Goal: Task Accomplishment & Management: Use online tool/utility

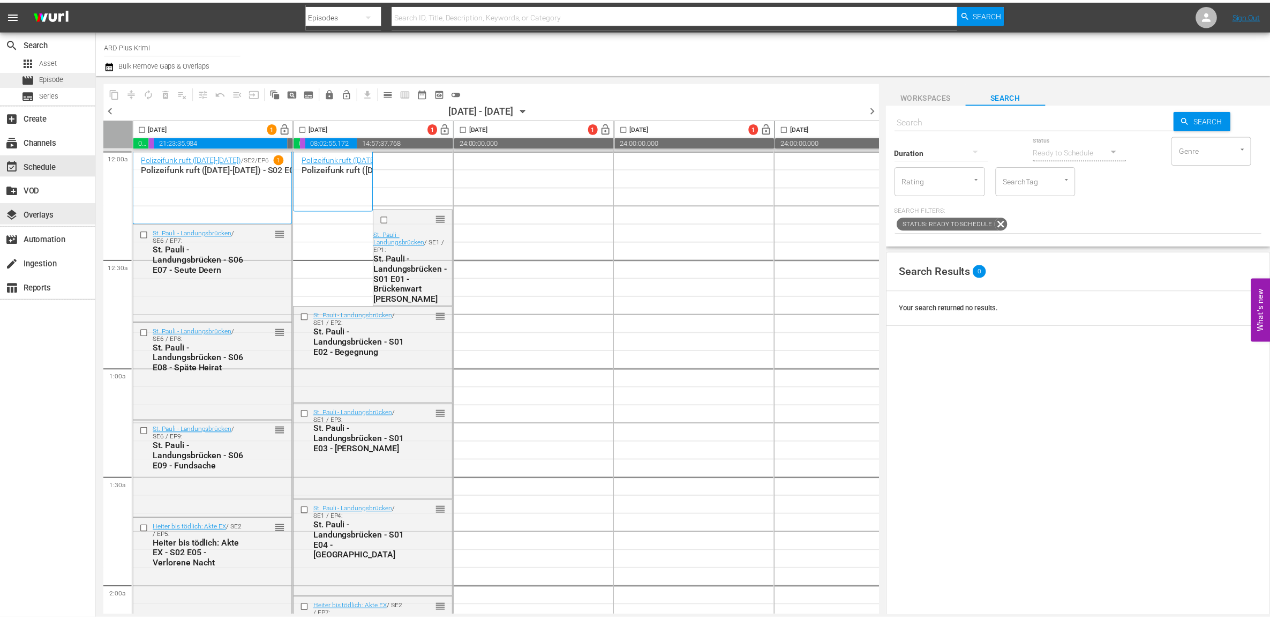
scroll to position [670, 0]
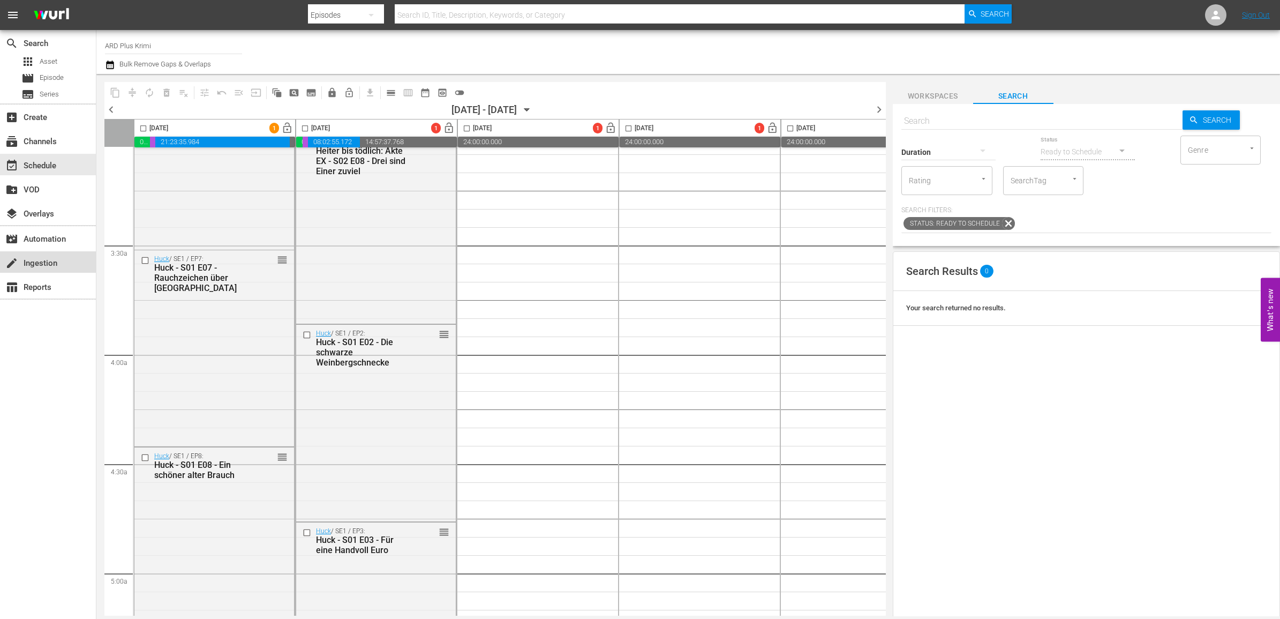
click at [62, 256] on div "create Ingestion" at bounding box center [48, 261] width 96 height 21
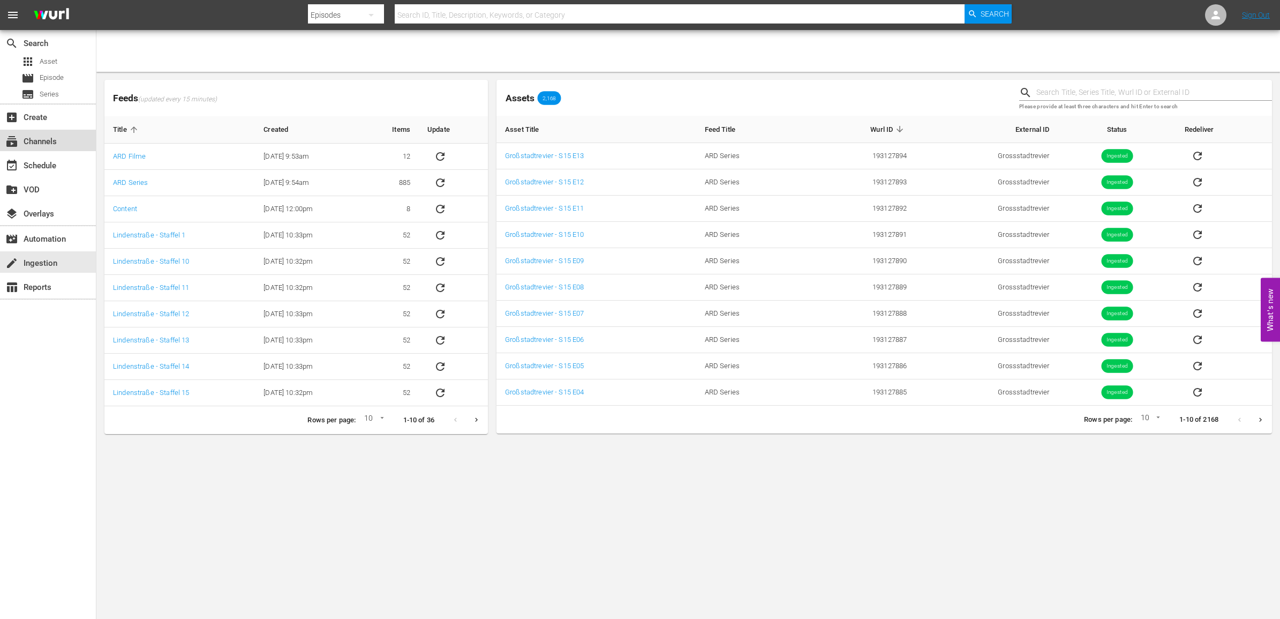
click at [47, 135] on div "subscriptions Channels" at bounding box center [30, 140] width 60 height 10
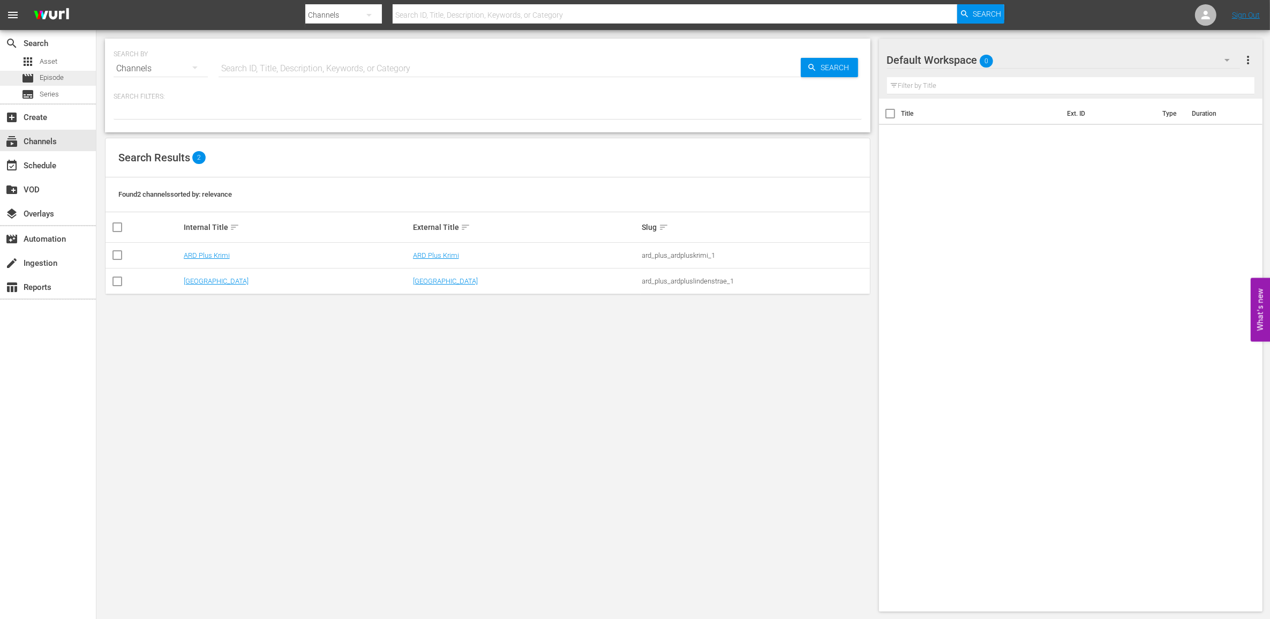
click at [37, 76] on div "movie Episode" at bounding box center [42, 78] width 42 height 15
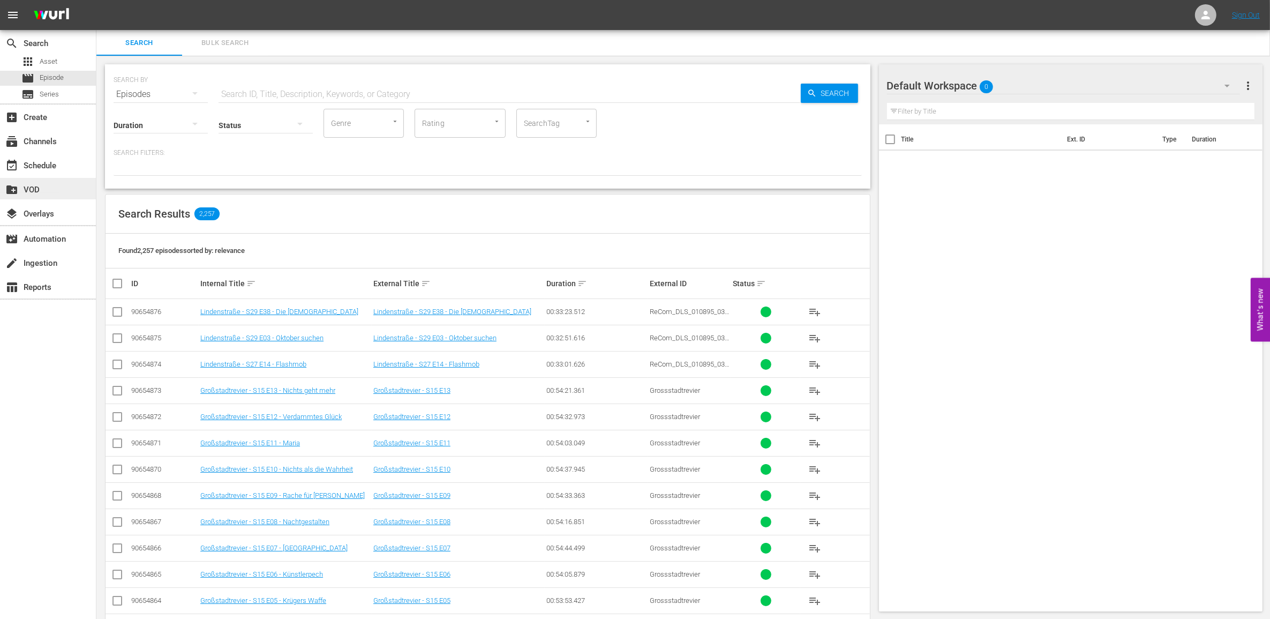
click at [54, 189] on div "create_new_folder VOD" at bounding box center [30, 188] width 60 height 10
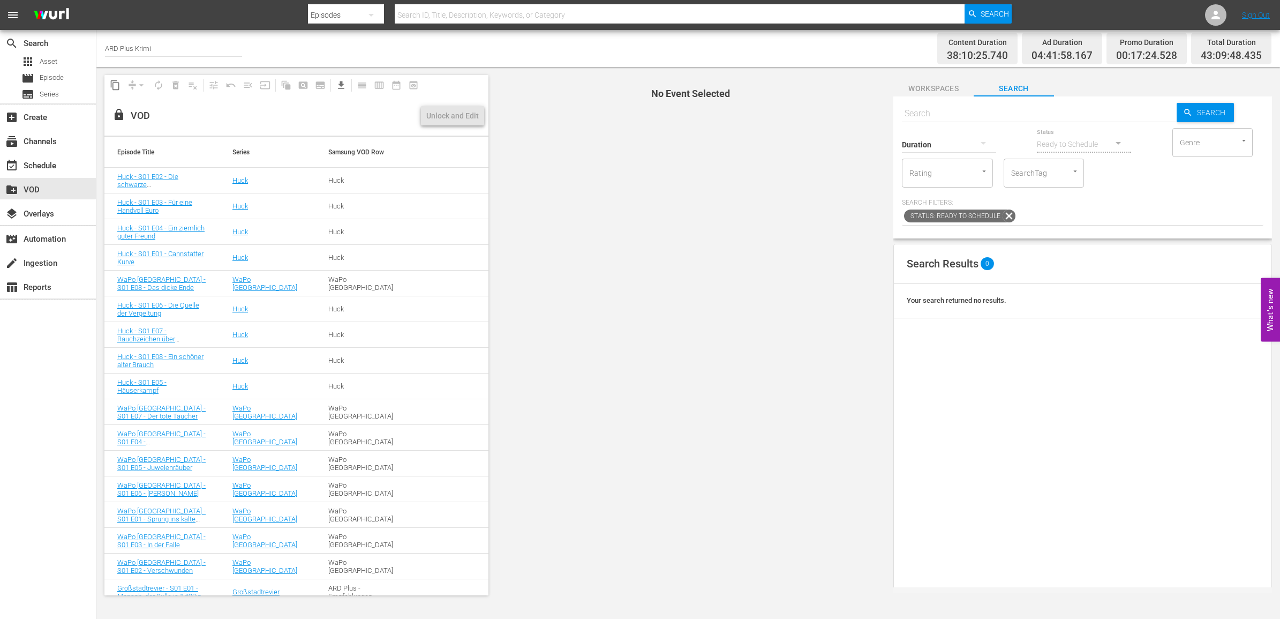
click at [16, 13] on span "menu" at bounding box center [12, 15] width 13 height 13
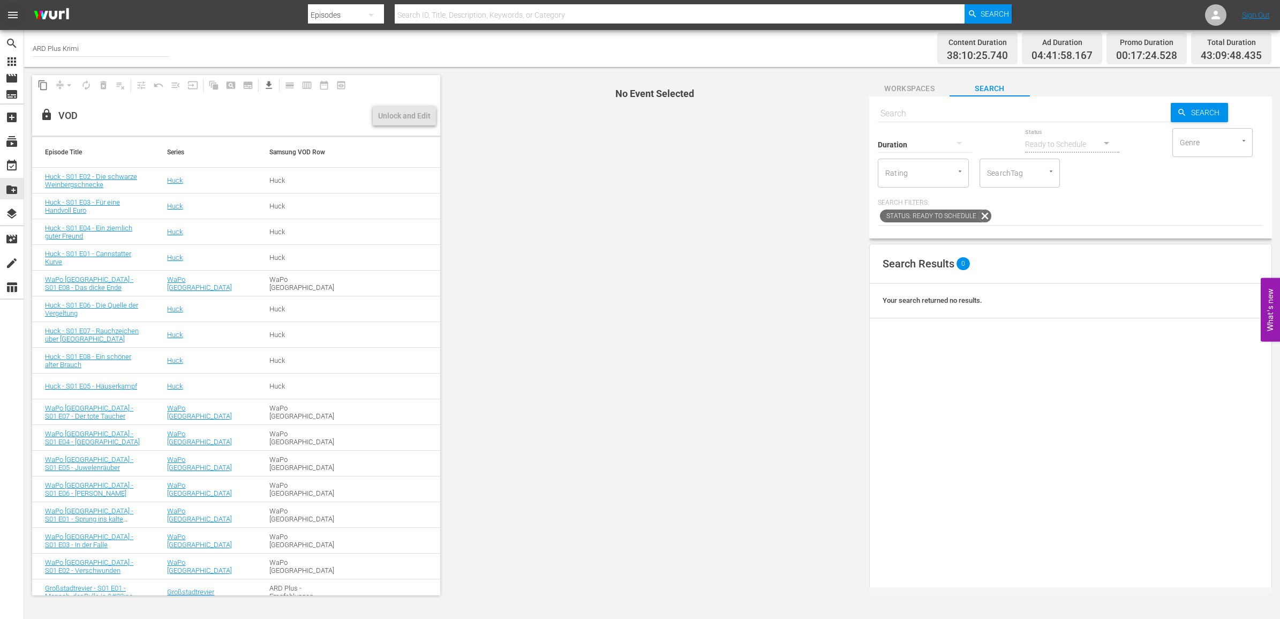
click at [15, 12] on span "menu" at bounding box center [12, 15] width 13 height 13
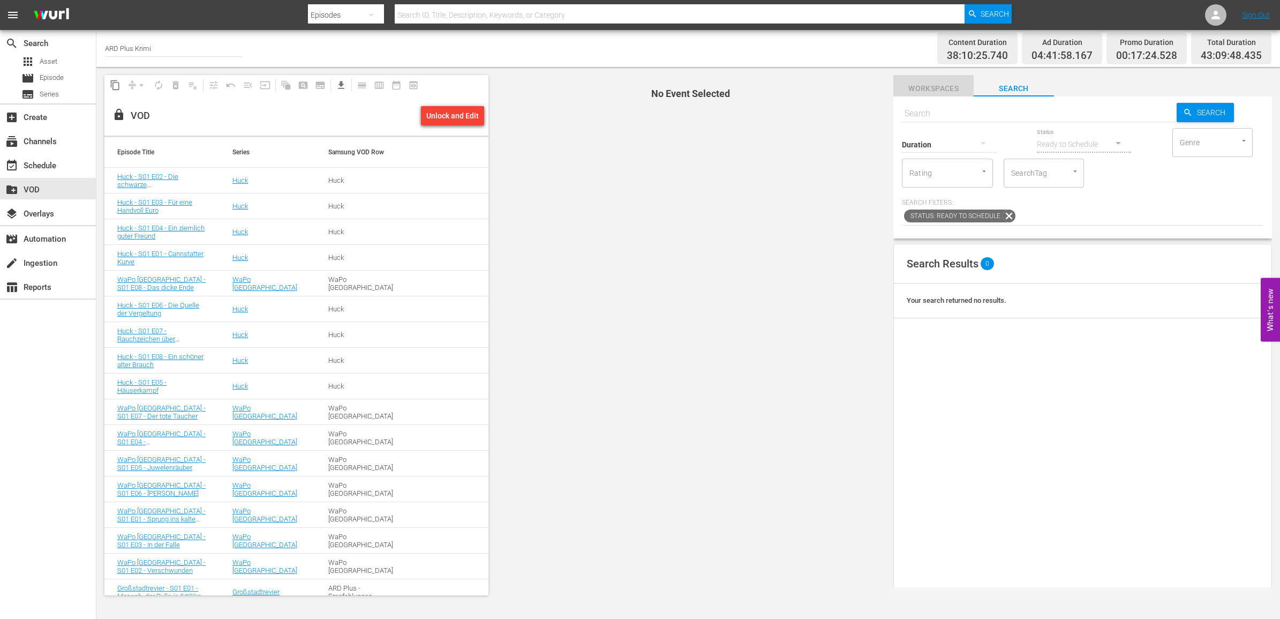
click at [932, 86] on span "Workspaces" at bounding box center [934, 88] width 80 height 13
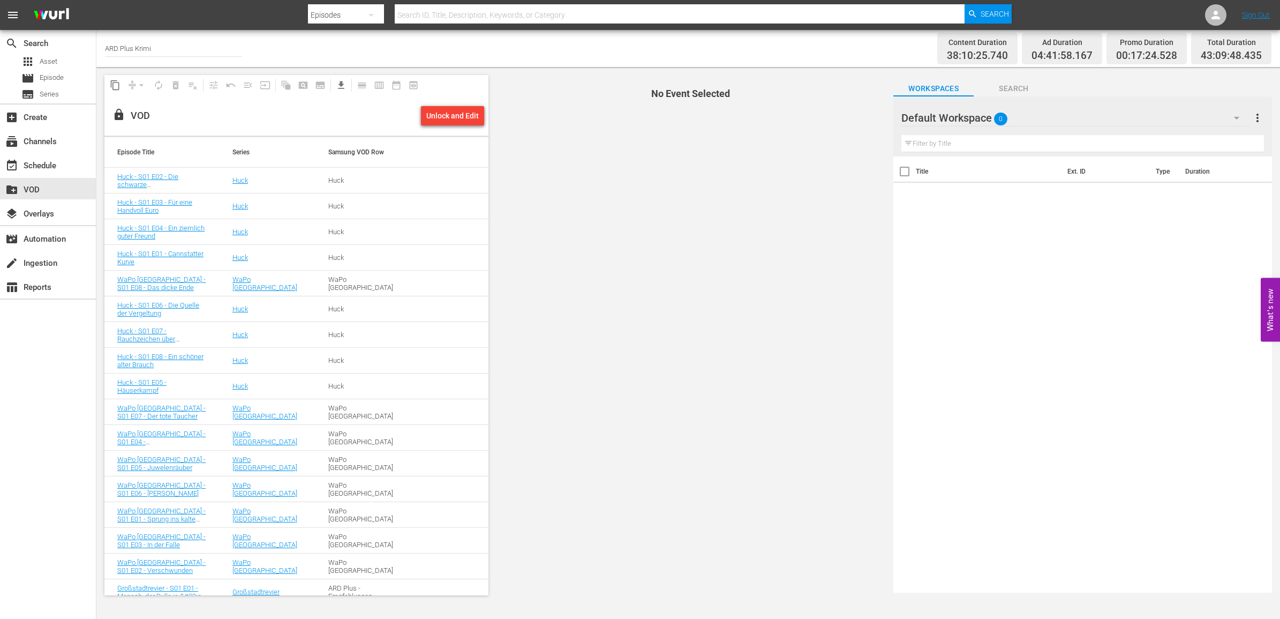
click at [1257, 116] on span "more_vert" at bounding box center [1257, 117] width 13 height 13
click at [1174, 119] on div "Add New Workspace" at bounding box center [1188, 118] width 126 height 19
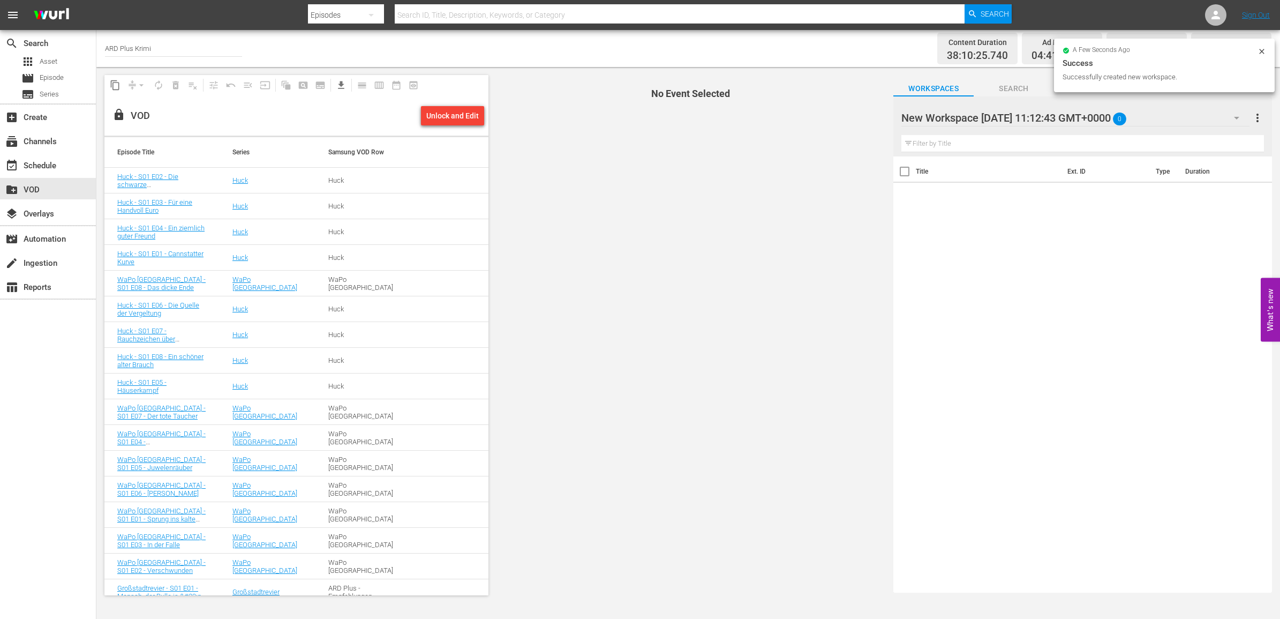
click at [1019, 115] on div at bounding box center [993, 118] width 182 height 27
click at [1019, 115] on input "New Workspace [DATE] 11:12:43 GMT+0000" at bounding box center [1078, 118] width 353 height 26
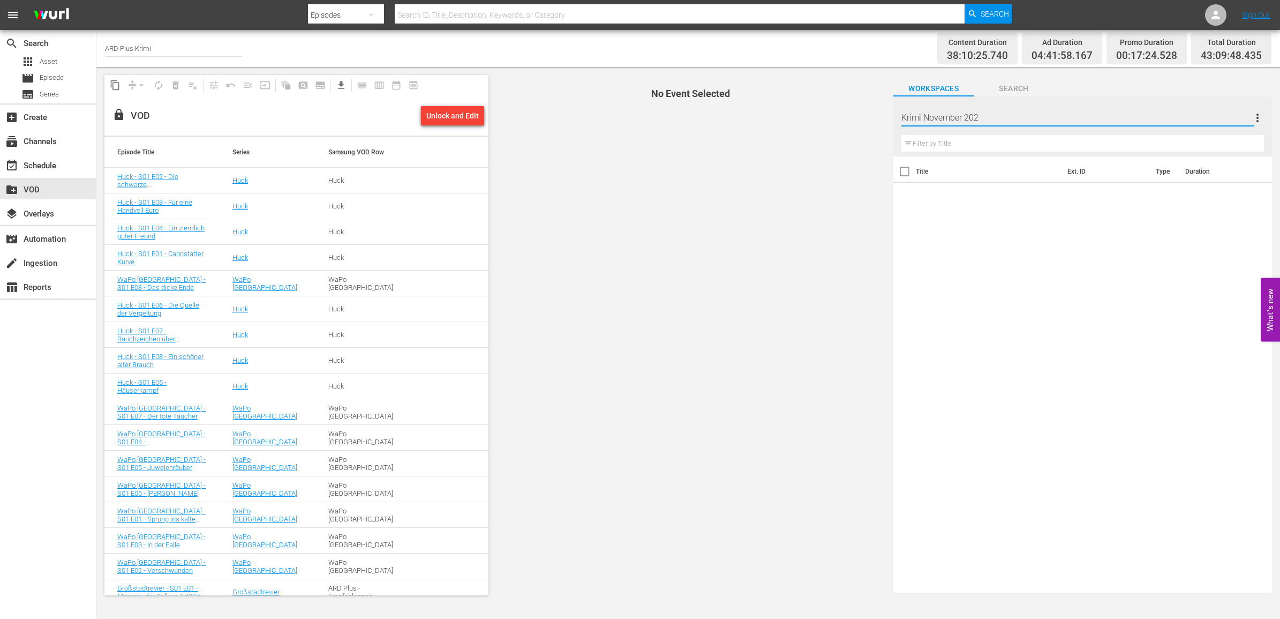
type input "Krimi [DATE]"
click at [708, 184] on span "No Event Selected" at bounding box center [688, 335] width 395 height 536
click at [46, 82] on span "Episode" at bounding box center [52, 77] width 24 height 11
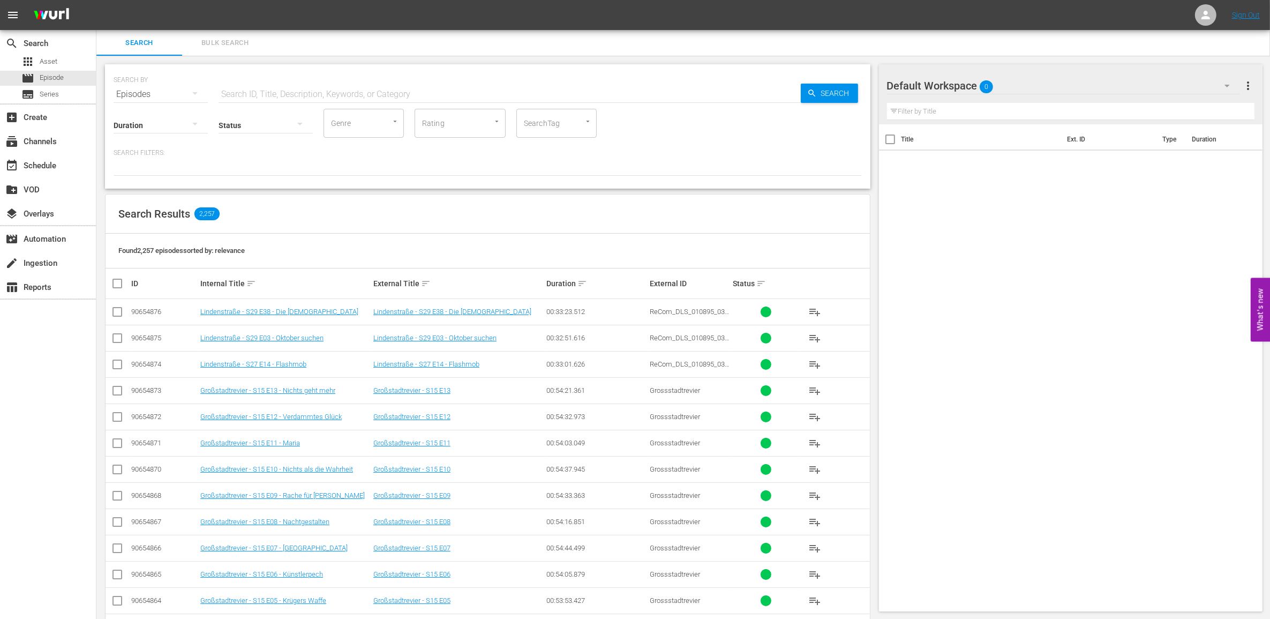
click at [1249, 87] on span "more_vert" at bounding box center [1248, 85] width 13 height 13
click at [1056, 84] on div "Default Workspace 0" at bounding box center [1063, 86] width 353 height 30
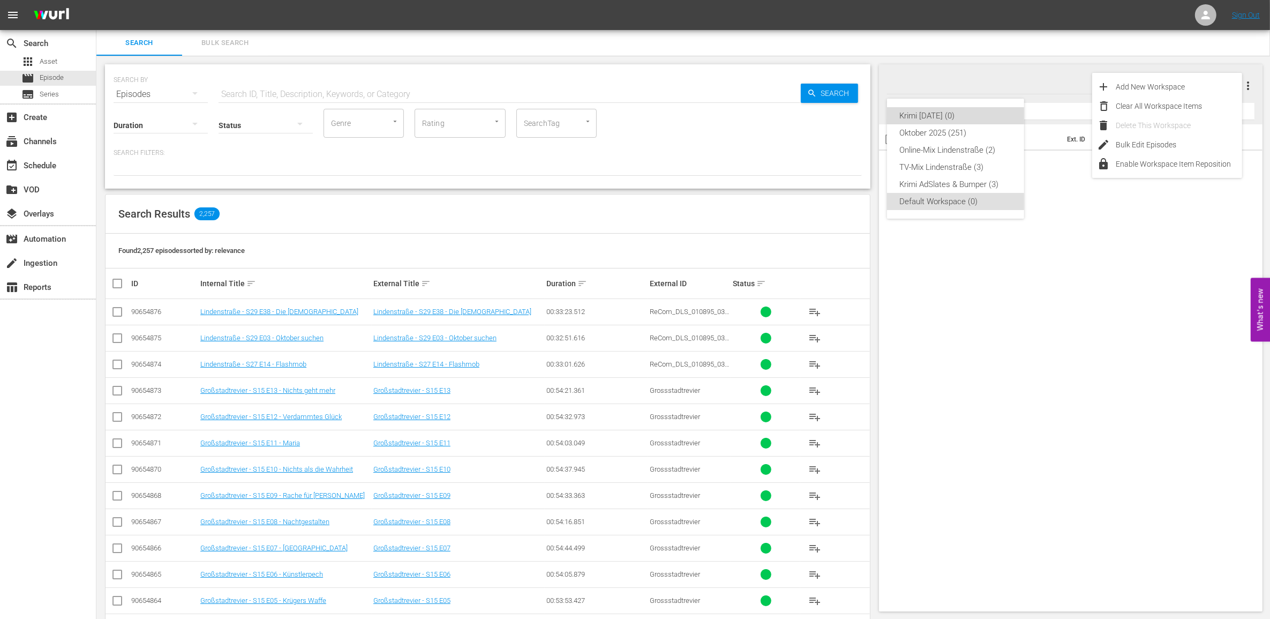
click at [943, 110] on div "Krimi [DATE] (0)" at bounding box center [955, 115] width 111 height 17
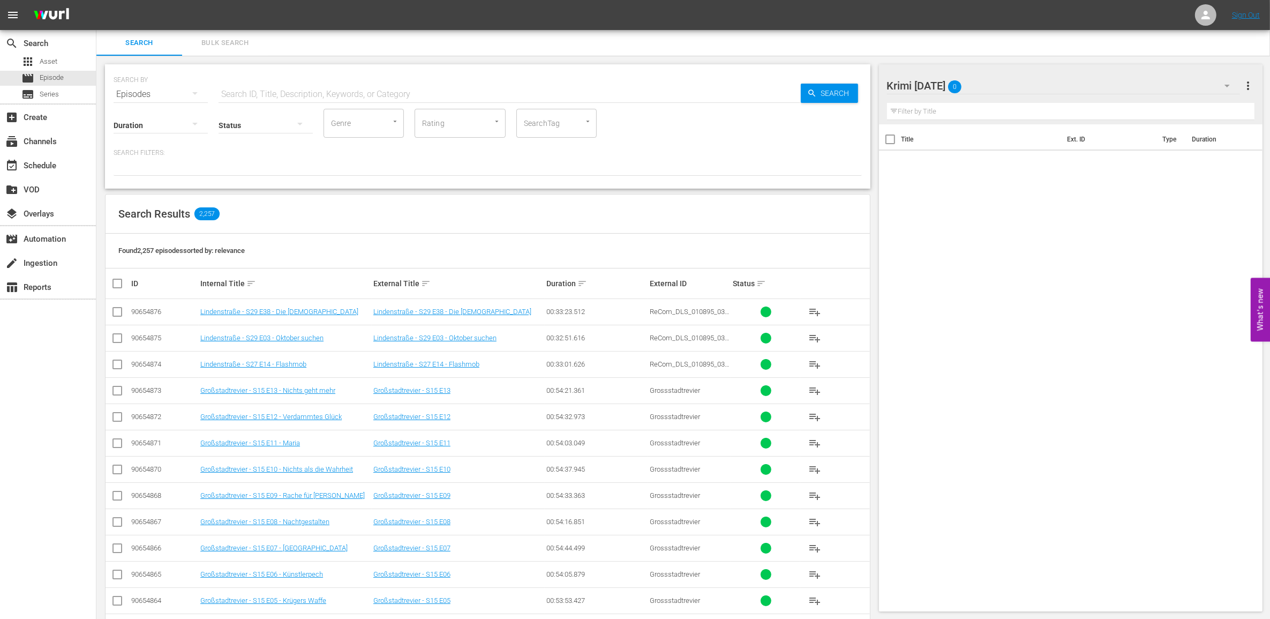
click at [1229, 84] on icon "button" at bounding box center [1227, 85] width 13 height 13
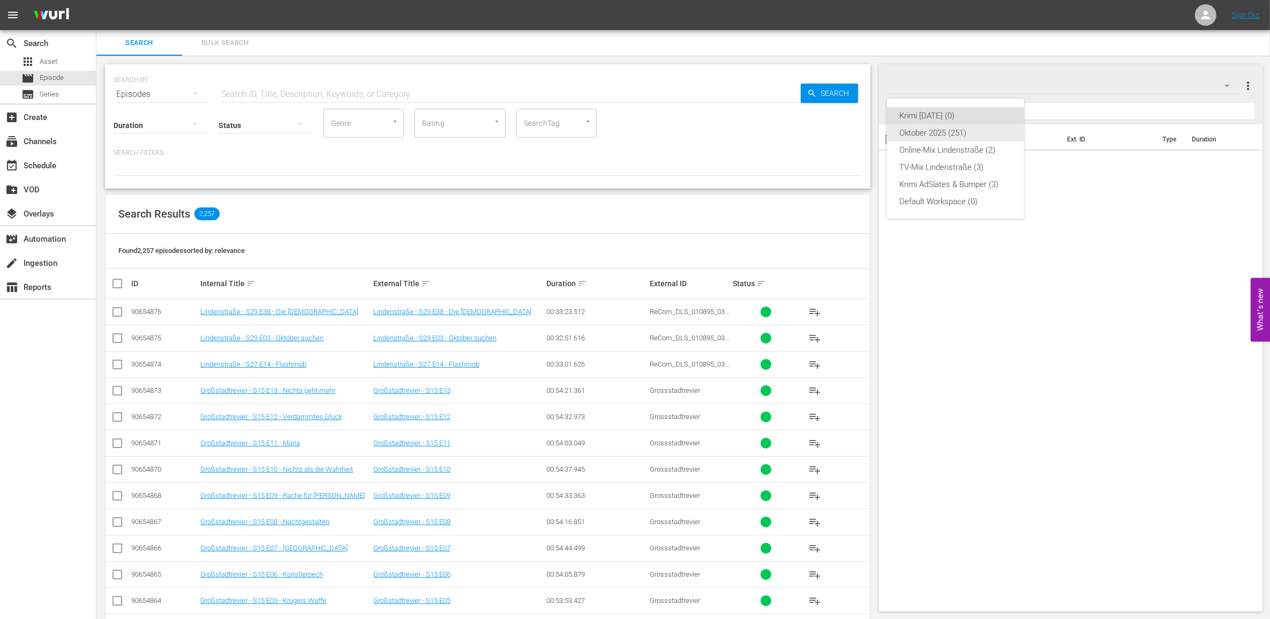
click at [972, 132] on div "Oktober 2025 (251)" at bounding box center [955, 132] width 111 height 17
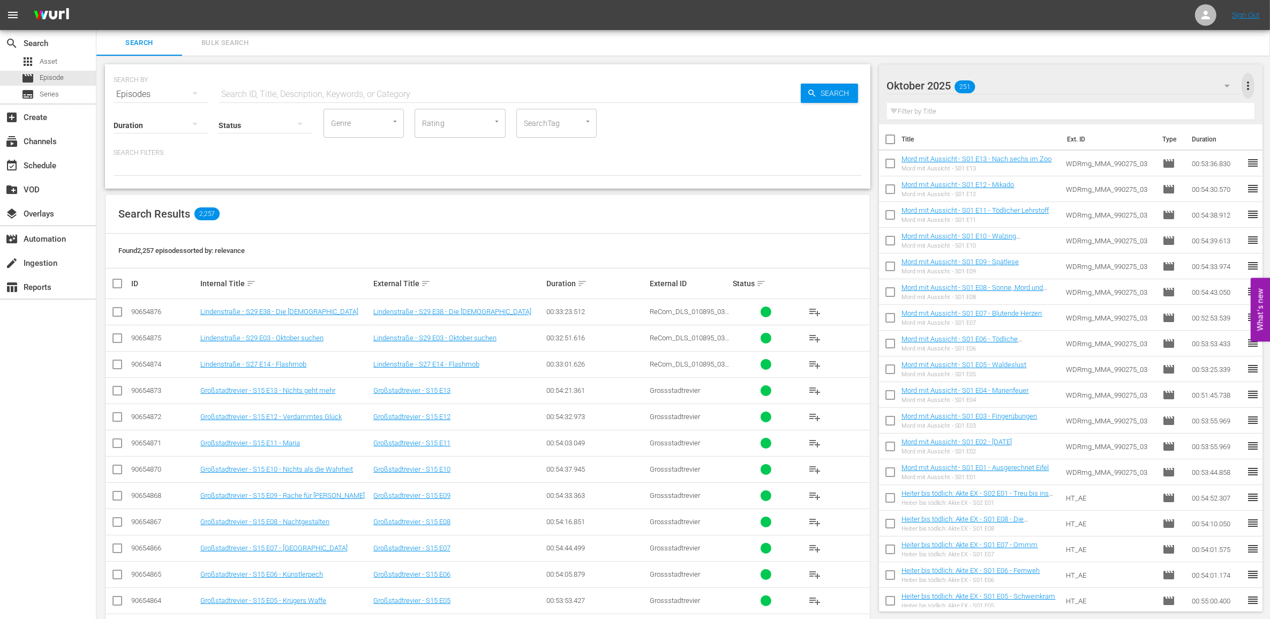
click at [1251, 88] on span "more_vert" at bounding box center [1248, 85] width 13 height 13
click at [1159, 129] on div "Delete This Workspace" at bounding box center [1179, 125] width 126 height 19
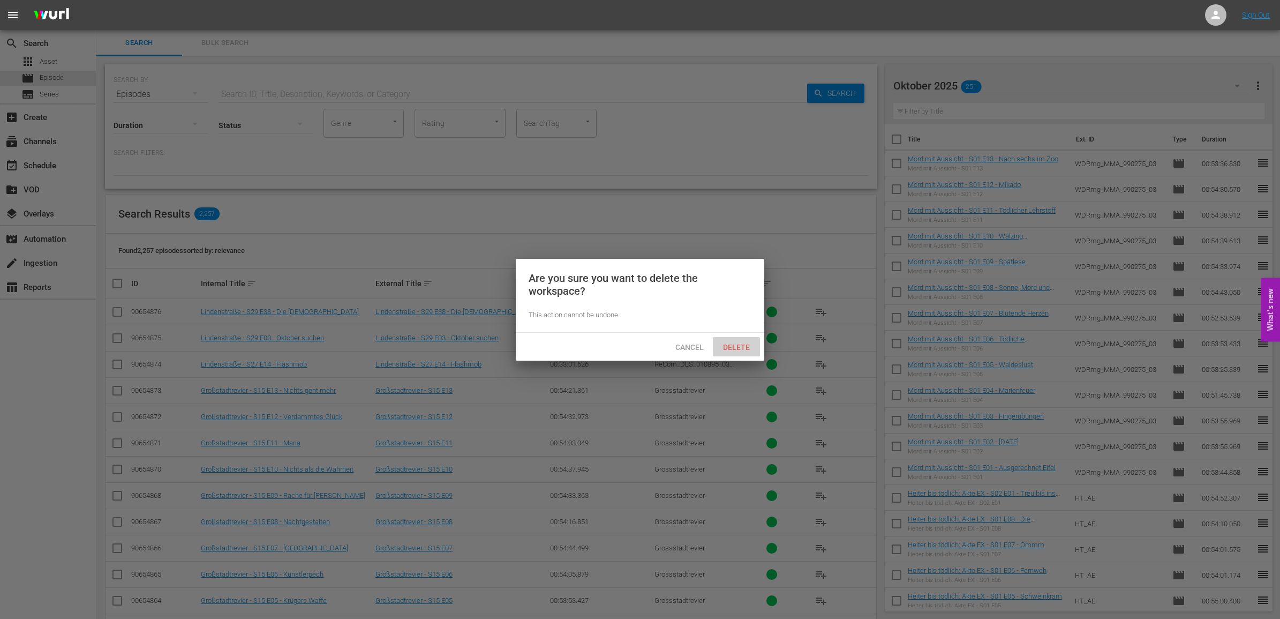
click at [739, 347] on span "Delete" at bounding box center [737, 347] width 44 height 9
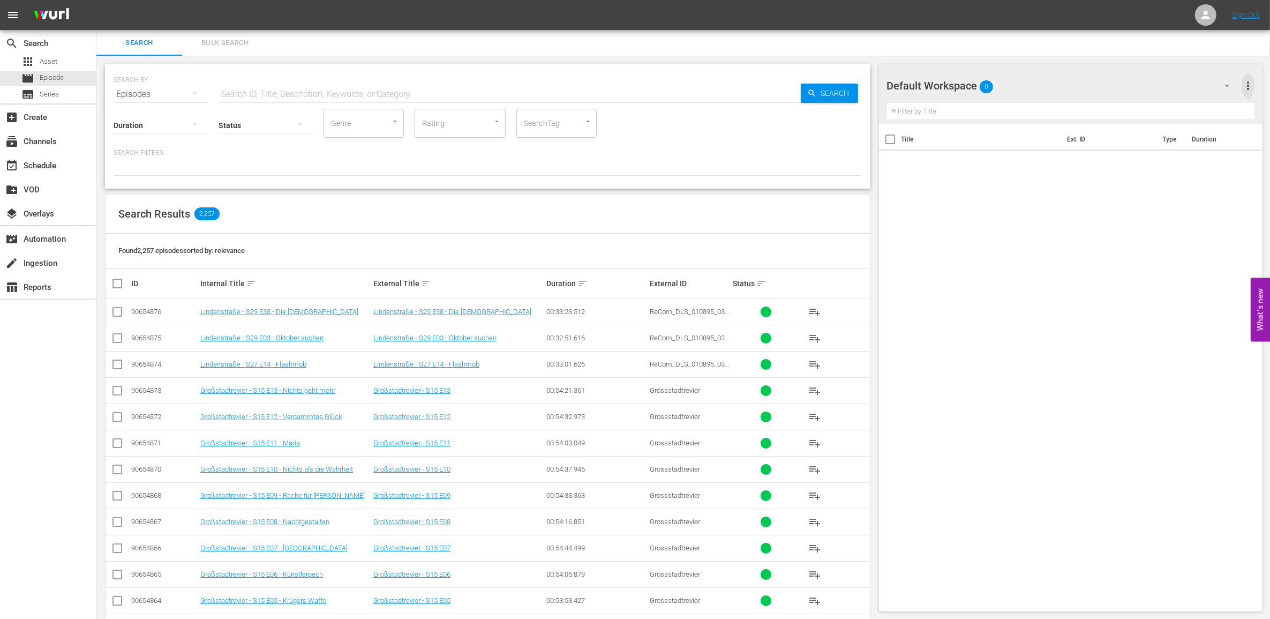
click at [1246, 86] on span "more_vert" at bounding box center [1248, 85] width 13 height 13
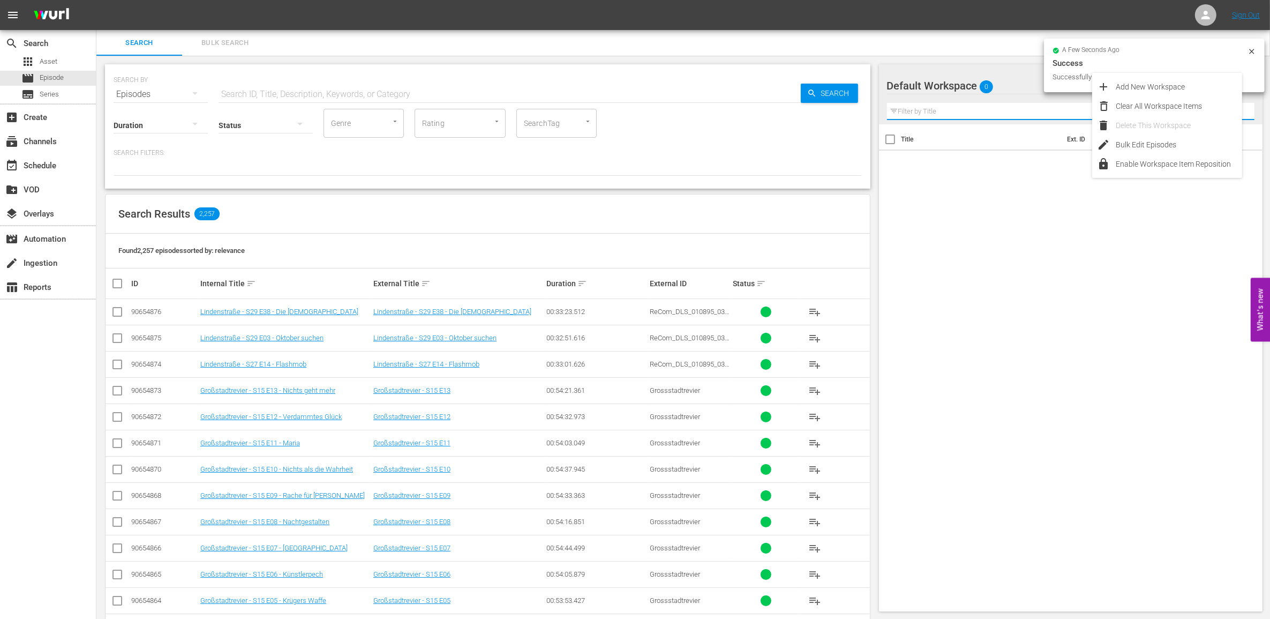
click at [975, 104] on input "text" at bounding box center [1071, 111] width 368 height 17
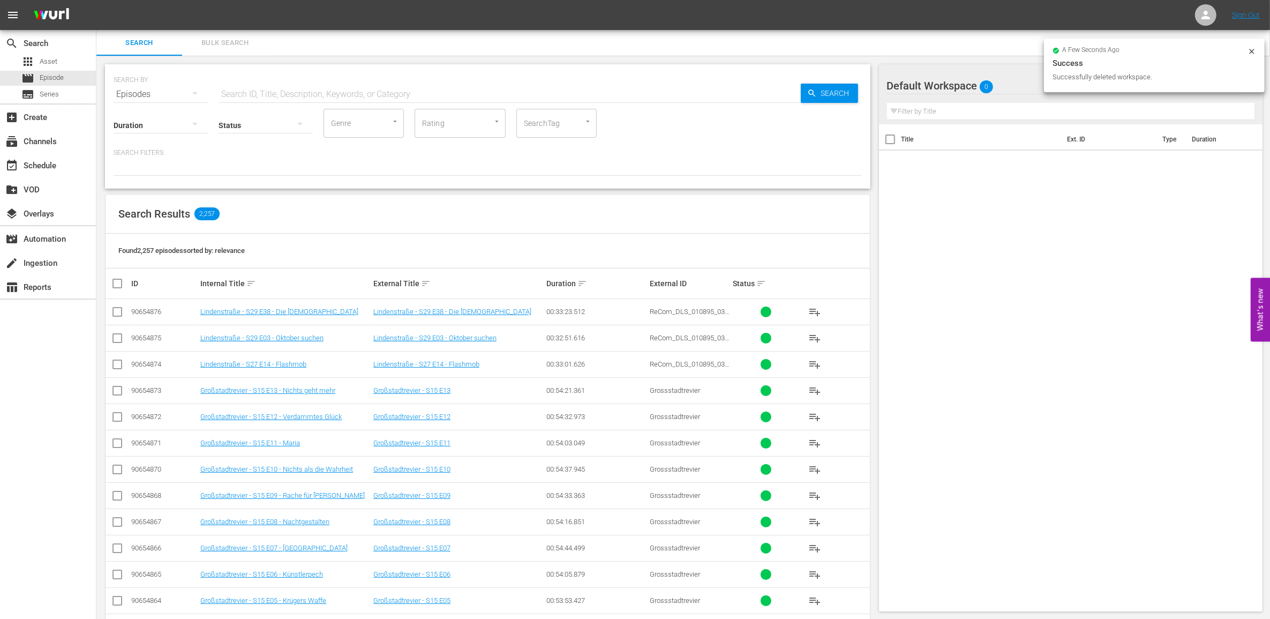
click at [991, 86] on span "0" at bounding box center [986, 87] width 13 height 22
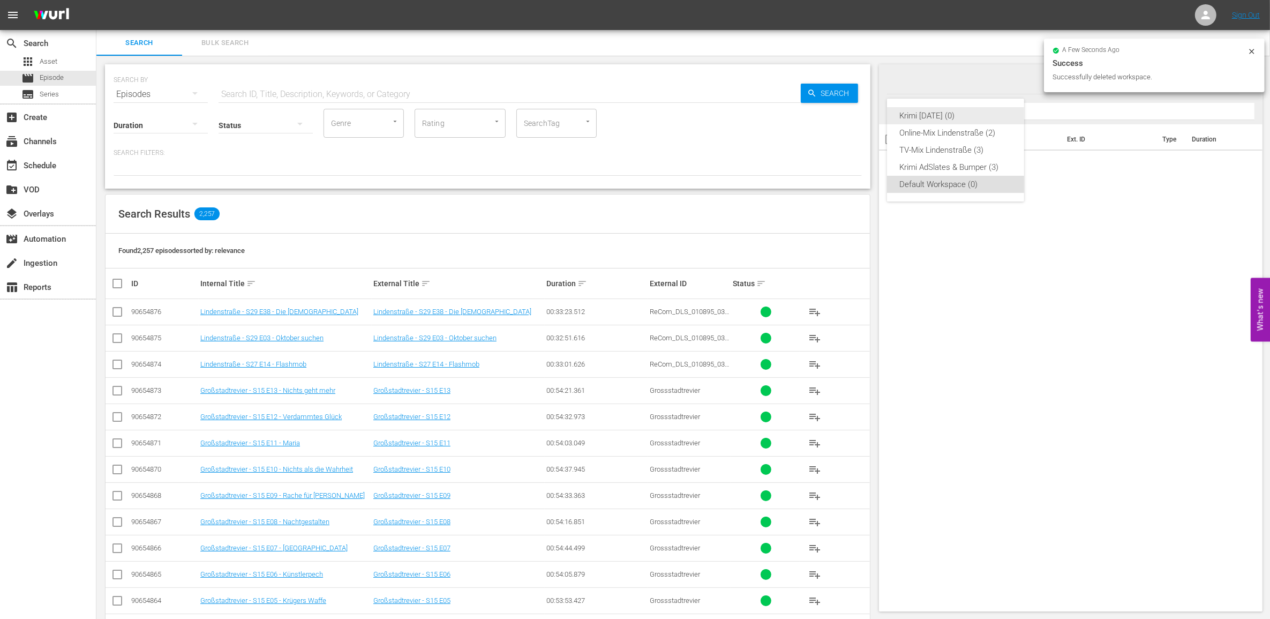
click at [952, 118] on div "Krimi [DATE] (0)" at bounding box center [955, 115] width 111 height 17
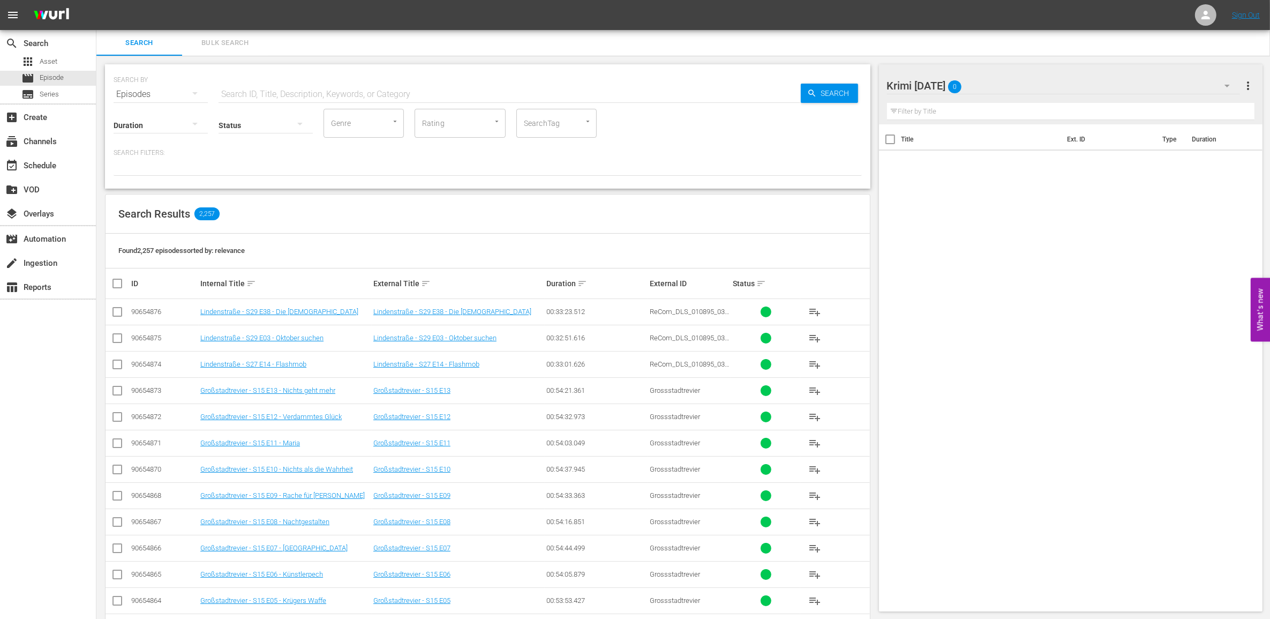
click at [178, 169] on div at bounding box center [488, 166] width 748 height 18
click at [191, 178] on div "SEARCH BY Search By Episodes Search ID, Title, Description, Keywords, or Catego…" at bounding box center [487, 126] width 765 height 124
click at [772, 163] on div at bounding box center [488, 166] width 748 height 18
click at [732, 99] on input "text" at bounding box center [510, 94] width 582 height 26
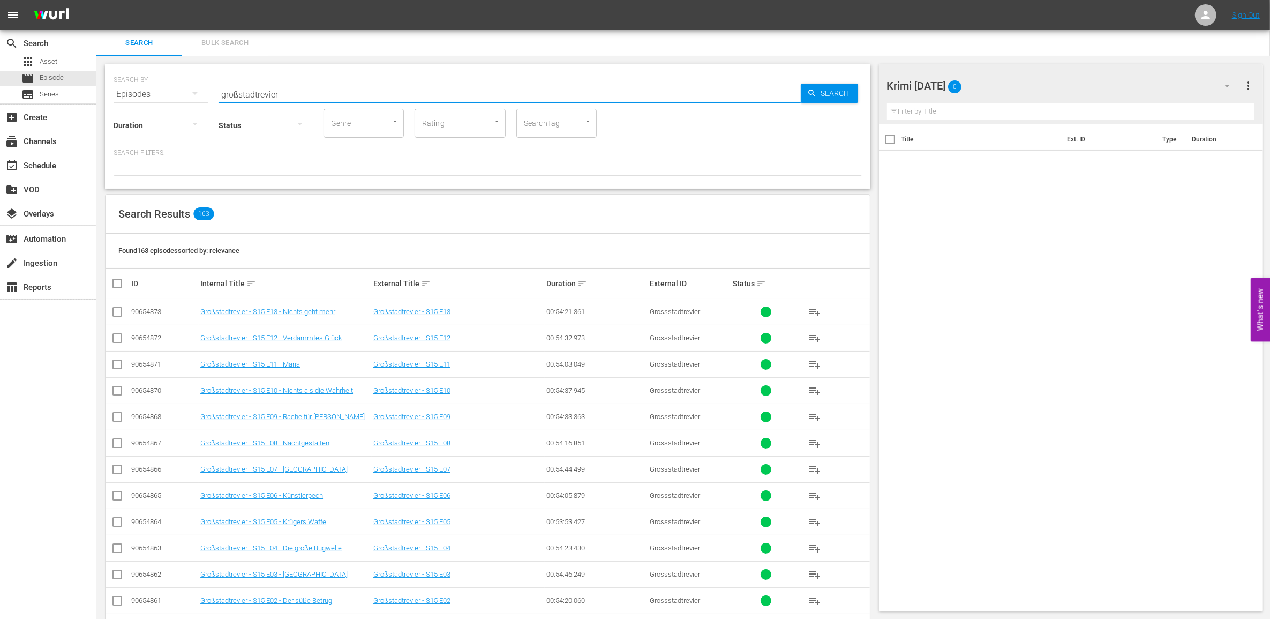
click at [718, 101] on input "großstadtrevier" at bounding box center [510, 94] width 582 height 26
type input "großstadtrevier s11"
click at [114, 283] on input "checkbox" at bounding box center [121, 283] width 21 height 13
checkbox input "true"
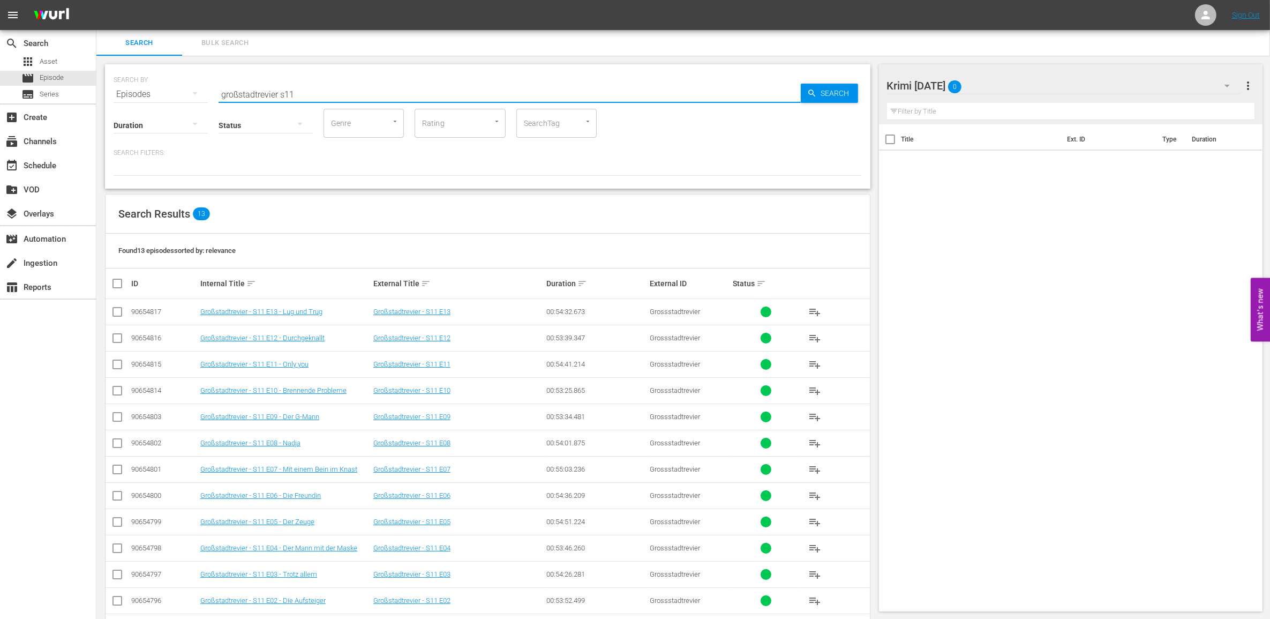
checkbox input "true"
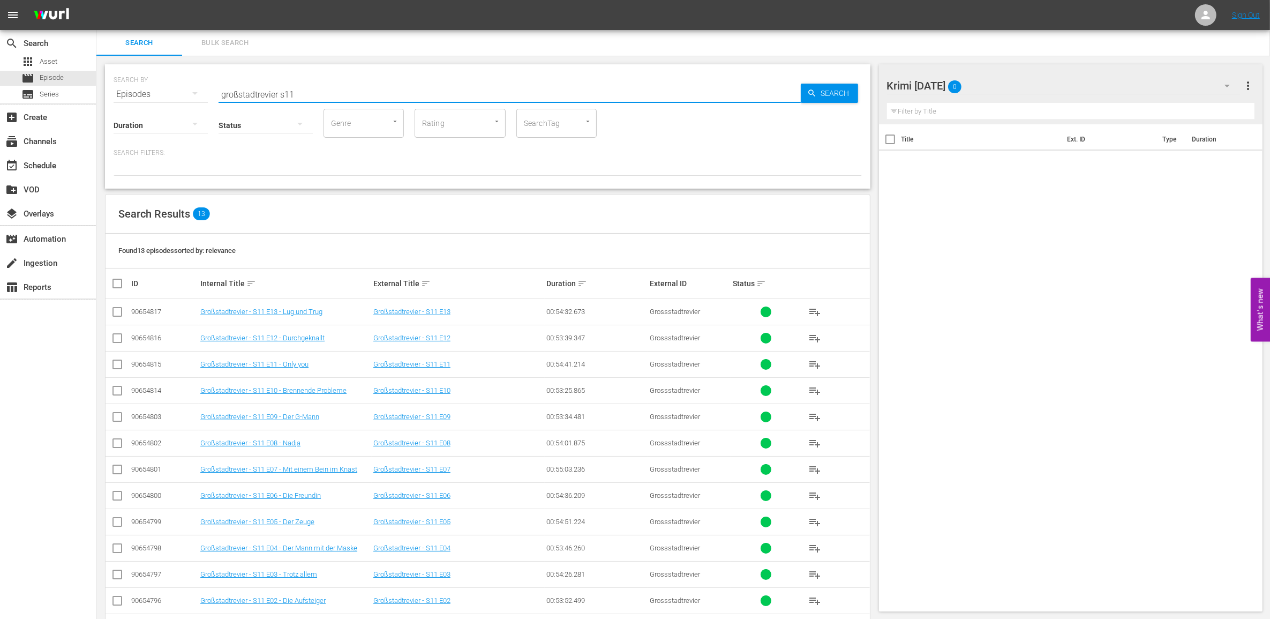
checkbox input "true"
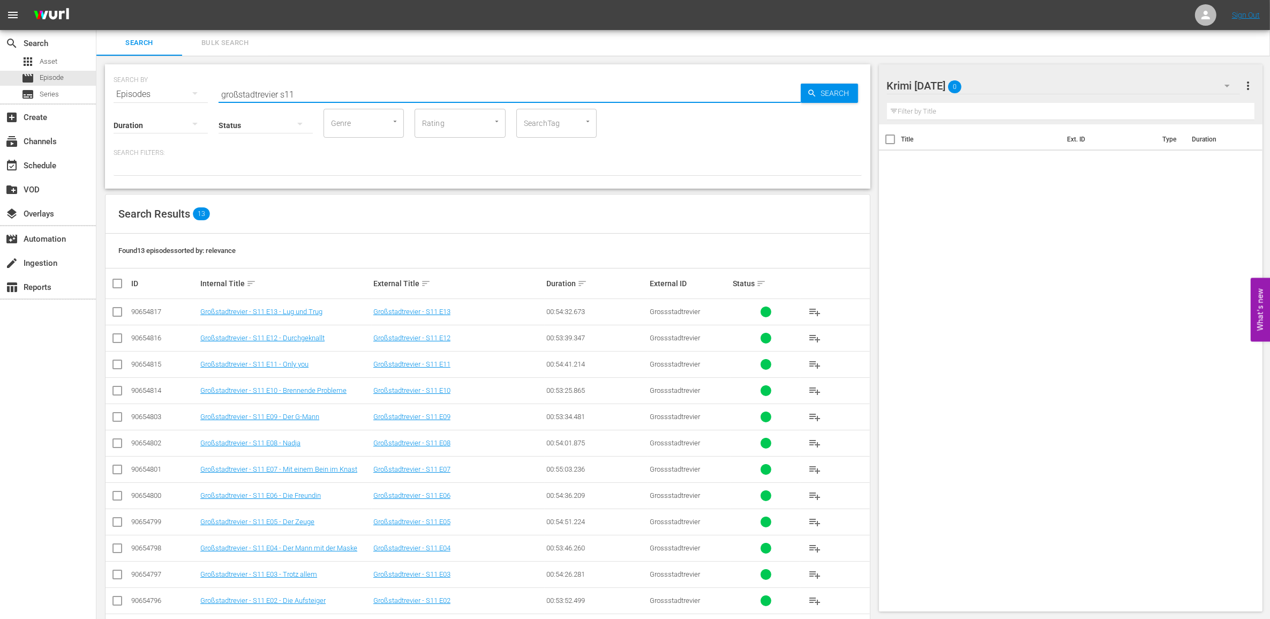
checkbox input "true"
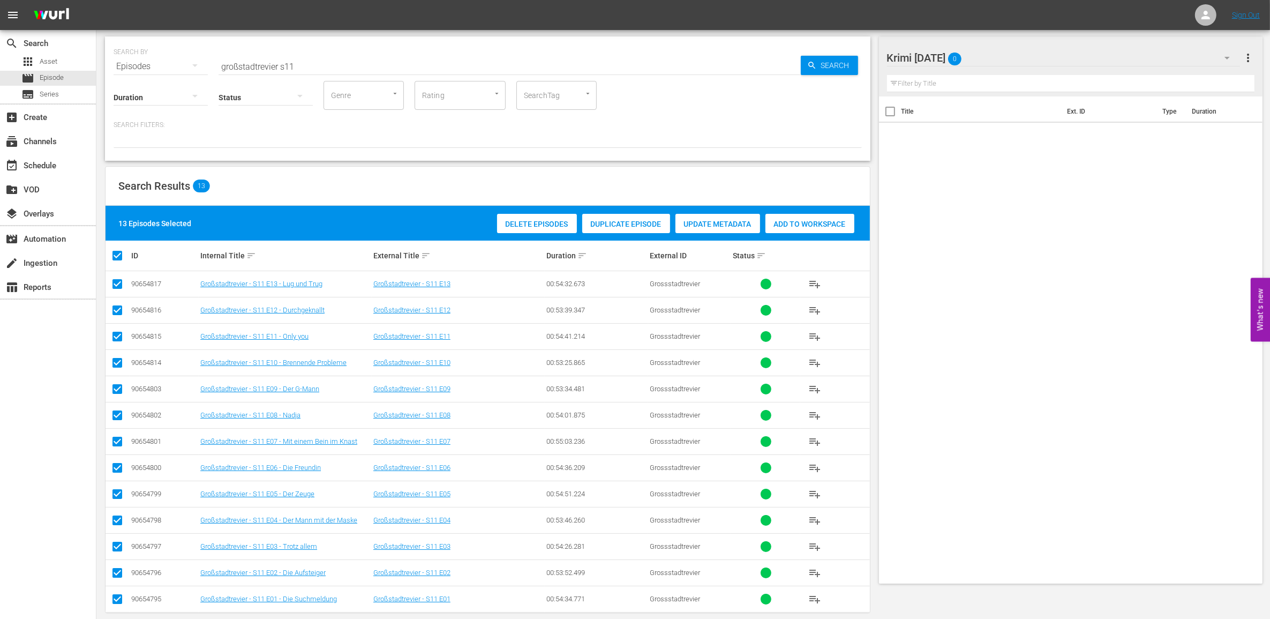
scroll to position [43, 0]
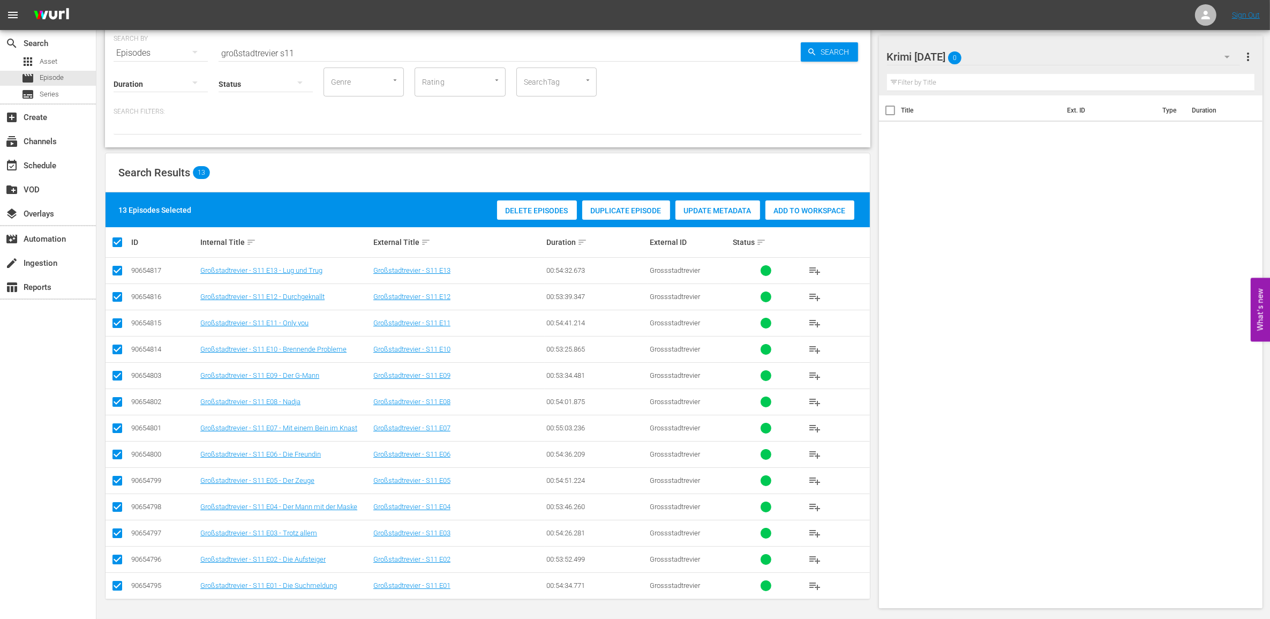
click at [835, 206] on span "Add to Workspace" at bounding box center [809, 210] width 89 height 9
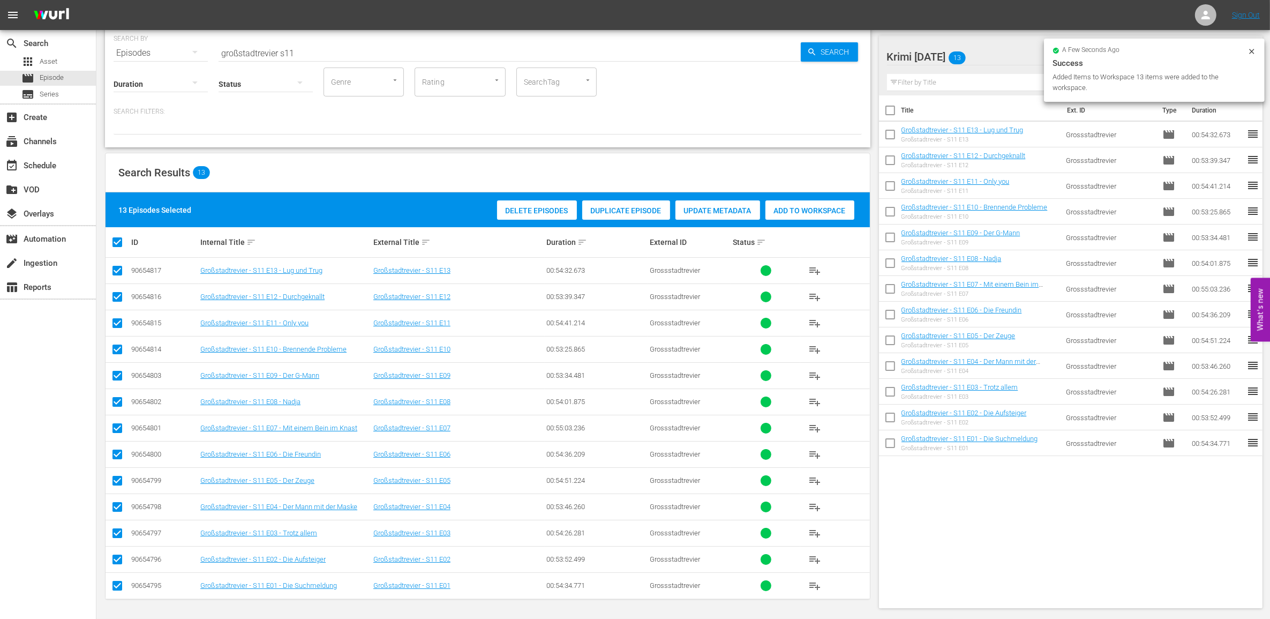
click at [113, 239] on input "checkbox" at bounding box center [121, 242] width 21 height 13
checkbox input "false"
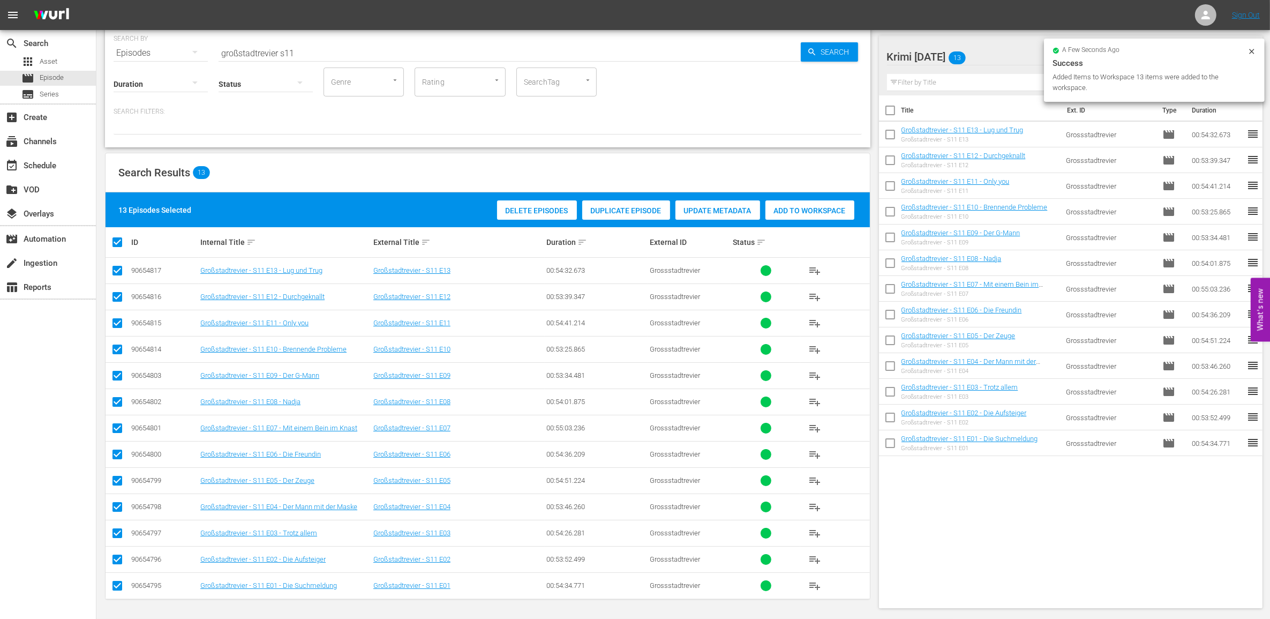
checkbox input "false"
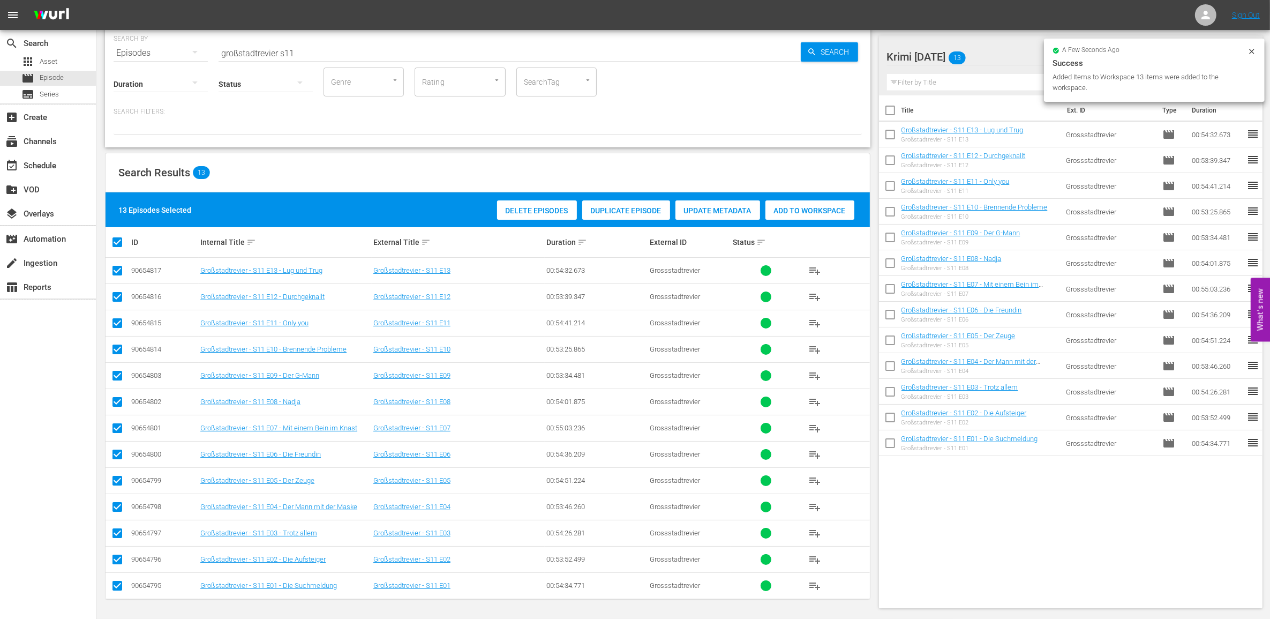
checkbox input "false"
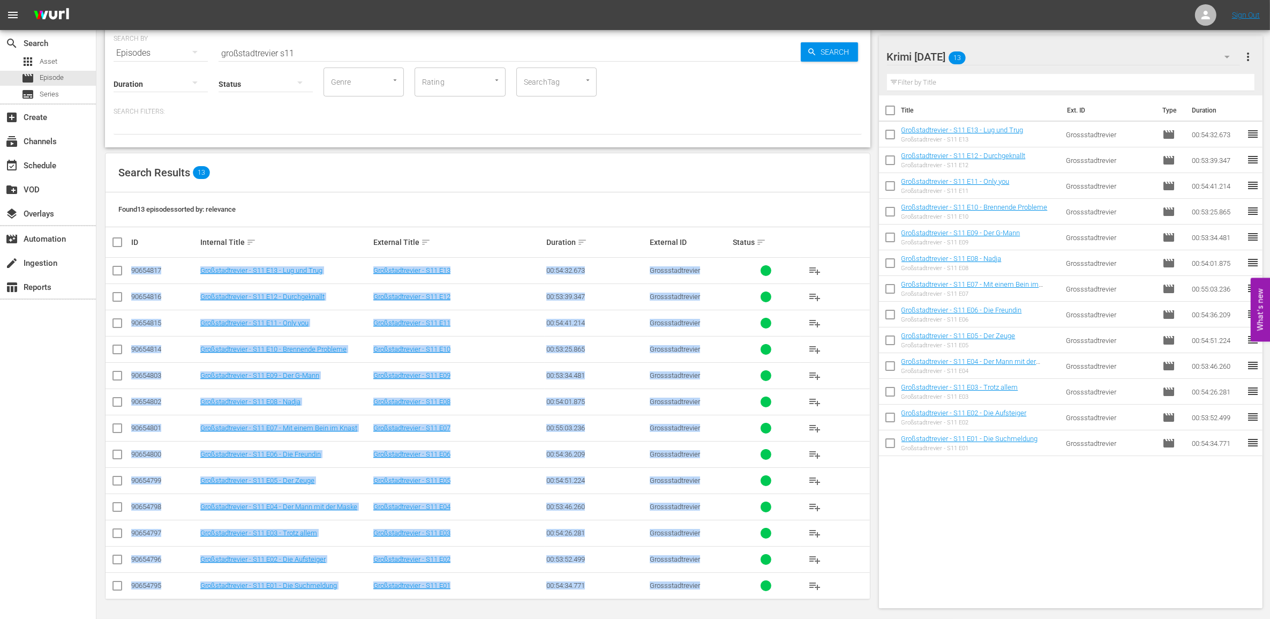
drag, startPoint x: 130, startPoint y: 268, endPoint x: 791, endPoint y: 596, distance: 738.1
click at [791, 596] on tbody "90654817 Großstadtrevier - S11 E13 - Lug und Trug Großstadtrevier - S11 E13 00:…" at bounding box center [488, 428] width 764 height 341
drag, startPoint x: 791, startPoint y: 596, endPoint x: 717, endPoint y: 486, distance: 132.2
copy tbody "24455554 Loremipsumdolor - S70 A95 - Con adi Elit Seddoeiusmodtem - I04 U20 51:…"
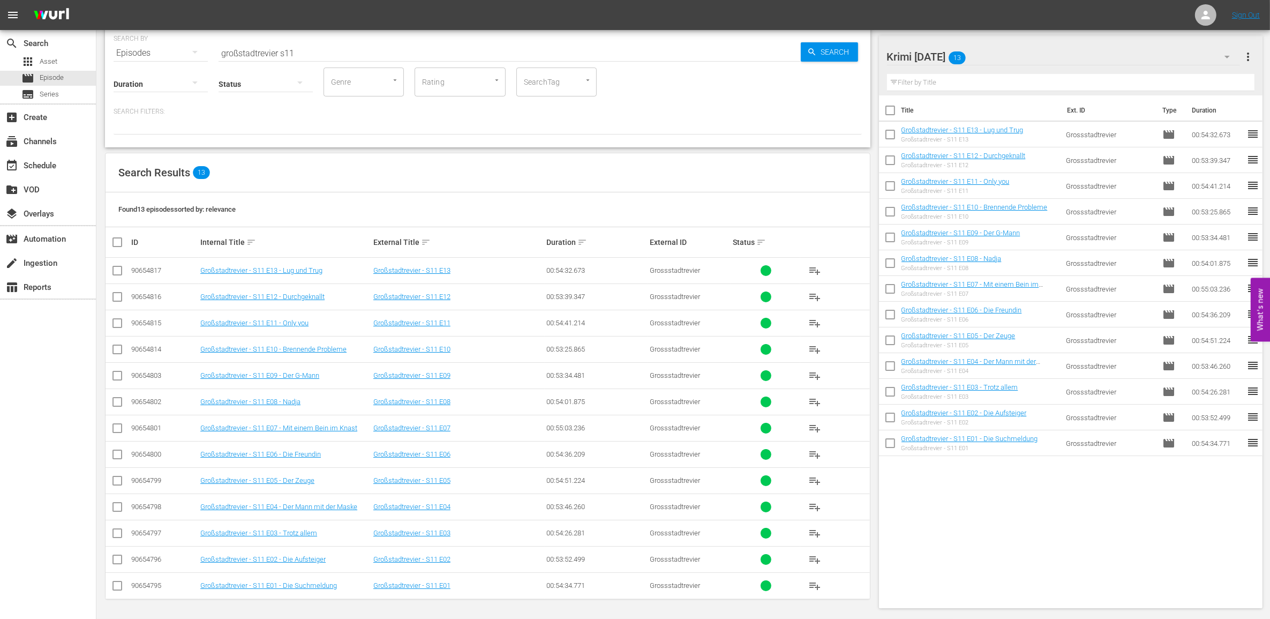
click at [266, 175] on div "Search Results 13" at bounding box center [488, 172] width 764 height 39
click at [310, 50] on input "großstadtrevier s11" at bounding box center [510, 53] width 582 height 26
type input "großstadtrevier s12"
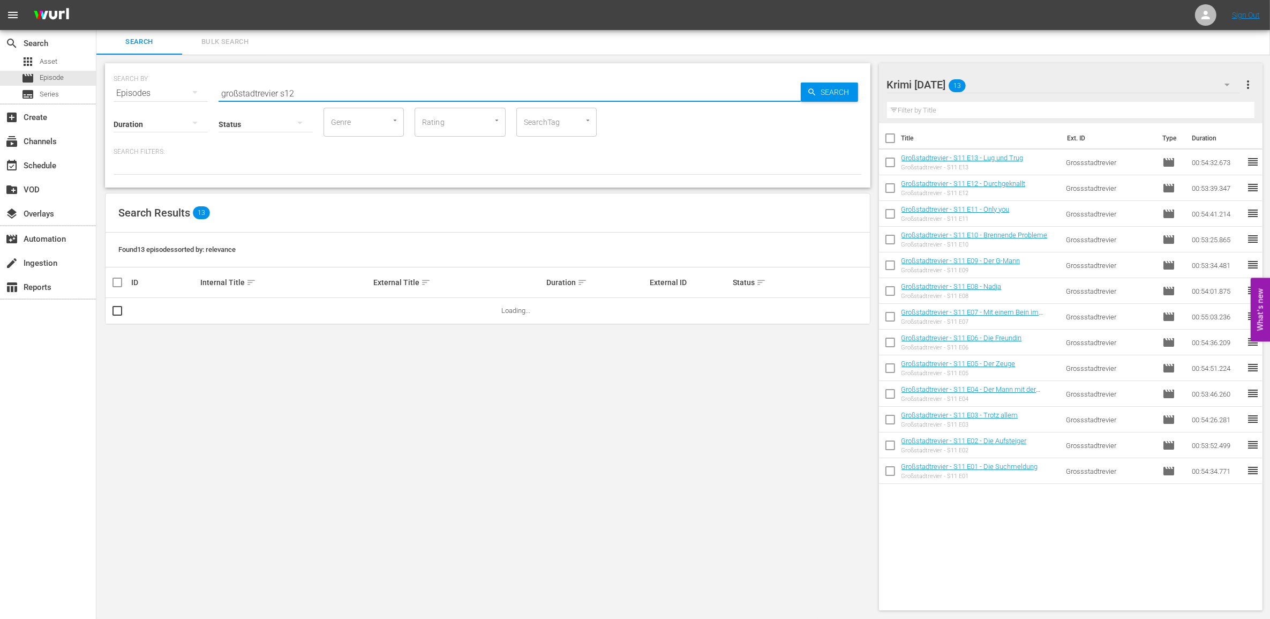
scroll to position [0, 0]
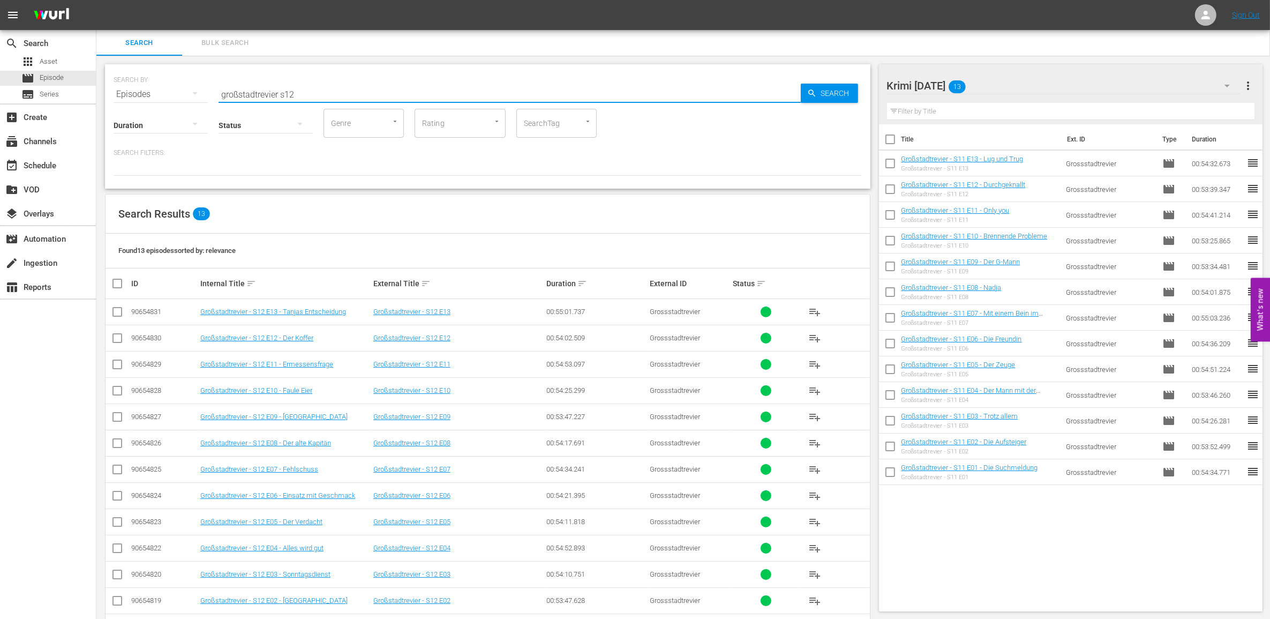
click at [116, 284] on input "checkbox" at bounding box center [121, 283] width 21 height 13
checkbox input "true"
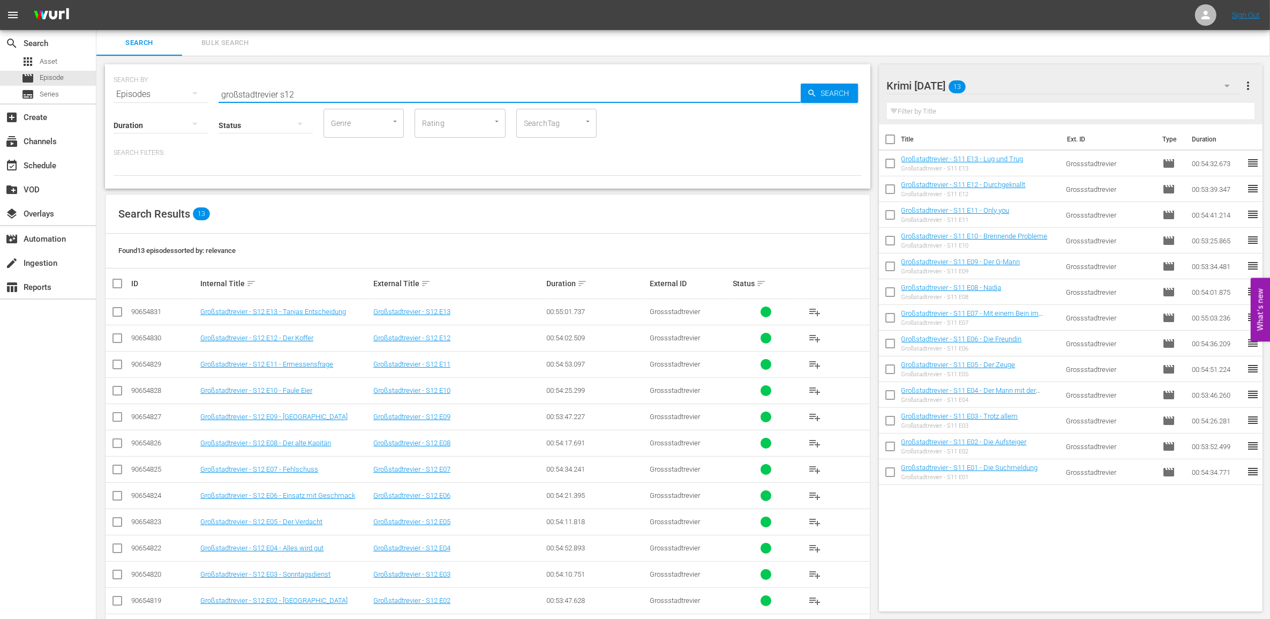
checkbox input "true"
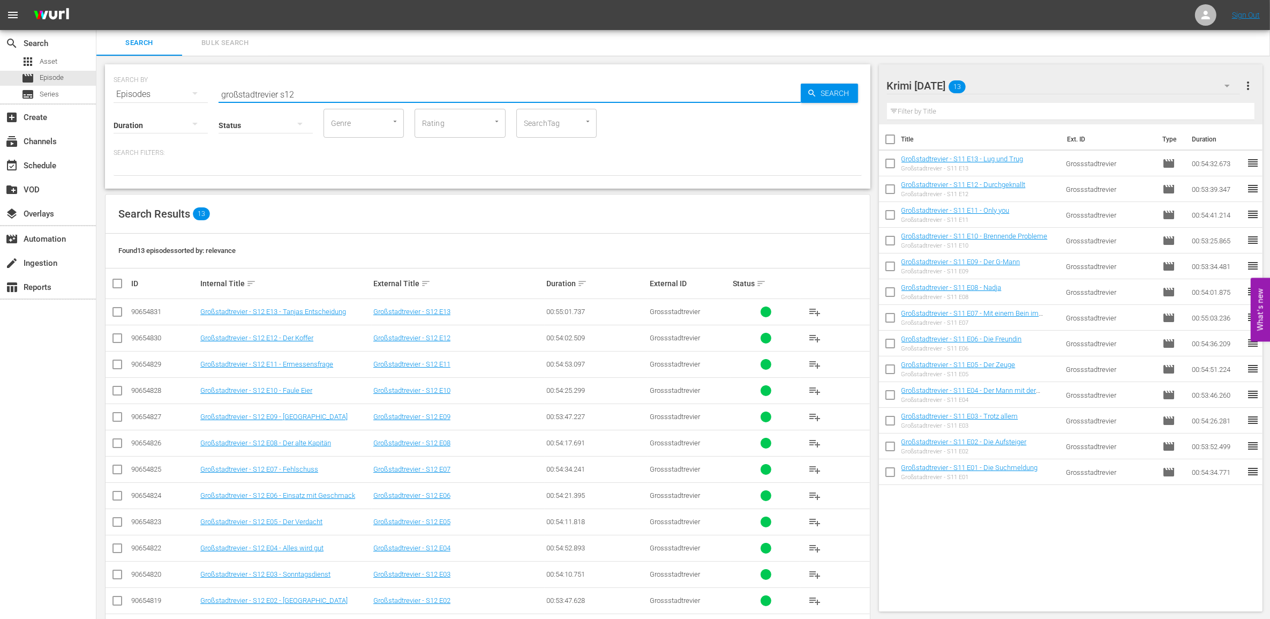
checkbox input "true"
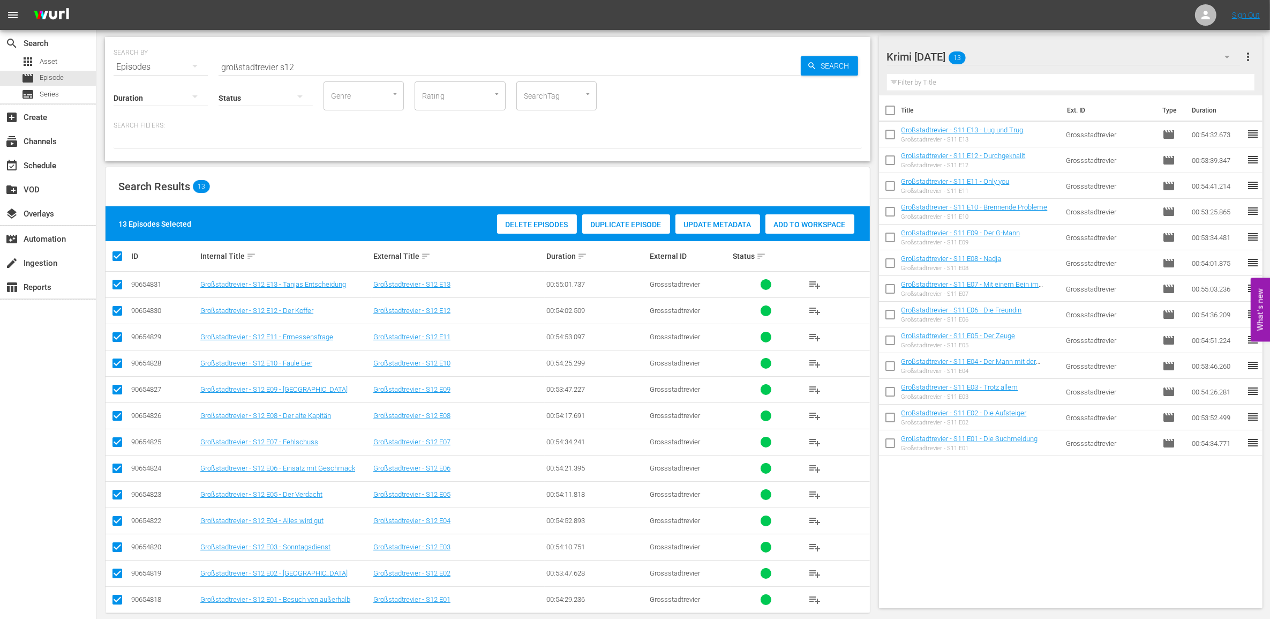
scroll to position [43, 0]
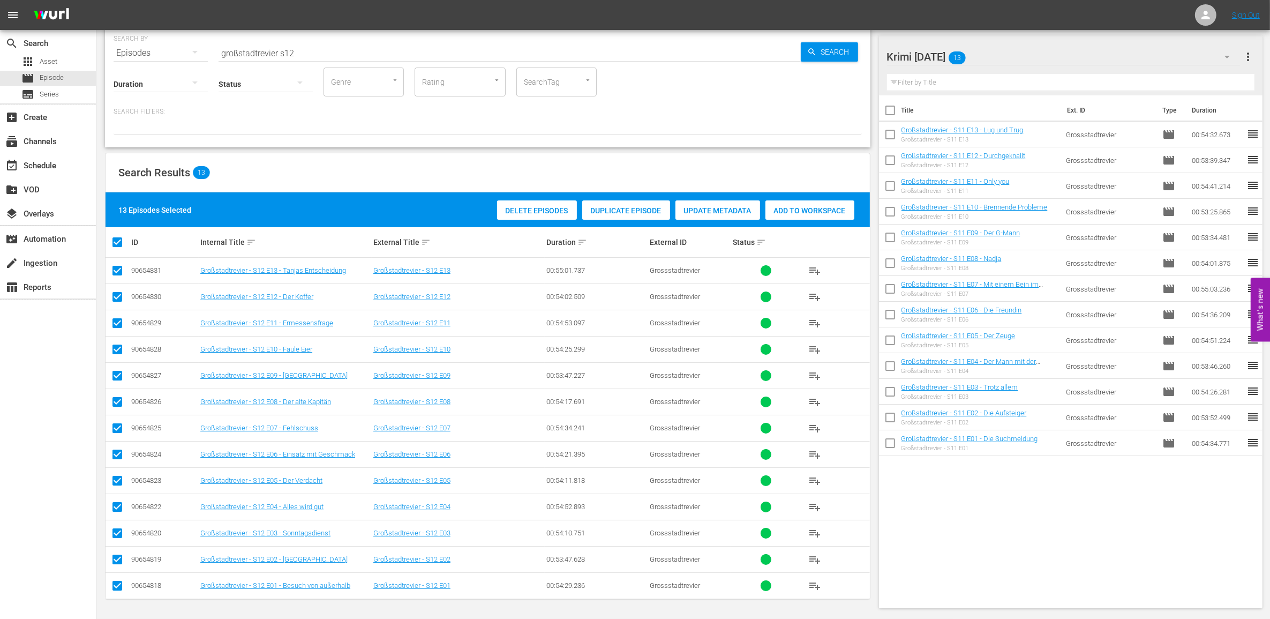
click at [812, 206] on span "Add to Workspace" at bounding box center [809, 210] width 89 height 9
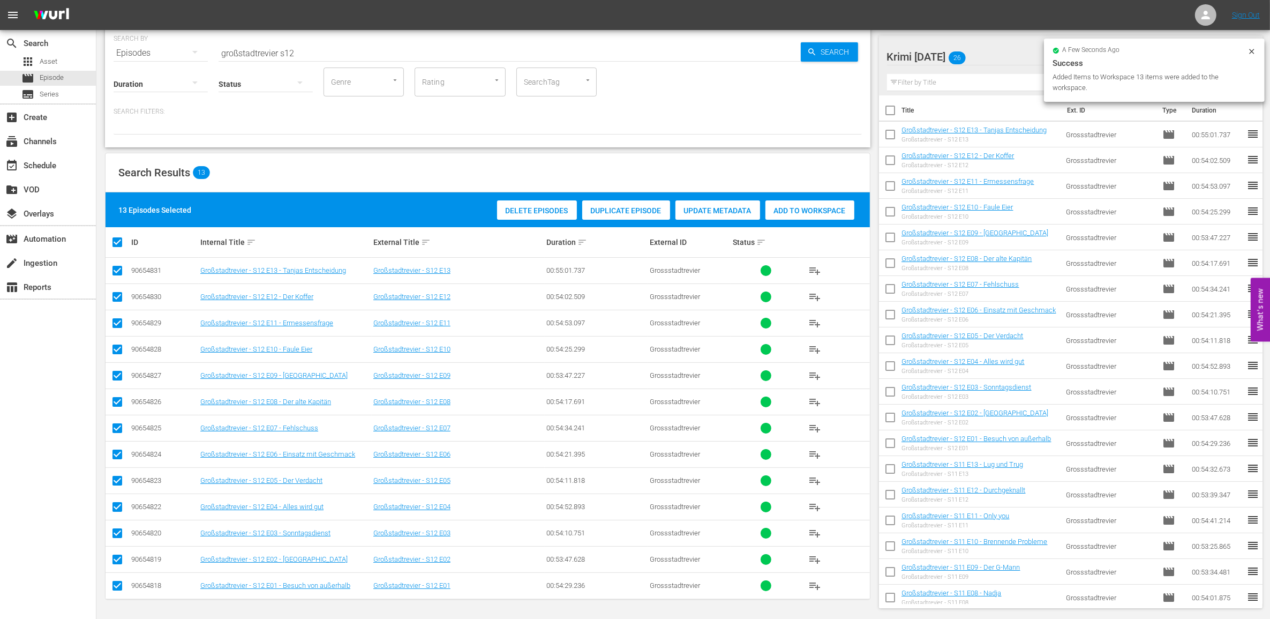
click at [117, 245] on input "checkbox" at bounding box center [121, 242] width 21 height 13
checkbox input "false"
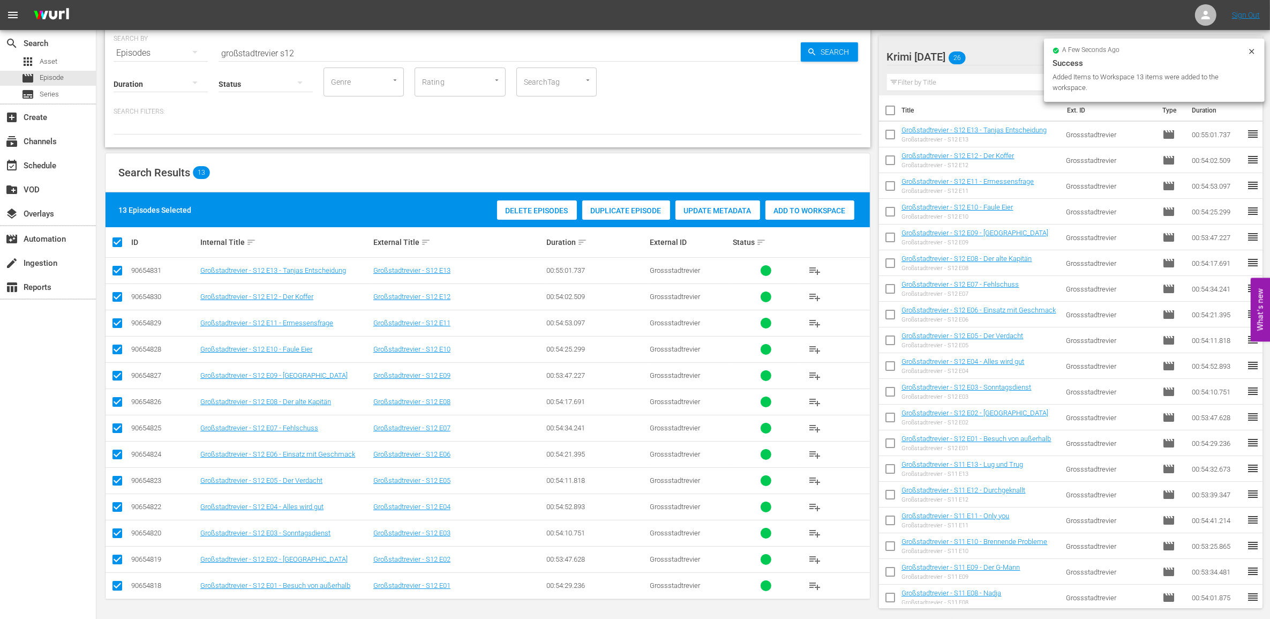
checkbox input "false"
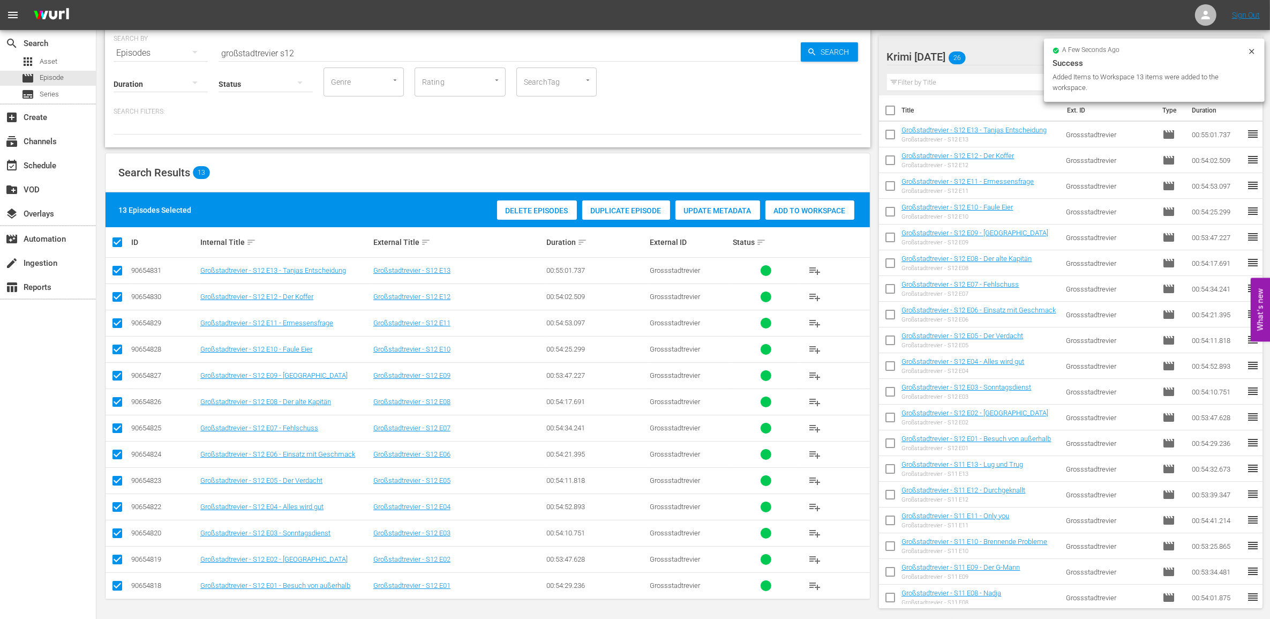
checkbox input "false"
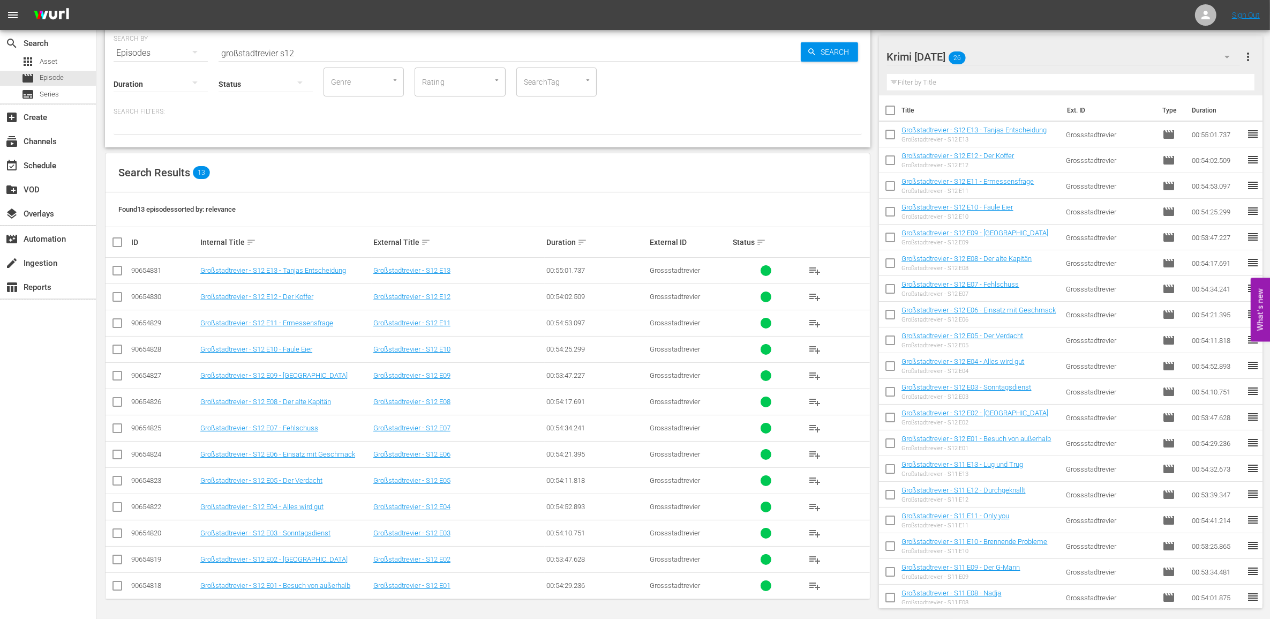
drag, startPoint x: 129, startPoint y: 267, endPoint x: 808, endPoint y: 580, distance: 747.6
click at [808, 580] on tbody "90654831 Großstadtrevier - S12 E13 - Tanjas Entscheidung Großstadtrevier - S12 …" at bounding box center [488, 428] width 764 height 341
drag, startPoint x: 808, startPoint y: 580, endPoint x: 716, endPoint y: 453, distance: 156.6
copy tbody
click at [311, 176] on div "Search Results 13" at bounding box center [488, 172] width 764 height 39
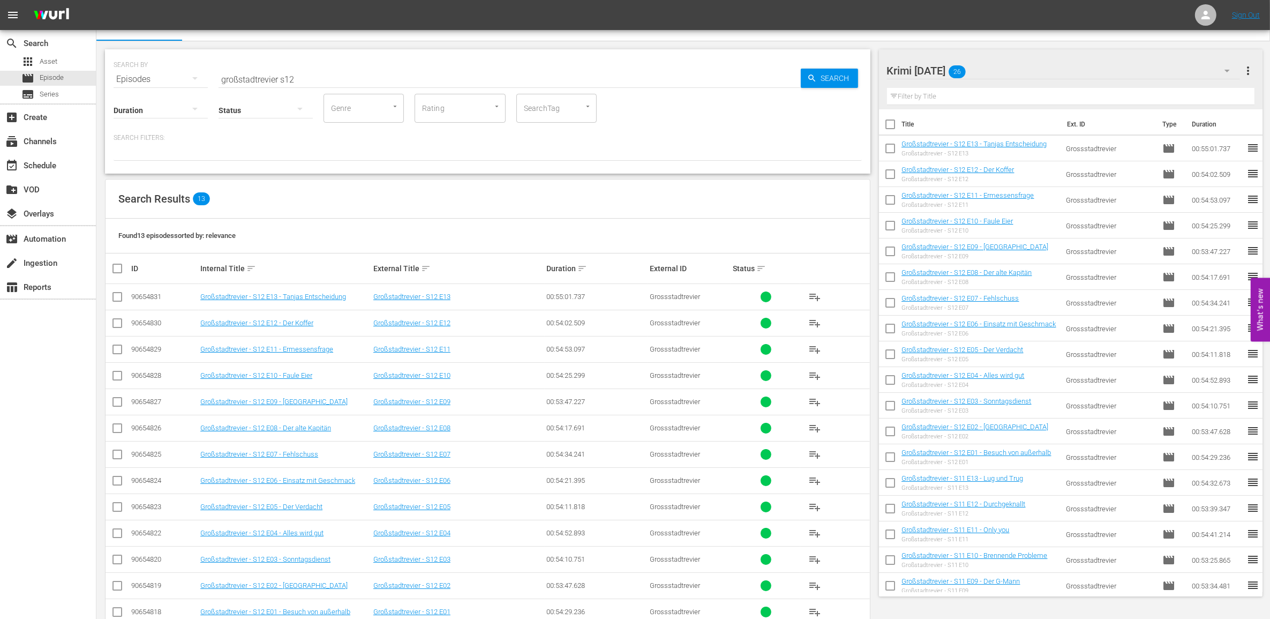
scroll to position [0, 0]
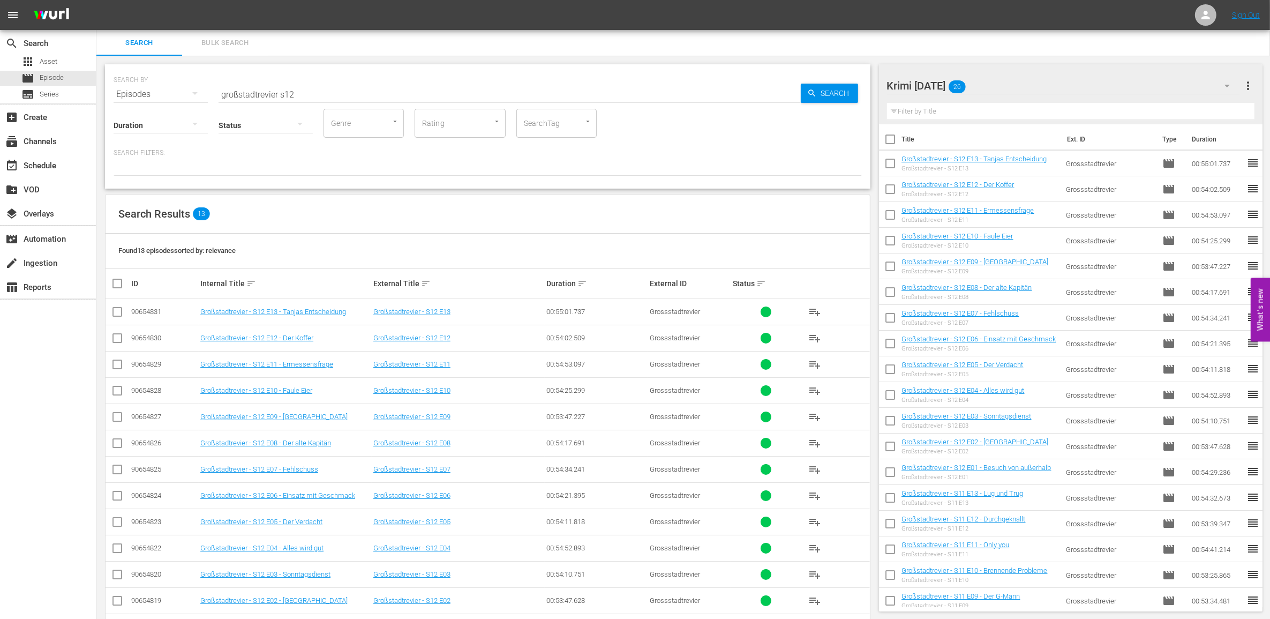
click at [312, 99] on div "Status" at bounding box center [266, 118] width 94 height 39
click at [312, 94] on input "großstadtrevier s12" at bounding box center [510, 94] width 582 height 26
type input "großstadtrevier s13"
click at [112, 284] on input "checkbox" at bounding box center [121, 283] width 21 height 13
checkbox input "true"
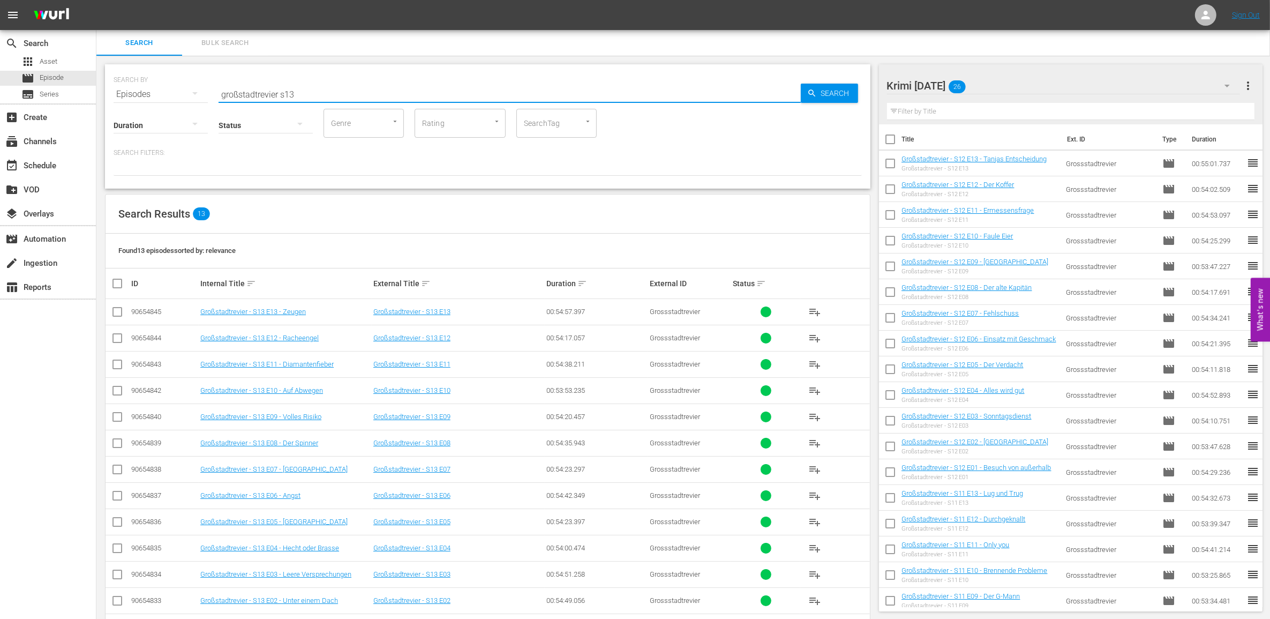
checkbox input "true"
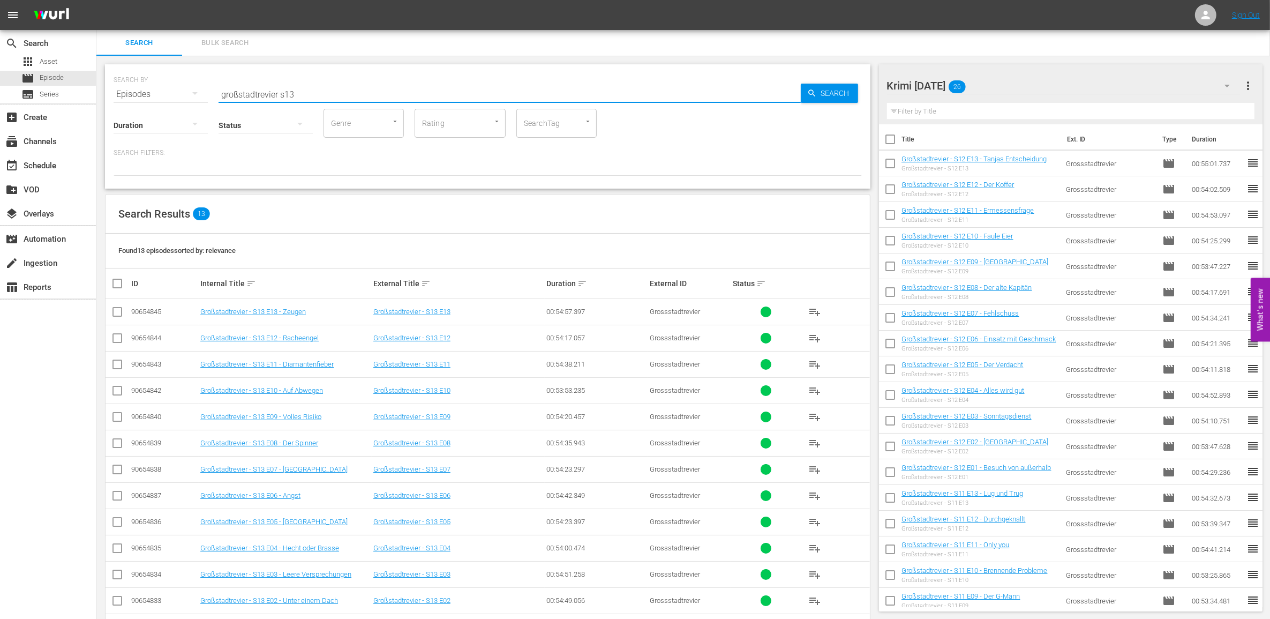
checkbox input "true"
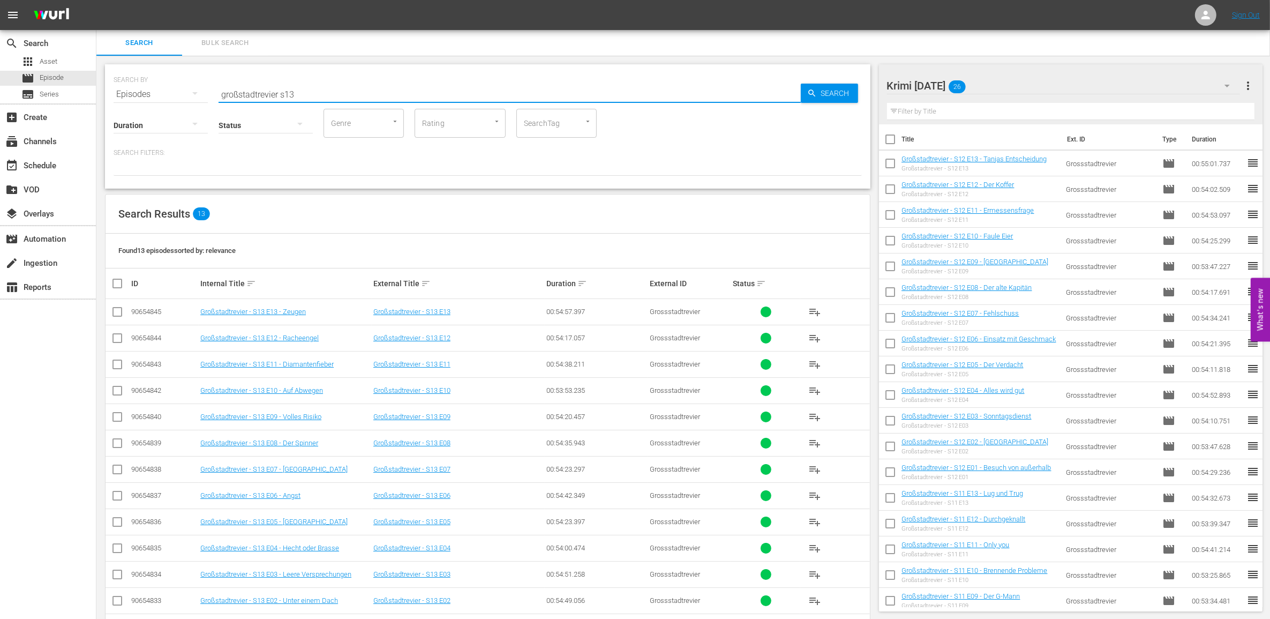
checkbox input "true"
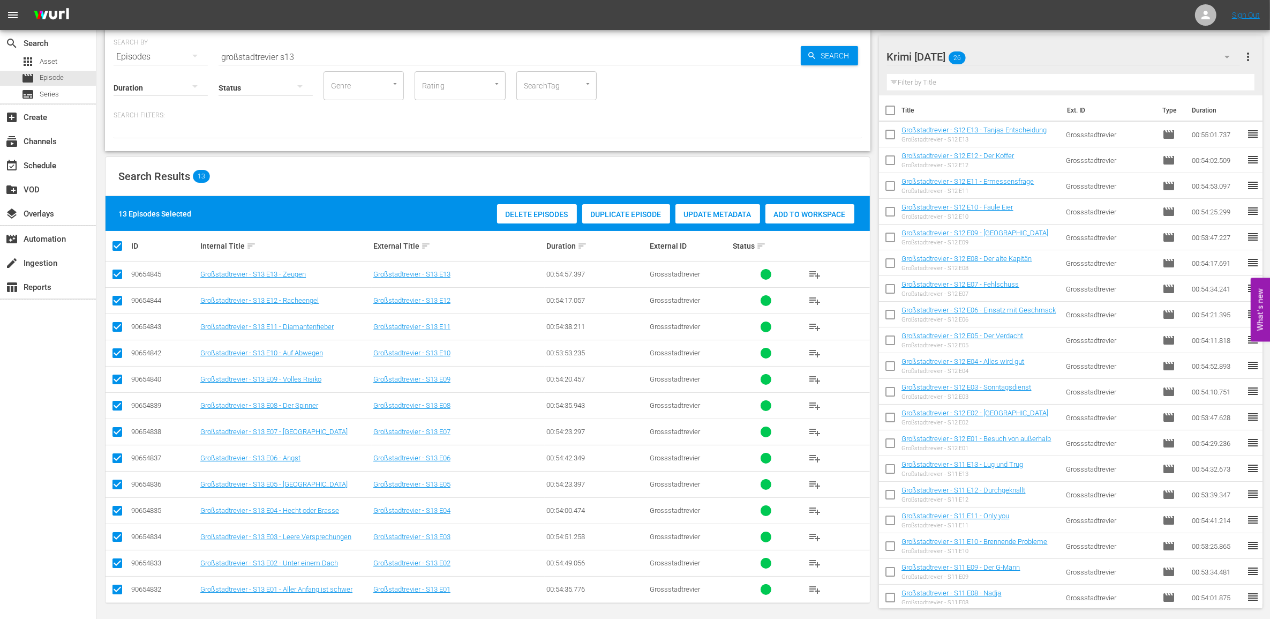
scroll to position [43, 0]
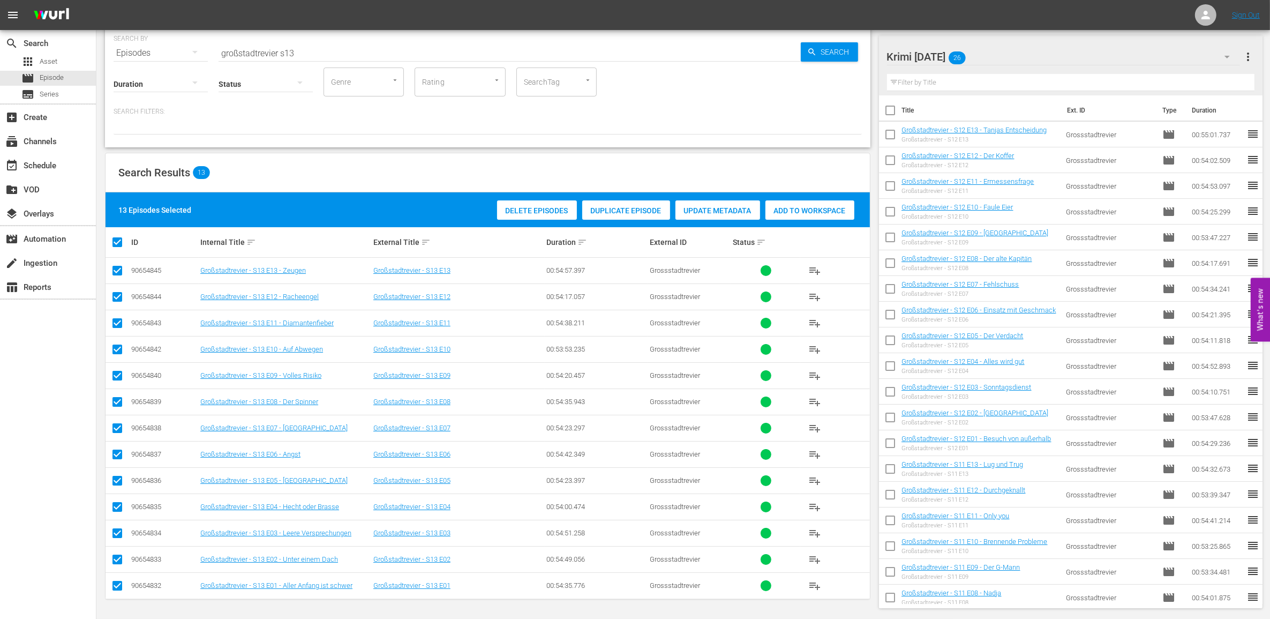
click at [812, 207] on span "Add to Workspace" at bounding box center [809, 210] width 89 height 9
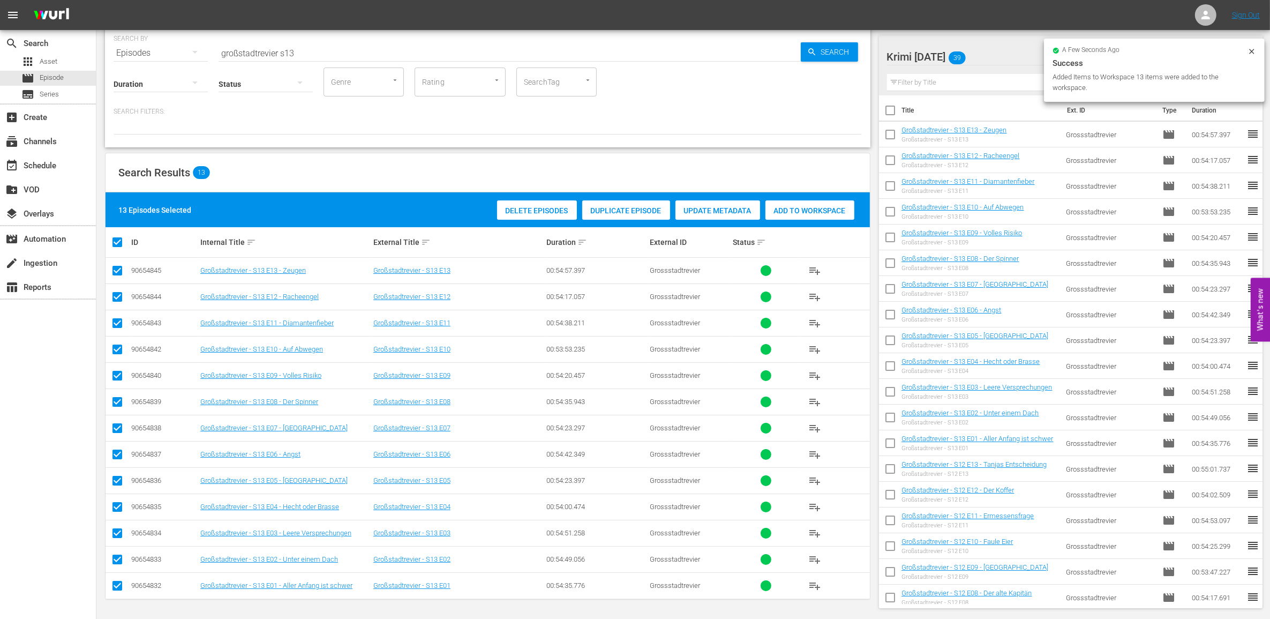
click at [112, 239] on input "checkbox" at bounding box center [121, 242] width 21 height 13
checkbox input "false"
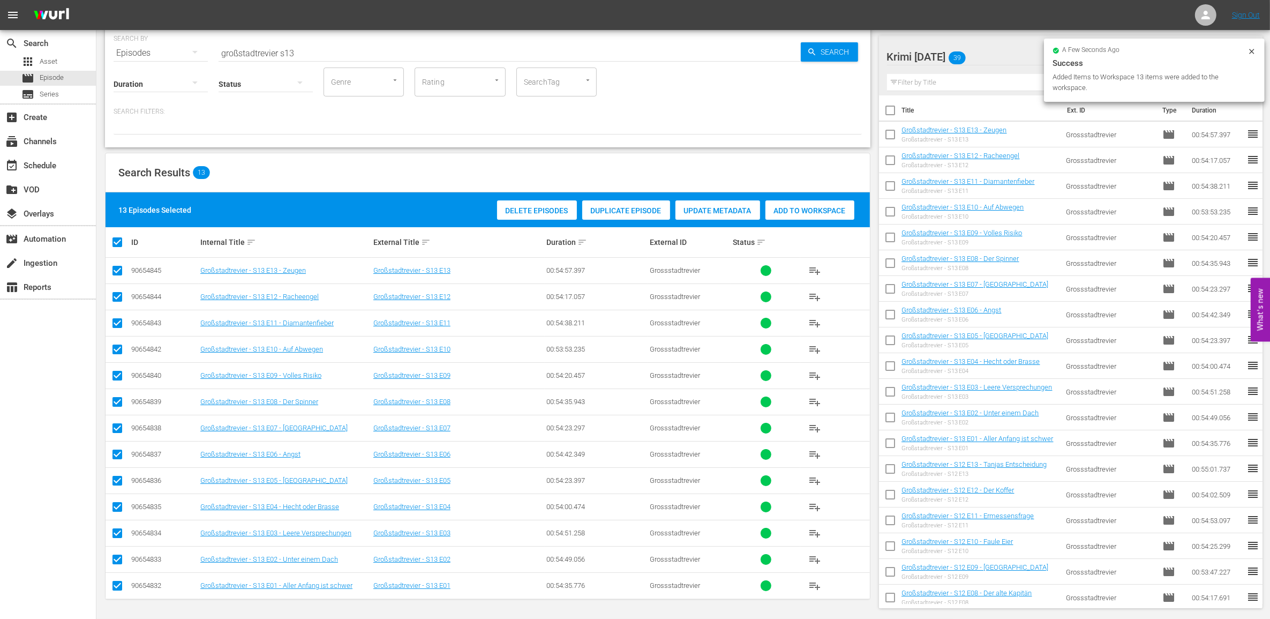
checkbox input "false"
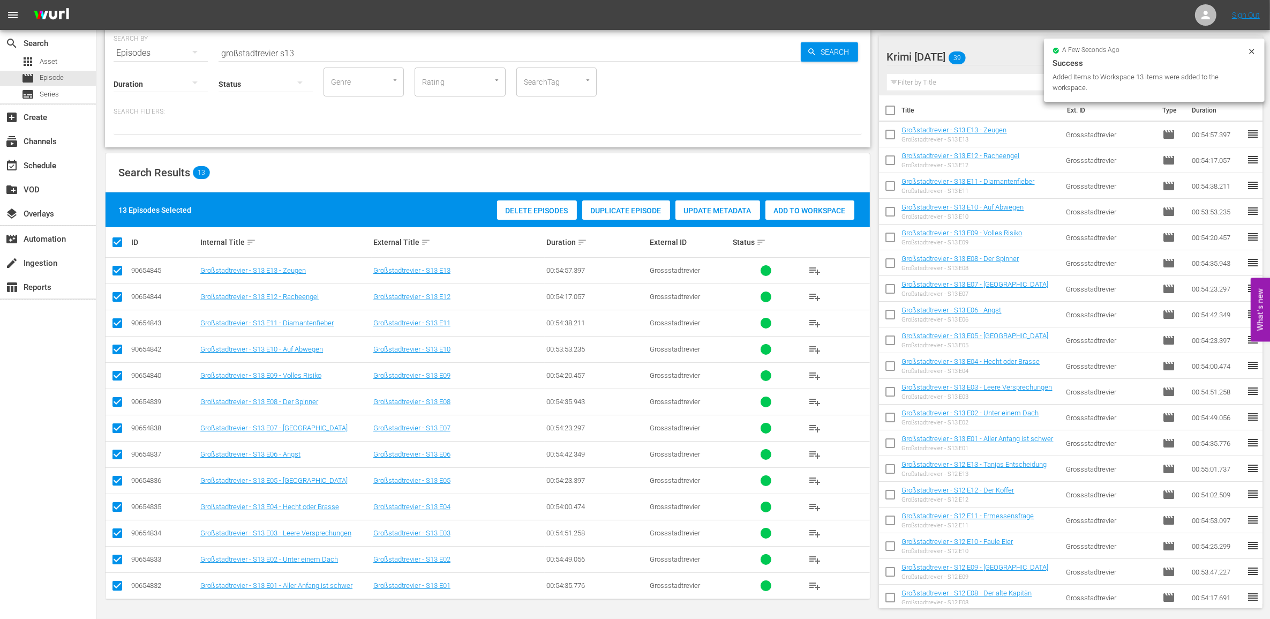
checkbox input "false"
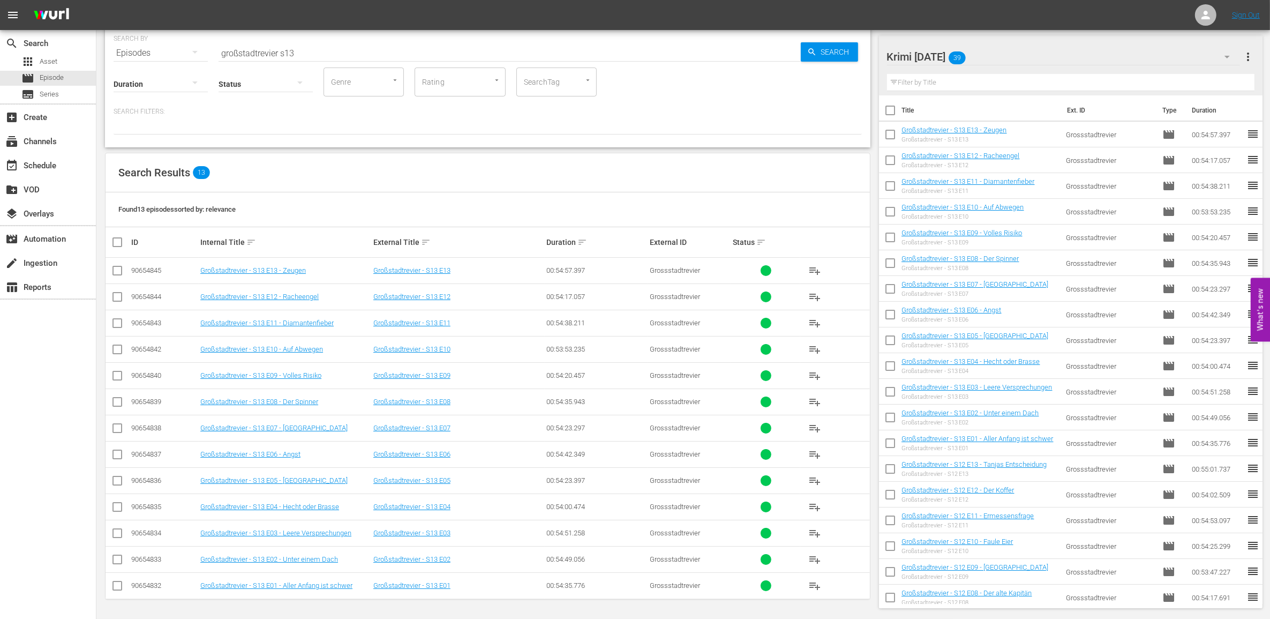
drag, startPoint x: 131, startPoint y: 267, endPoint x: 829, endPoint y: 594, distance: 770.2
click at [829, 594] on tbody "90654845 Großstadtrevier - S13 E13 - Zeugen Großstadtrevier - S13 E13 00:54:57.…" at bounding box center [488, 428] width 764 height 341
copy tbody
click at [358, 49] on input "großstadtrevier s13" at bounding box center [510, 53] width 582 height 26
click at [351, 54] on input "großstadtrevier s13" at bounding box center [510, 53] width 582 height 26
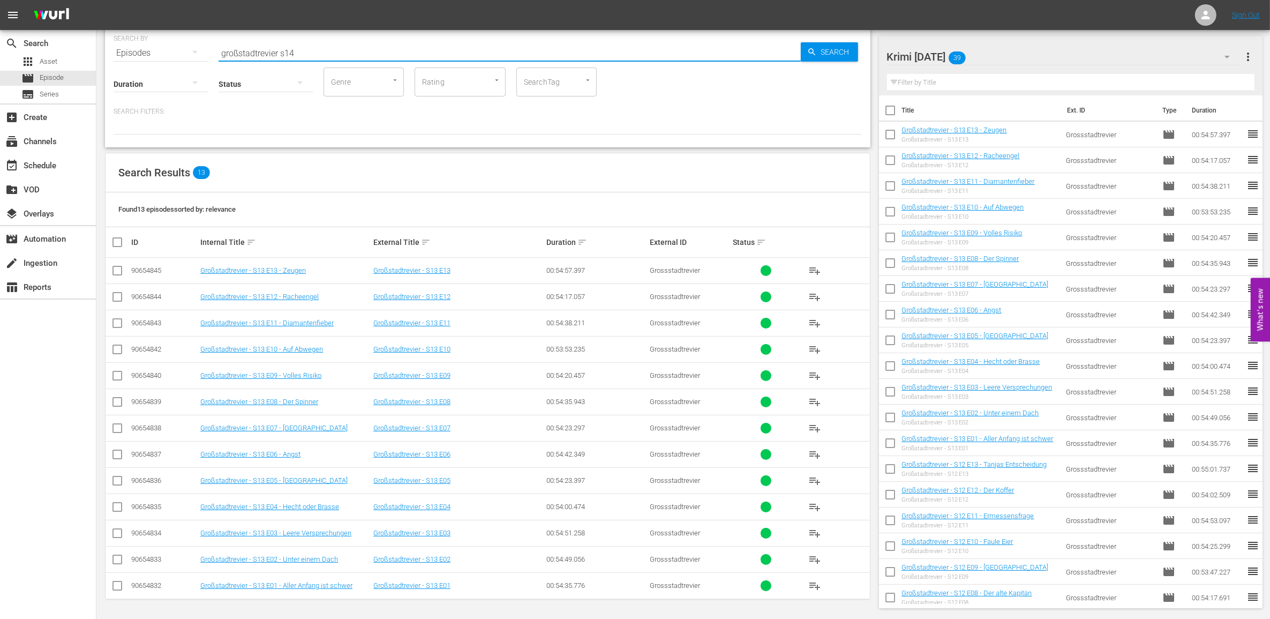
type input "großstadtrevier s14"
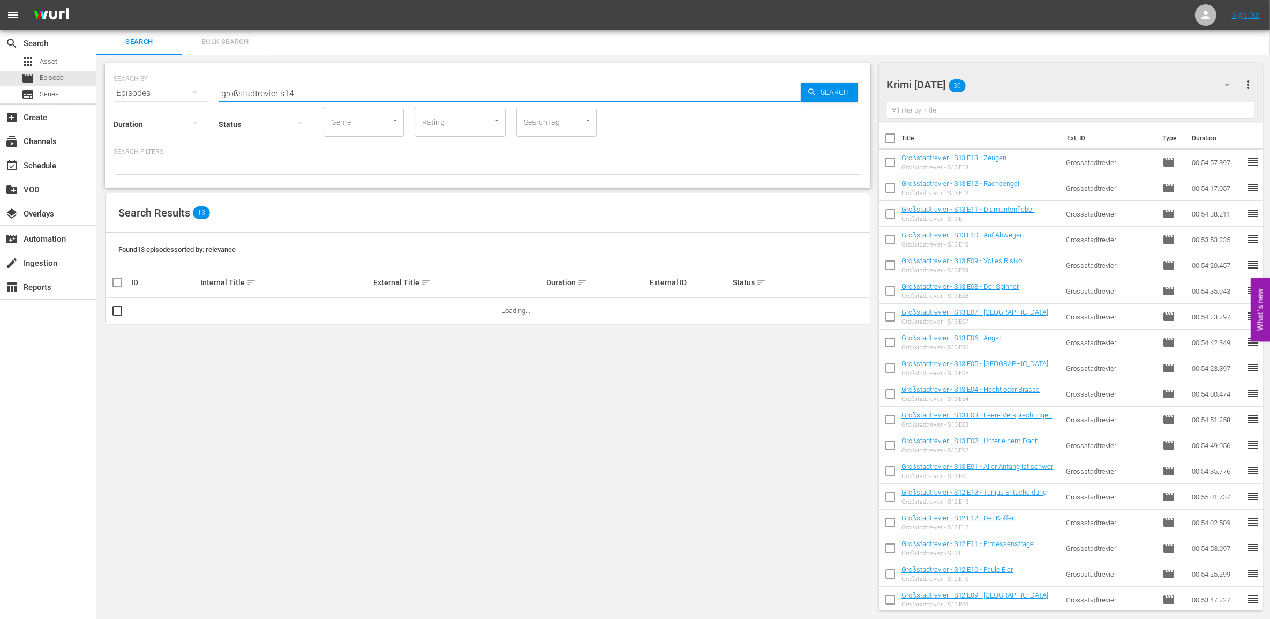
scroll to position [0, 0]
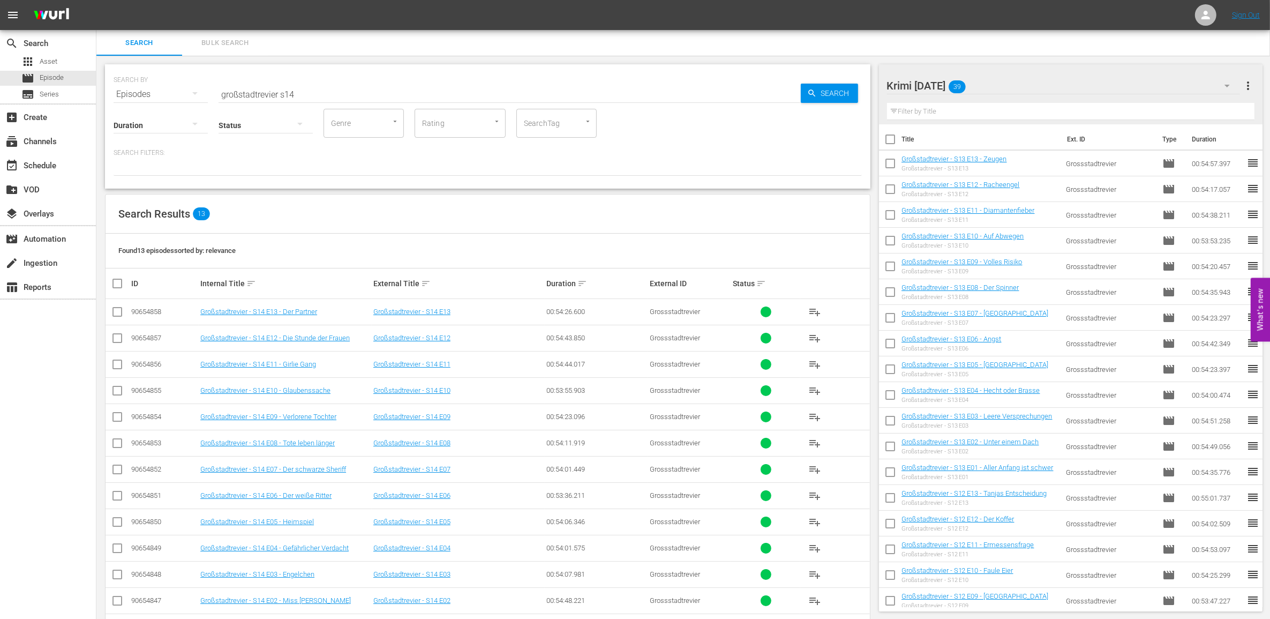
click at [116, 286] on input "checkbox" at bounding box center [121, 283] width 21 height 13
checkbox input "true"
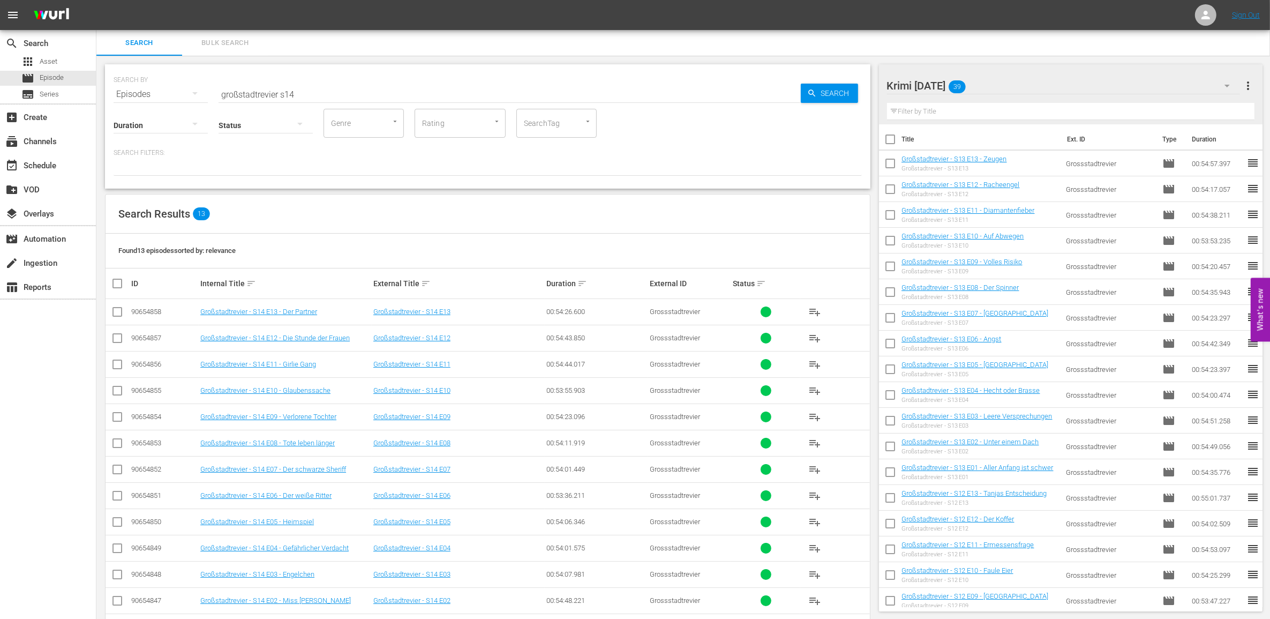
checkbox input "true"
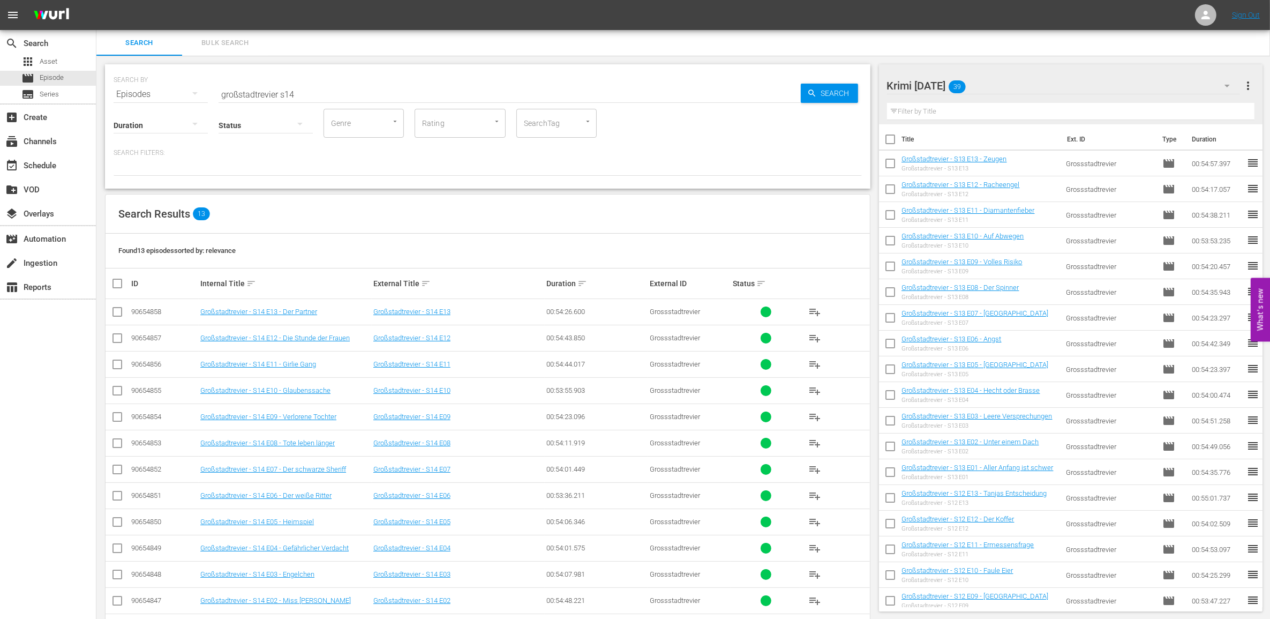
checkbox input "true"
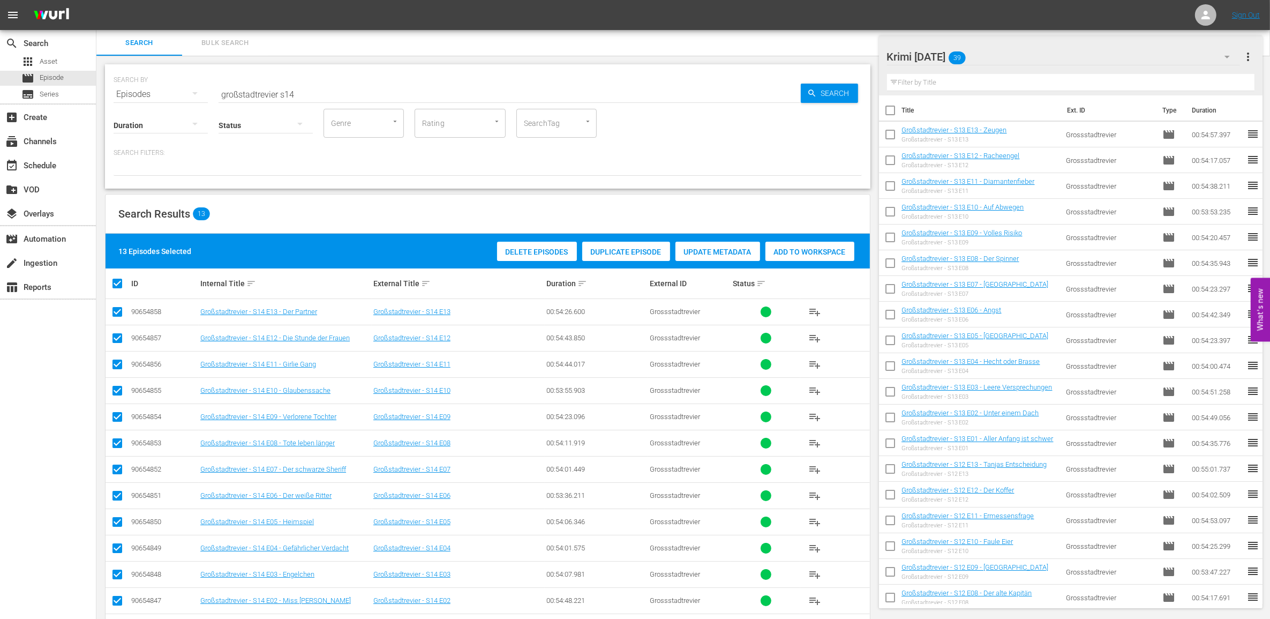
scroll to position [43, 0]
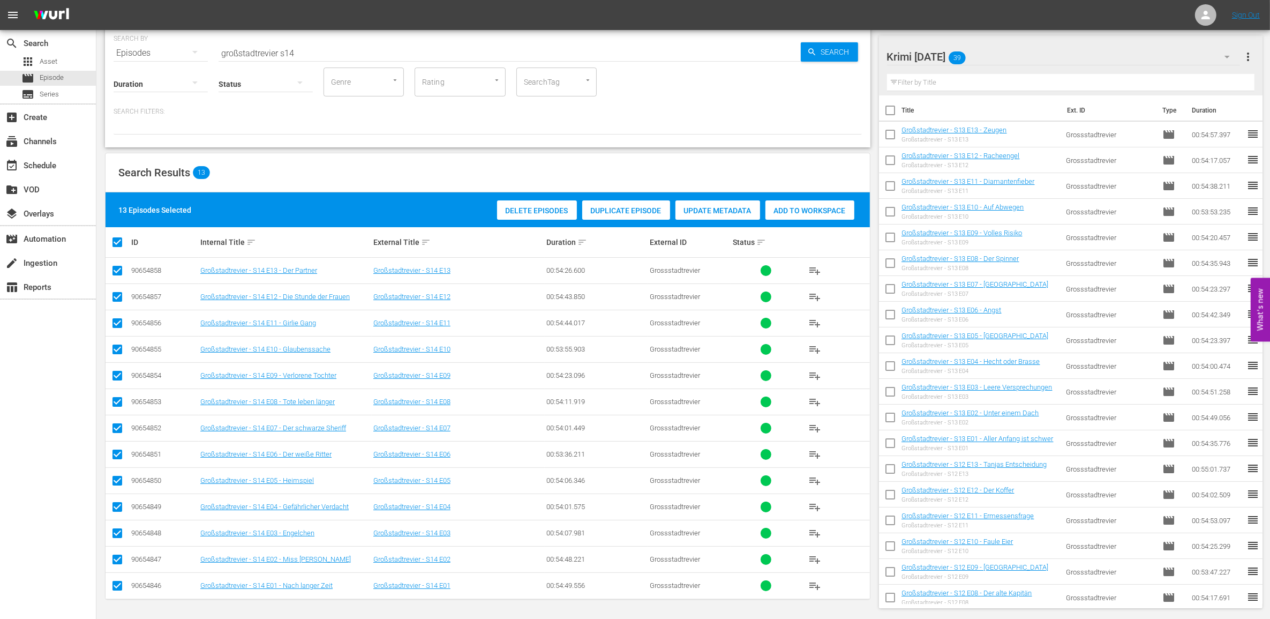
click at [830, 201] on div "Add to Workspace" at bounding box center [809, 210] width 89 height 20
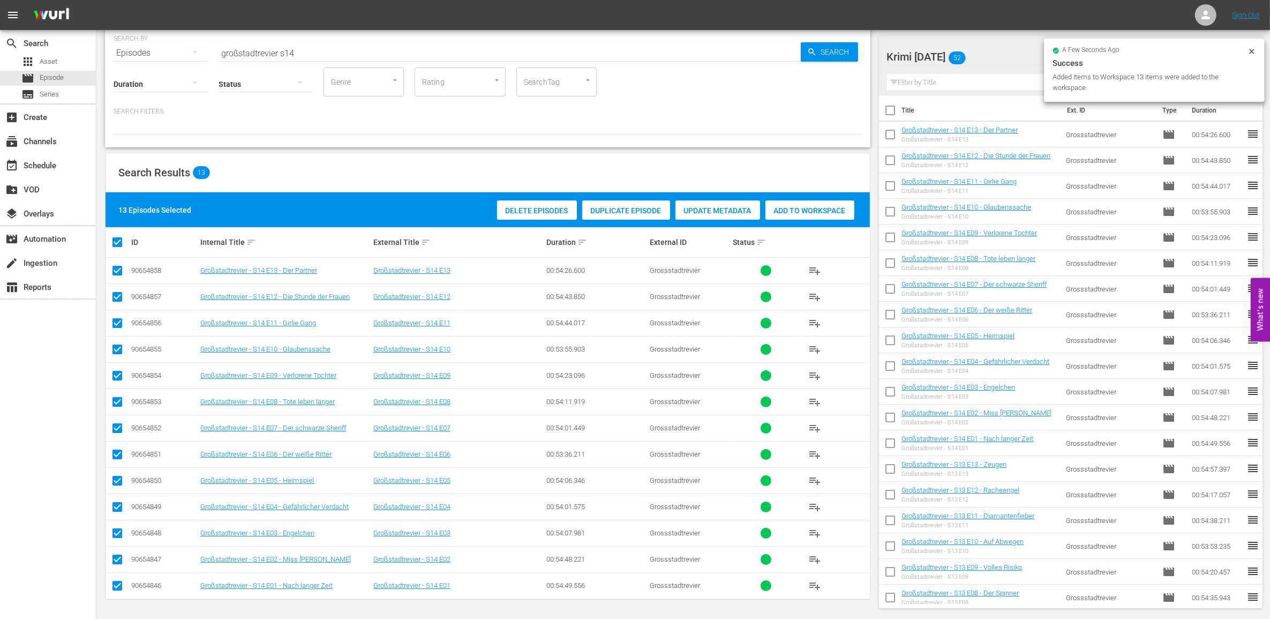
click at [114, 242] on input "checkbox" at bounding box center [121, 242] width 21 height 13
checkbox input "false"
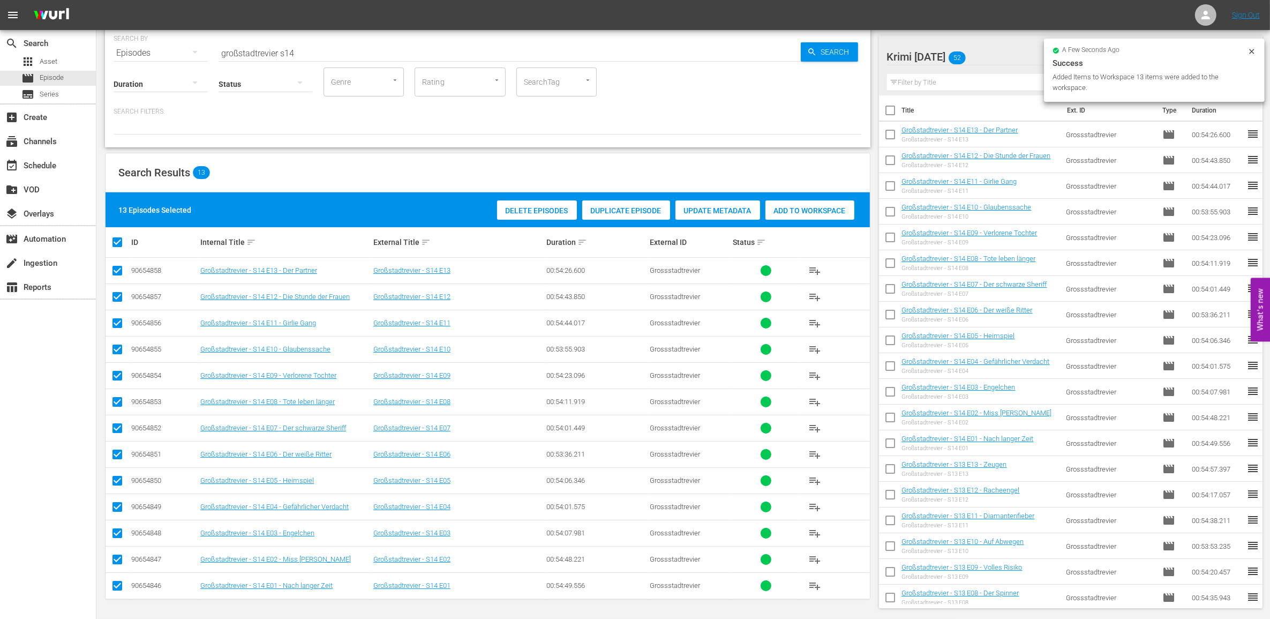
checkbox input "false"
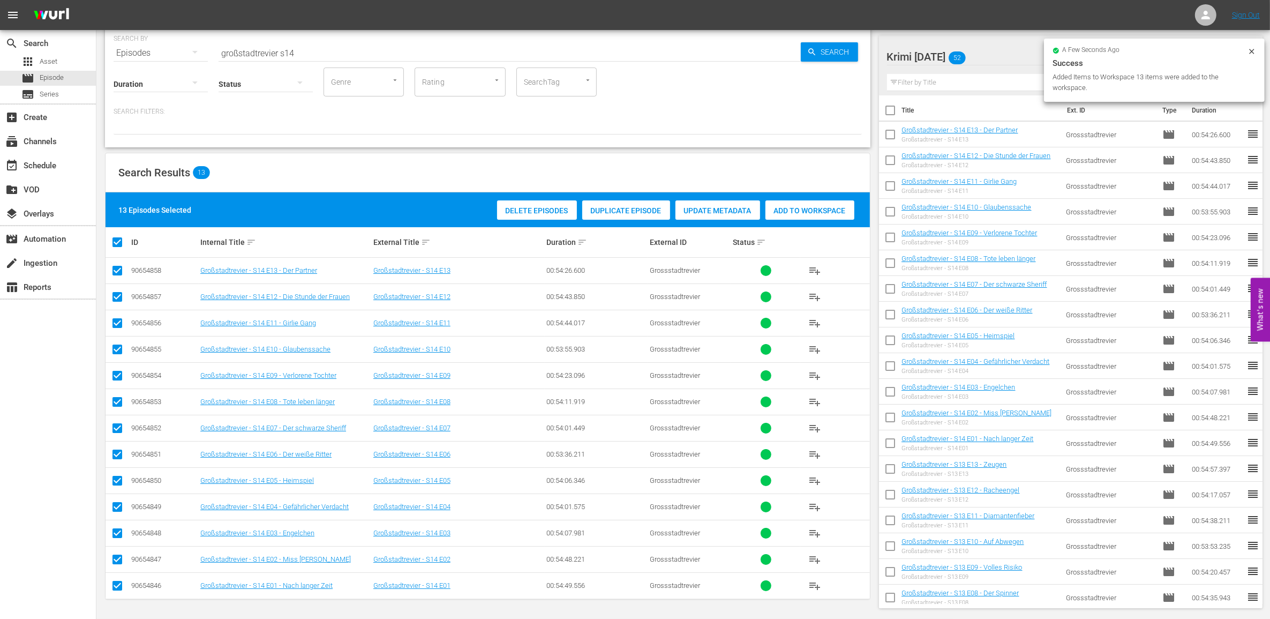
checkbox input "false"
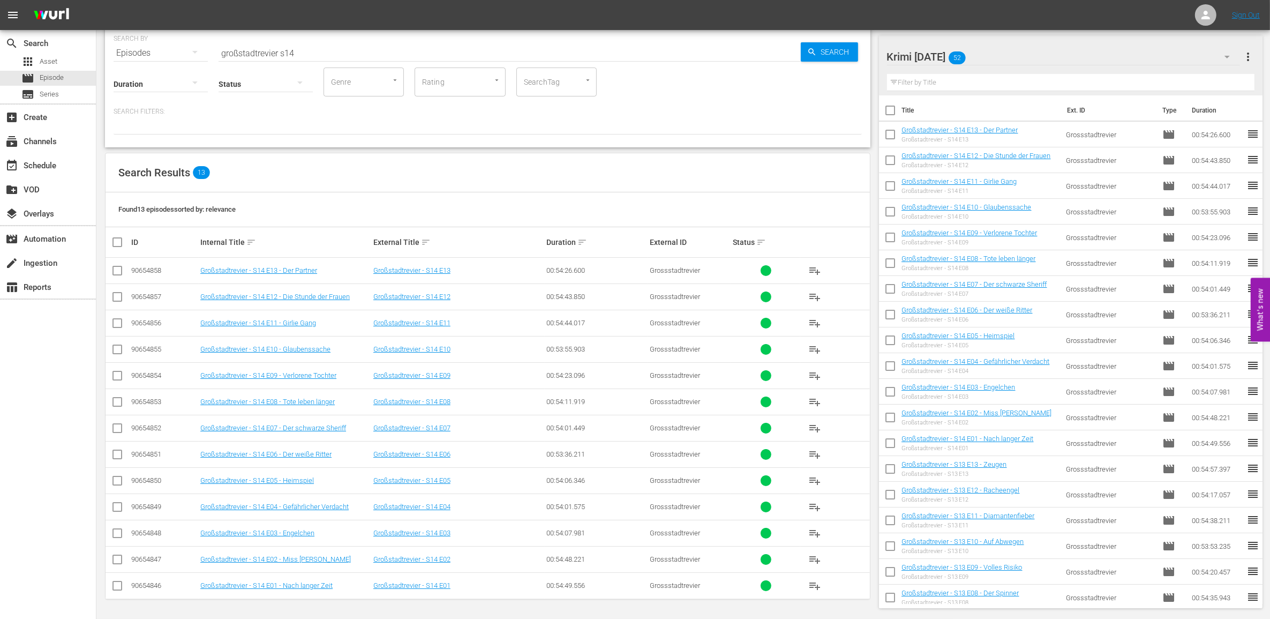
click at [317, 49] on input "großstadtrevier s14" at bounding box center [510, 53] width 582 height 26
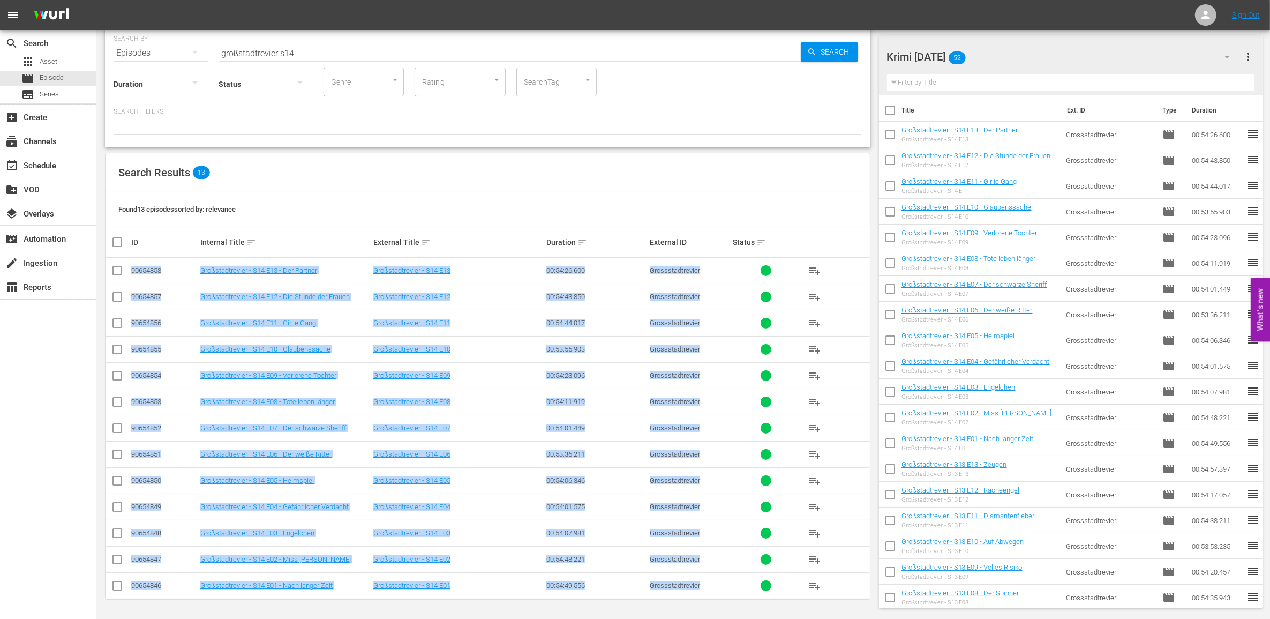
drag, startPoint x: 130, startPoint y: 268, endPoint x: 752, endPoint y: 585, distance: 698.1
click at [752, 585] on tbody "90654858 Großstadtrevier - S14 E13 - Der Partner Großstadtrevier - S14 E13 00:5…" at bounding box center [488, 428] width 764 height 341
drag, startPoint x: 752, startPoint y: 585, endPoint x: 729, endPoint y: 527, distance: 62.6
copy tbody "61193875 Loremipsumdolor - S04 A13 - Con Adipisc Elitseddoeiusmo - T26 I87 02:5…"
click at [332, 200] on div "Found 13 episodes sorted by: relevance" at bounding box center [488, 209] width 764 height 35
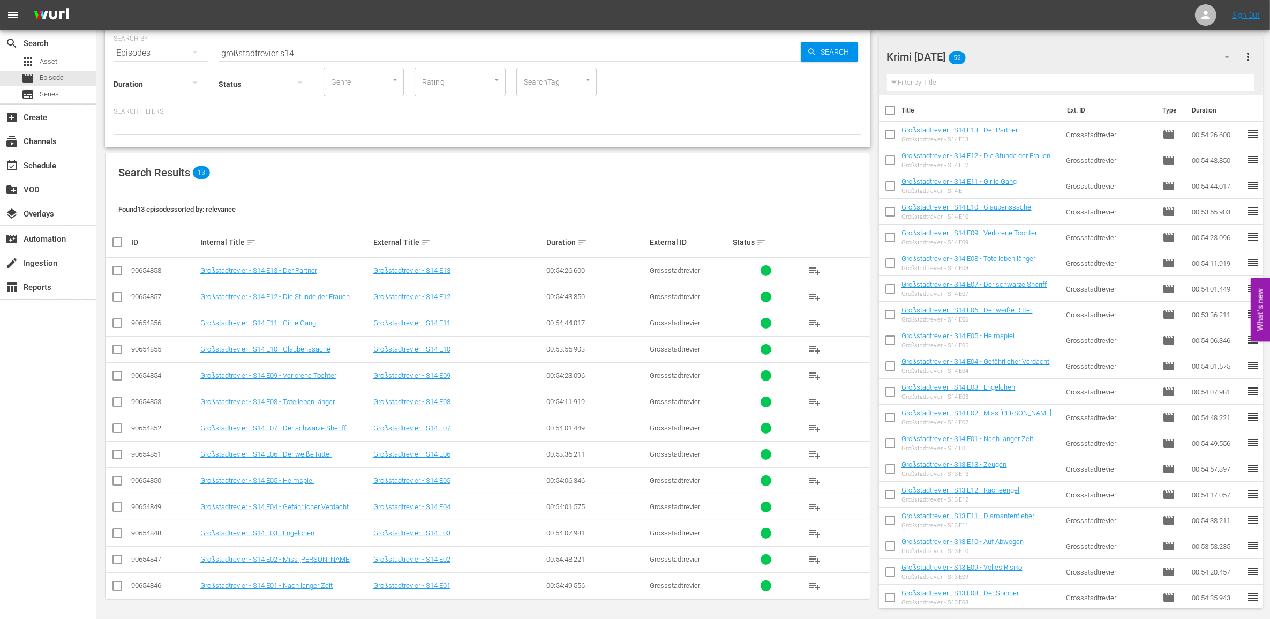
click at [351, 50] on input "großstadtrevier s14" at bounding box center [510, 53] width 582 height 26
type input "großstadtrevier s15"
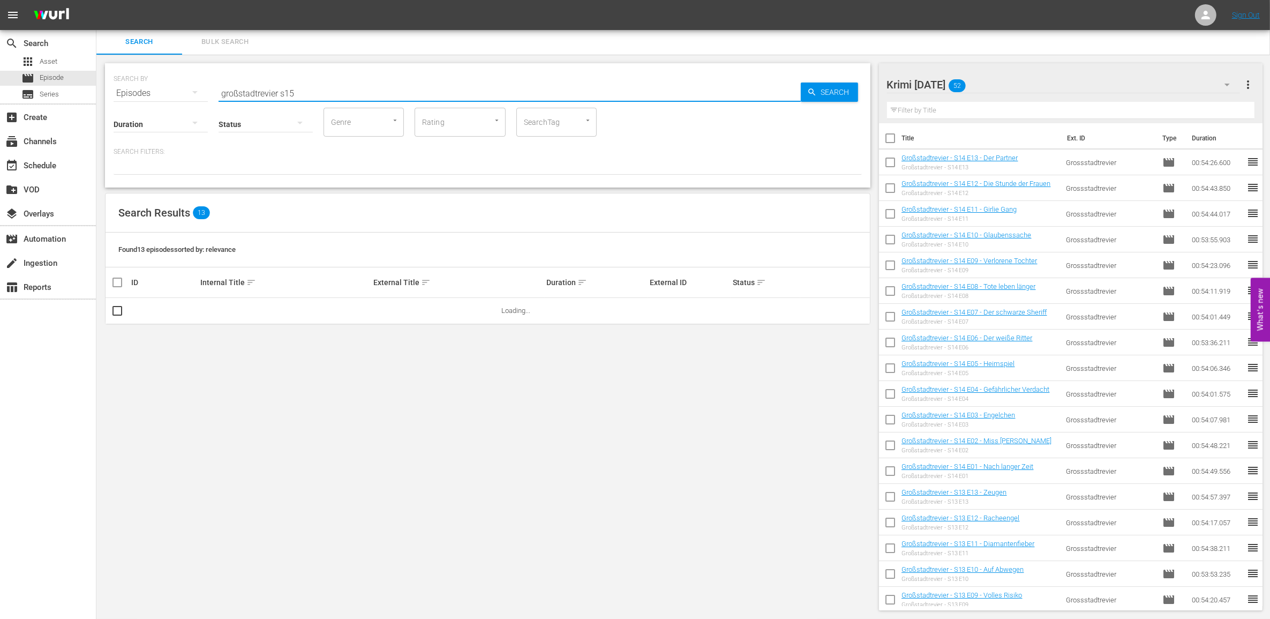
scroll to position [0, 0]
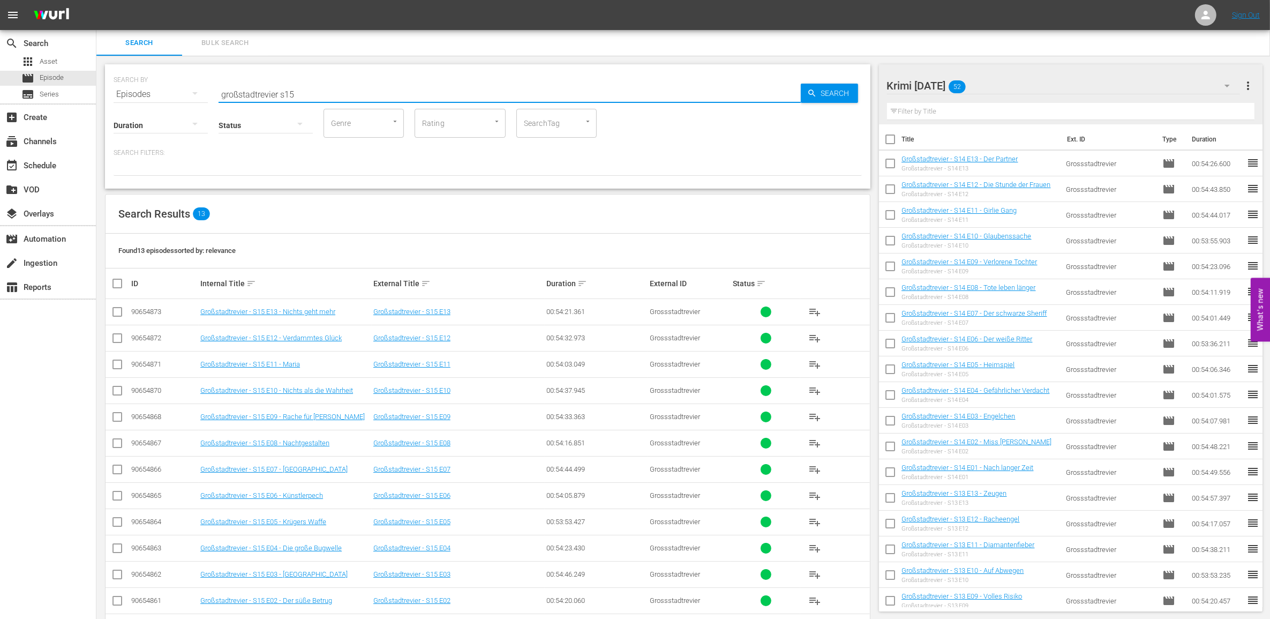
click at [115, 286] on input "checkbox" at bounding box center [121, 283] width 21 height 13
checkbox input "true"
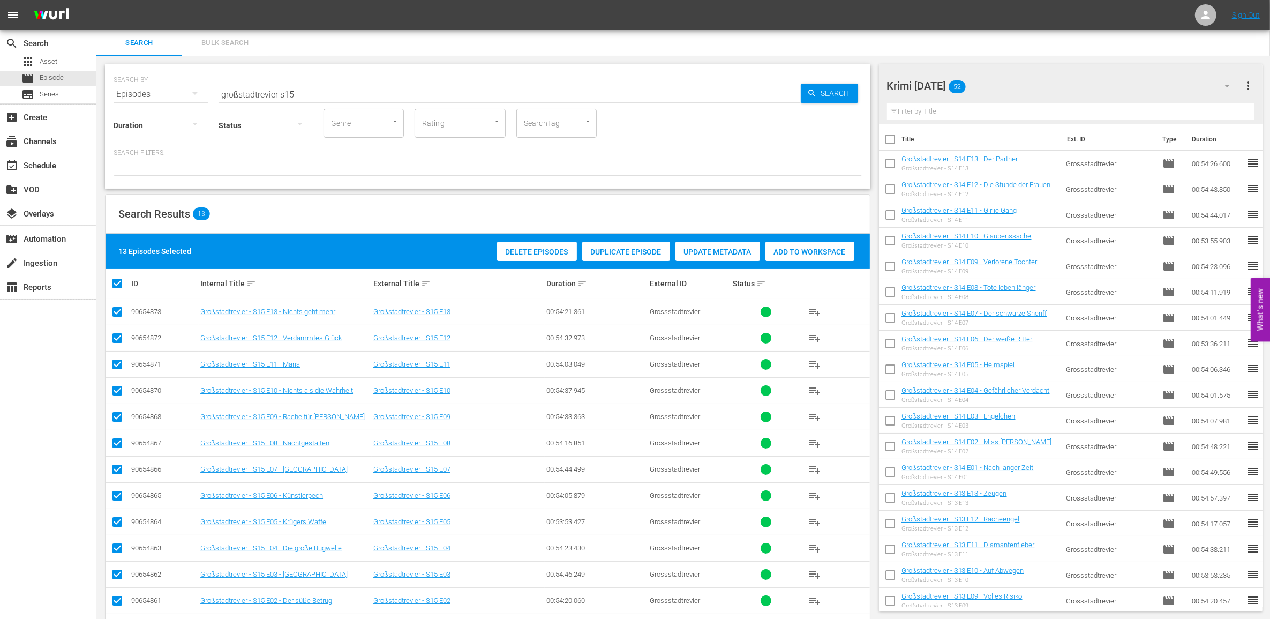
checkbox input "true"
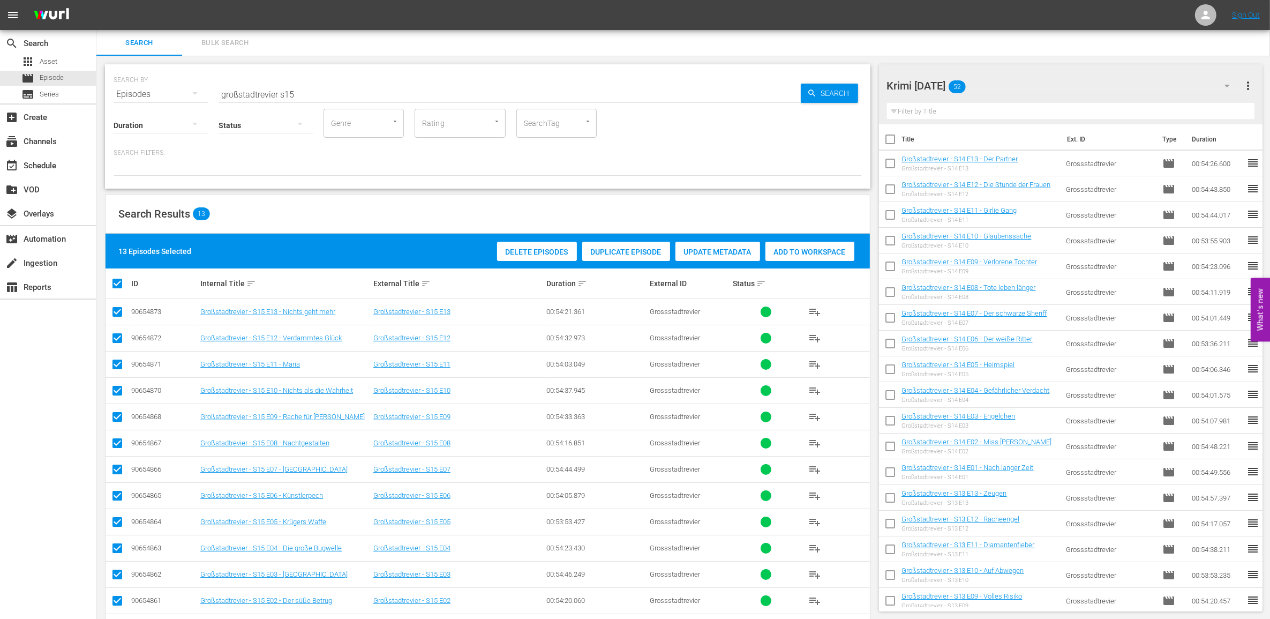
checkbox input "true"
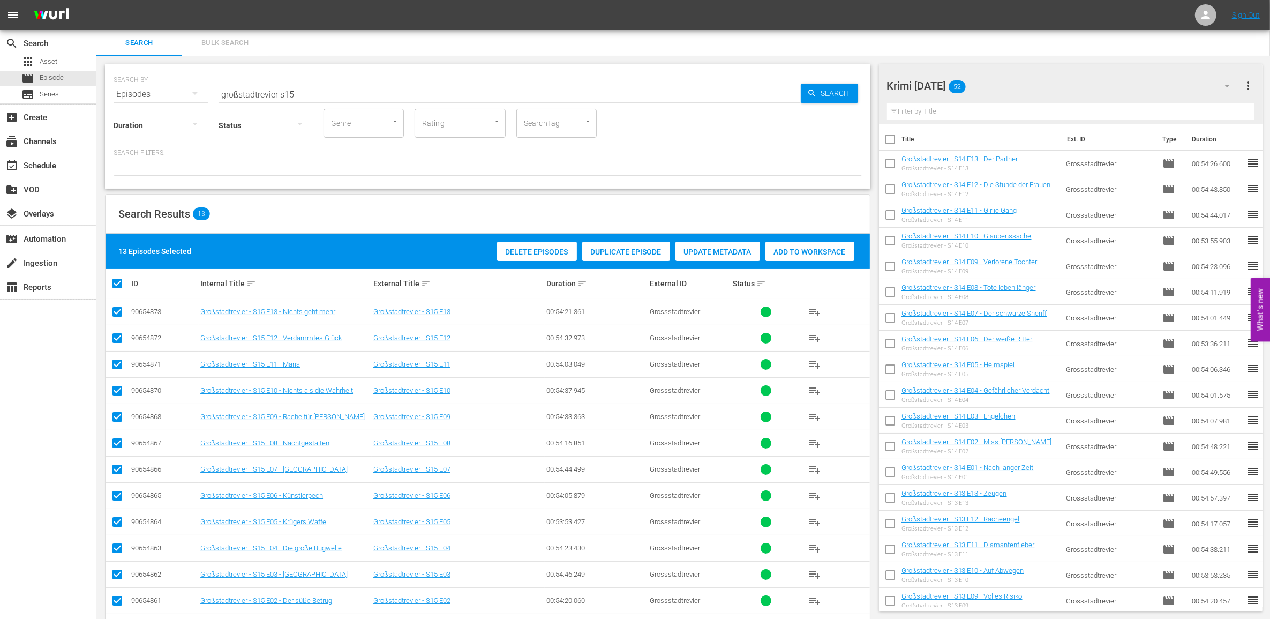
checkbox input "true"
click at [840, 245] on div "Add to Workspace" at bounding box center [809, 252] width 89 height 20
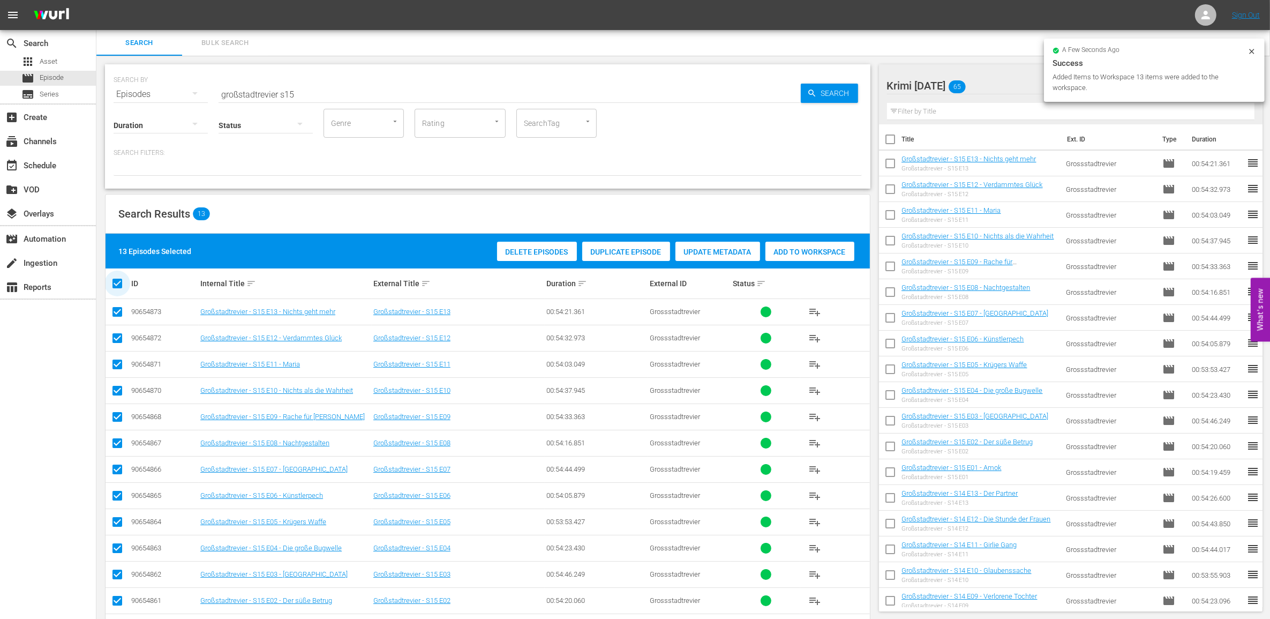
click at [117, 287] on input "checkbox" at bounding box center [121, 283] width 21 height 13
checkbox input "false"
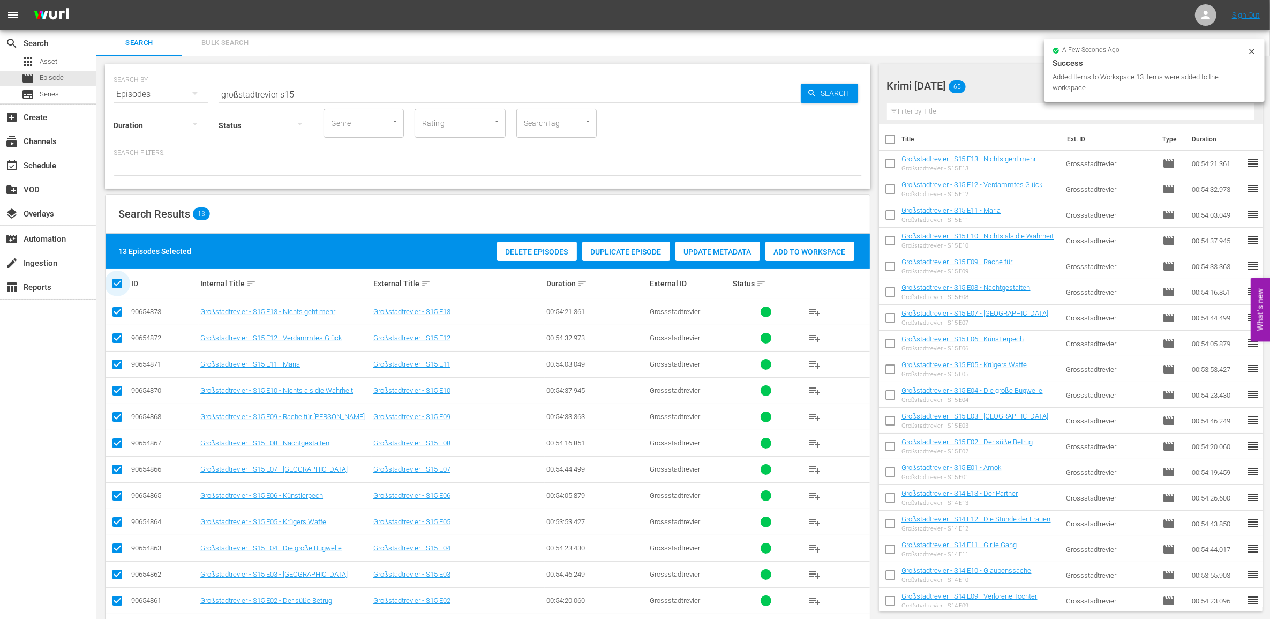
checkbox input "false"
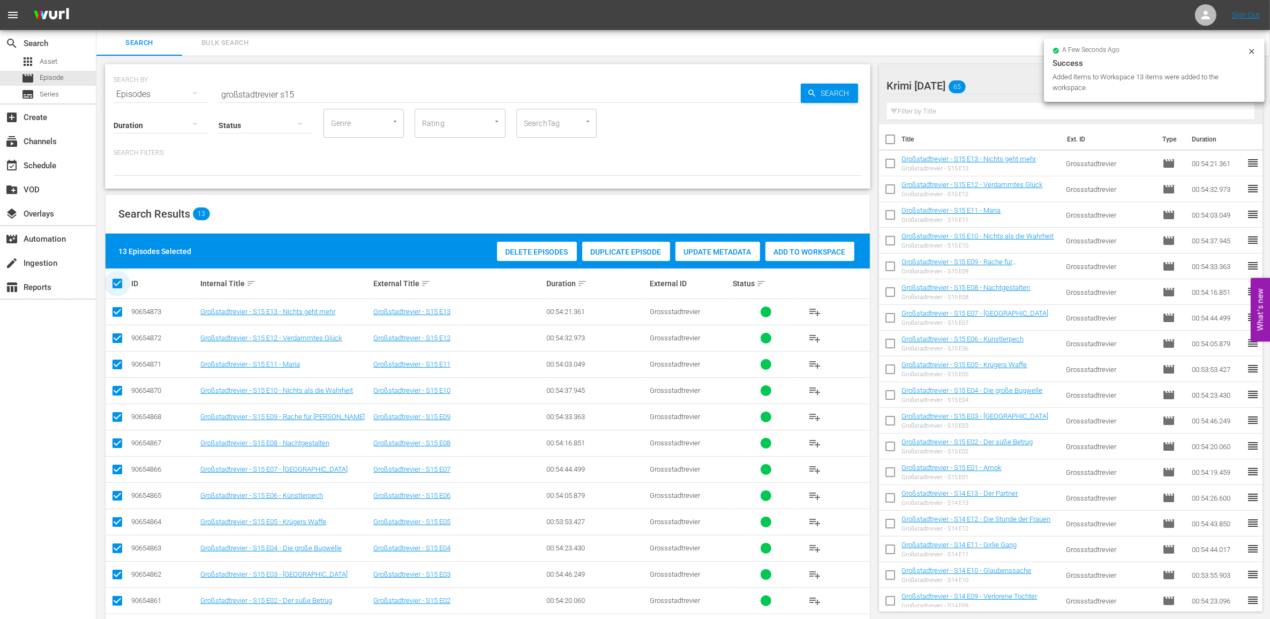
checkbox input "false"
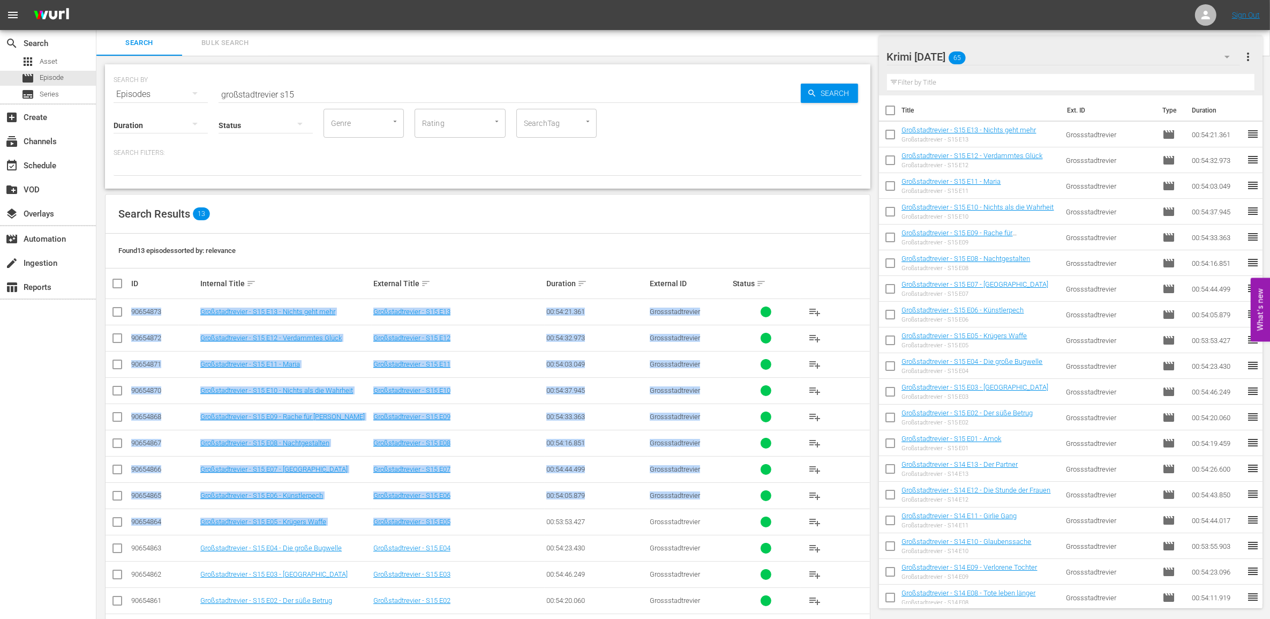
scroll to position [43, 0]
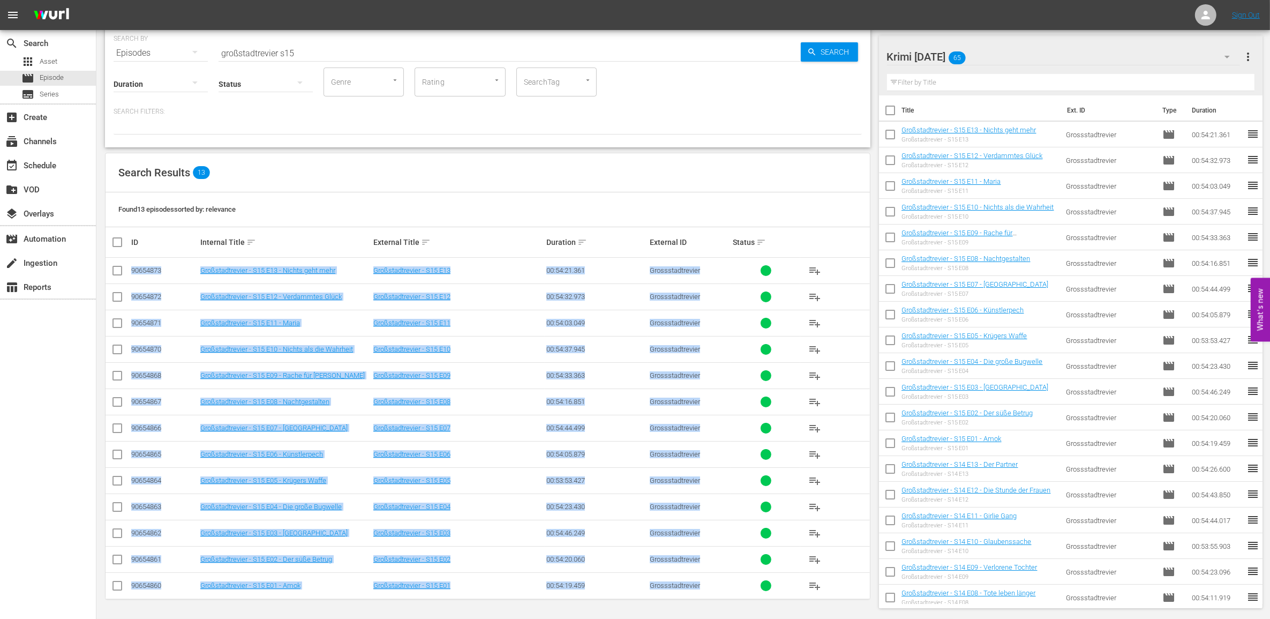
drag, startPoint x: 131, startPoint y: 312, endPoint x: 789, endPoint y: 581, distance: 710.9
click at [789, 581] on tbody "90654873 Großstadtrevier - S15 E13 - Nichts geht mehr Großstadtrevier - S15 E13…" at bounding box center [488, 428] width 764 height 341
drag, startPoint x: 789, startPoint y: 581, endPoint x: 734, endPoint y: 464, distance: 129.6
copy tbody "95119389 Loremipsumdolor - S96 A61 - Consec adip elit Seddoeiusmodtem - I87 U35…"
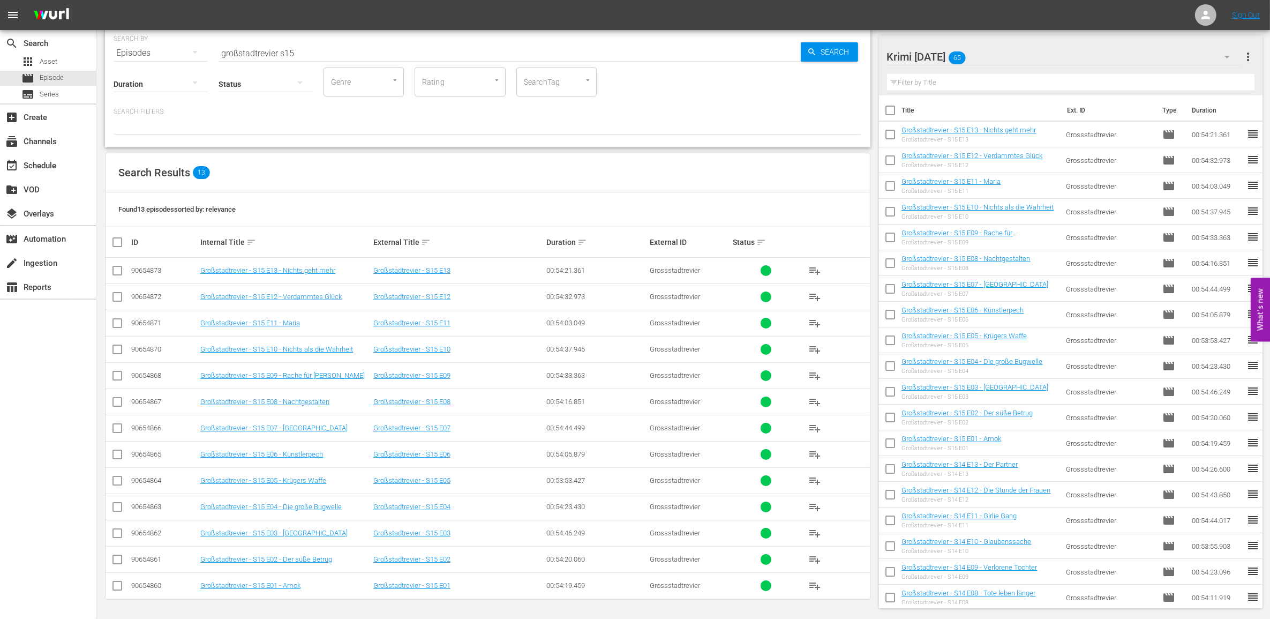
click at [338, 201] on div "Found 13 episodes sorted by: relevance" at bounding box center [488, 209] width 764 height 35
drag, startPoint x: 318, startPoint y: 50, endPoint x: 118, endPoint y: 55, distance: 199.9
click at [118, 55] on div "SEARCH BY Search By Episodes Search ID, Title, Description, Keywords, or Catego…" at bounding box center [487, 85] width 765 height 124
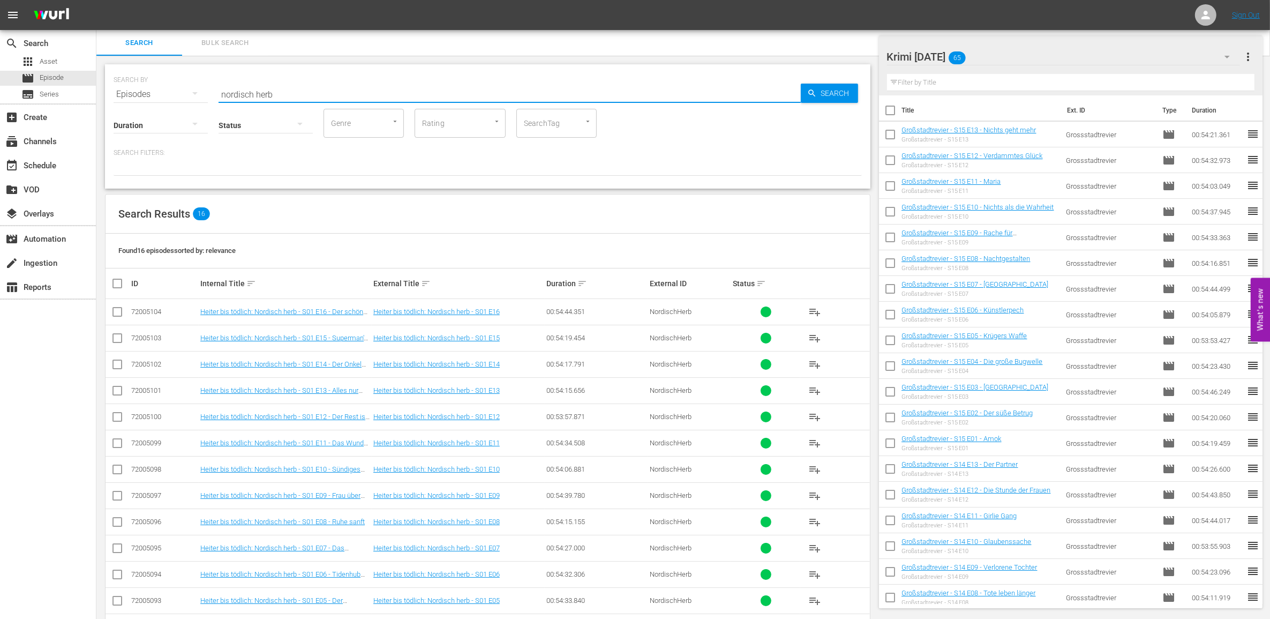
scroll to position [122, 0]
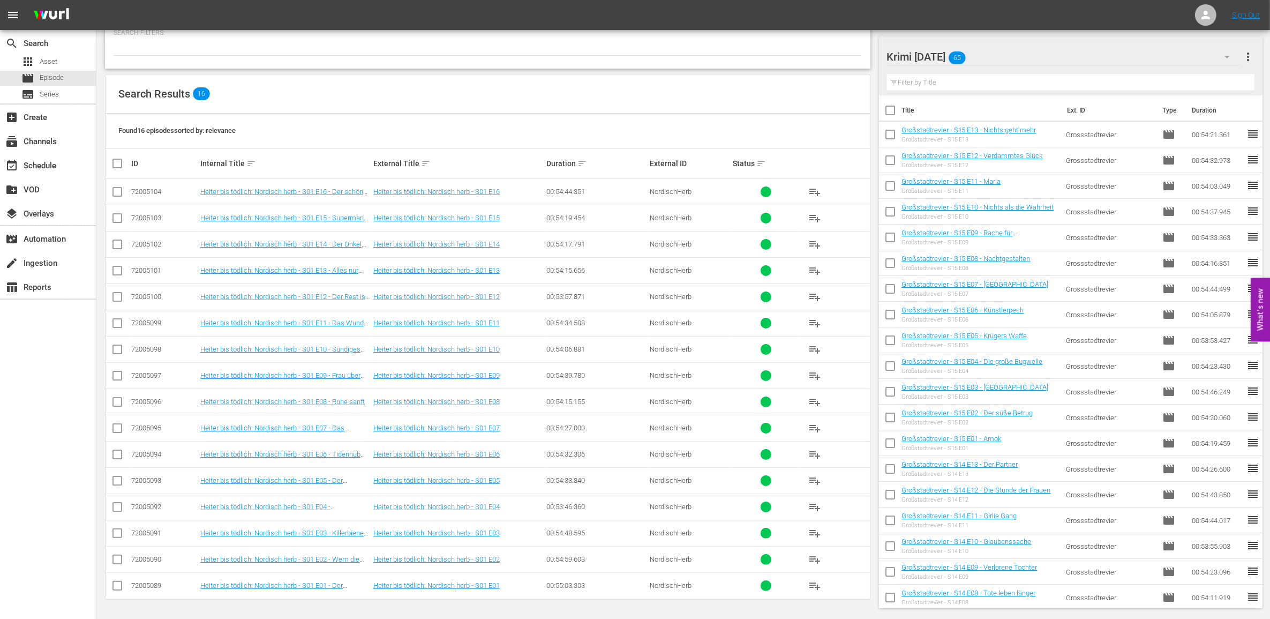
type input "nordisch herb"
click at [119, 160] on input "checkbox" at bounding box center [121, 163] width 21 height 13
checkbox input "true"
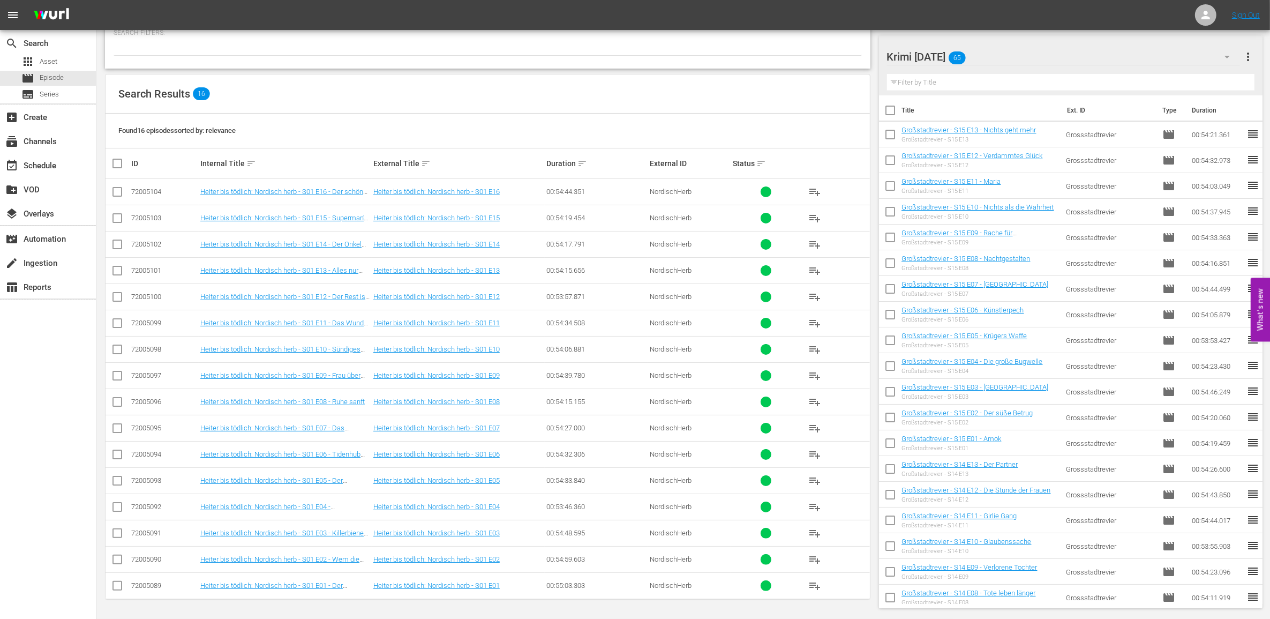
checkbox input "true"
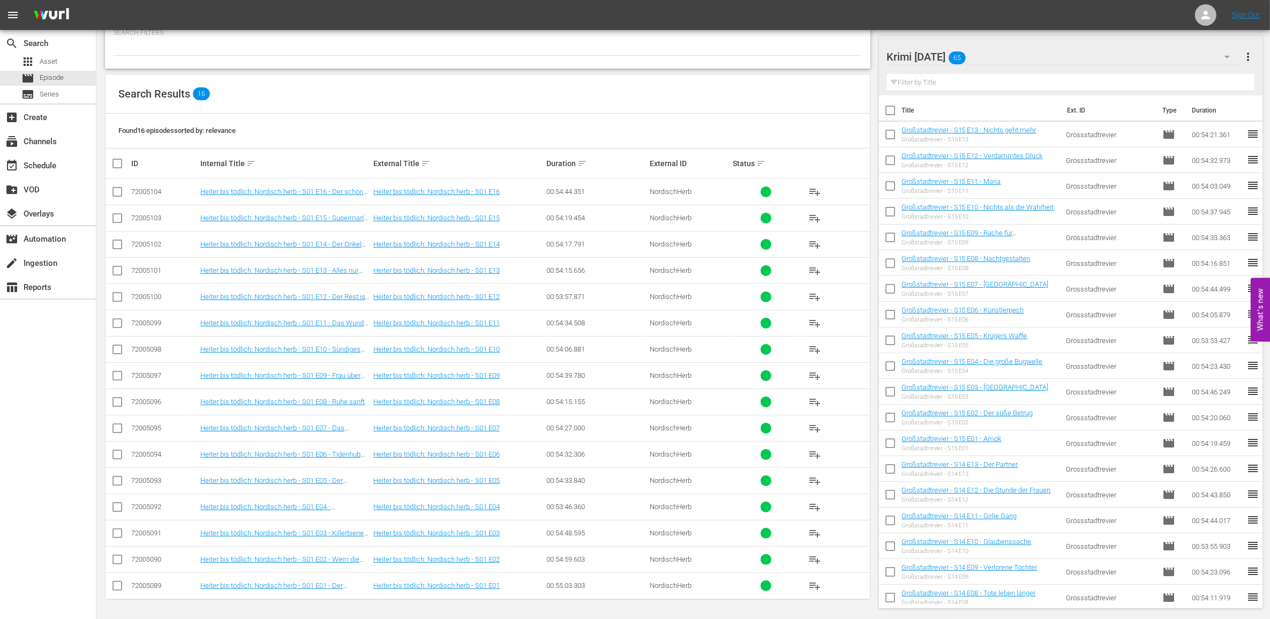
checkbox input "true"
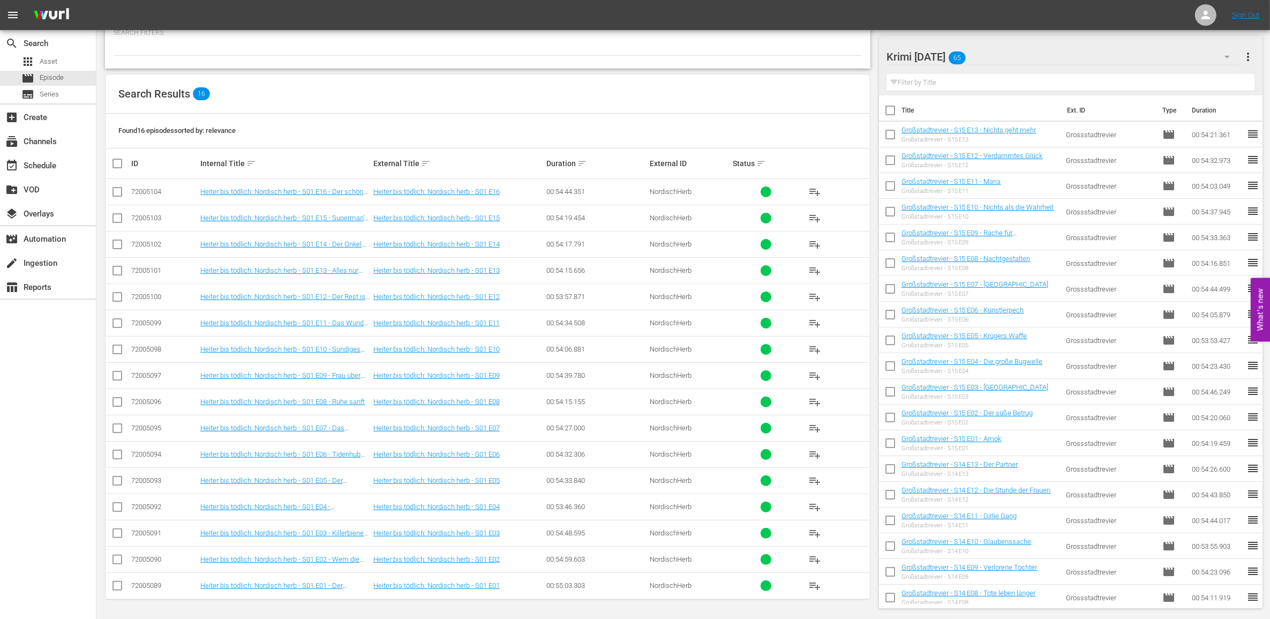
checkbox input "true"
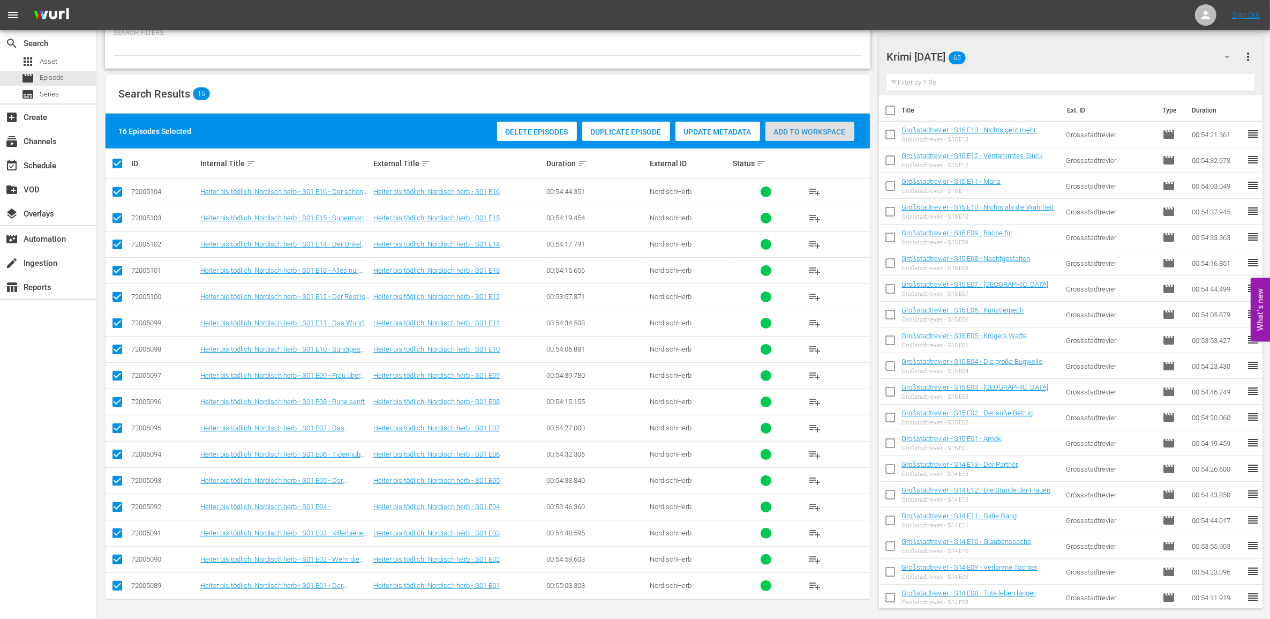
click at [784, 127] on span "Add to Workspace" at bounding box center [809, 131] width 89 height 9
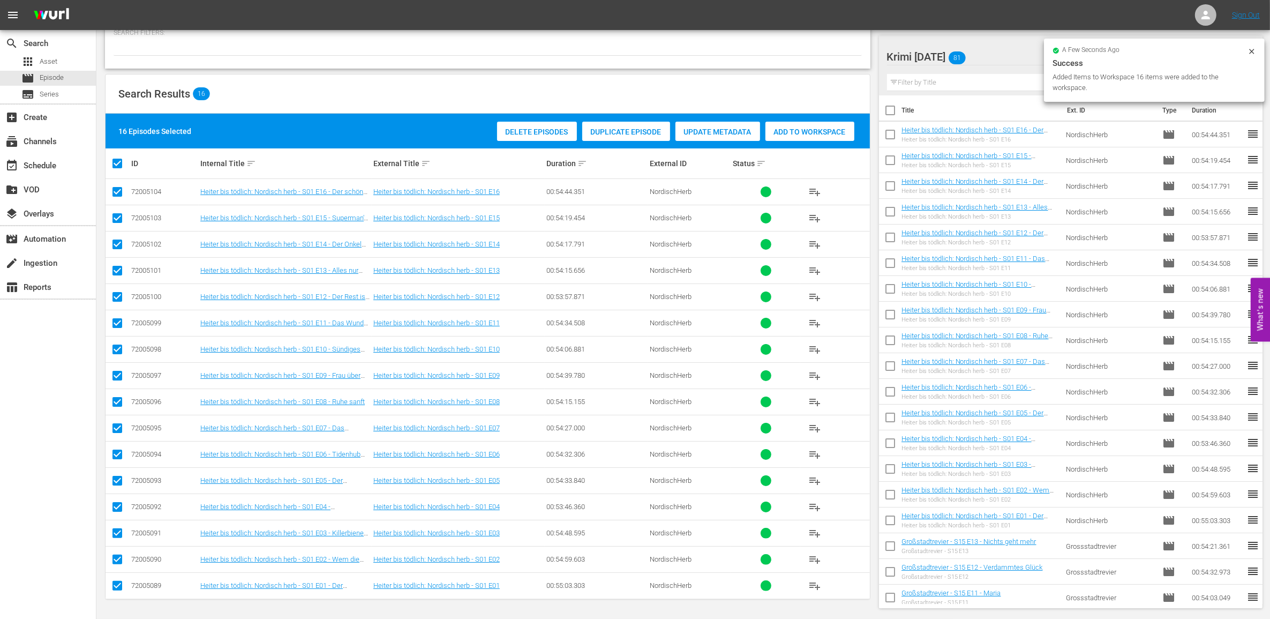
click at [116, 159] on input "checkbox" at bounding box center [121, 163] width 21 height 13
checkbox input "false"
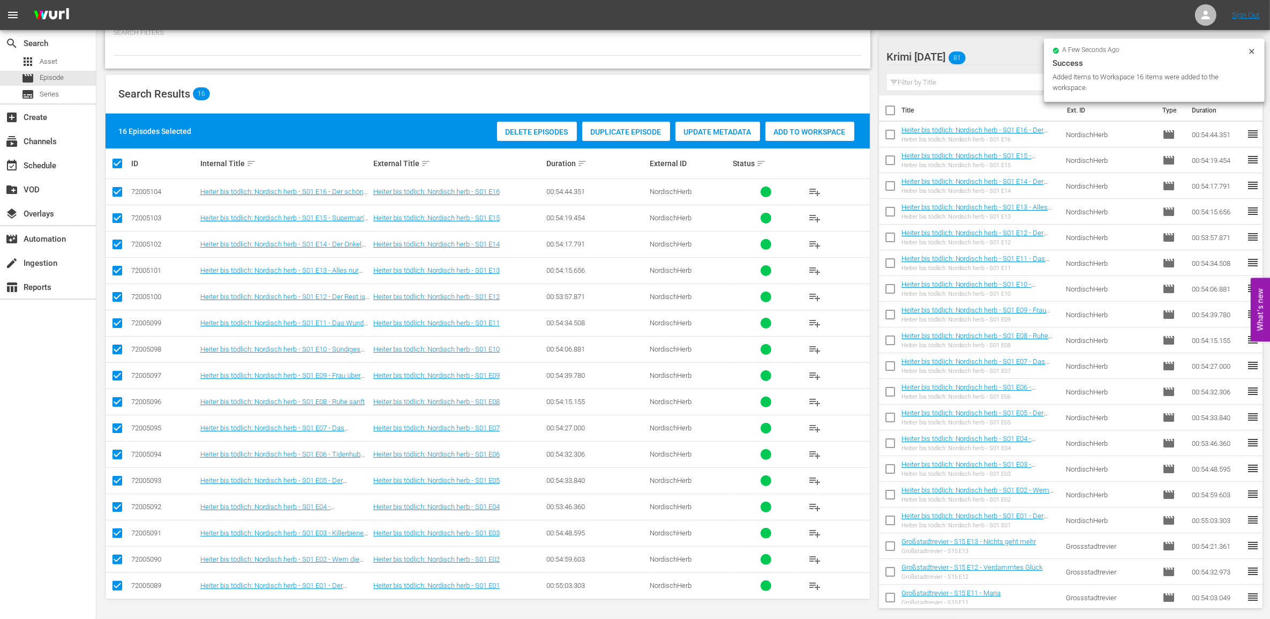
checkbox input "false"
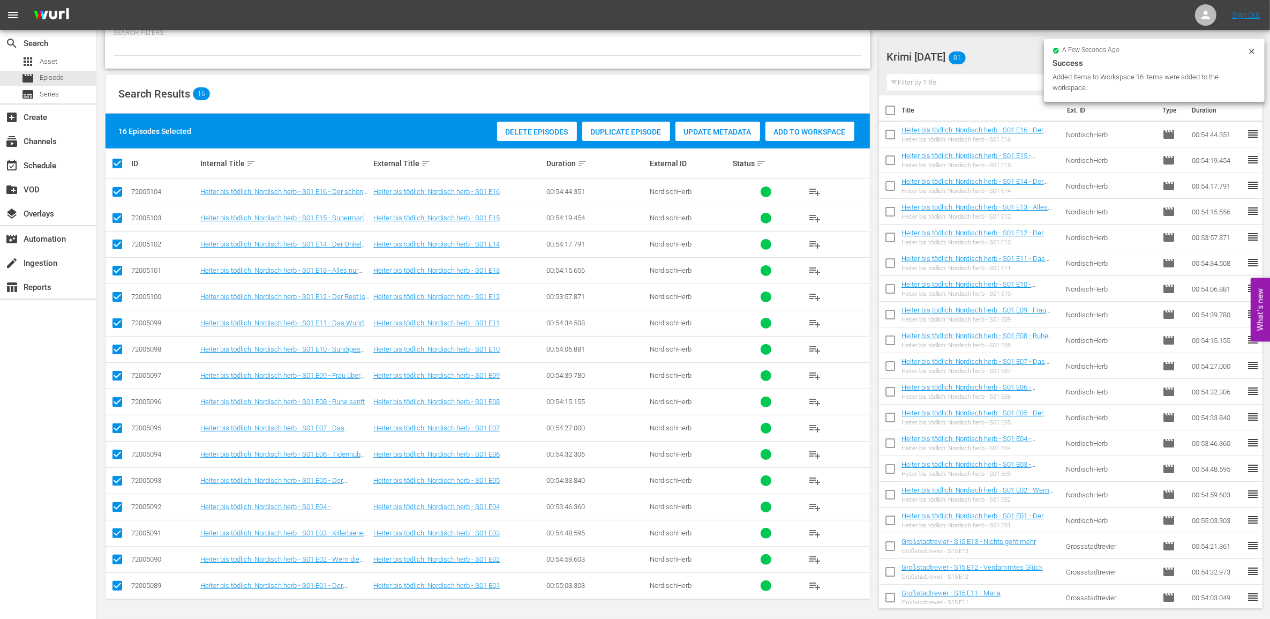
checkbox input "false"
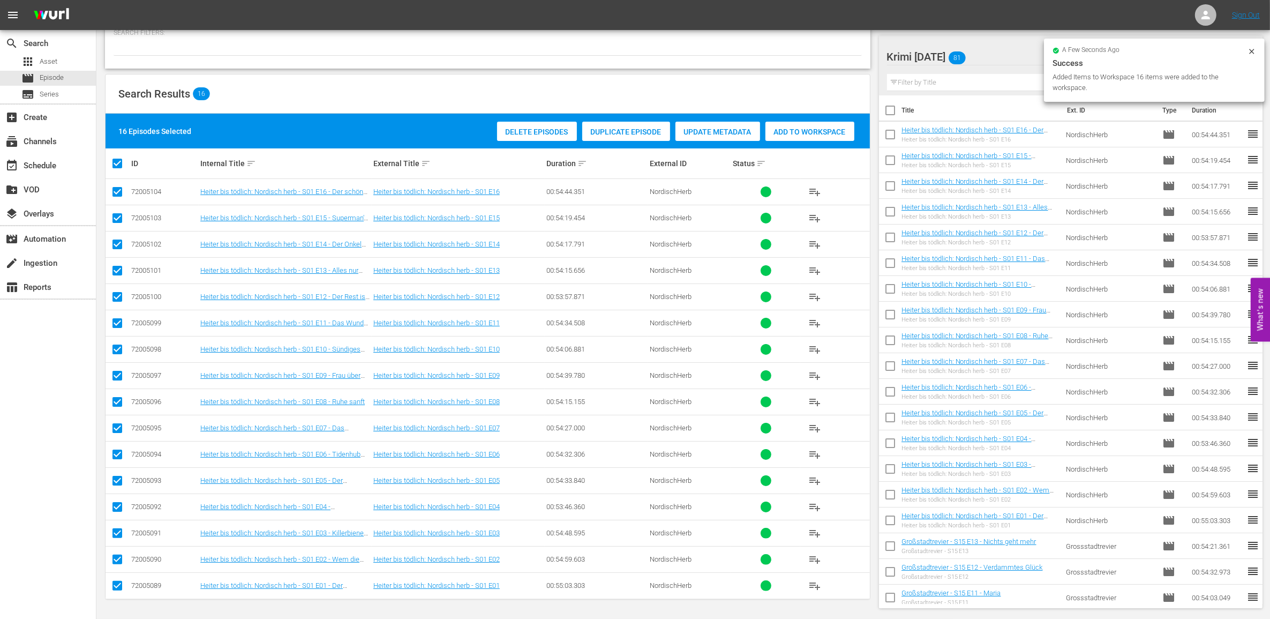
checkbox input "false"
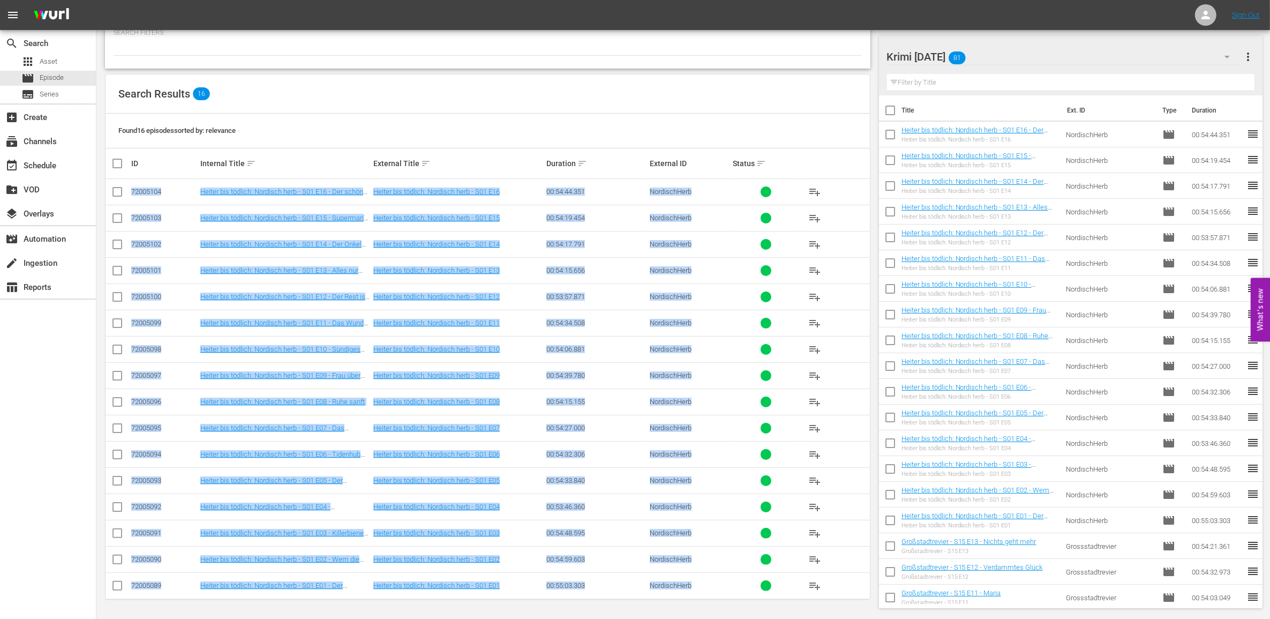
drag, startPoint x: 145, startPoint y: 193, endPoint x: 737, endPoint y: 580, distance: 707.1
click at [737, 581] on tbody "72005104 Heiter bis tödlich: Nordisch herb - S01 E16 - Der schöne [PERSON_NAME]…" at bounding box center [488, 389] width 764 height 420
drag, startPoint x: 737, startPoint y: 580, endPoint x: 732, endPoint y: 501, distance: 78.9
copy tbody "24834600 Loremi dol sitamet: Consecte adip - E15 S44 - Doe tempor Inci Utlabo e…"
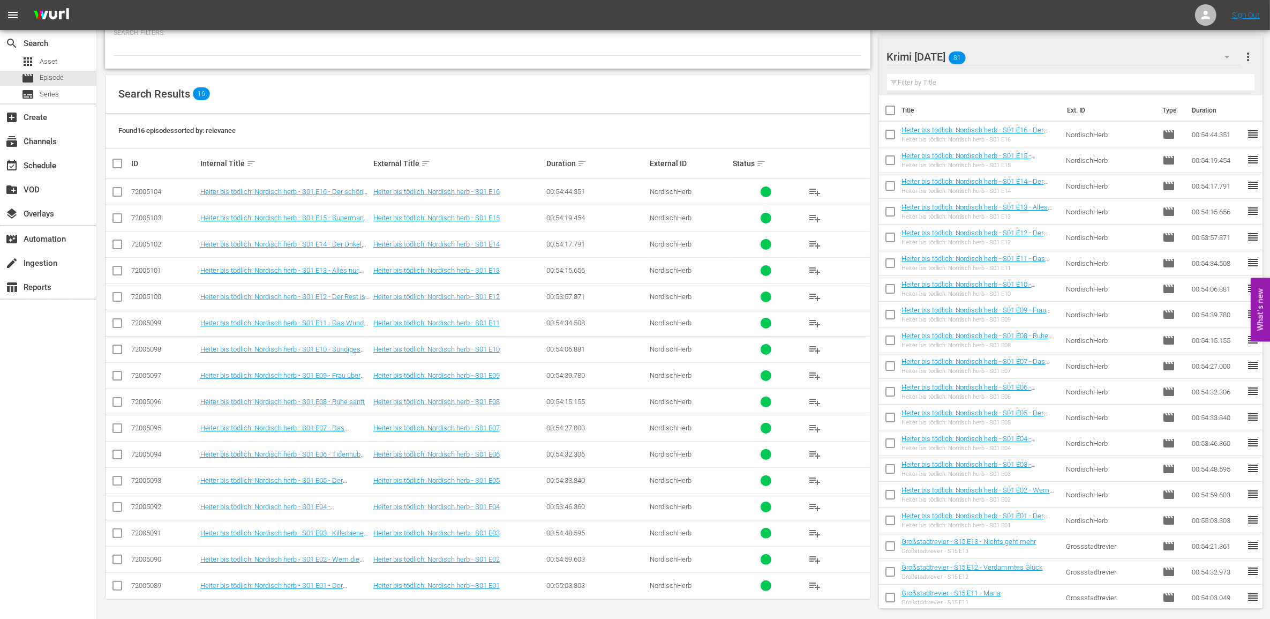
click at [324, 103] on div "Search Results 16" at bounding box center [488, 93] width 764 height 39
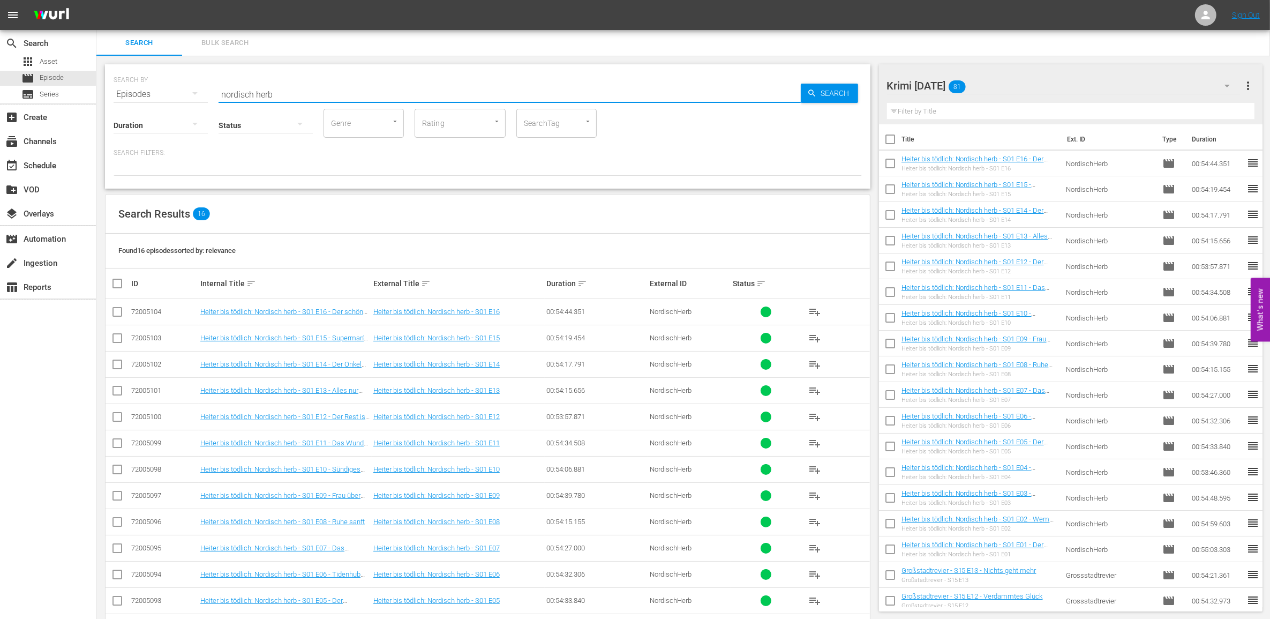
drag, startPoint x: 316, startPoint y: 95, endPoint x: 113, endPoint y: 110, distance: 203.5
click at [148, 91] on div "SEARCH BY Search By Episodes Search ID, Title, Description, Keywords, or Catego…" at bounding box center [488, 88] width 748 height 39
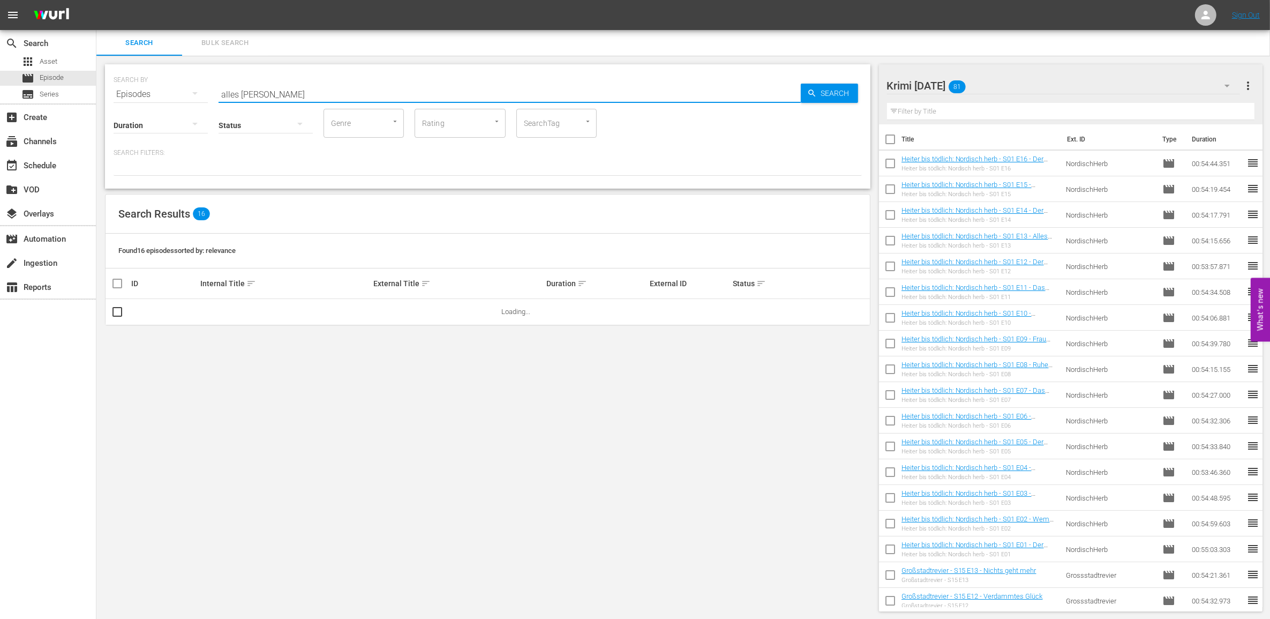
type input "alles [PERSON_NAME]"
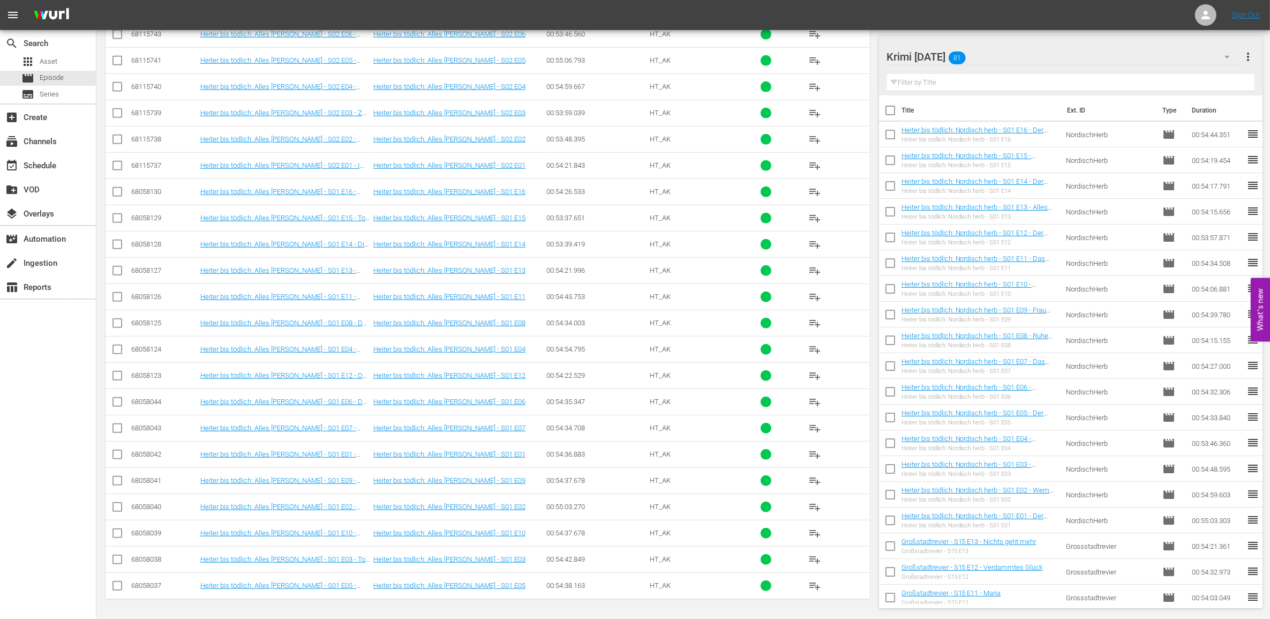
scroll to position [153, 0]
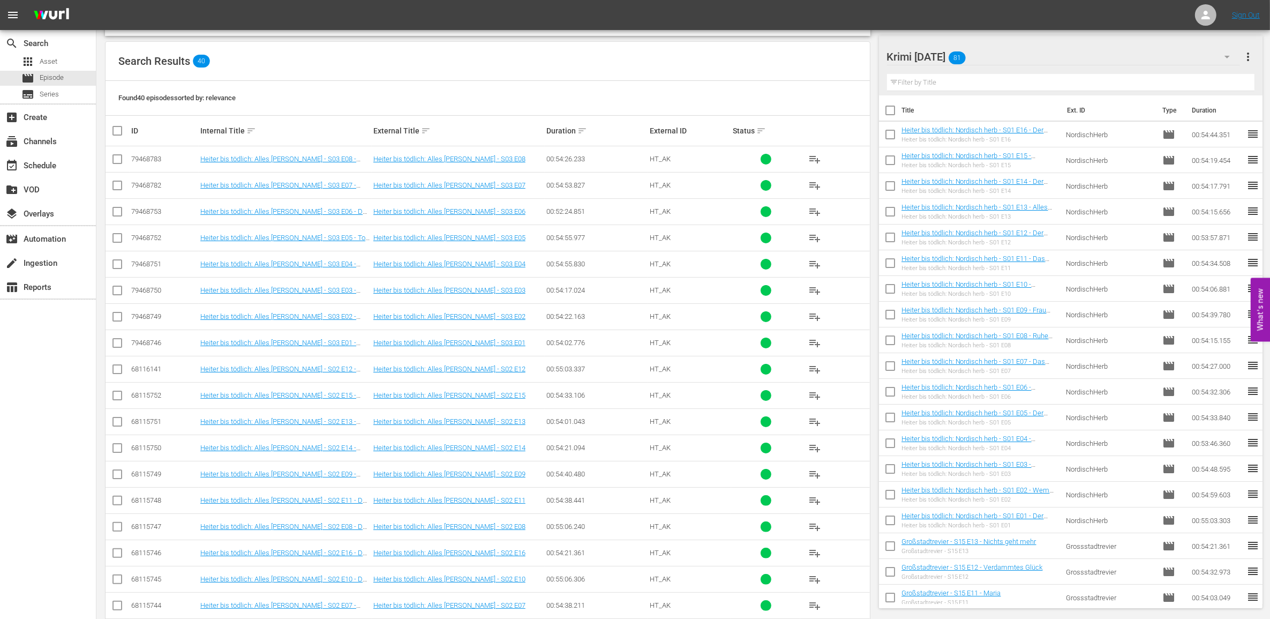
click at [242, 134] on div "Internal Title sort" at bounding box center [285, 130] width 170 height 13
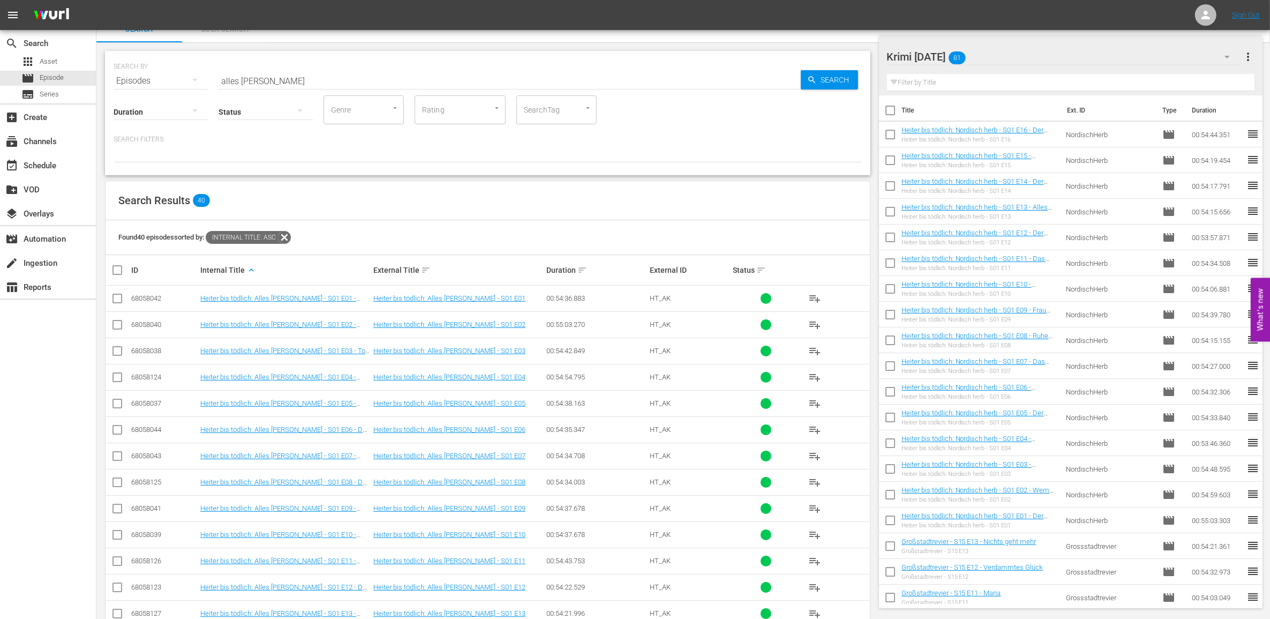
scroll to position [0, 0]
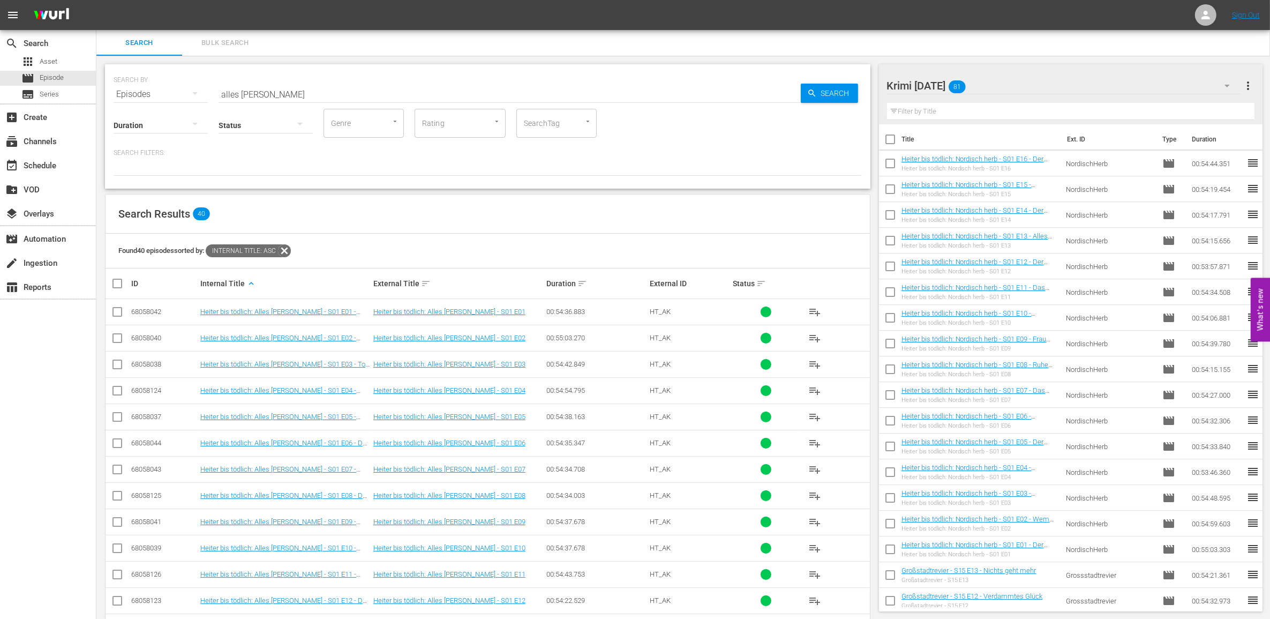
click at [116, 280] on input "checkbox" at bounding box center [121, 283] width 21 height 13
checkbox input "true"
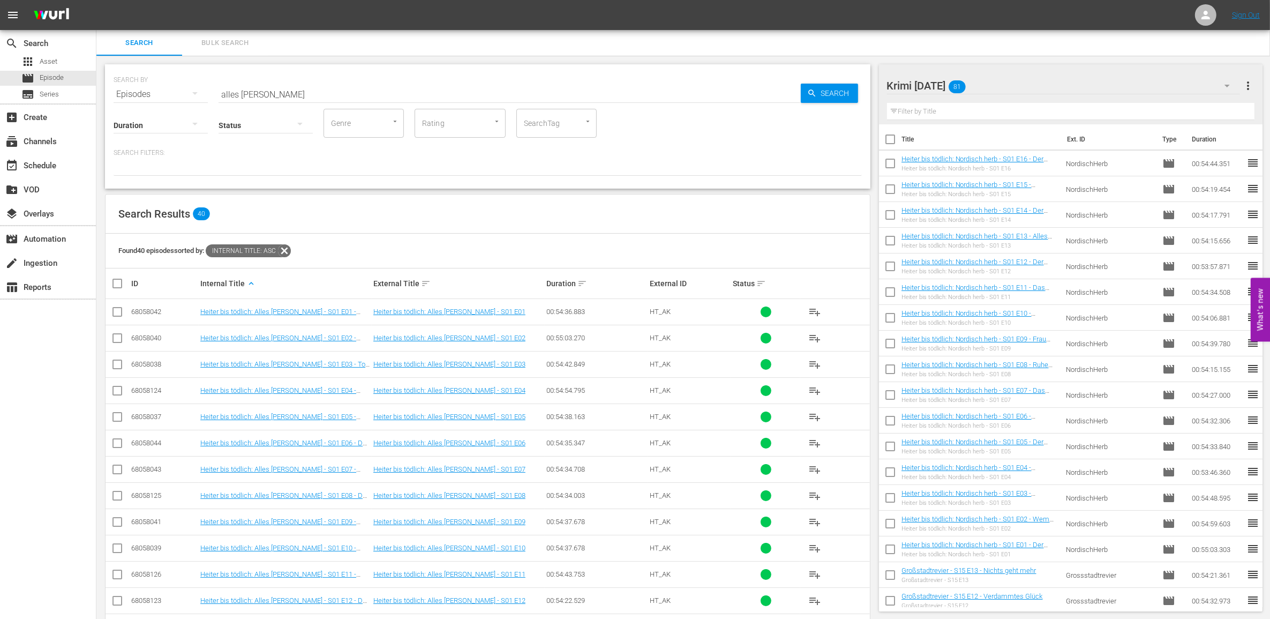
checkbox input "true"
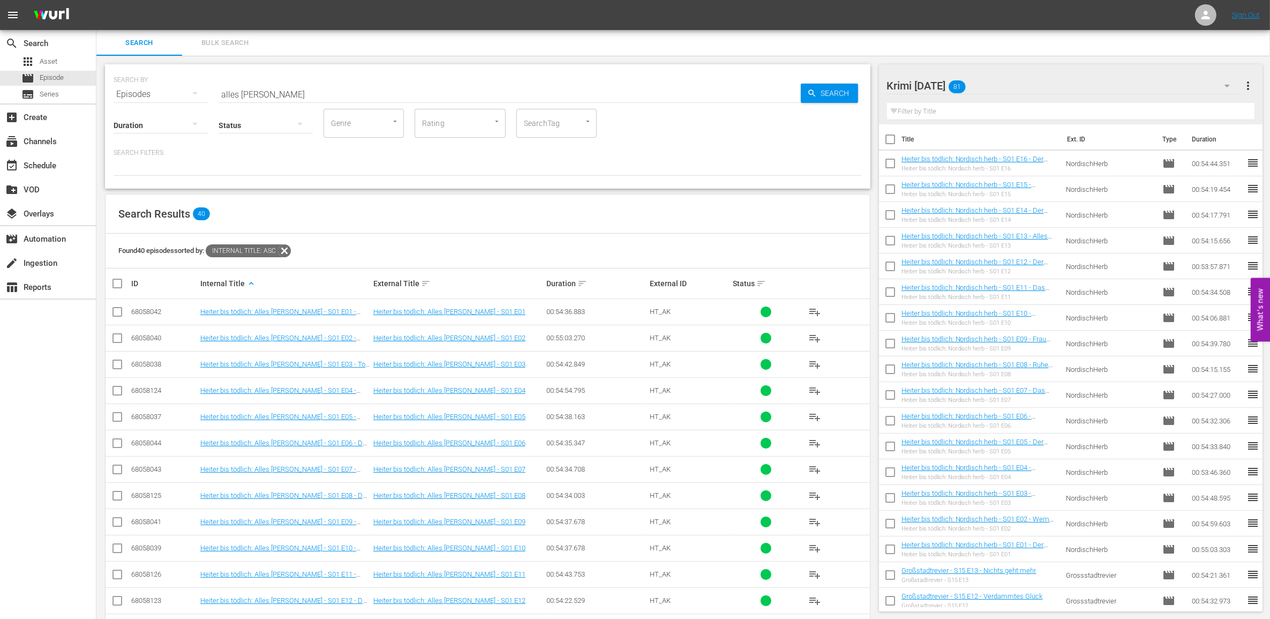
checkbox input "true"
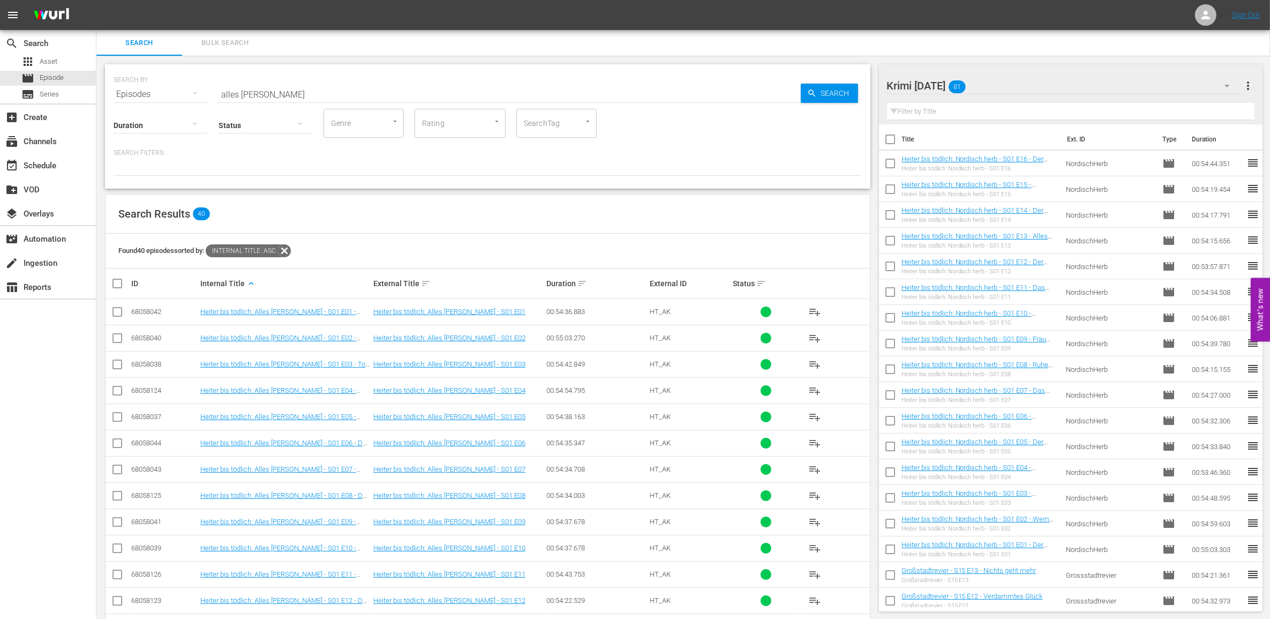
checkbox input "true"
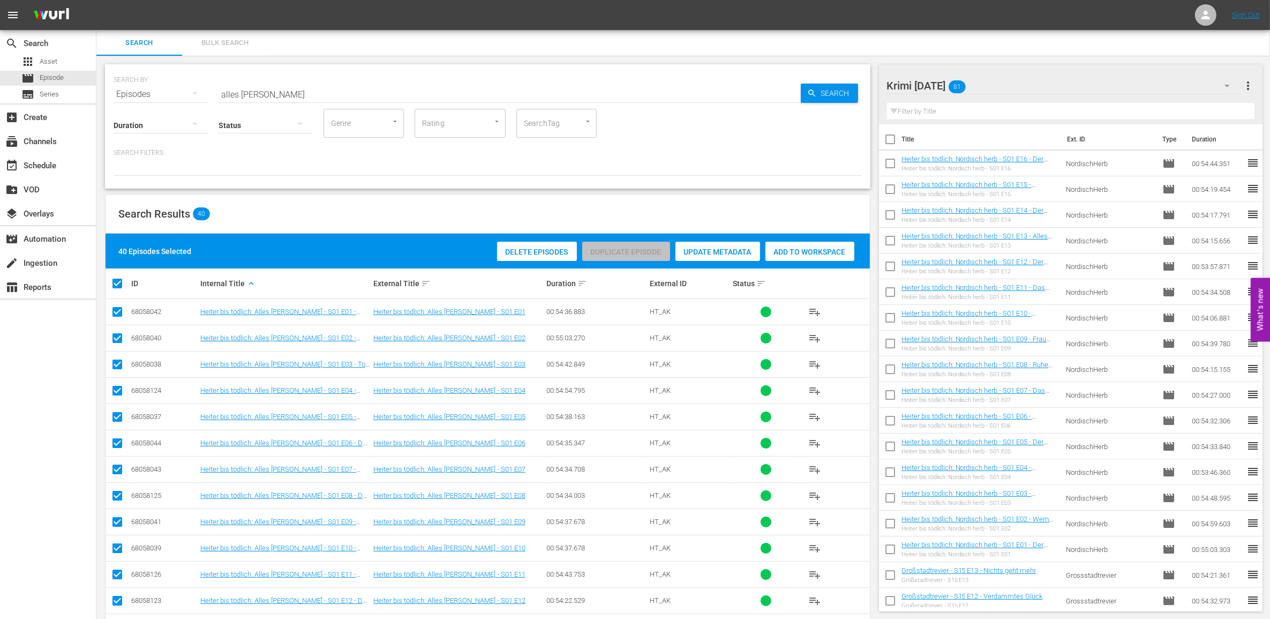
click at [812, 250] on span "Add to Workspace" at bounding box center [809, 251] width 89 height 9
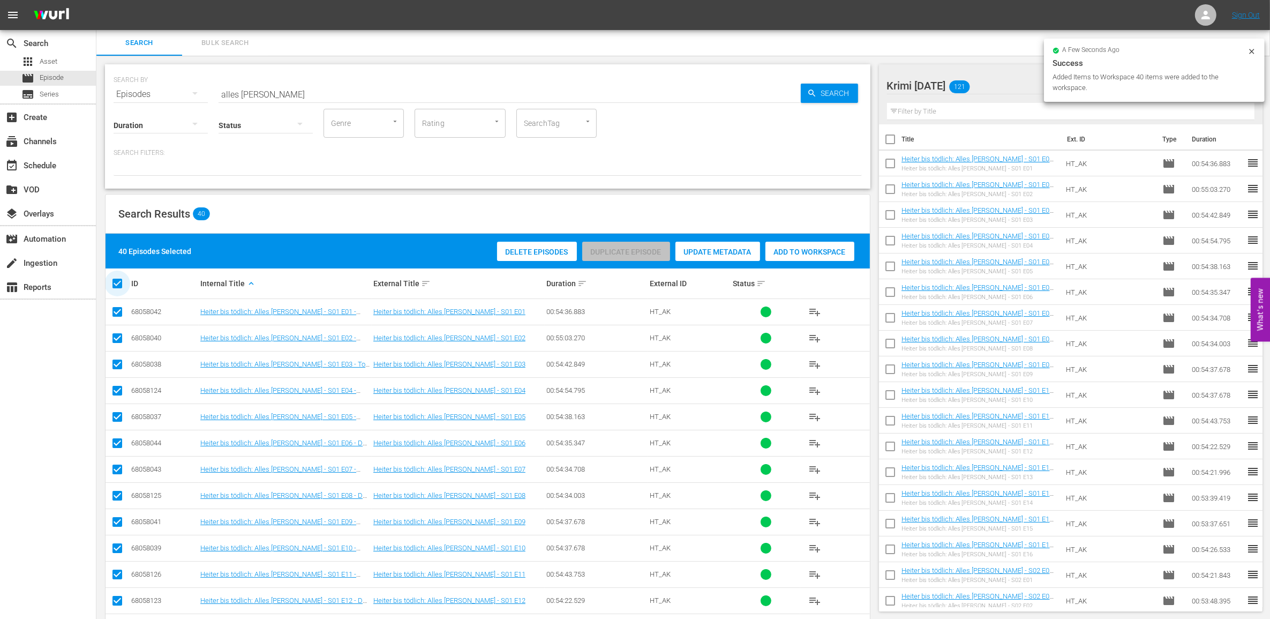
click at [118, 284] on input "checkbox" at bounding box center [121, 283] width 21 height 13
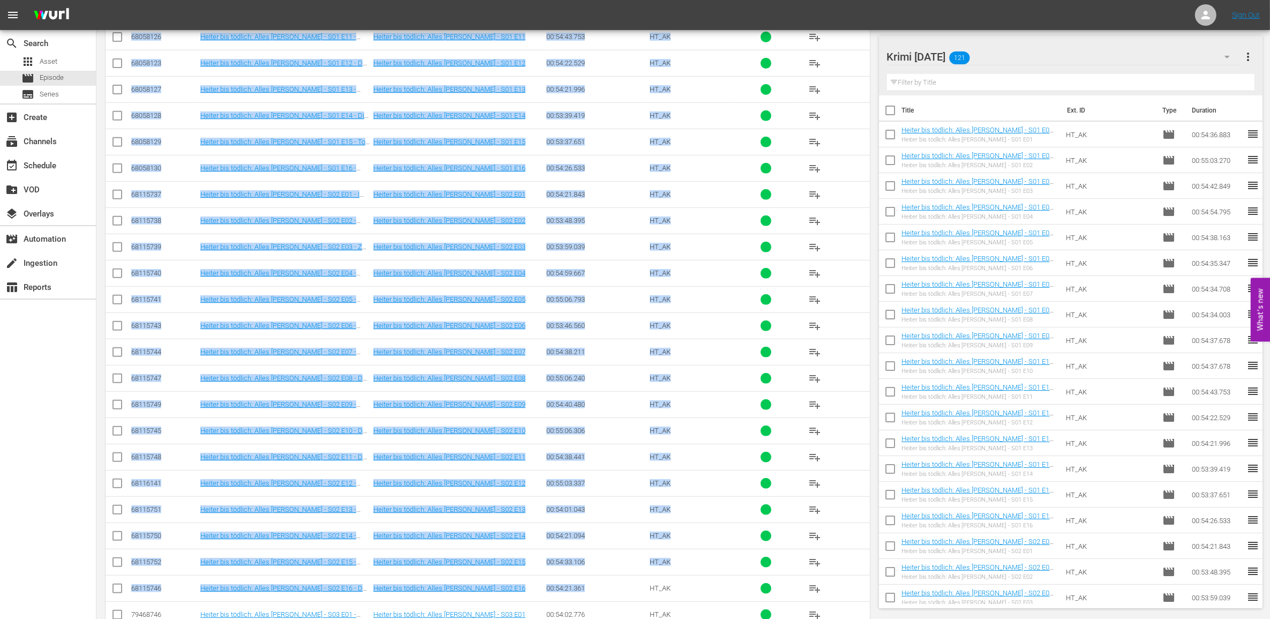
scroll to position [755, 0]
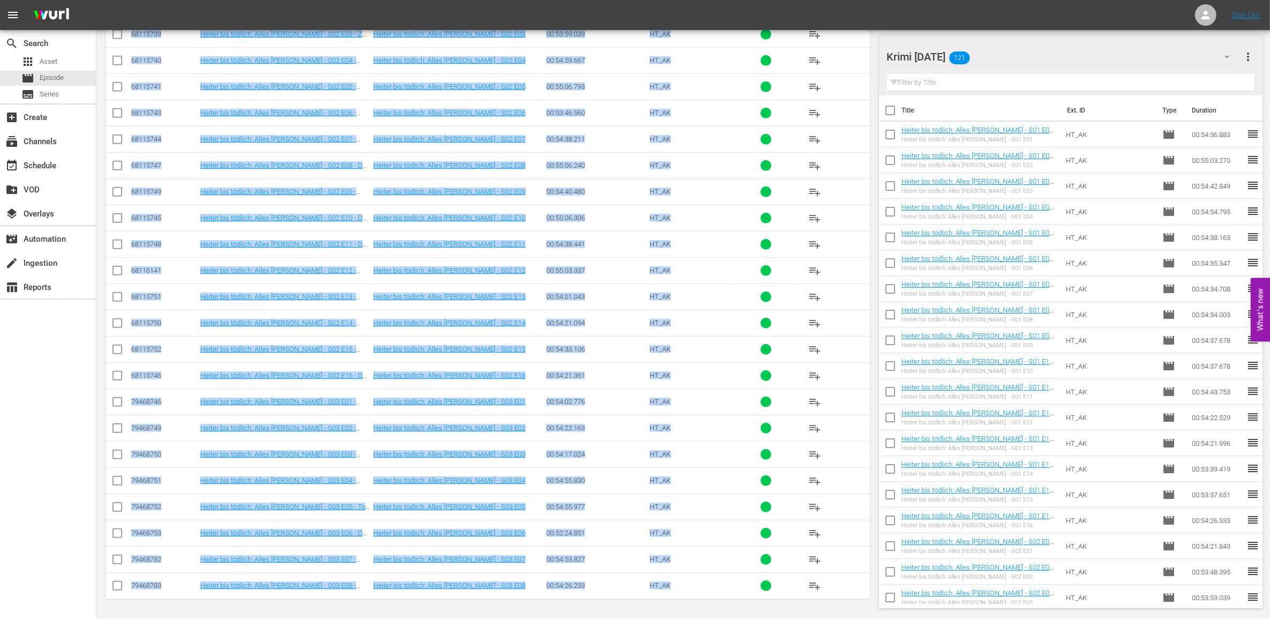
drag, startPoint x: 131, startPoint y: 314, endPoint x: 719, endPoint y: 582, distance: 646.3
click at [719, 582] on tbody "68058042 Heiter bis tödlich: Alles [PERSON_NAME] - S01 E01 - Mord nach Feierabe…" at bounding box center [488, 74] width 764 height 1050
drag, startPoint x: 719, startPoint y: 582, endPoint x: 716, endPoint y: 533, distance: 49.4
copy tbody "62077734 Loremi dol sitamet: Conse Adipi - E39 S11 - Doei temp Incididunt Utlab…"
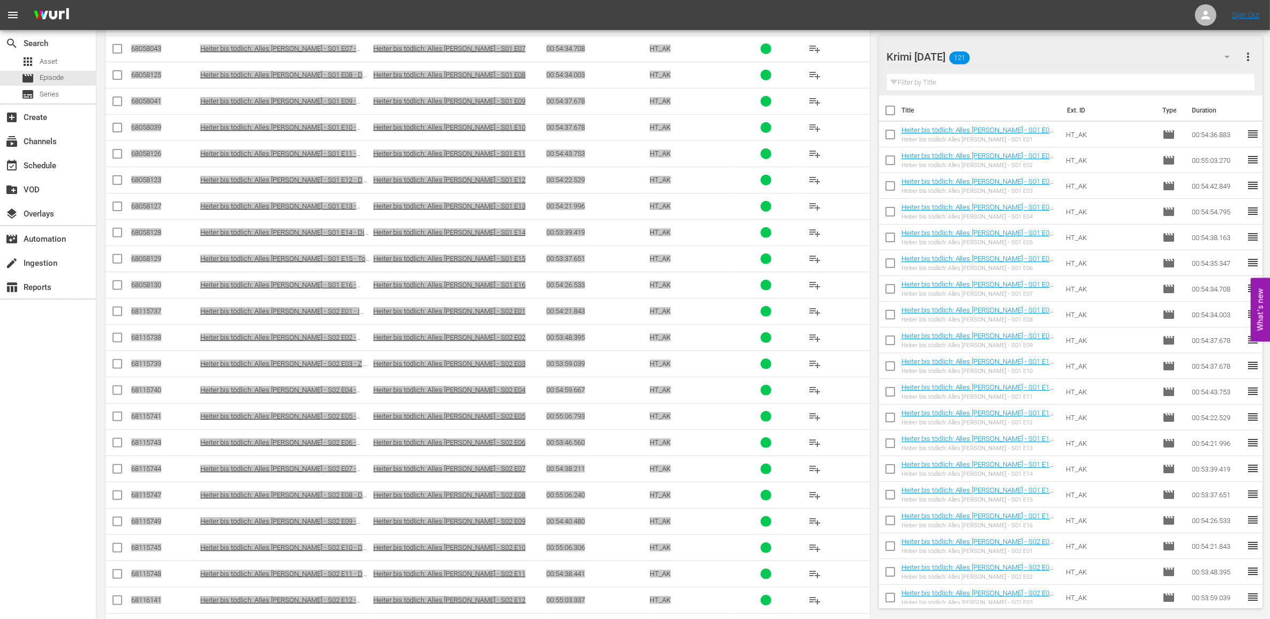
scroll to position [0, 0]
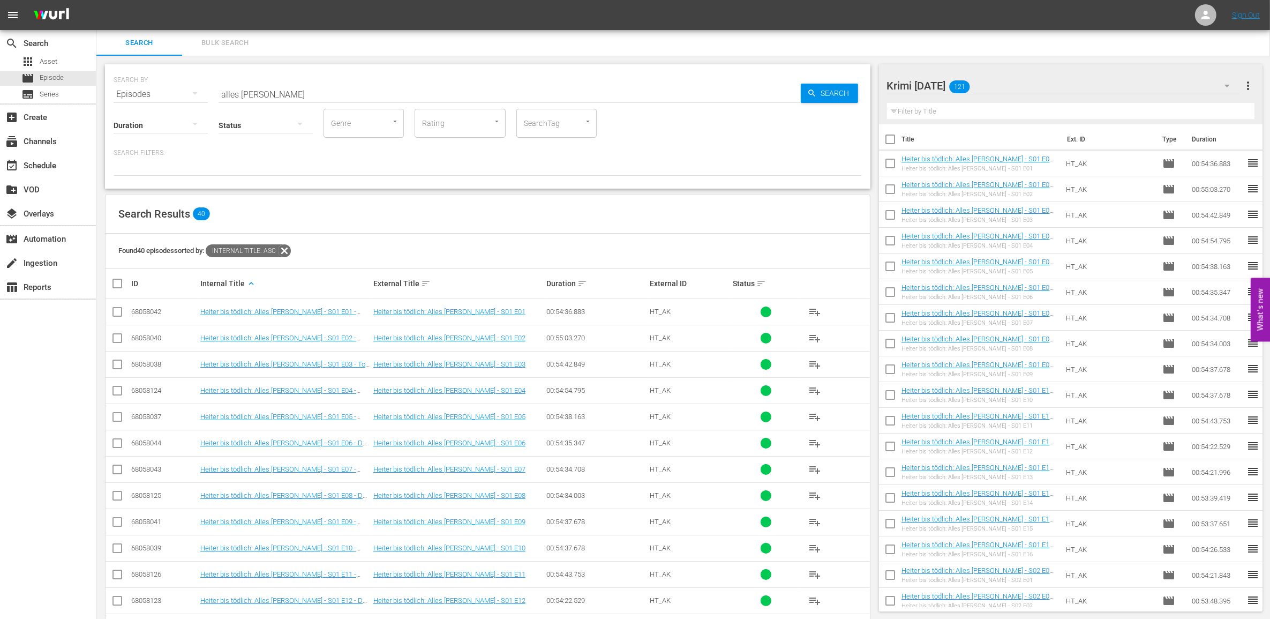
click at [183, 170] on div at bounding box center [488, 166] width 748 height 18
click at [258, 100] on div "Status" at bounding box center [266, 118] width 94 height 39
drag, startPoint x: 269, startPoint y: 95, endPoint x: 185, endPoint y: 86, distance: 85.1
click at [193, 89] on div "SEARCH BY Search By Episodes Search ID, Title, Description, Keywords, or Catego…" at bounding box center [488, 88] width 748 height 39
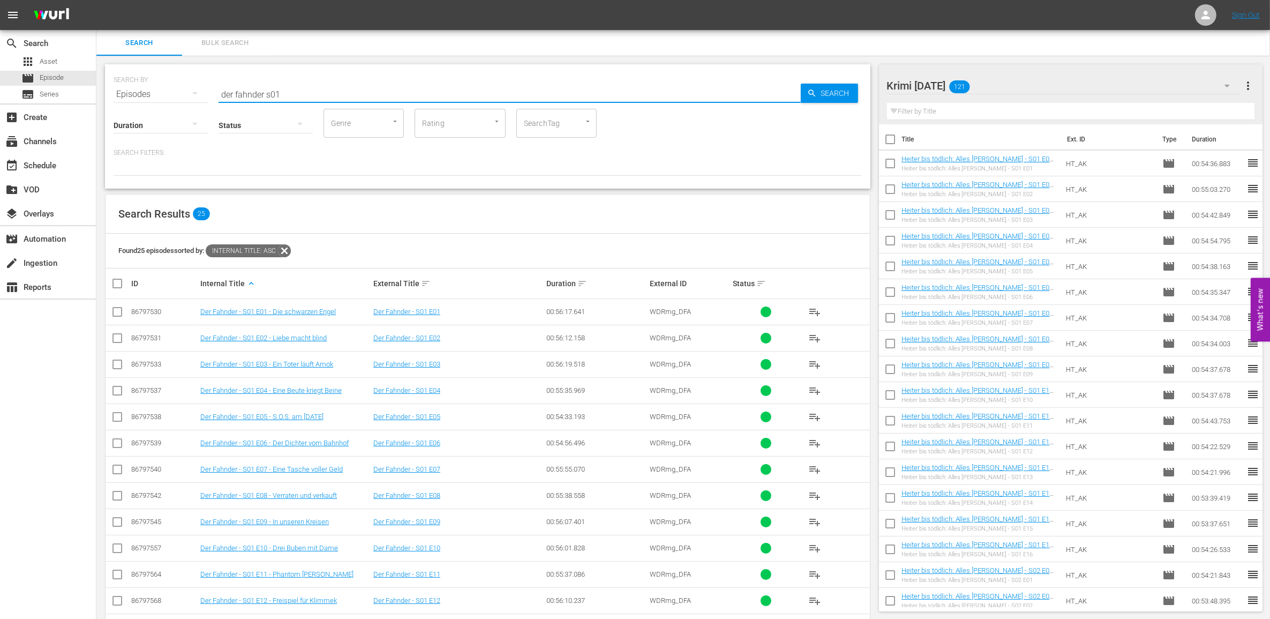
click at [112, 284] on input "checkbox" at bounding box center [121, 283] width 21 height 13
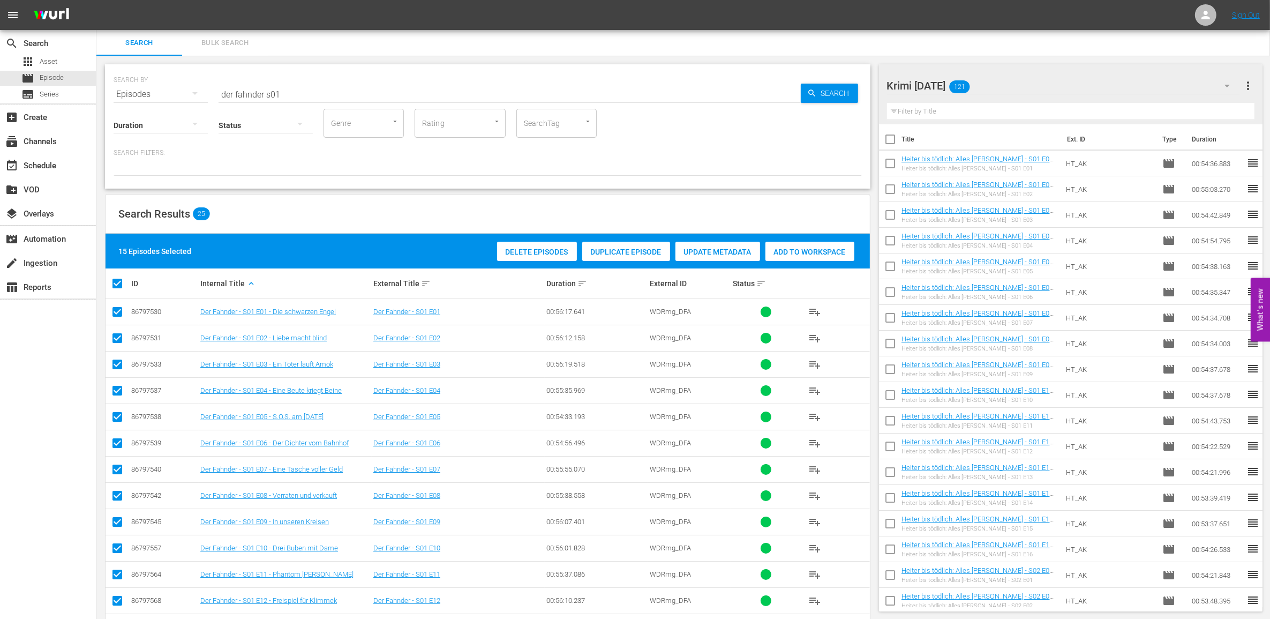
click at [817, 249] on span "Add to Workspace" at bounding box center [809, 251] width 89 height 9
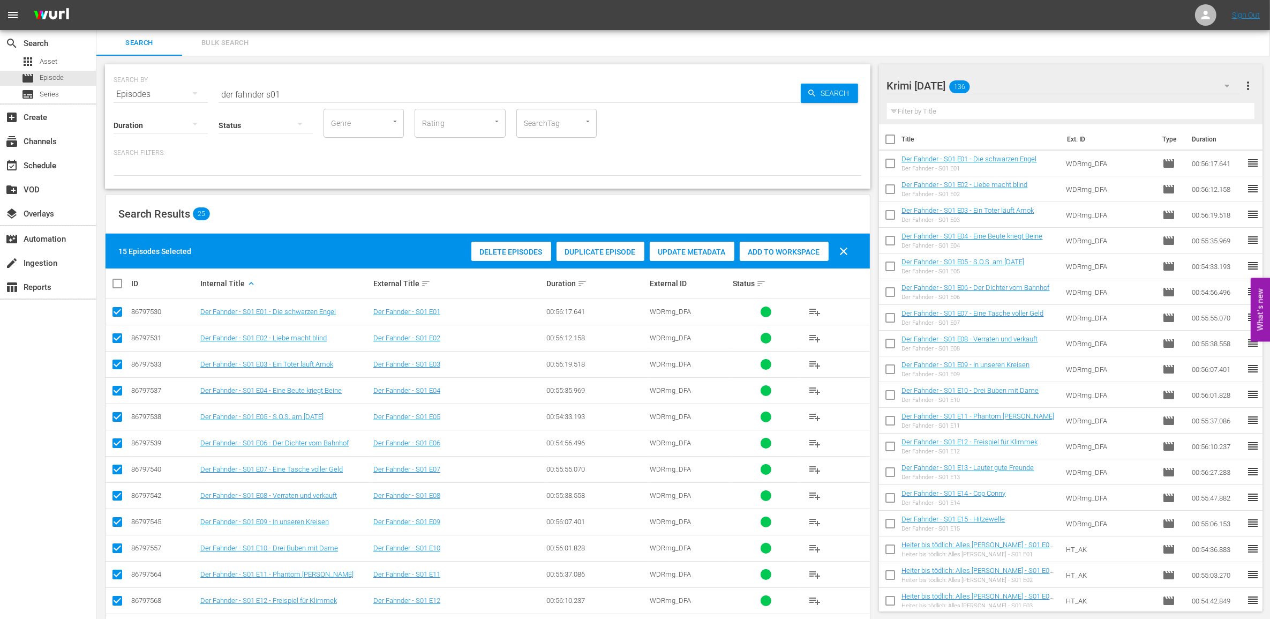
click at [118, 283] on input "checkbox" at bounding box center [121, 283] width 21 height 13
click at [805, 251] on span "Add to Workspace" at bounding box center [809, 251] width 89 height 9
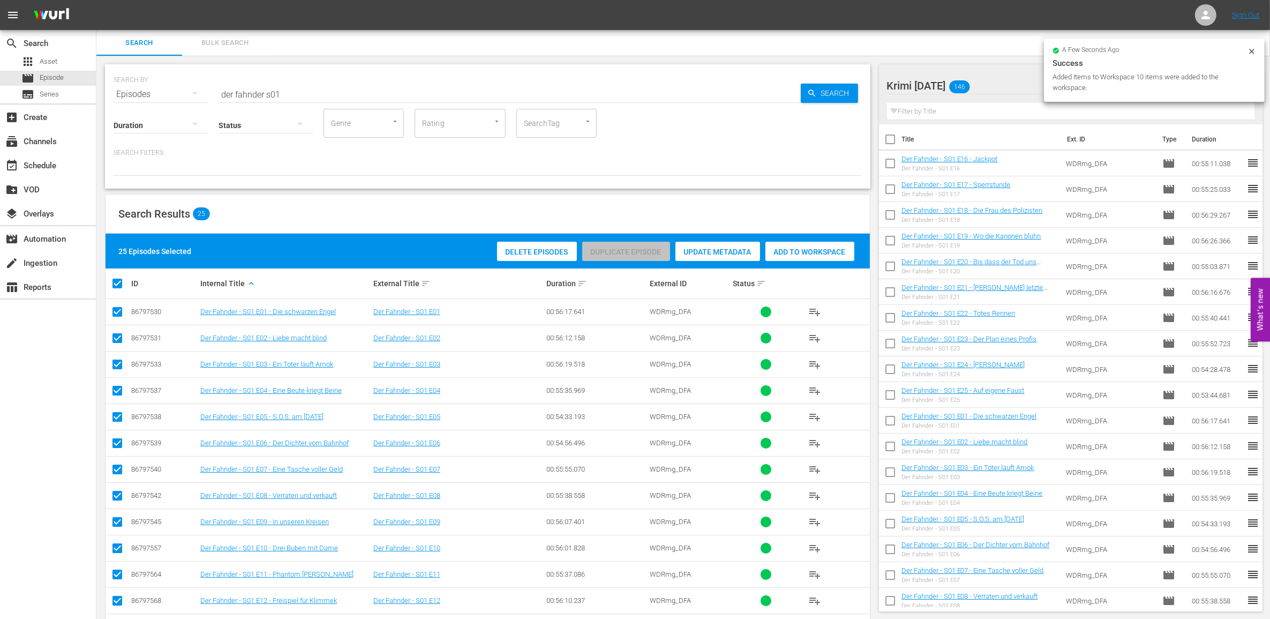
click at [117, 285] on input "checkbox" at bounding box center [121, 283] width 21 height 13
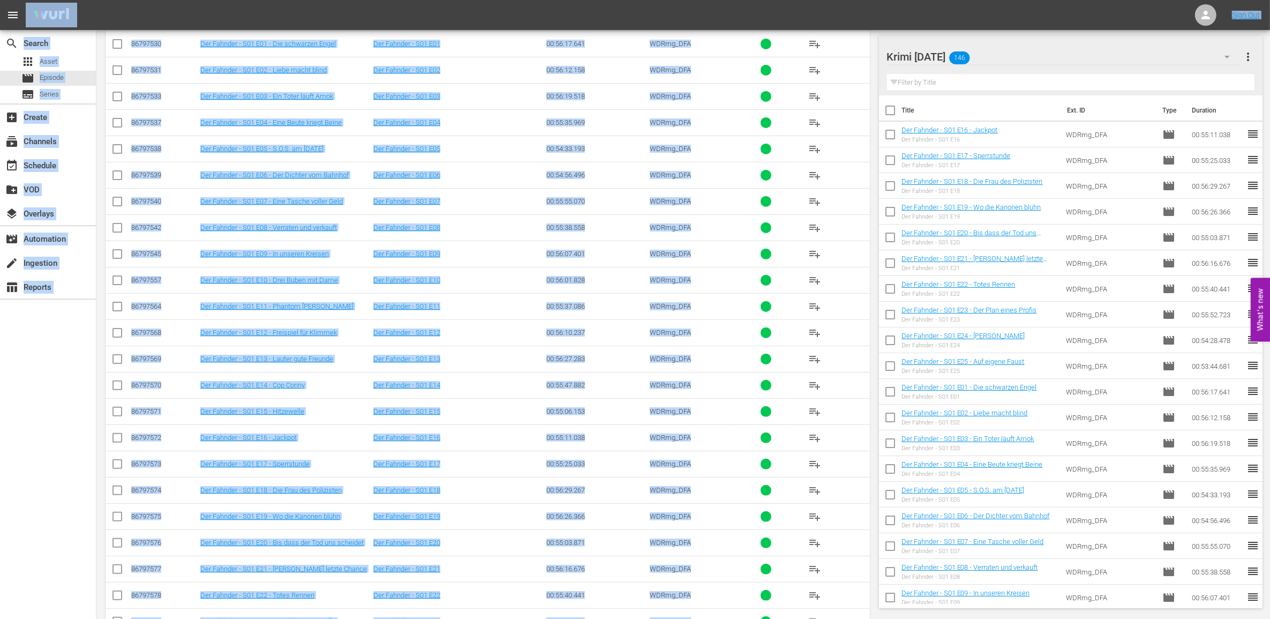
scroll to position [242, 0]
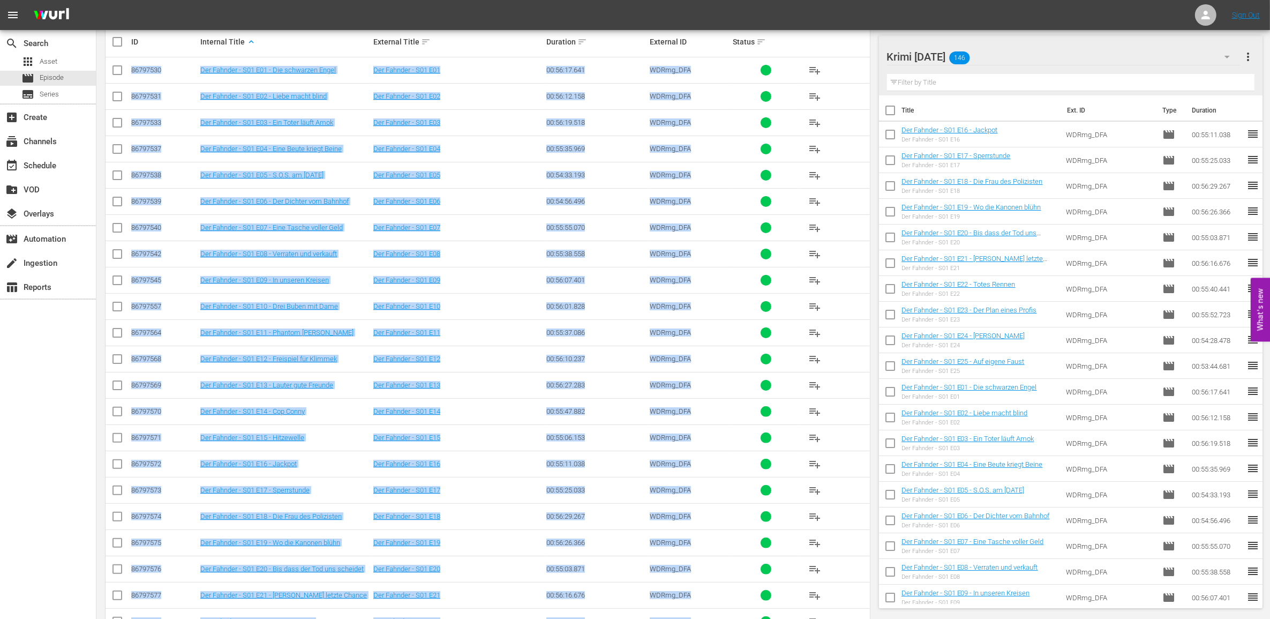
drag, startPoint x: 711, startPoint y: 576, endPoint x: 132, endPoint y: 79, distance: 763.5
click at [132, 79] on tbody "86797530 Der Fahnder - S01 E01 - Die schwarzen Engel Der Fahnder - S01 E01 00:5…" at bounding box center [488, 385] width 764 height 656
drag, startPoint x: 132, startPoint y: 78, endPoint x: 138, endPoint y: 67, distance: 12.2
copy tbody "74795499 Lor Ipsumdo - S27 A64 - Con adipiscin Elits Doe Tempori - U36 L46 06:5…"
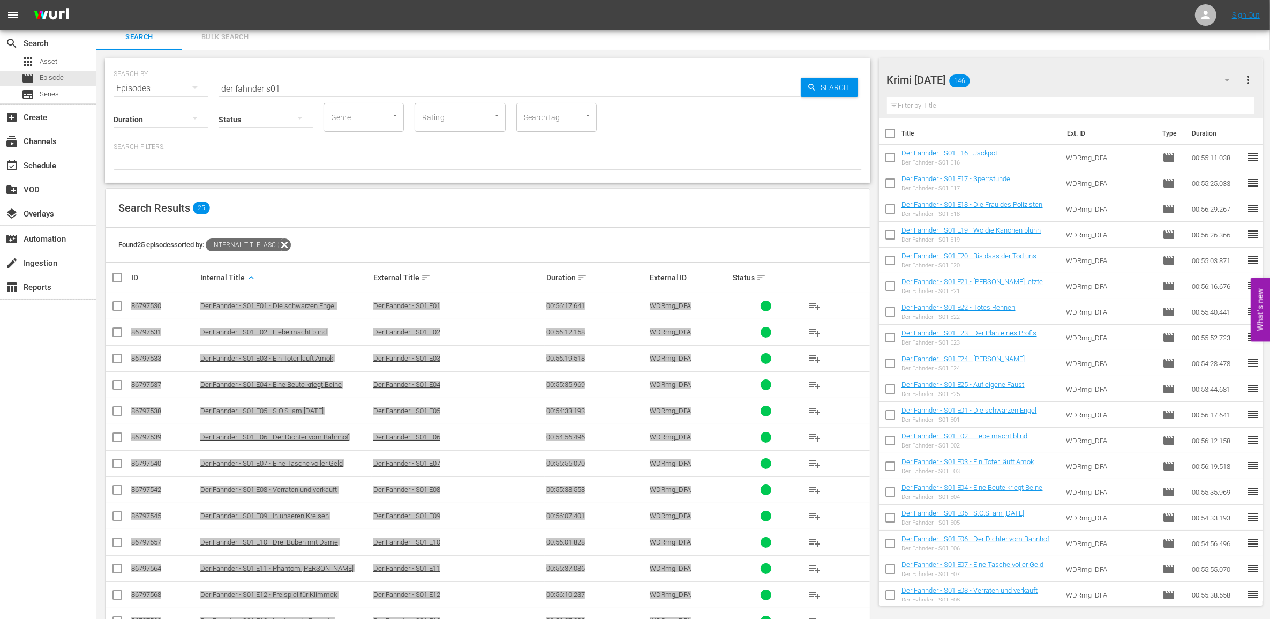
scroll to position [0, 0]
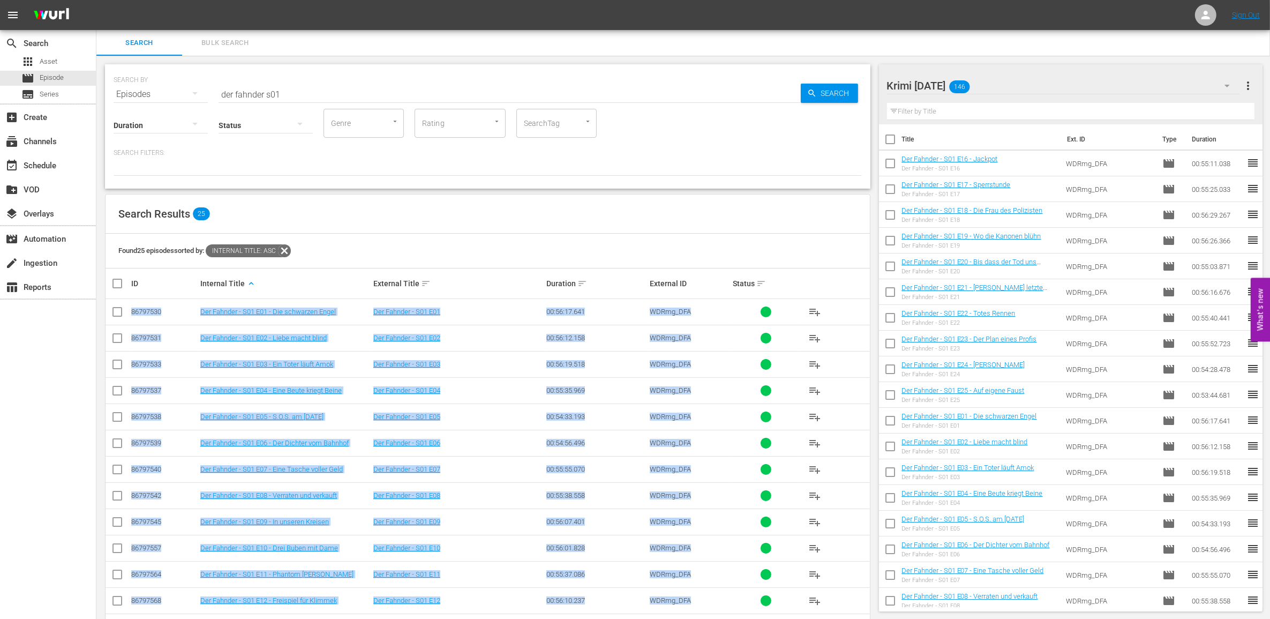
click at [431, 90] on input "der fahnder s01" at bounding box center [510, 94] width 582 height 26
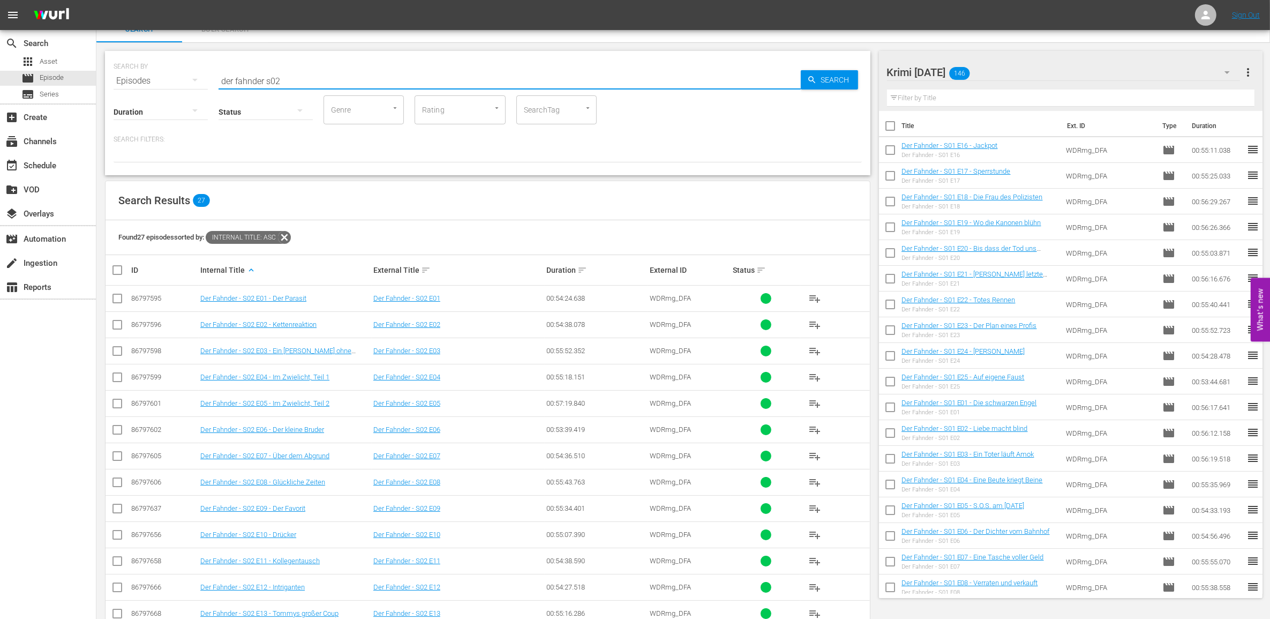
scroll to position [11, 0]
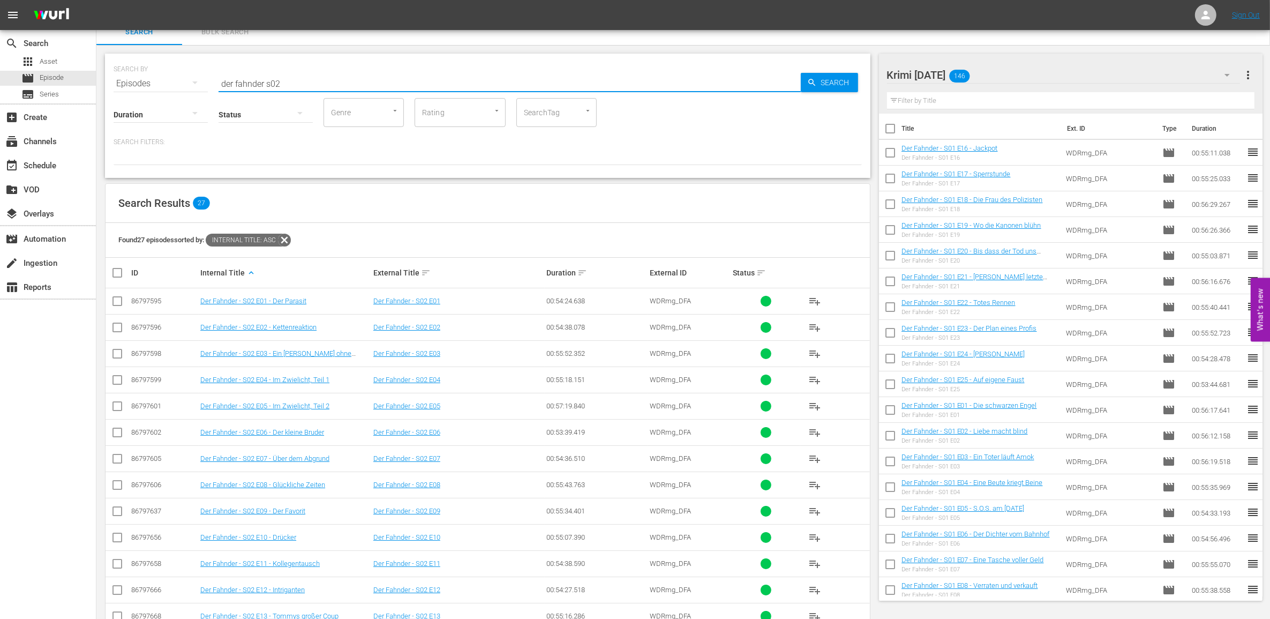
click at [118, 271] on input "checkbox" at bounding box center [121, 272] width 21 height 13
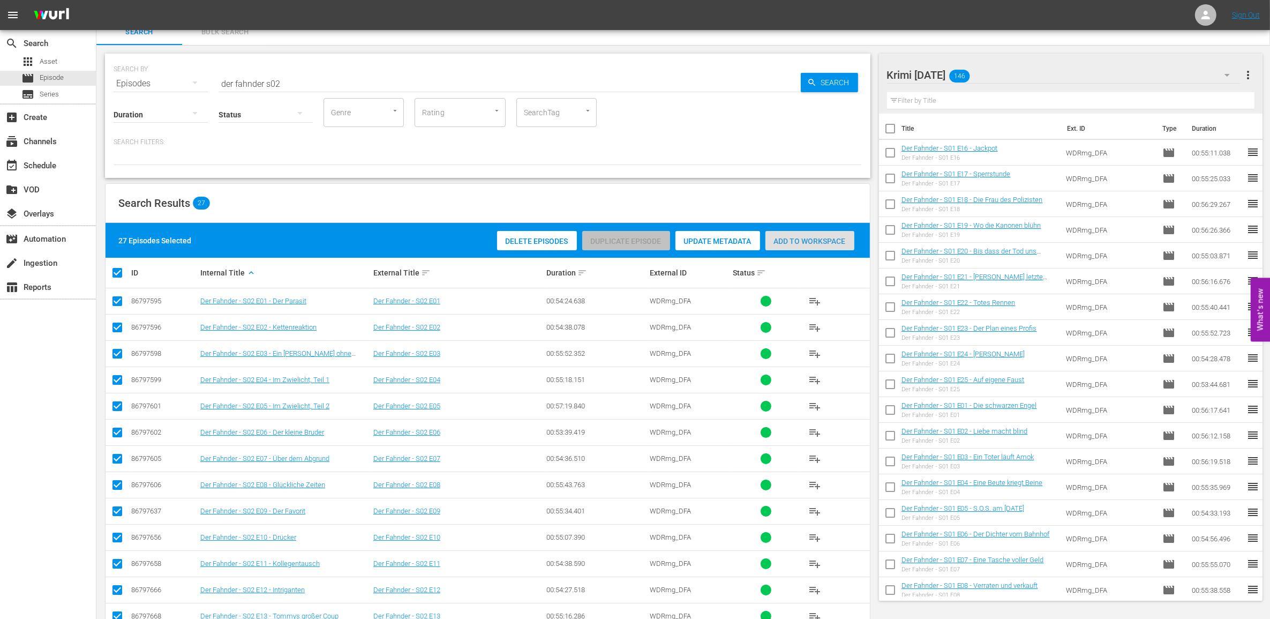
click at [797, 234] on div "Add to Workspace" at bounding box center [809, 241] width 89 height 20
click at [112, 274] on input "checkbox" at bounding box center [121, 272] width 21 height 13
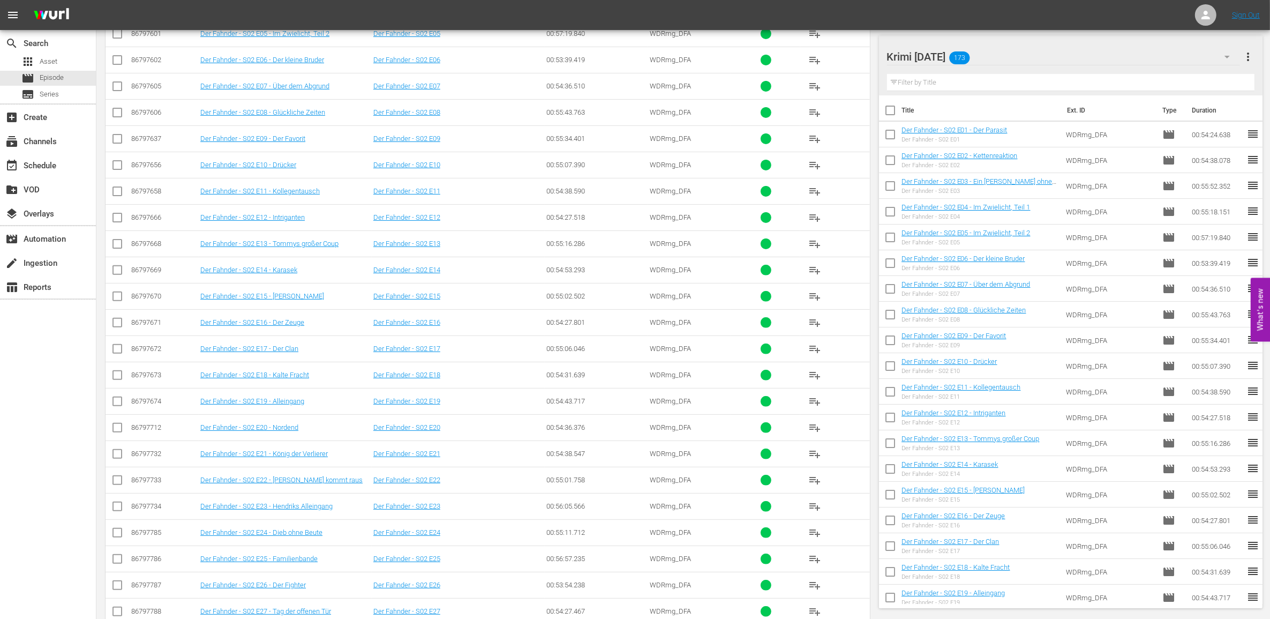
scroll to position [412, 0]
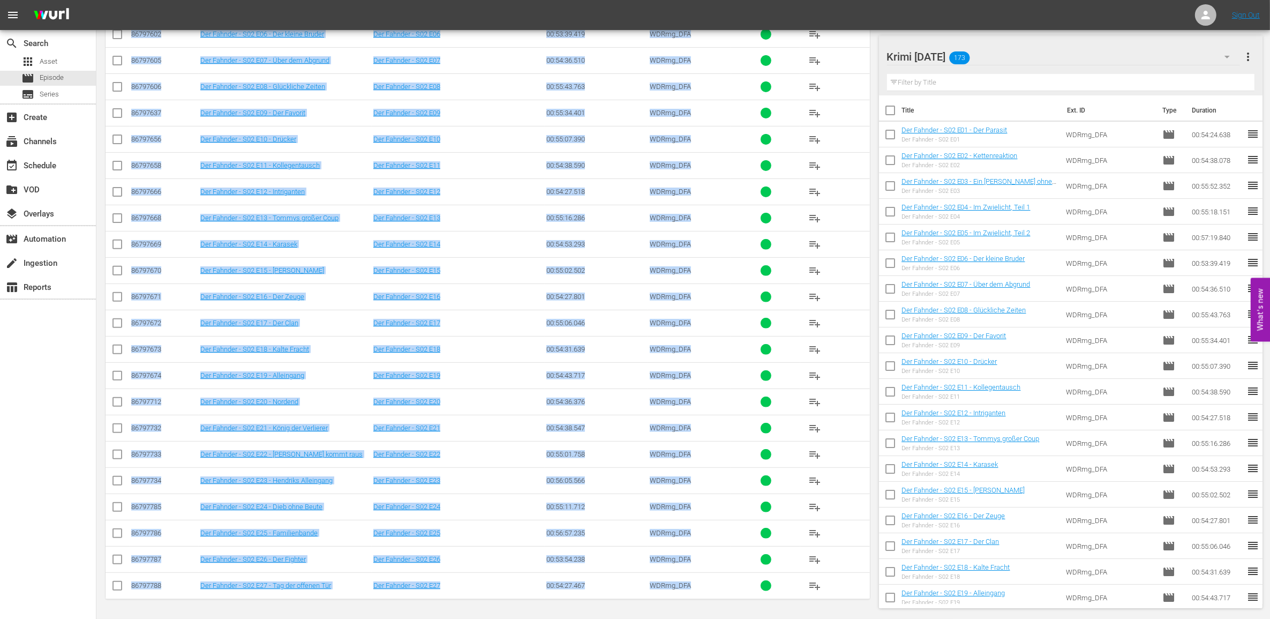
drag, startPoint x: 127, startPoint y: 300, endPoint x: 707, endPoint y: 585, distance: 646.1
click at [707, 585] on tbody "86797595 Der Fahnder - S02 E01 - Der Parasit Der Fahnder - S02 E01 00:54:24.638…" at bounding box center [488, 244] width 764 height 709
copy tbody "25891002 Lor Ipsumdo - S70 A58 - Con Adipisc Eli Seddoei - T58 I44 03:24:39.040…"
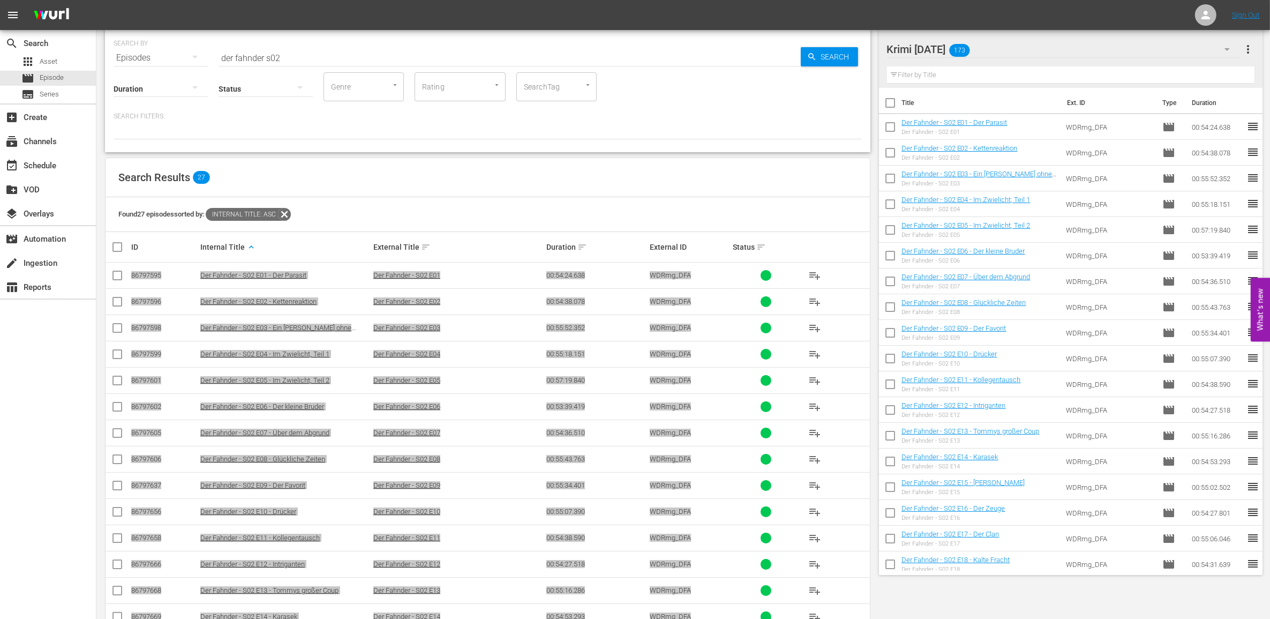
scroll to position [0, 0]
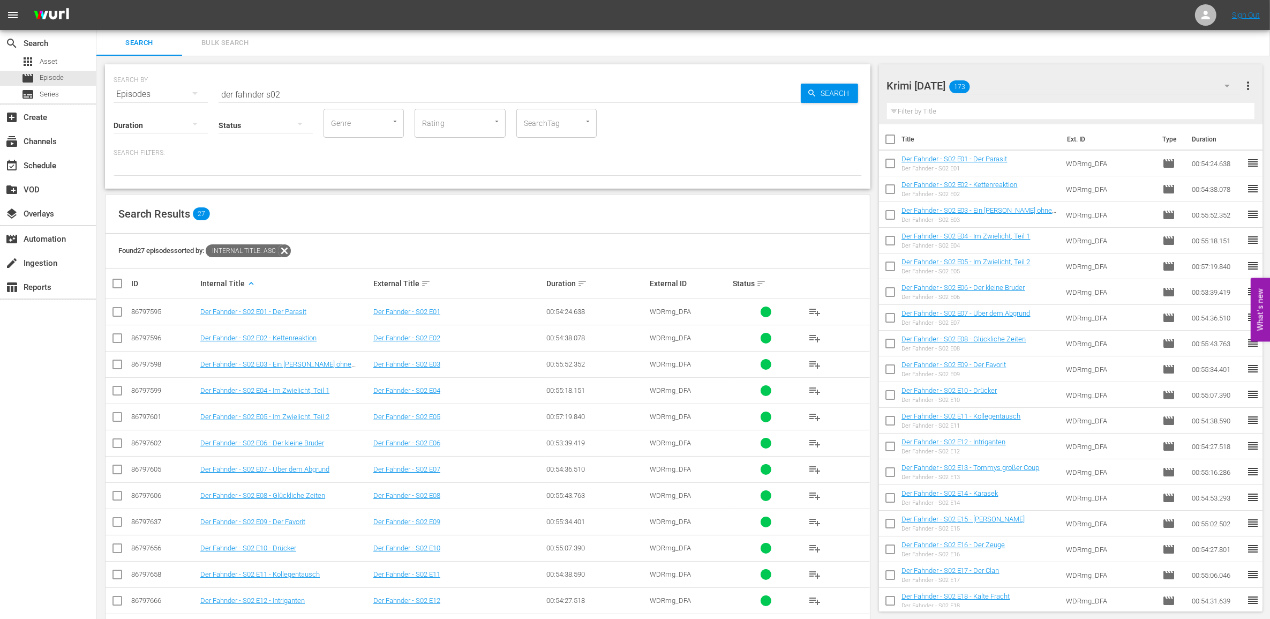
click at [347, 84] on div "SEARCH BY Search By Episodes Search ID, Title, Description, Keywords, or Catego…" at bounding box center [488, 88] width 748 height 39
click at [347, 84] on input "der fahnder s02" at bounding box center [510, 94] width 582 height 26
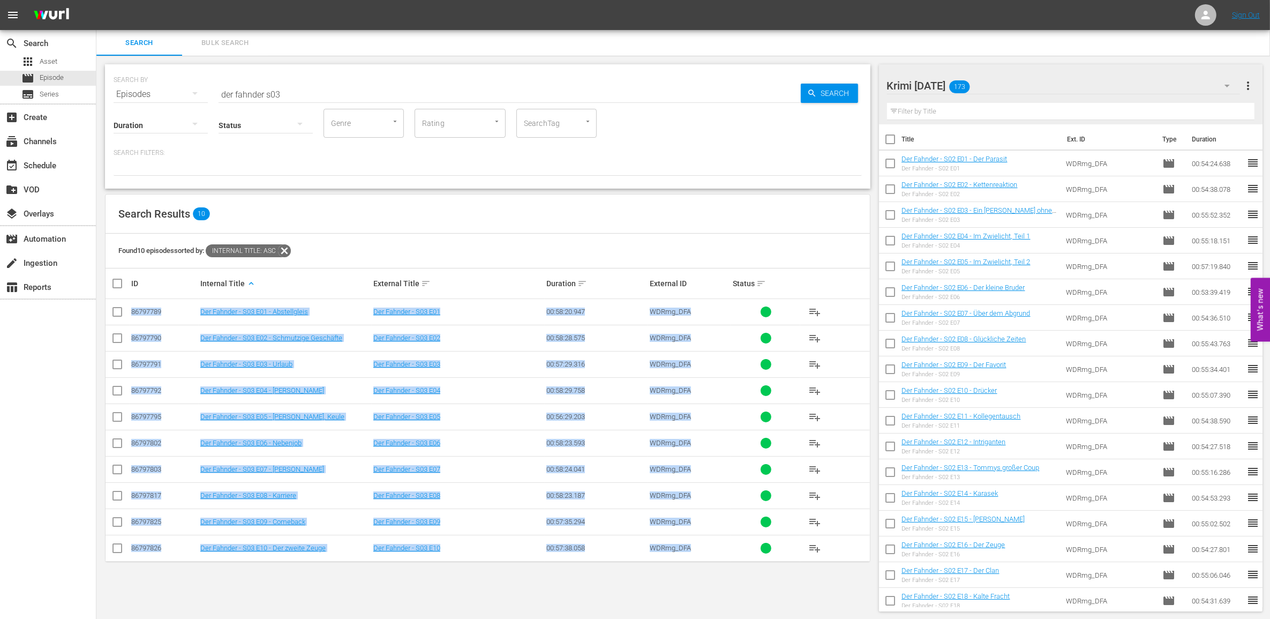
drag, startPoint x: 725, startPoint y: 553, endPoint x: 110, endPoint y: 306, distance: 662.0
click at [110, 306] on tbody "86797789 Der Fahnder - S03 E01 - Abstellgleis Der Fahnder - S03 E01 00:58:20.94…" at bounding box center [488, 430] width 764 height 262
drag, startPoint x: 110, startPoint y: 306, endPoint x: 171, endPoint y: 305, distance: 61.1
copy tbody "86797789 Der Fahnder - S03 E01 - Abstellgleis Der Fahnder - S03 E01 00:58:20.94…"
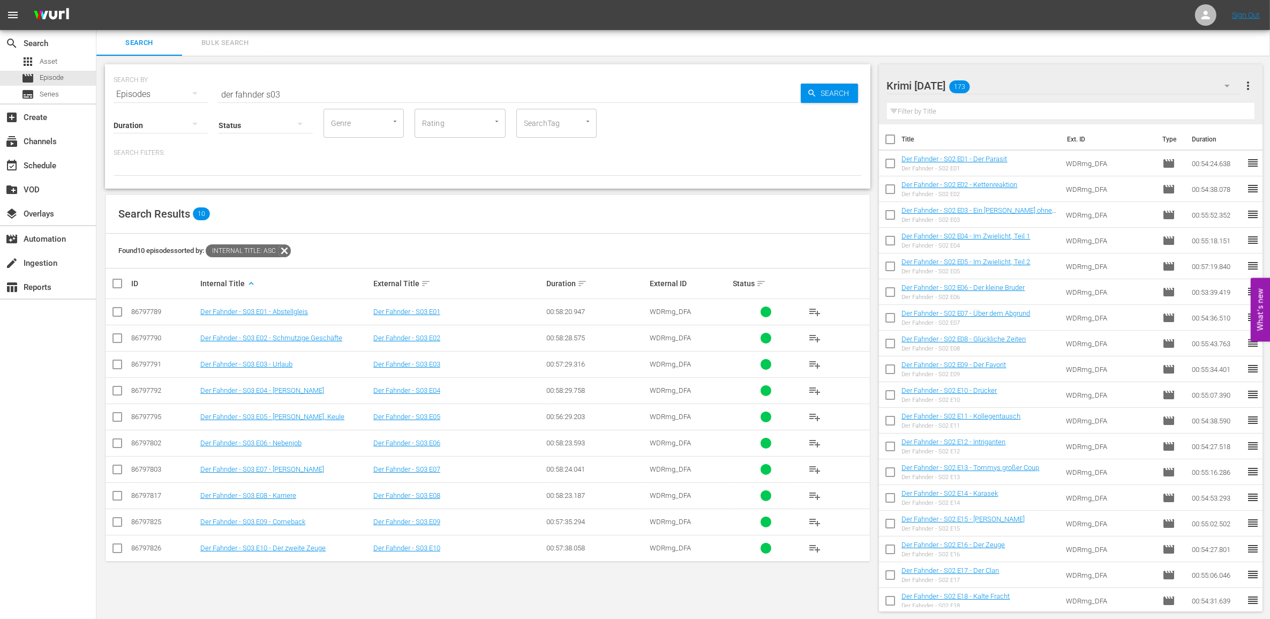
click at [361, 194] on div "Search Results 10 Found 10 episodes sorted by: Internal Title: asc ID Internal …" at bounding box center [487, 378] width 765 height 368
click at [303, 96] on input "der fahnder s03" at bounding box center [510, 94] width 582 height 26
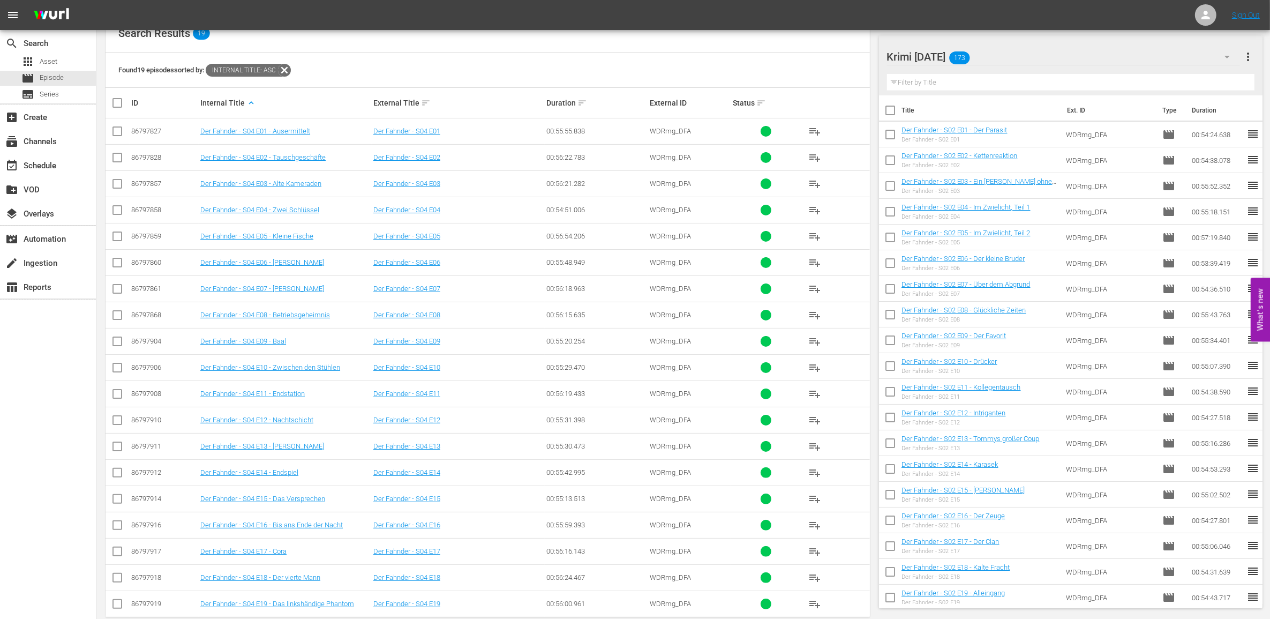
scroll to position [201, 0]
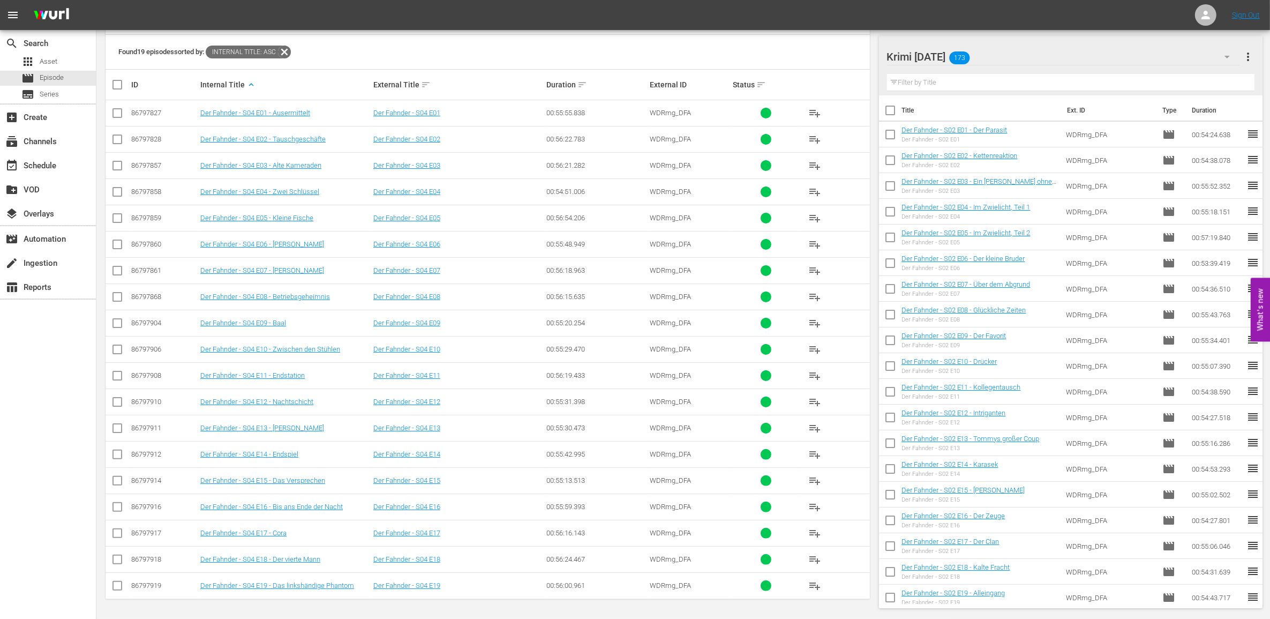
click at [116, 81] on input "checkbox" at bounding box center [121, 84] width 21 height 13
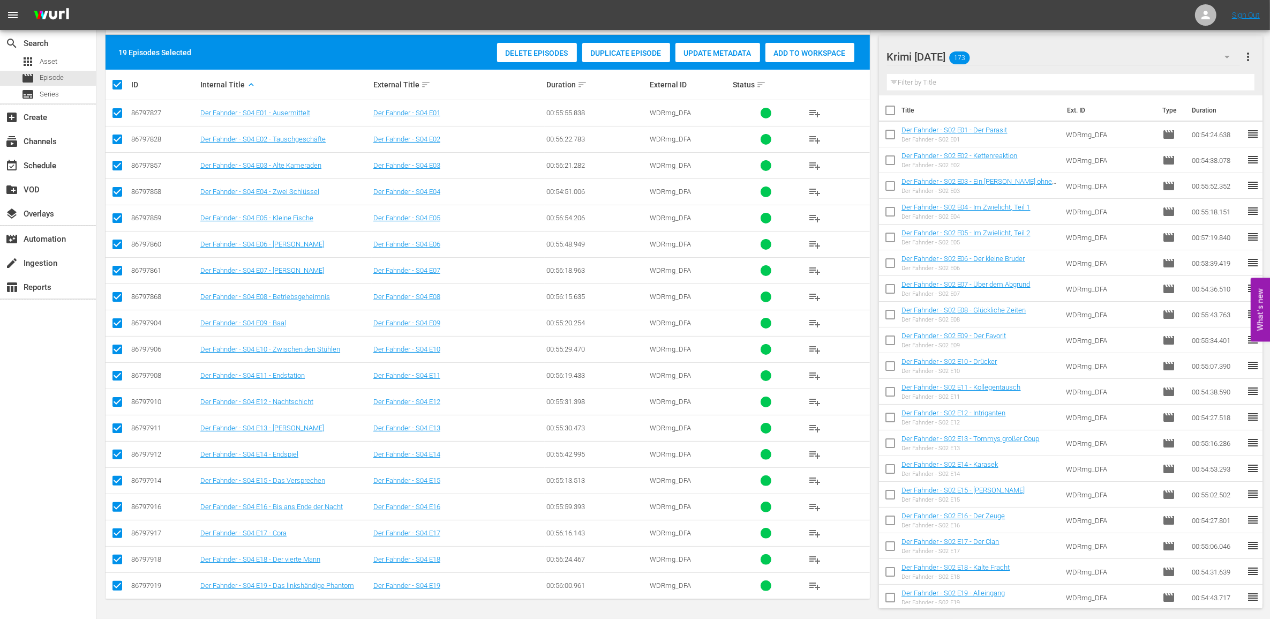
click at [808, 50] on span "Add to Workspace" at bounding box center [809, 53] width 89 height 9
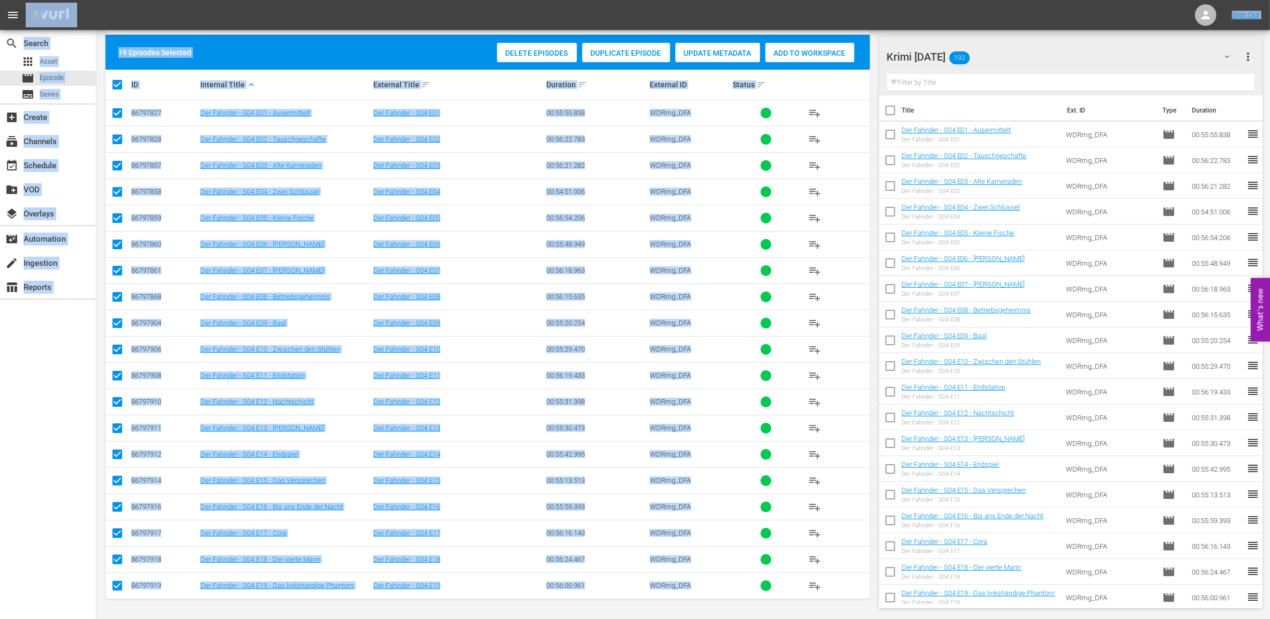
scroll to position [122, 0]
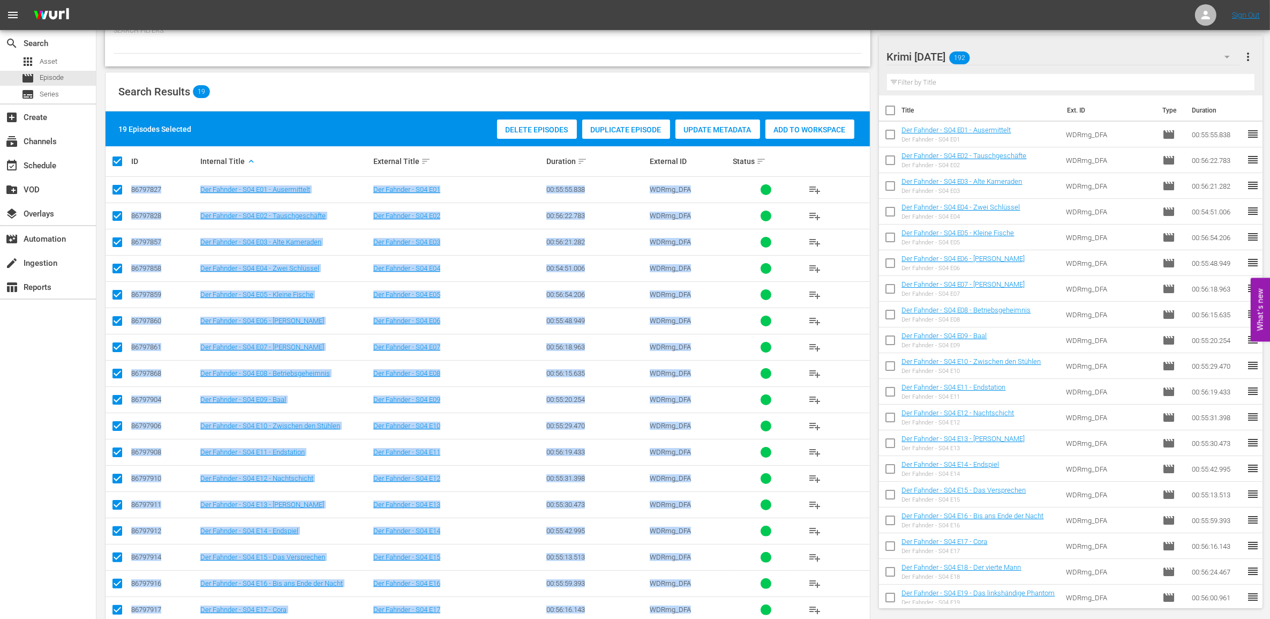
drag, startPoint x: 722, startPoint y: 587, endPoint x: 131, endPoint y: 189, distance: 712.4
click at [131, 189] on tbody "86797827 Der Fahnder - S04 E01 - Ausermittelt Der Fahnder - S04 E01 00:55:55.83…" at bounding box center [488, 426] width 764 height 499
drag, startPoint x: 131, startPoint y: 189, endPoint x: 144, endPoint y: 189, distance: 12.3
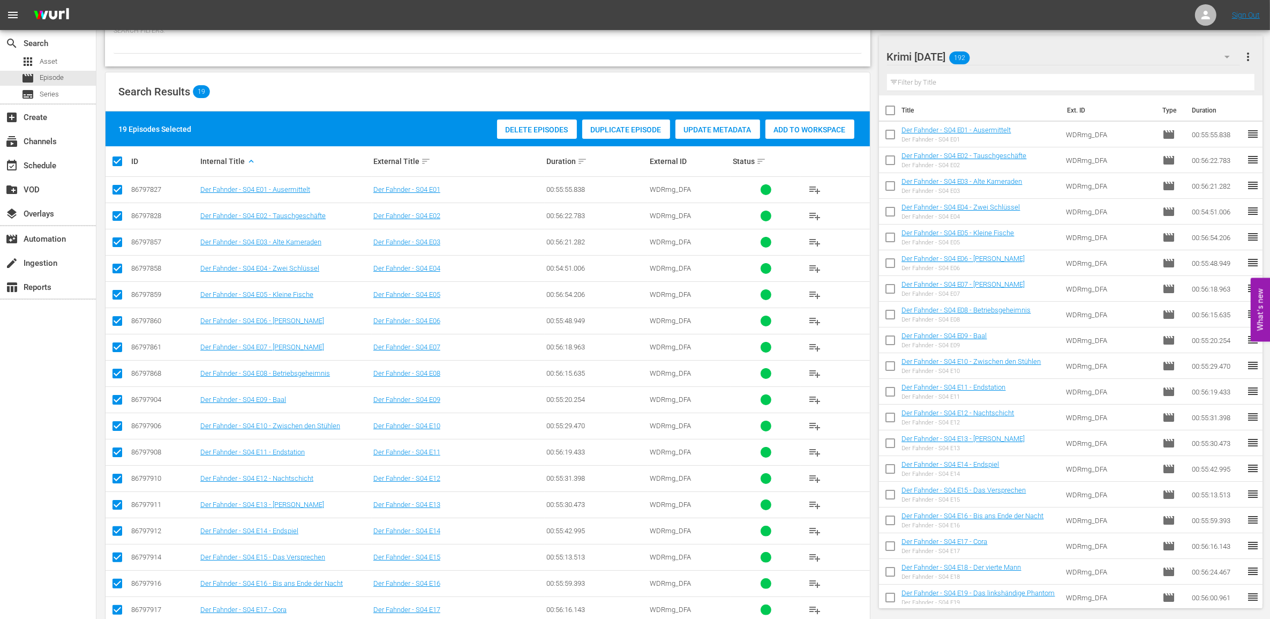
click at [322, 89] on div "Search Results 19" at bounding box center [488, 91] width 764 height 39
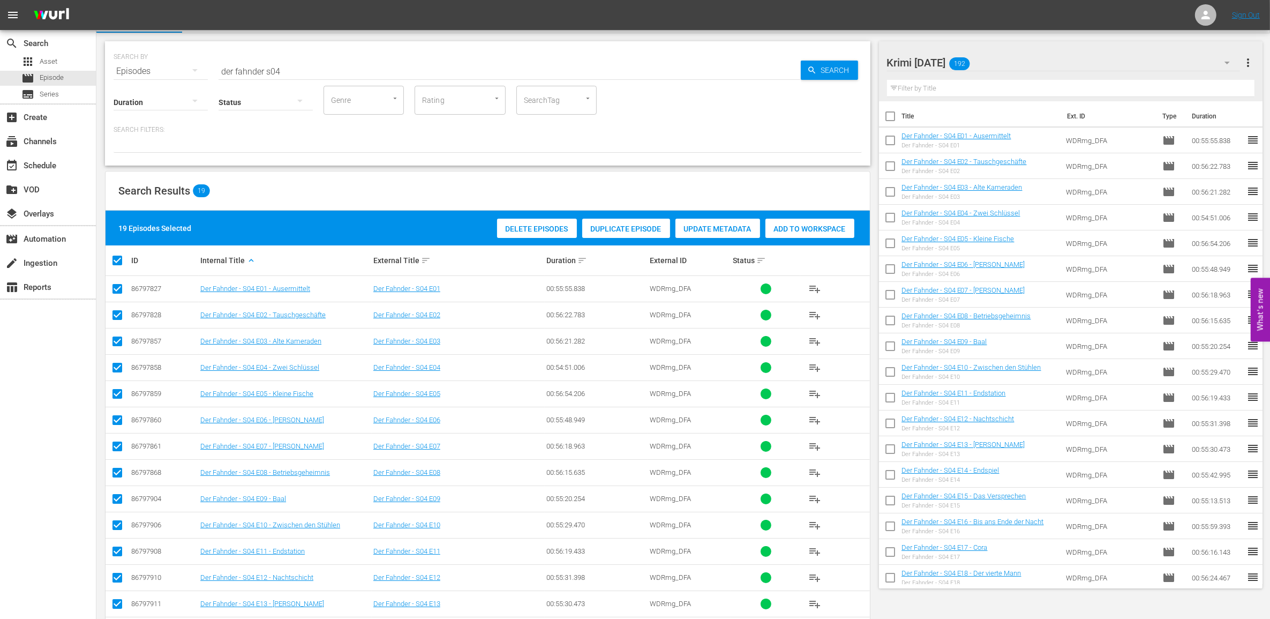
scroll to position [0, 0]
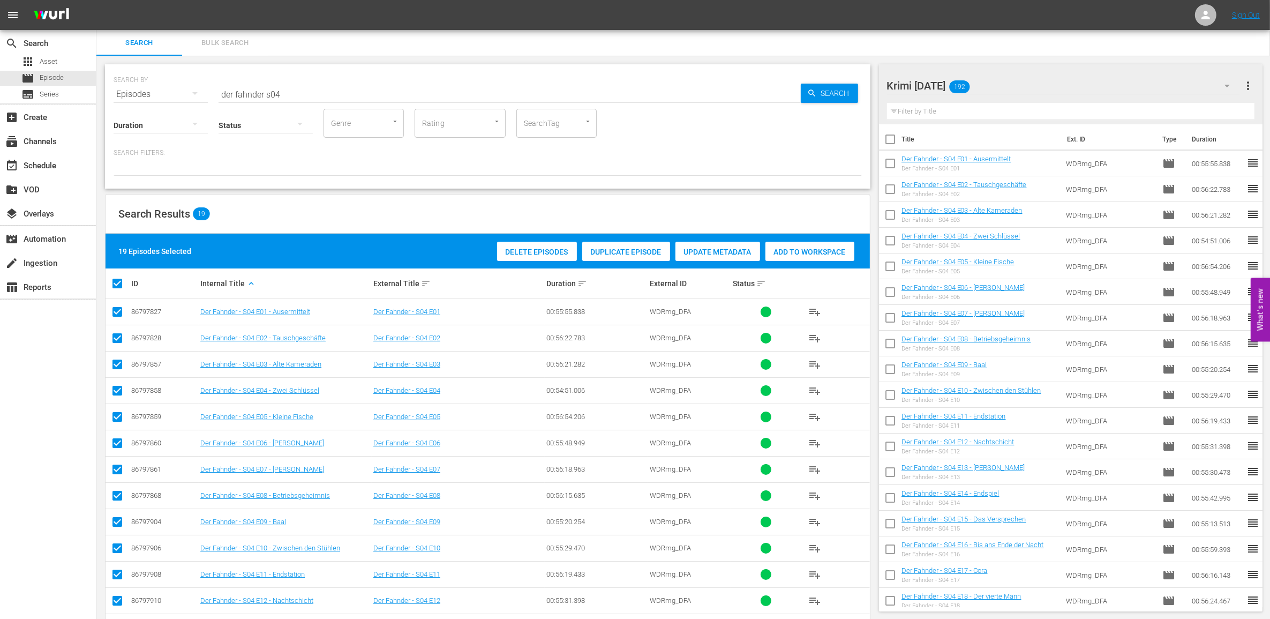
click at [312, 92] on input "der fahnder s04" at bounding box center [510, 94] width 582 height 26
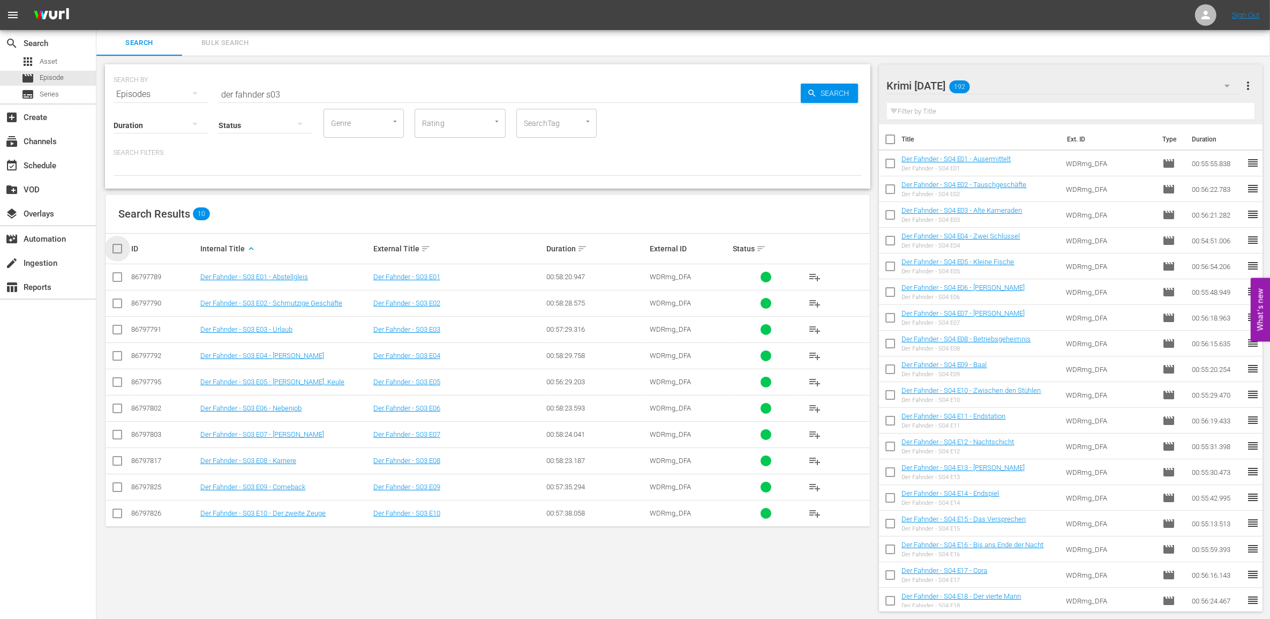
click at [114, 250] on input "checkbox" at bounding box center [121, 248] width 21 height 13
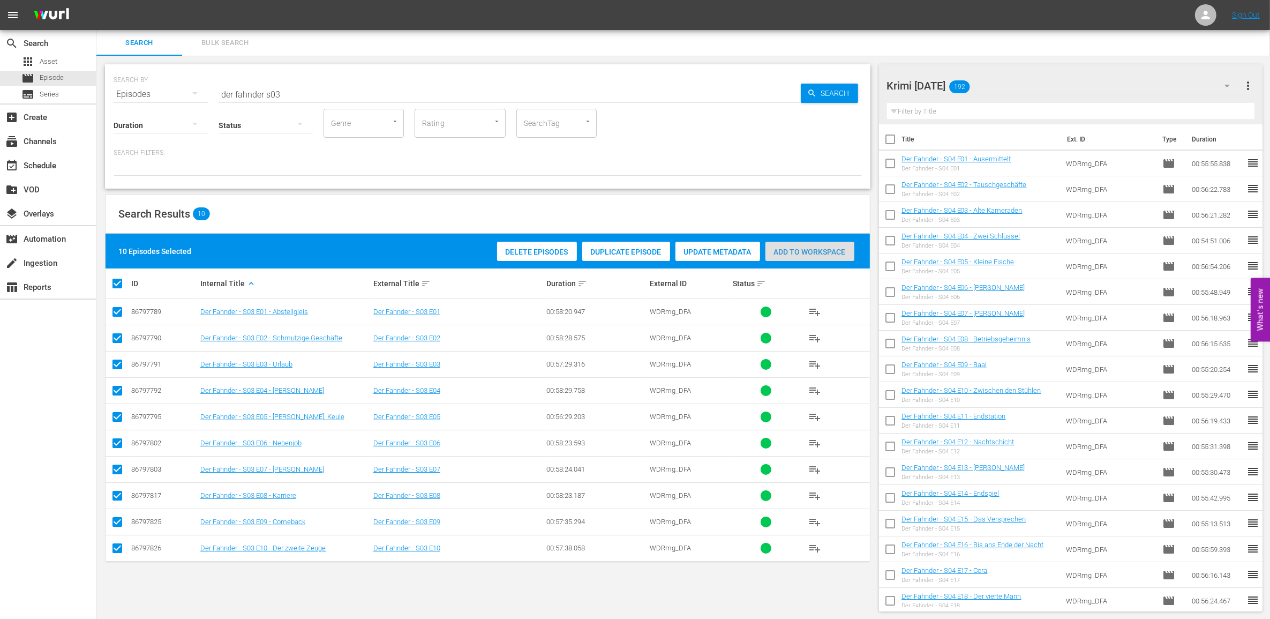
click at [813, 252] on span "Add to Workspace" at bounding box center [809, 251] width 89 height 9
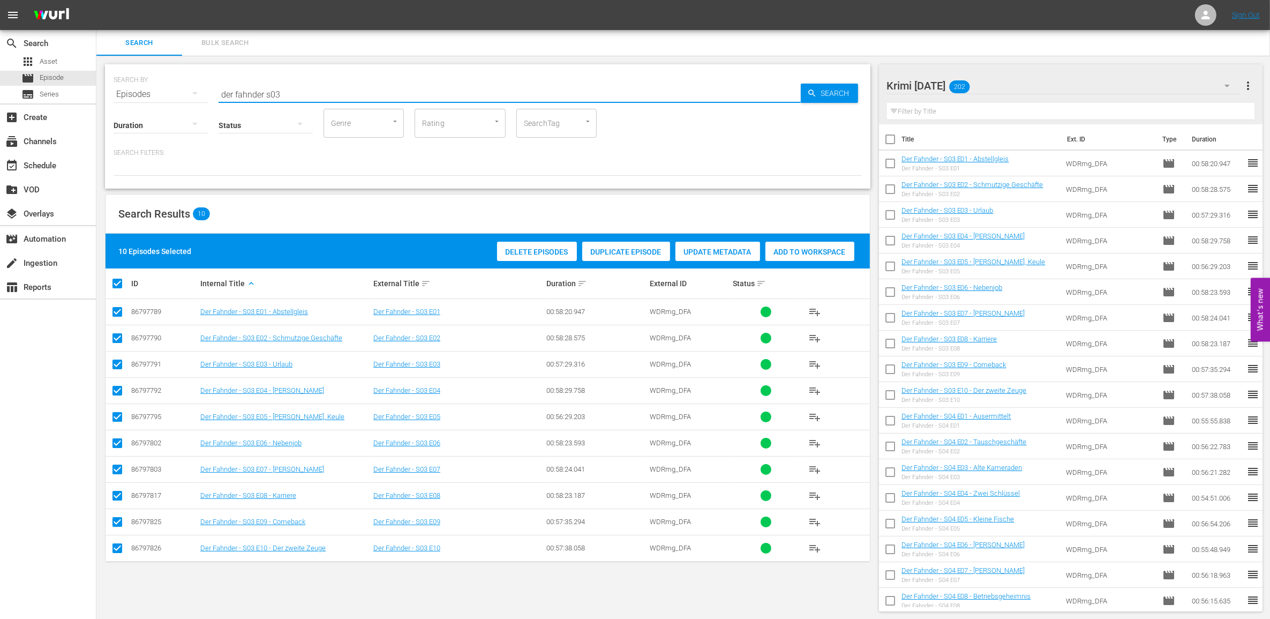
drag, startPoint x: 301, startPoint y: 97, endPoint x: 125, endPoint y: 99, distance: 175.7
click at [125, 99] on div "SEARCH BY Search By Episodes Search ID, Title, Description, Keywords, or Catego…" at bounding box center [487, 126] width 765 height 124
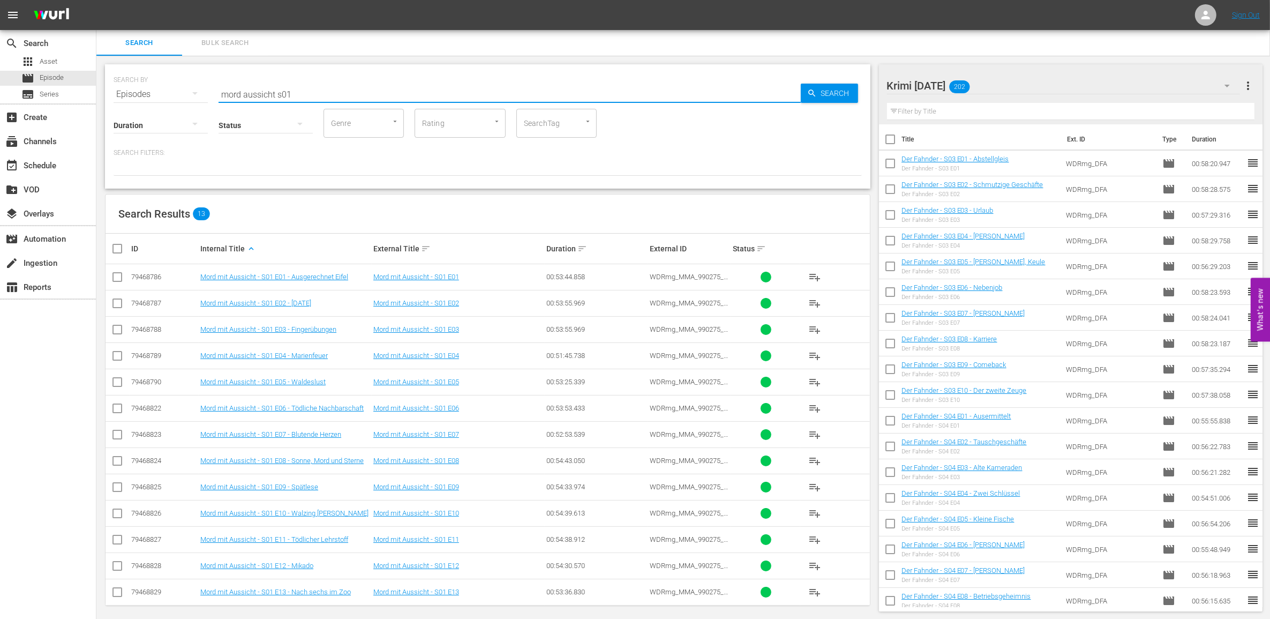
click at [111, 248] on input "checkbox" at bounding box center [121, 248] width 21 height 13
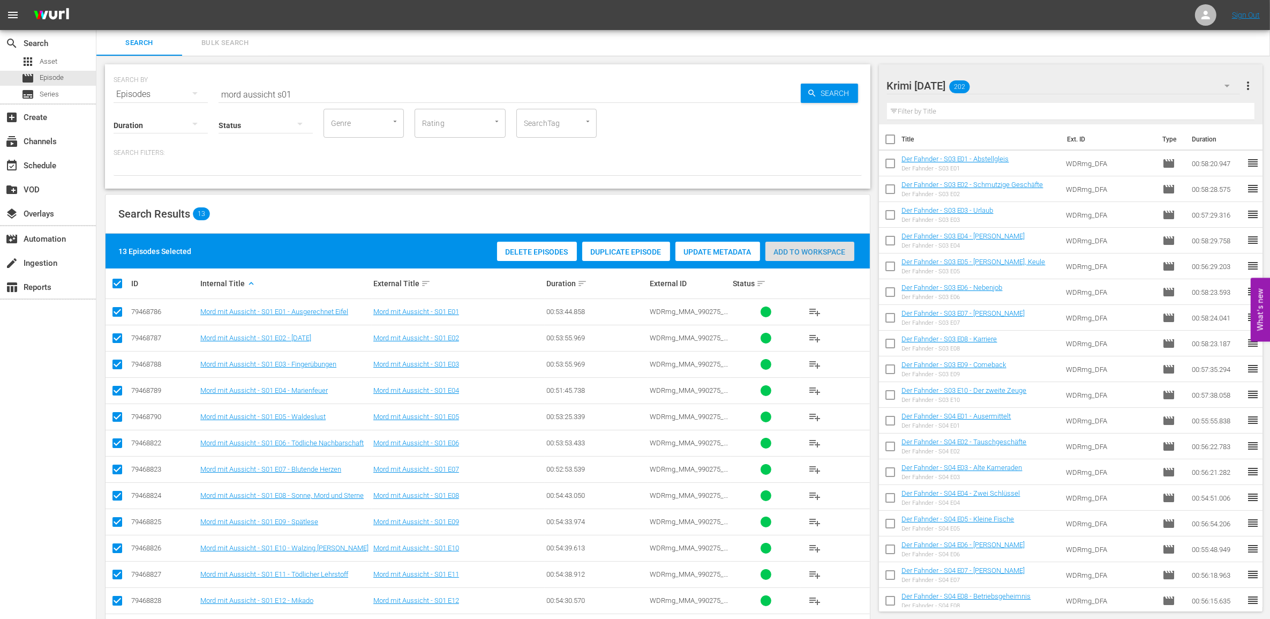
click at [787, 256] on div "Add to Workspace" at bounding box center [809, 252] width 89 height 20
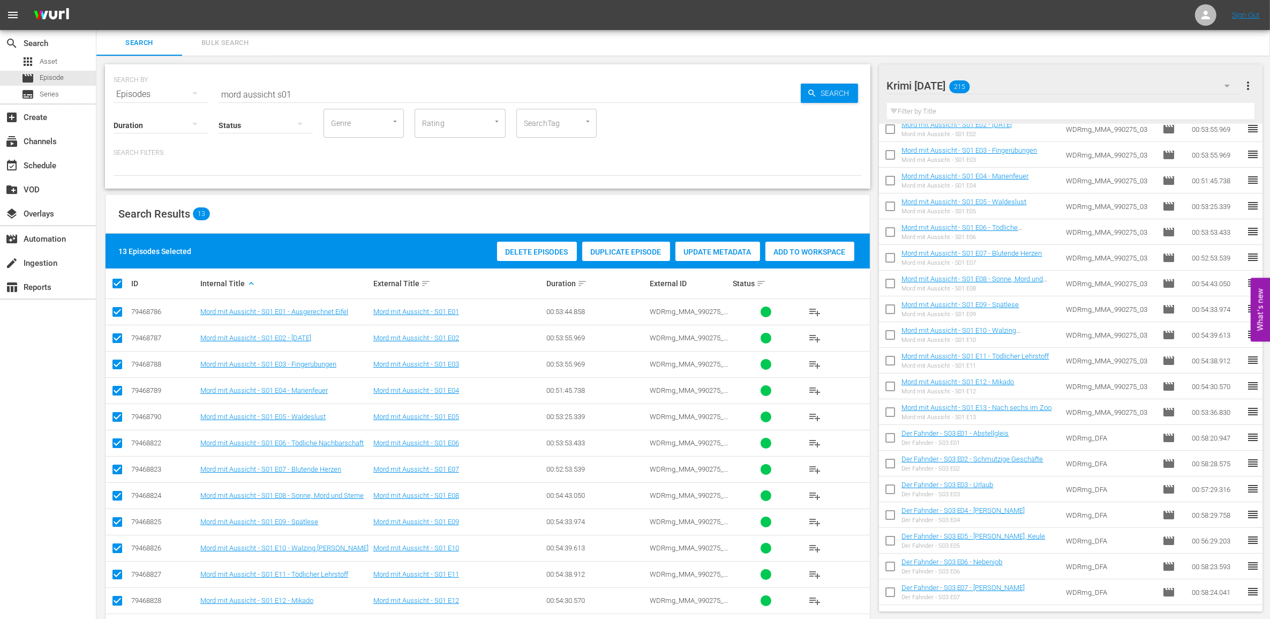
scroll to position [134, 0]
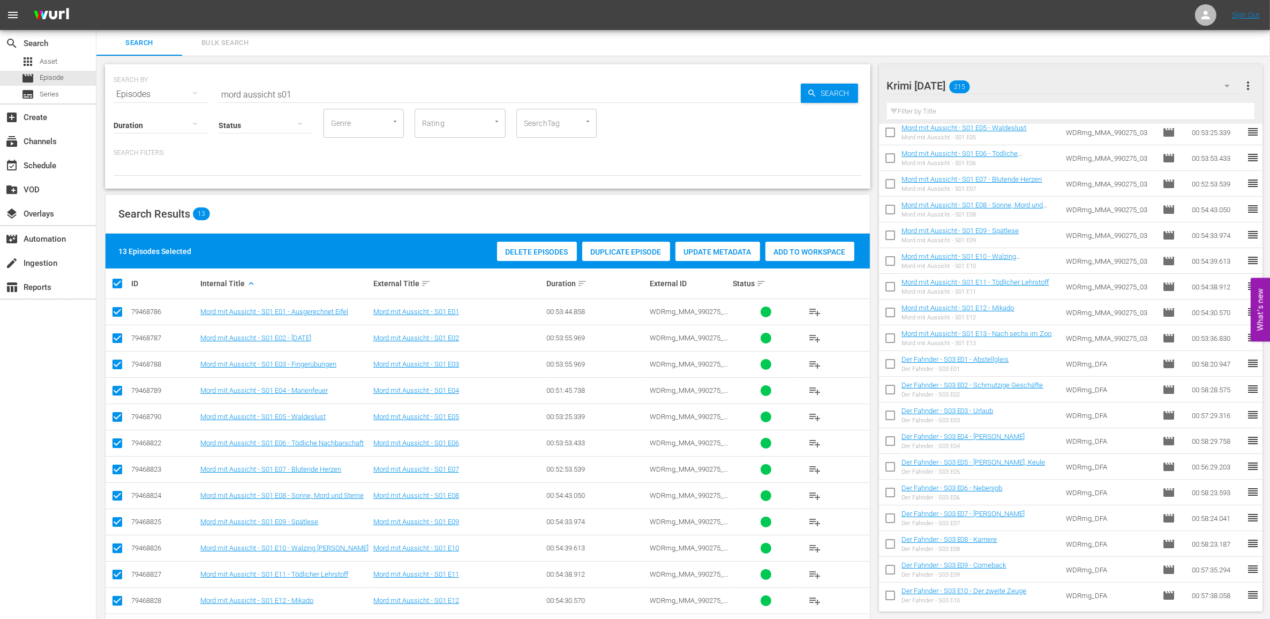
click at [122, 282] on input "checkbox" at bounding box center [121, 283] width 21 height 13
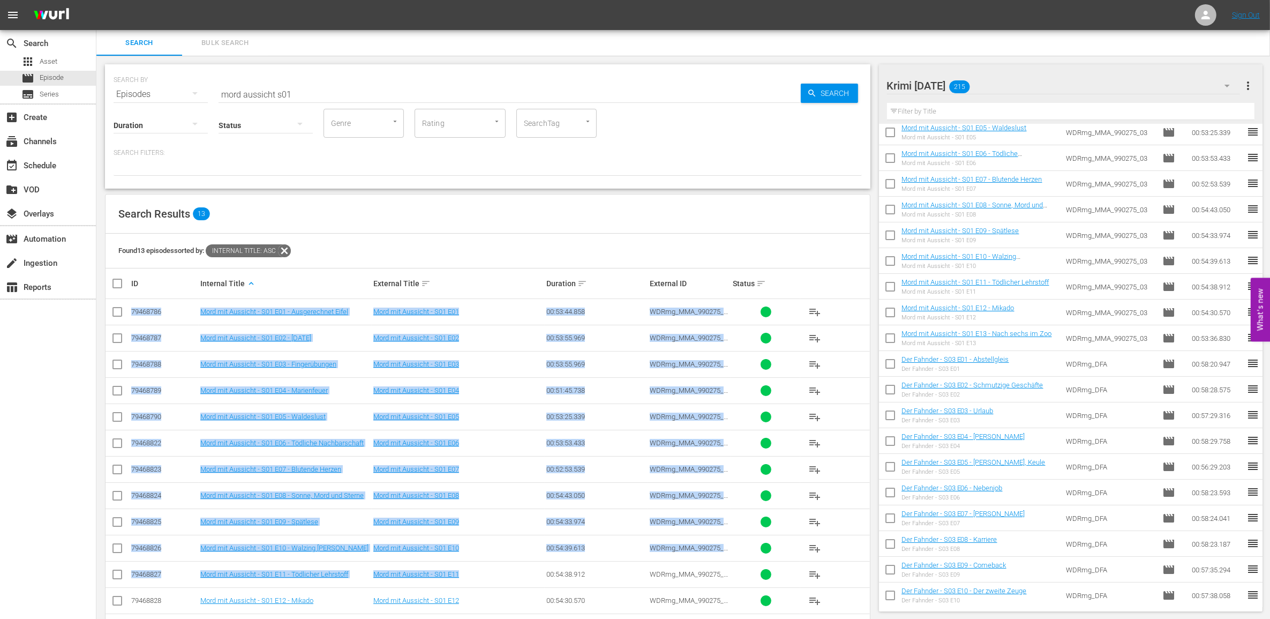
scroll to position [43, 0]
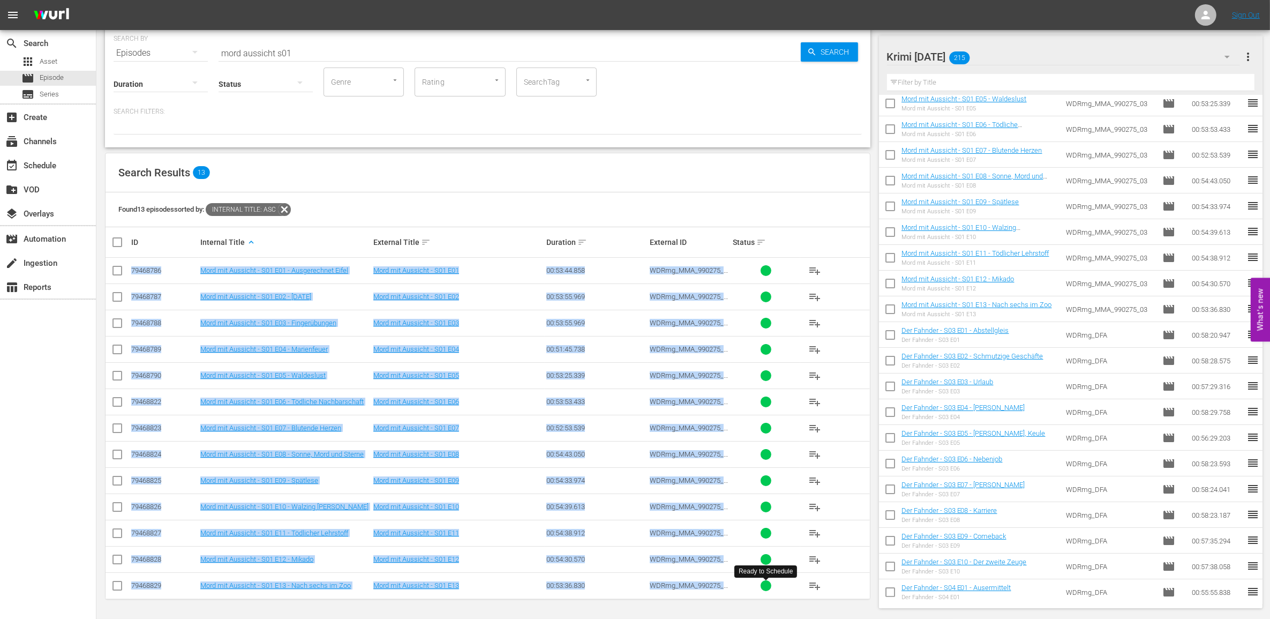
drag, startPoint x: 129, startPoint y: 312, endPoint x: 748, endPoint y: 590, distance: 678.3
click at [748, 590] on tbody "79468786 Mord mit Aussicht - S01 E01 - Ausgerechnet Eifel Mord mit Aussicht - S…" at bounding box center [488, 428] width 764 height 341
drag, startPoint x: 748, startPoint y: 590, endPoint x: 723, endPoint y: 474, distance: 118.3
drag, startPoint x: 317, startPoint y: 159, endPoint x: 321, endPoint y: 127, distance: 31.4
click at [317, 159] on div "Search Results 13" at bounding box center [488, 172] width 764 height 39
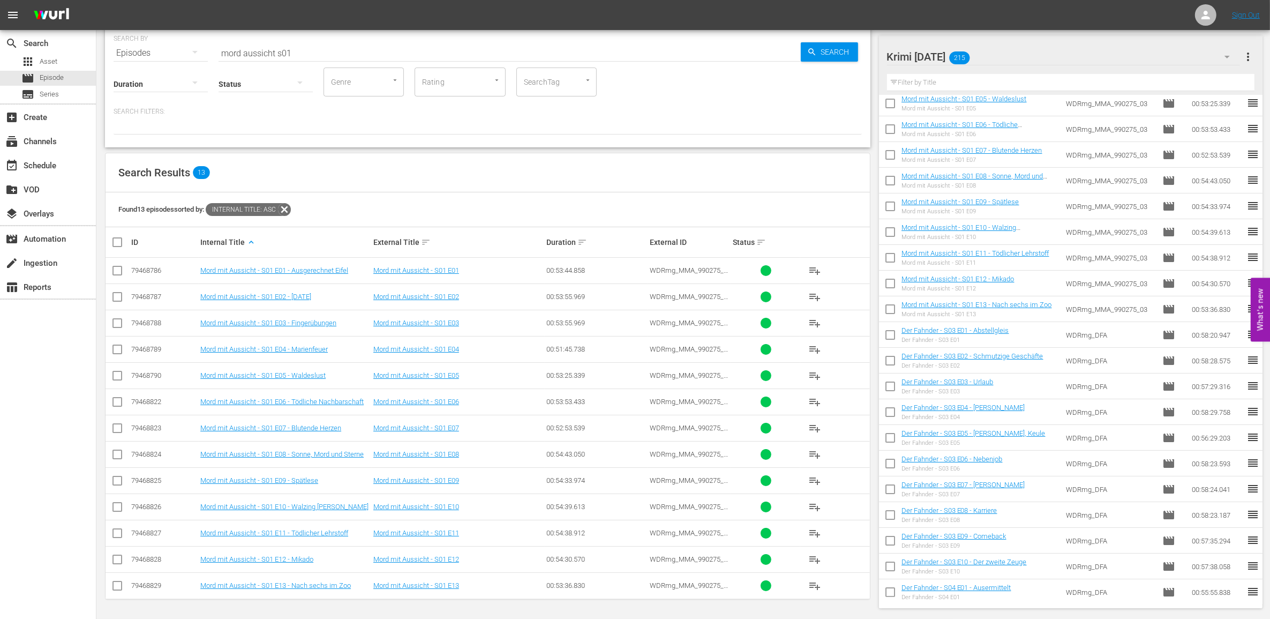
click at [304, 50] on input "mord aussicht s01" at bounding box center [510, 53] width 582 height 26
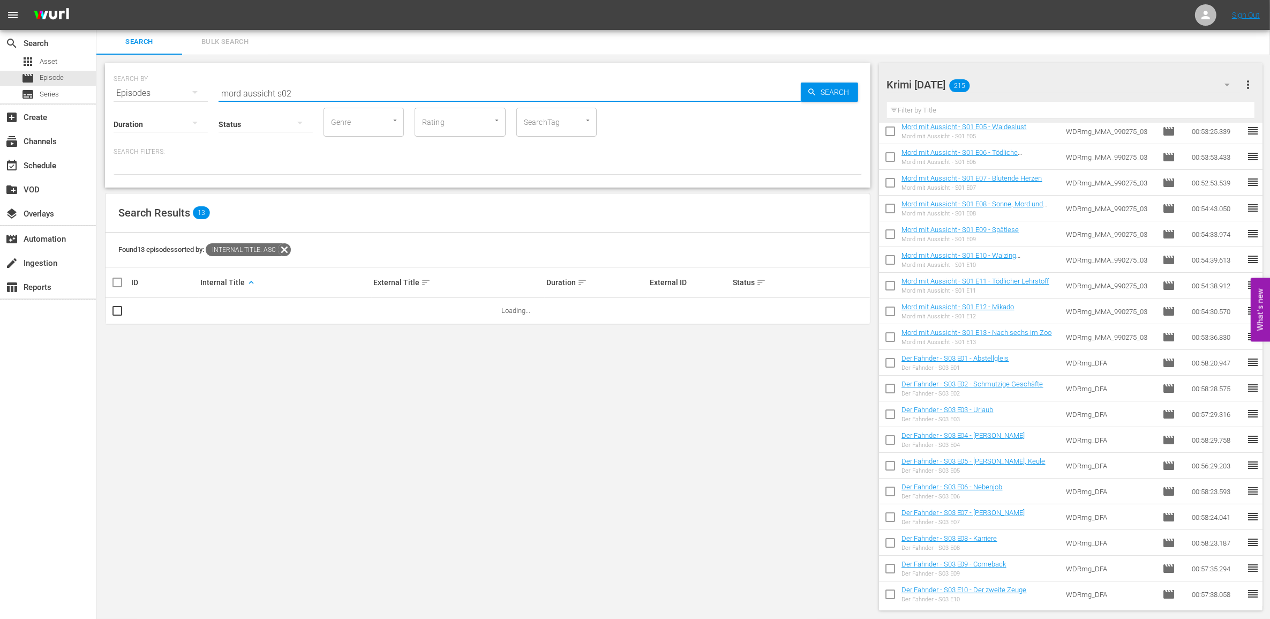
scroll to position [0, 0]
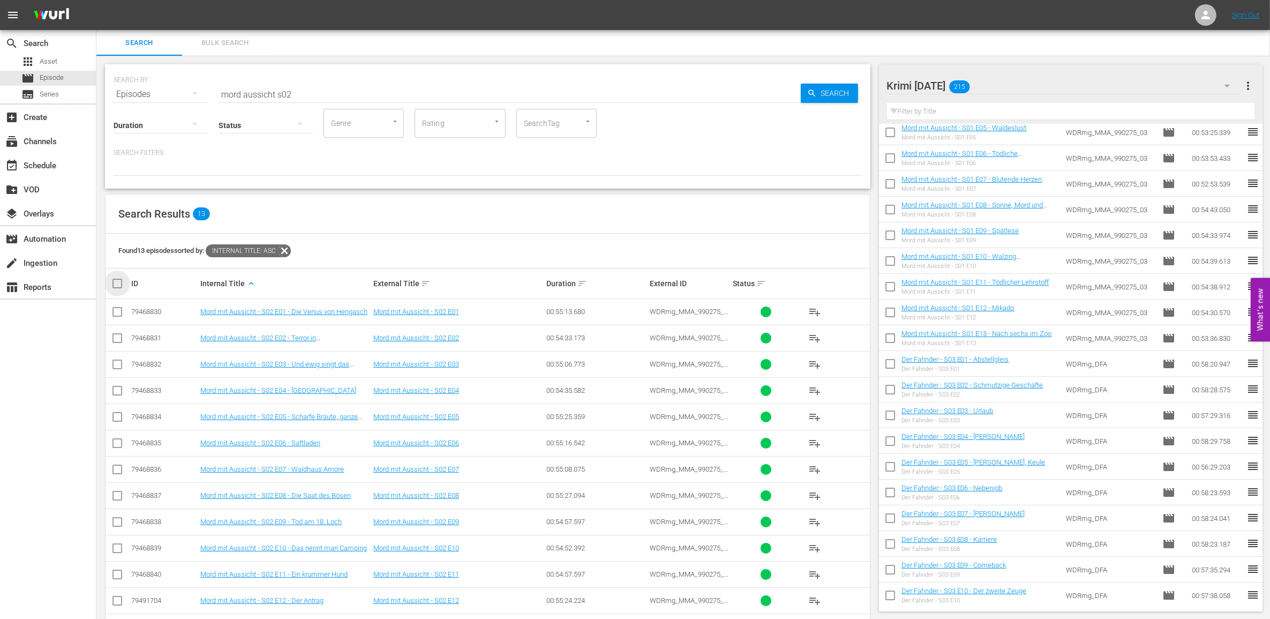
click at [111, 285] on input "checkbox" at bounding box center [121, 283] width 21 height 13
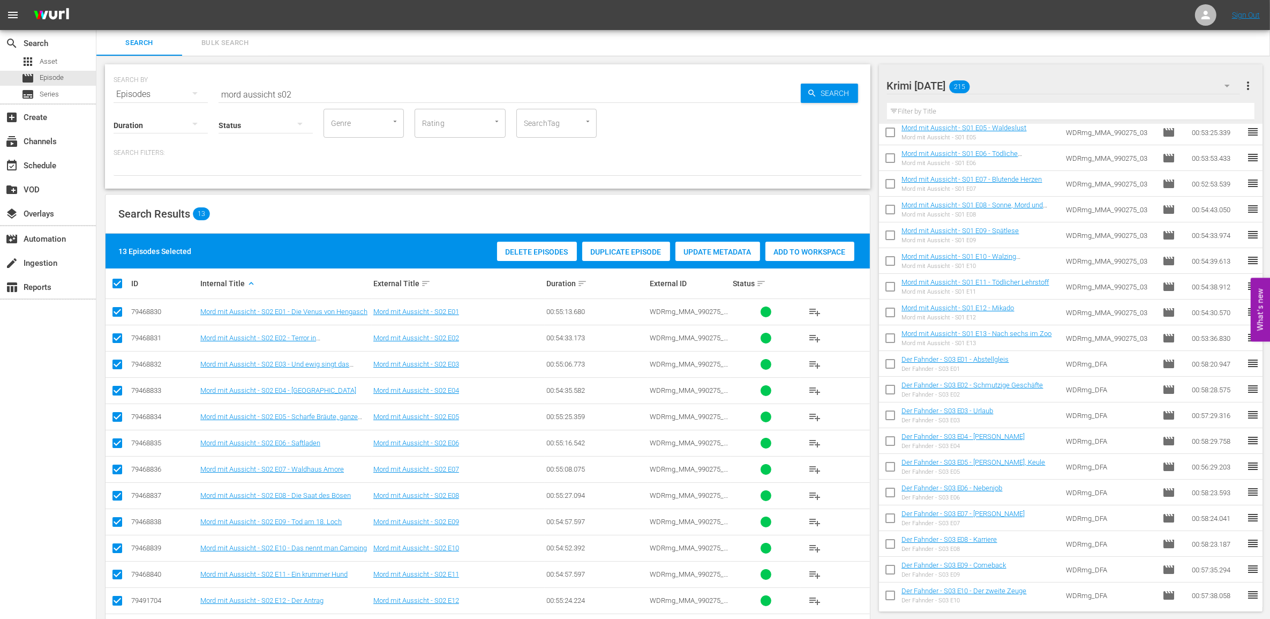
click at [810, 250] on span "Add to Workspace" at bounding box center [809, 251] width 89 height 9
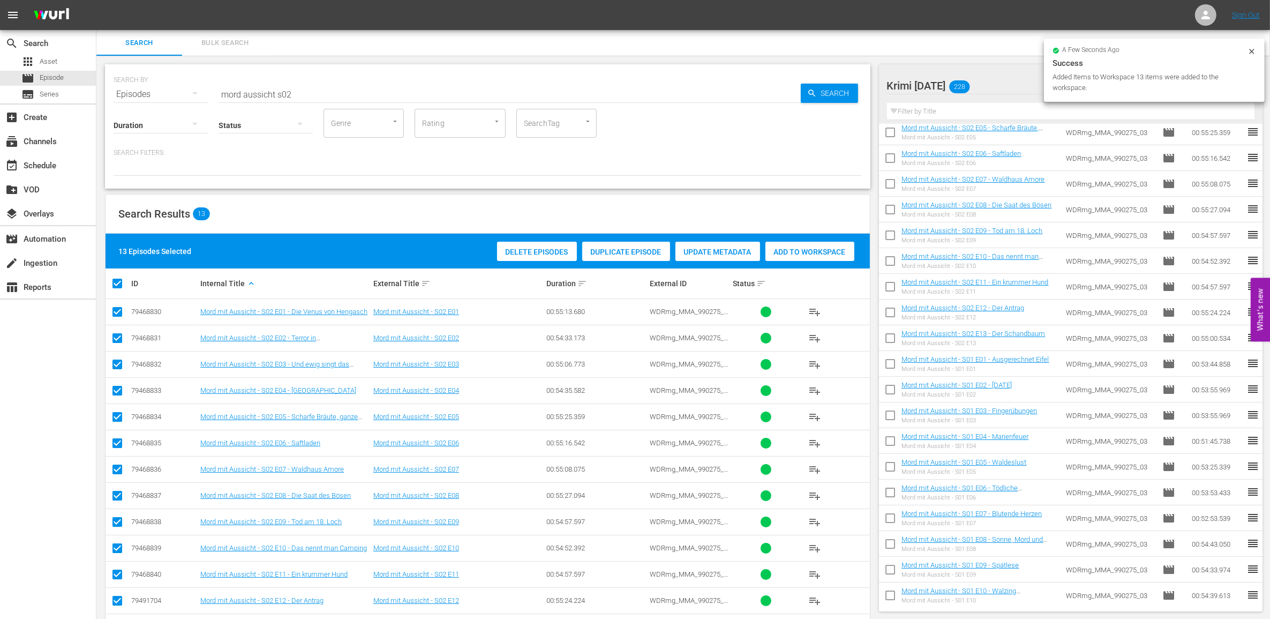
click at [115, 280] on input "checkbox" at bounding box center [121, 283] width 21 height 13
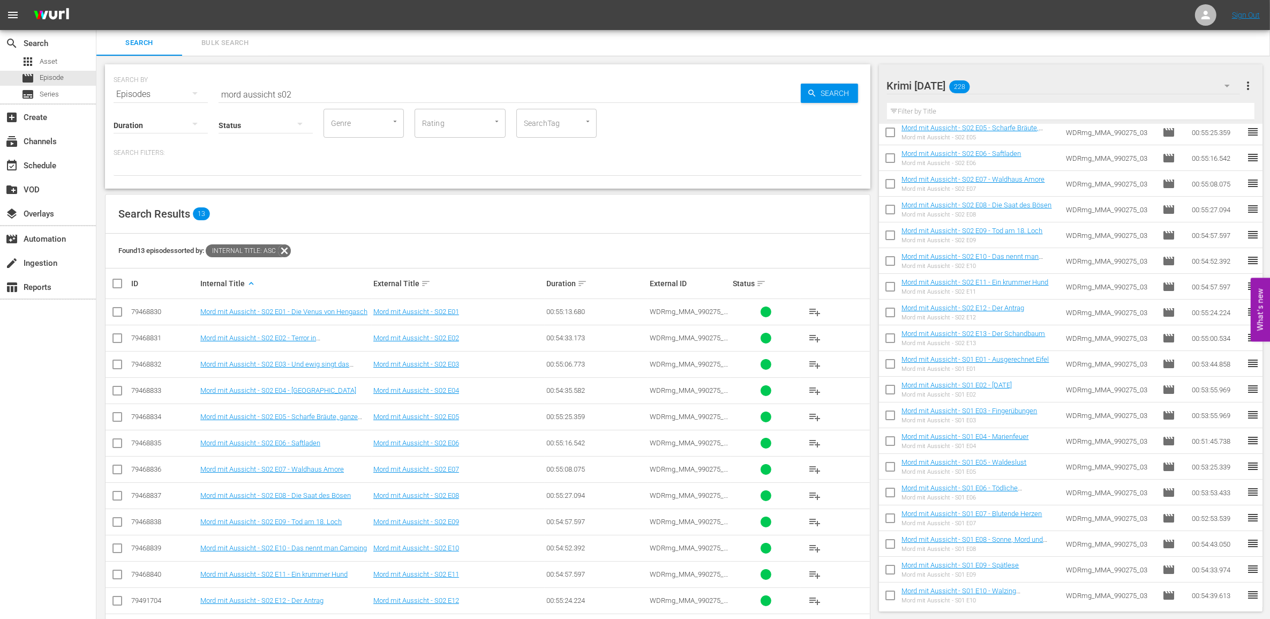
scroll to position [43, 0]
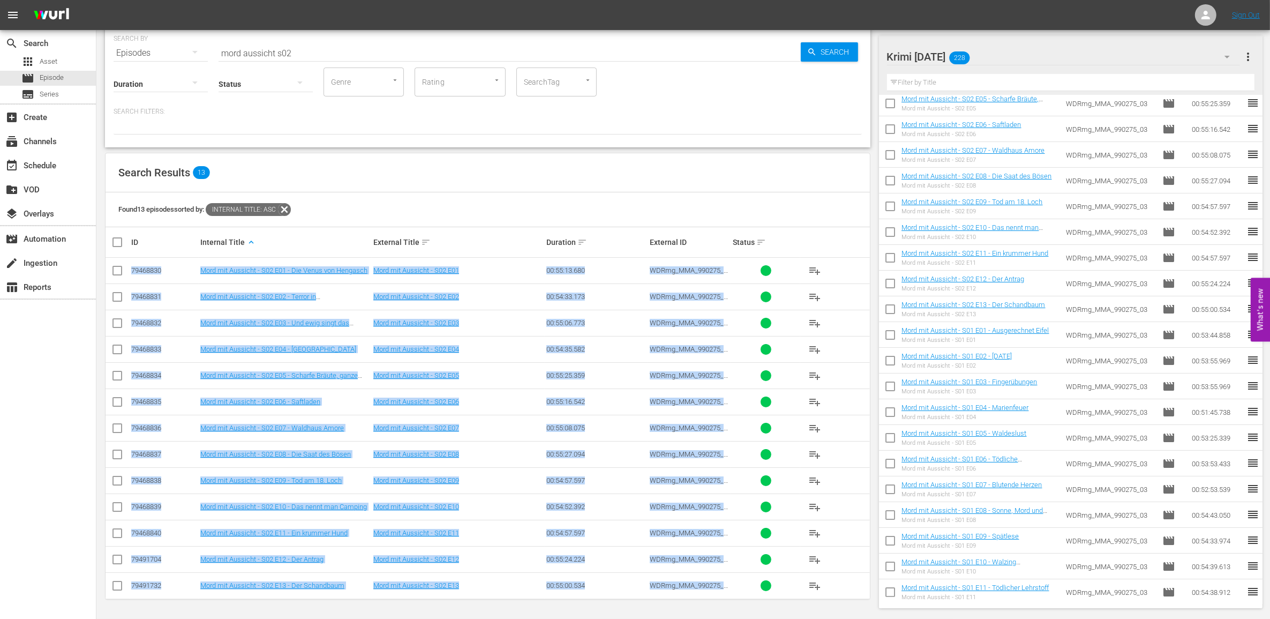
drag, startPoint x: 130, startPoint y: 312, endPoint x: 779, endPoint y: 595, distance: 708.7
click at [779, 595] on tbody "79468830 Mord mit Aussicht - S02 E01 - Die Venus von Hengasch Mord mit Aussicht…" at bounding box center [488, 428] width 764 height 341
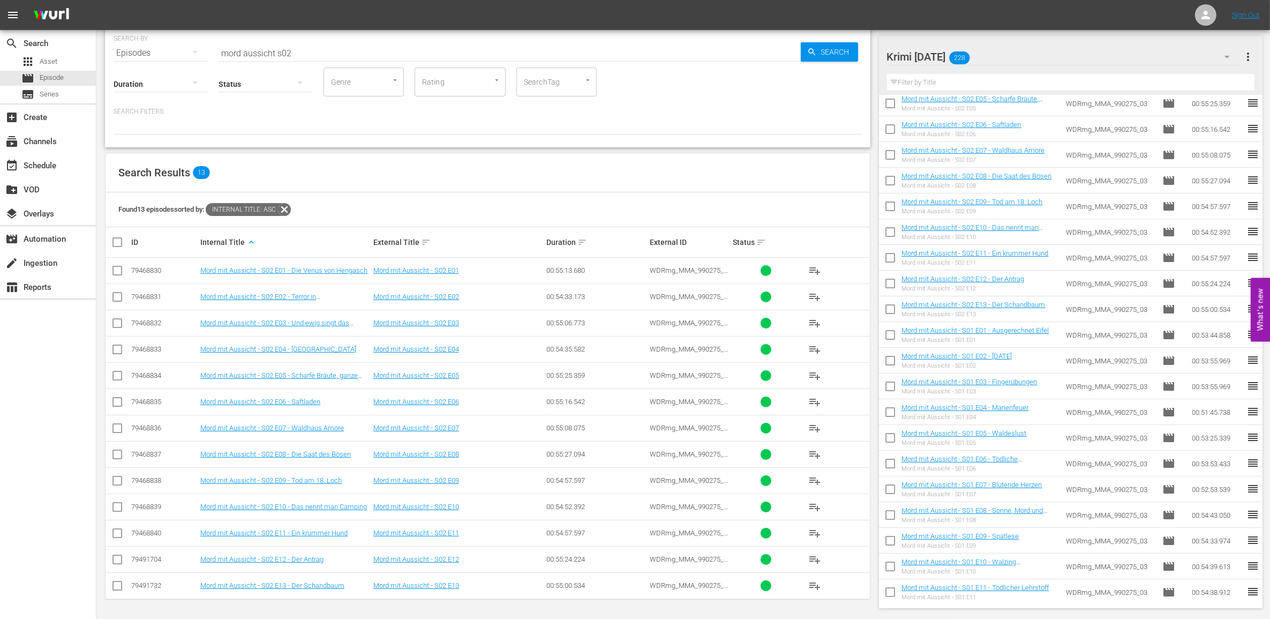
click at [374, 167] on div "Search Results 13" at bounding box center [488, 172] width 764 height 39
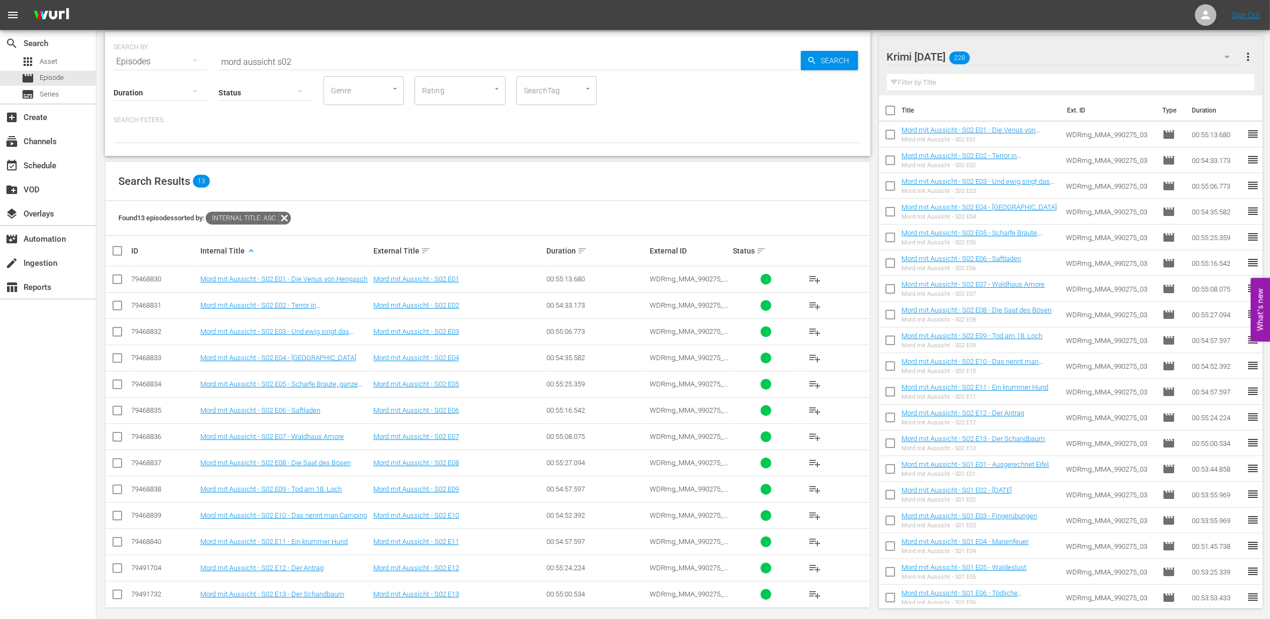
scroll to position [0, 0]
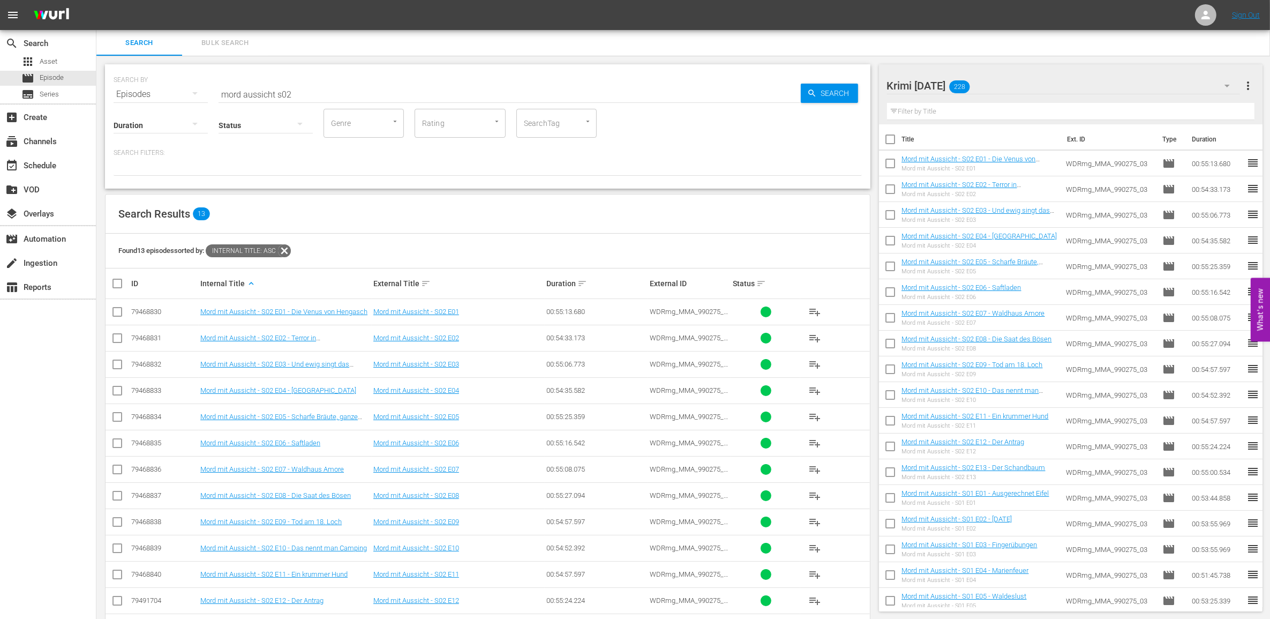
click at [341, 93] on input "mord aussicht s02" at bounding box center [510, 94] width 582 height 26
click at [118, 289] on input "checkbox" at bounding box center [121, 283] width 21 height 13
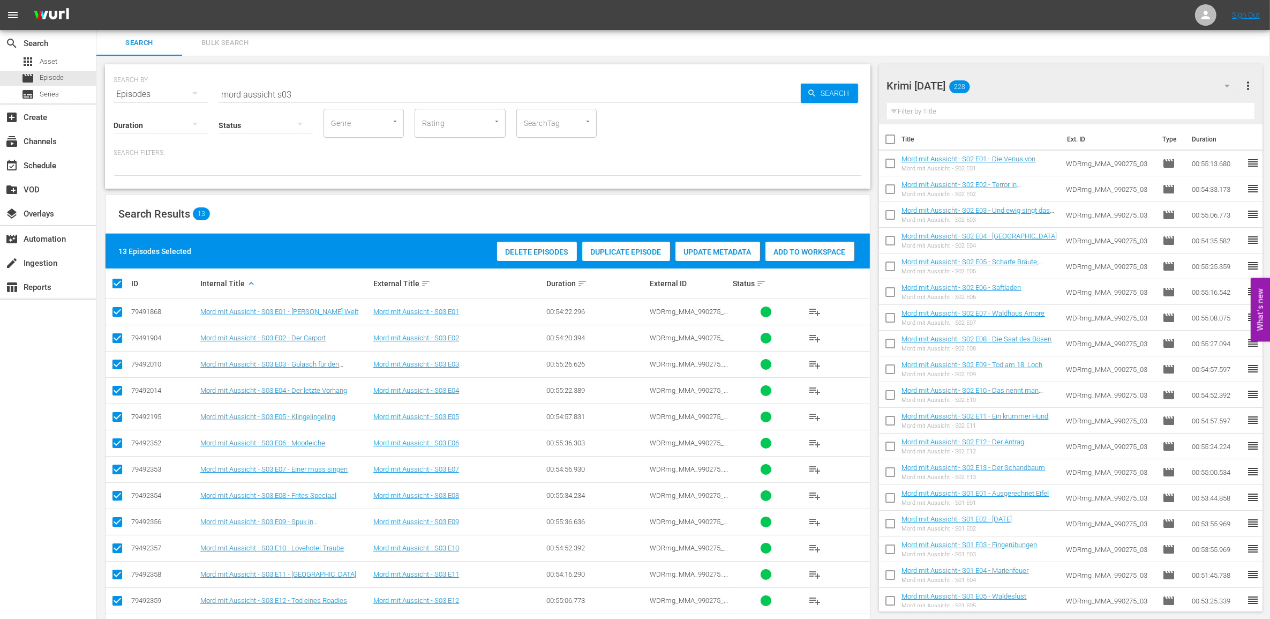
click at [791, 252] on span "Add to Workspace" at bounding box center [809, 251] width 89 height 9
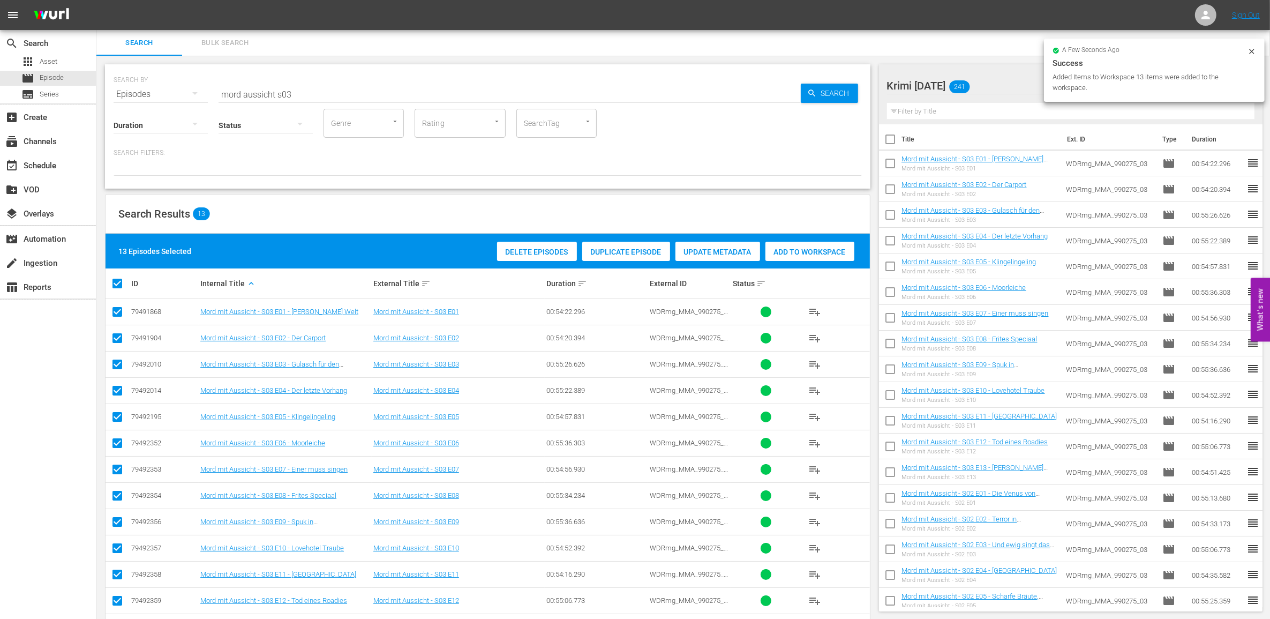
click at [118, 285] on input "checkbox" at bounding box center [121, 283] width 21 height 13
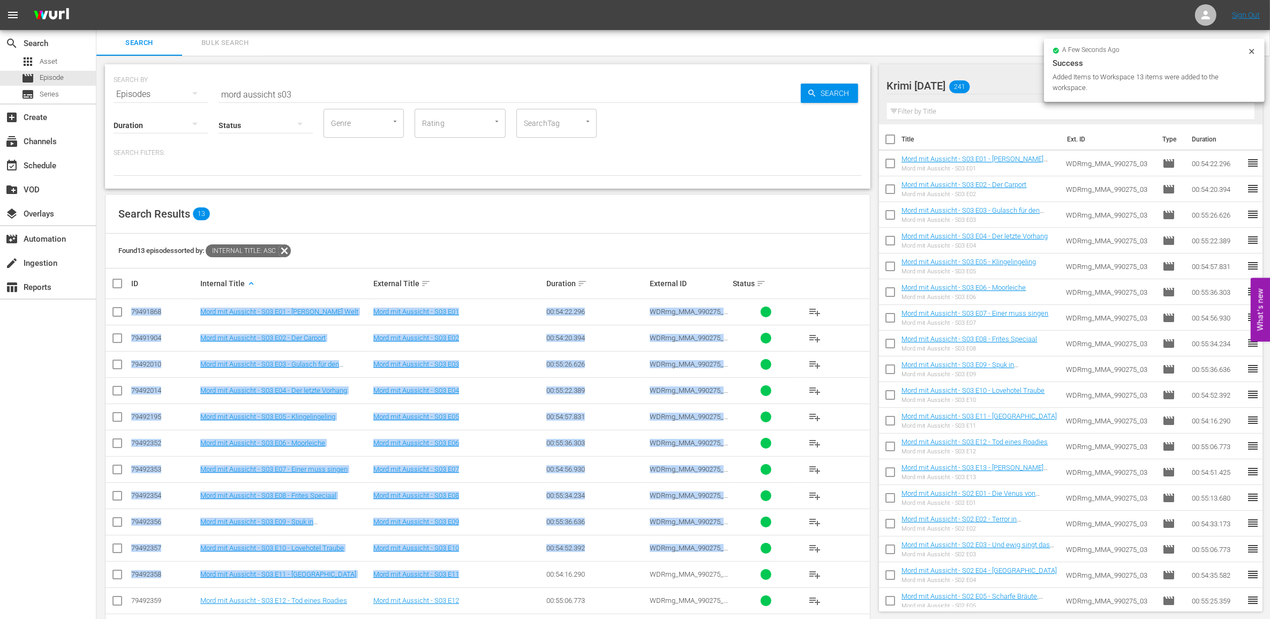
scroll to position [43, 0]
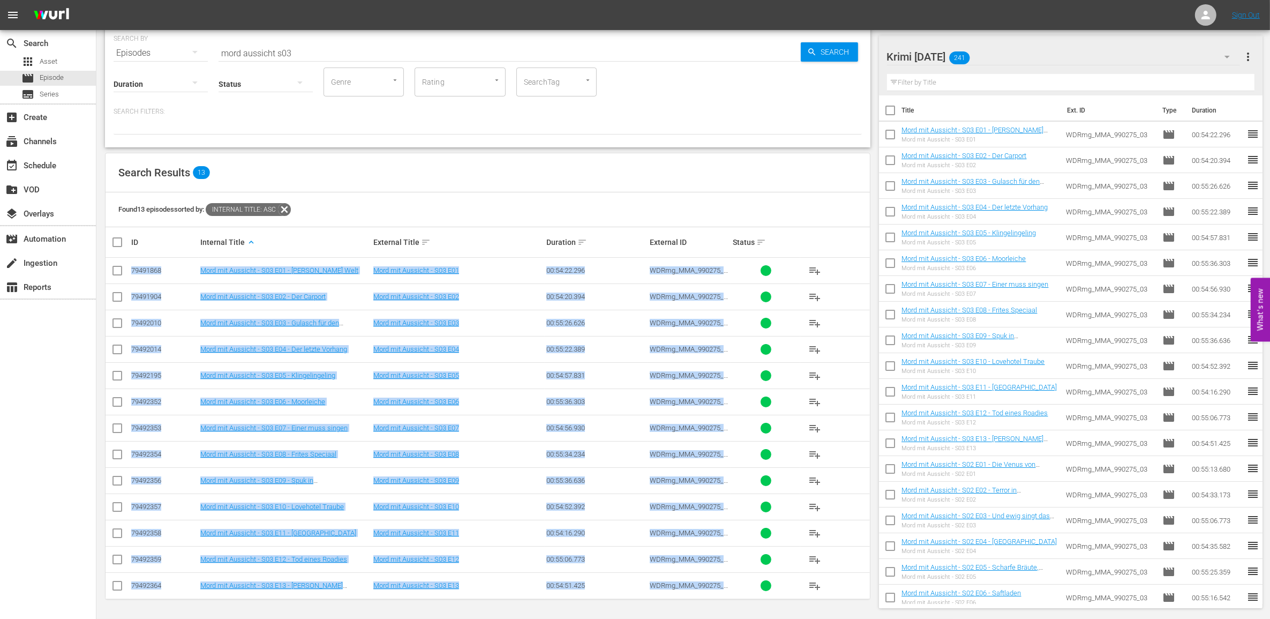
drag, startPoint x: 130, startPoint y: 309, endPoint x: 738, endPoint y: 588, distance: 669.2
click at [738, 588] on tbody "79491868 Mord mit Aussicht - S03 E01 - [PERSON_NAME] Welt Mord mit Aussicht - S…" at bounding box center [488, 428] width 764 height 341
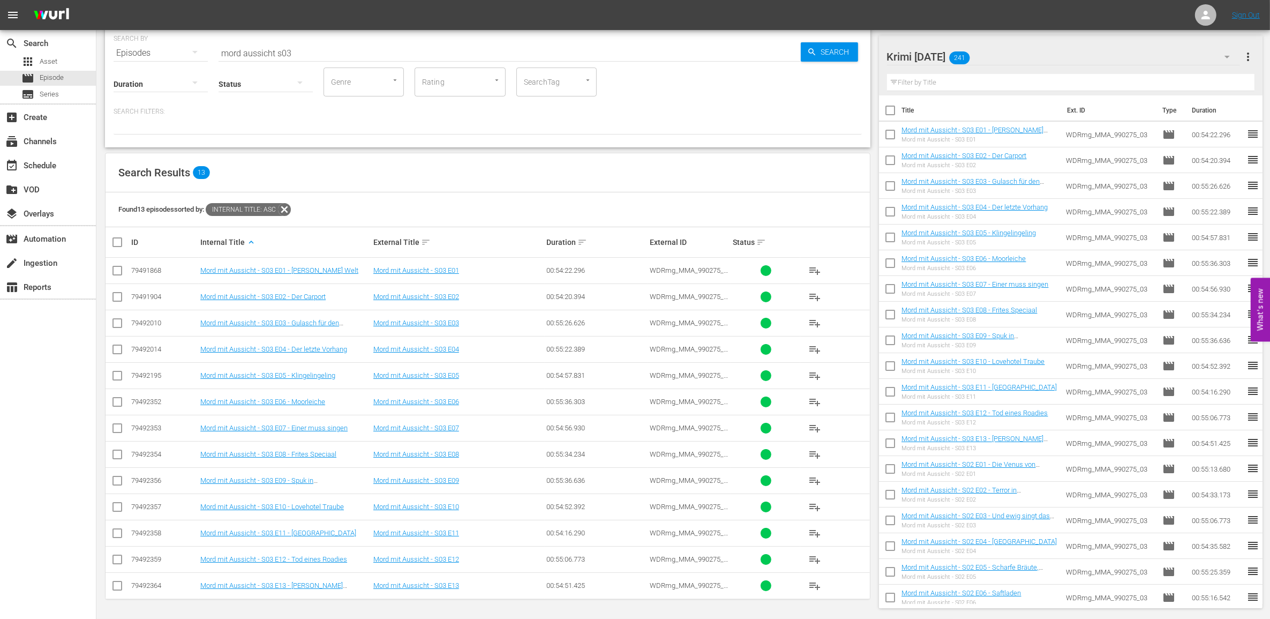
click at [355, 205] on div "Found 13 episodes sorted by: Internal Title: asc" at bounding box center [488, 209] width 764 height 35
drag, startPoint x: 312, startPoint y: 49, endPoint x: 142, endPoint y: 50, distance: 170.3
click at [142, 50] on div "SEARCH BY Search By Episodes Search ID, Title, Description, Keywords, or Catego…" at bounding box center [488, 46] width 748 height 39
click at [222, 49] on input "mord aussicht s03" at bounding box center [510, 53] width 582 height 26
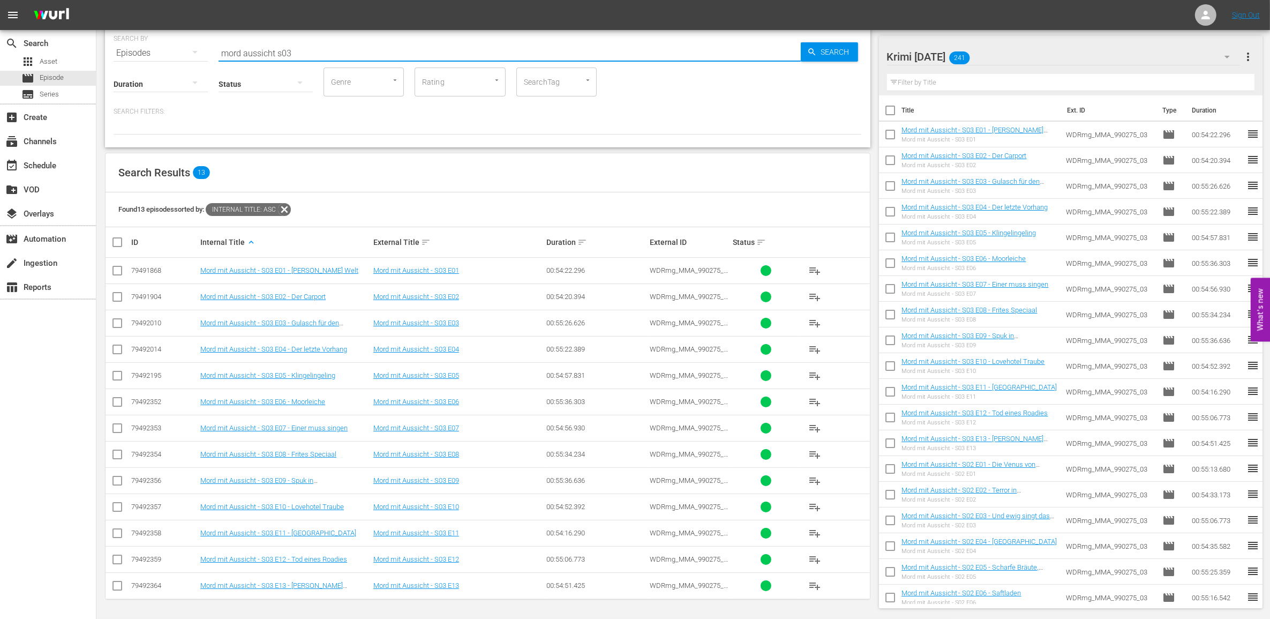
click at [222, 49] on input "mord aussicht s03" at bounding box center [510, 53] width 582 height 26
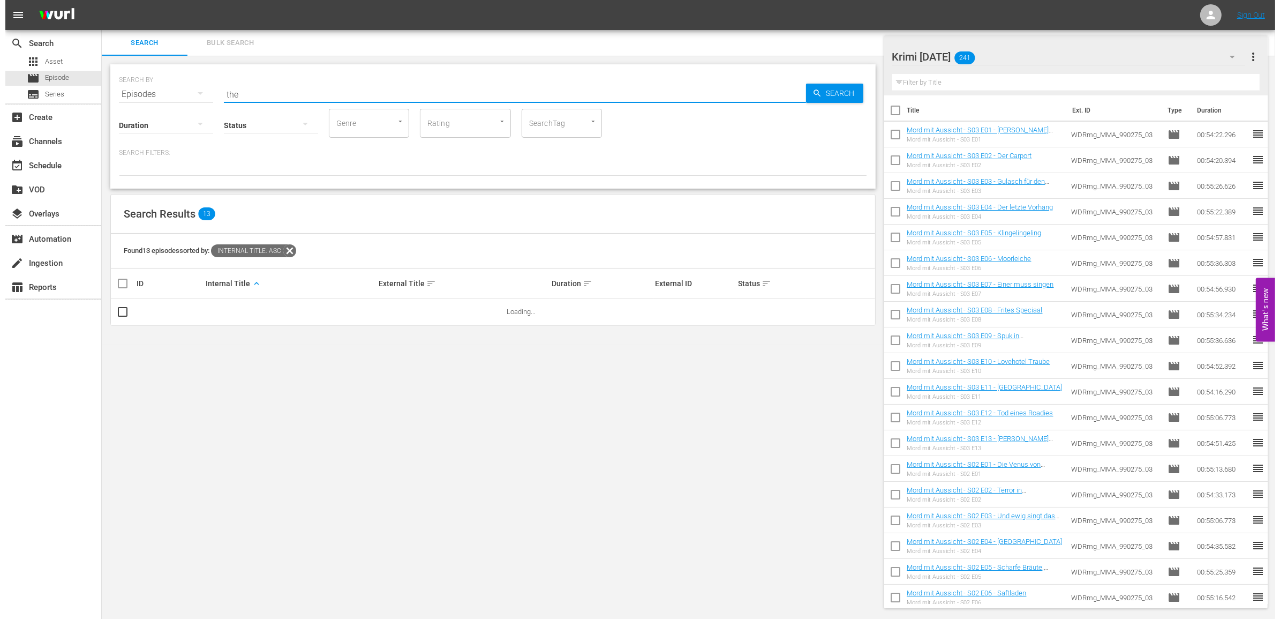
scroll to position [0, 0]
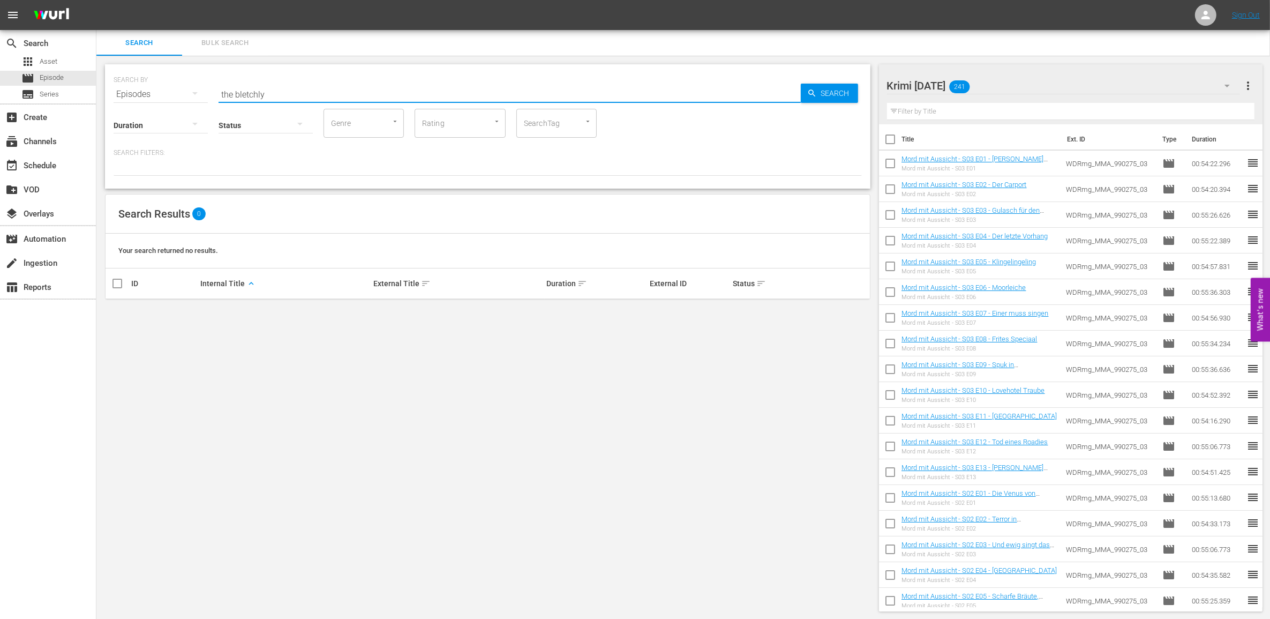
click at [315, 88] on input "the bletchly" at bounding box center [510, 94] width 582 height 26
paste input "Bletchley"
drag, startPoint x: 360, startPoint y: 454, endPoint x: 363, endPoint y: 426, distance: 28.0
click at [362, 454] on div "SEARCH BY Search By Episodes Search ID, Title, Description, Keywords, or Catego…" at bounding box center [487, 338] width 783 height 564
click at [671, 283] on div "External ID" at bounding box center [690, 283] width 80 height 9
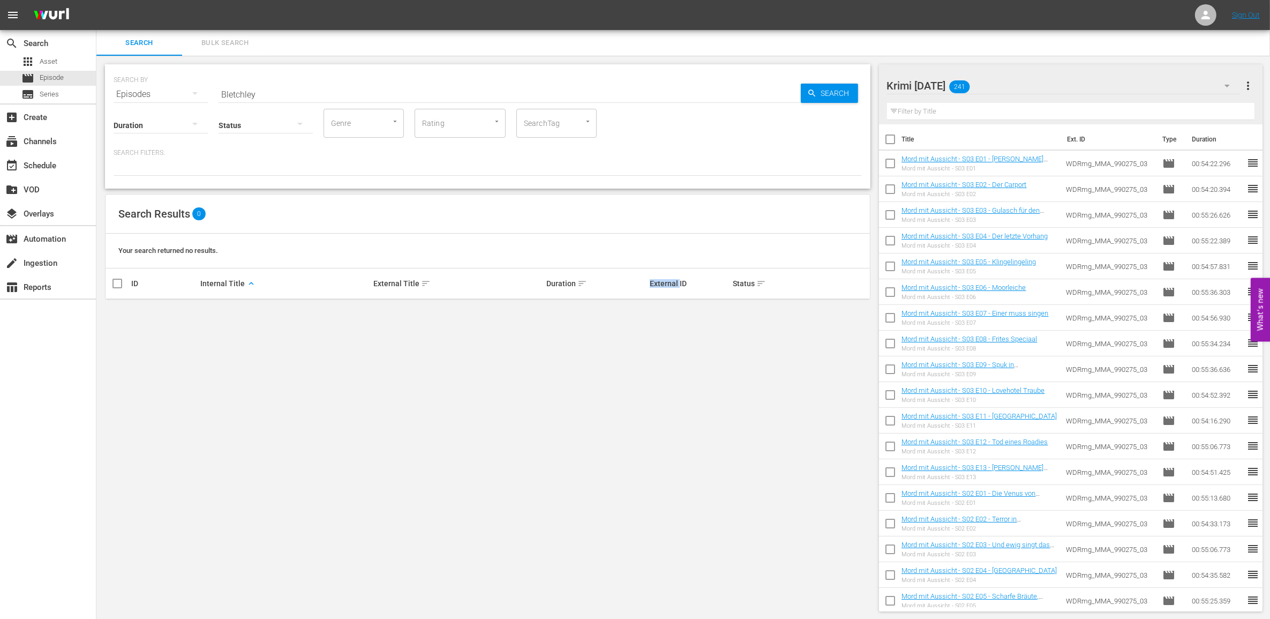
click at [671, 283] on div "External ID" at bounding box center [690, 283] width 80 height 9
drag, startPoint x: 671, startPoint y: 283, endPoint x: 683, endPoint y: 399, distance: 116.8
click at [684, 402] on div "SEARCH BY Search By Episodes Search ID, Title, Description, Keywords, or Catego…" at bounding box center [487, 338] width 783 height 564
drag, startPoint x: 279, startPoint y: 92, endPoint x: 145, endPoint y: 88, distance: 134.0
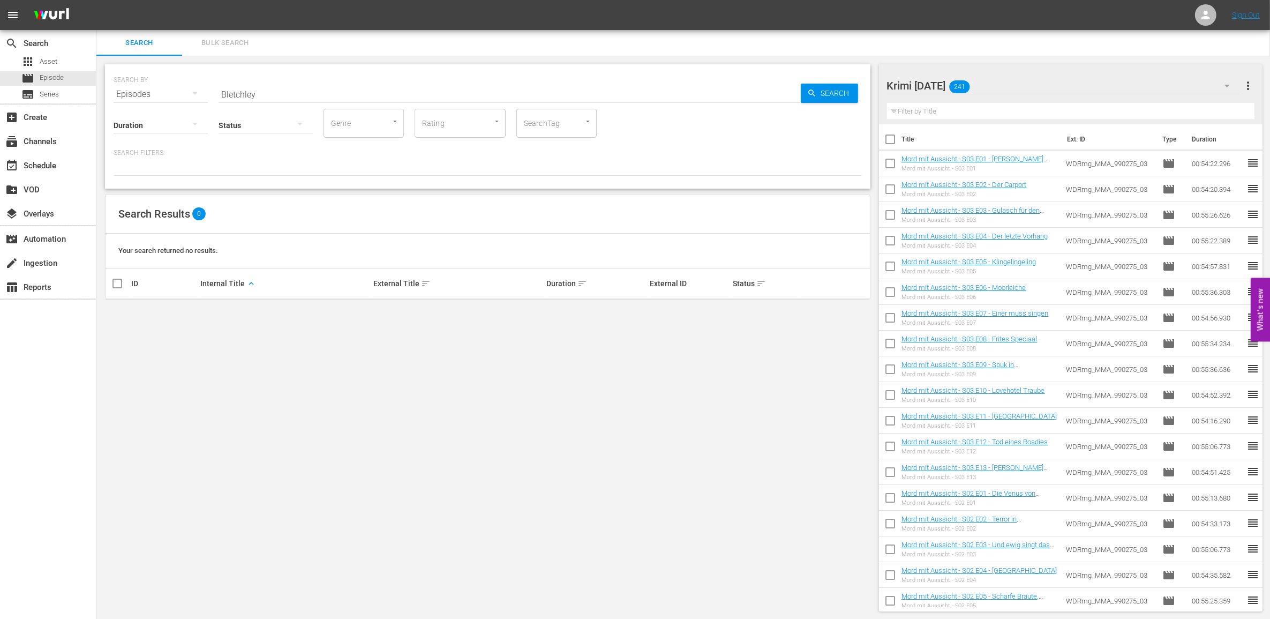
click at [145, 88] on div "SEARCH BY Search By Episodes Search ID, Title, Description, Keywords, or Catego…" at bounding box center [488, 88] width 748 height 39
click at [294, 304] on div "SEARCH BY Search By Episodes Search ID, Title, Description, Keywords, or Catego…" at bounding box center [487, 338] width 783 height 564
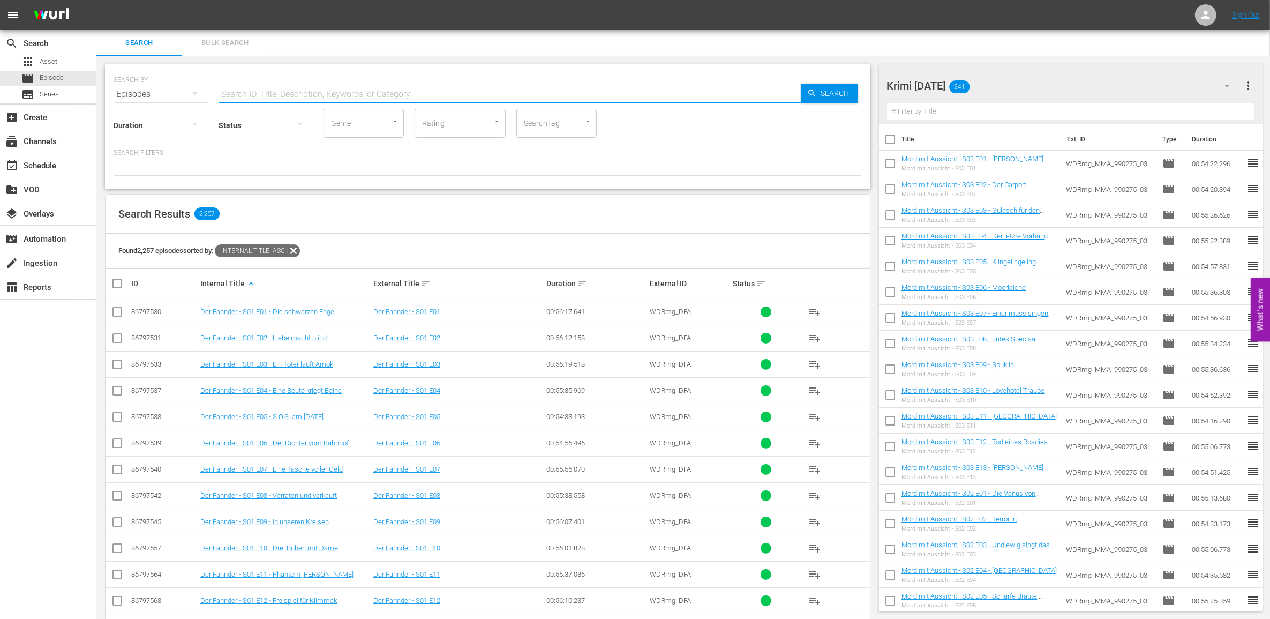
click at [266, 93] on input "text" at bounding box center [510, 94] width 582 height 26
drag, startPoint x: 298, startPoint y: 76, endPoint x: 291, endPoint y: 92, distance: 17.0
click at [296, 80] on div "SEARCH BY Search By Episodes Search ID, Title, Description, Keywords, or Catego…" at bounding box center [488, 88] width 748 height 39
click at [288, 94] on input "text" at bounding box center [510, 94] width 582 height 26
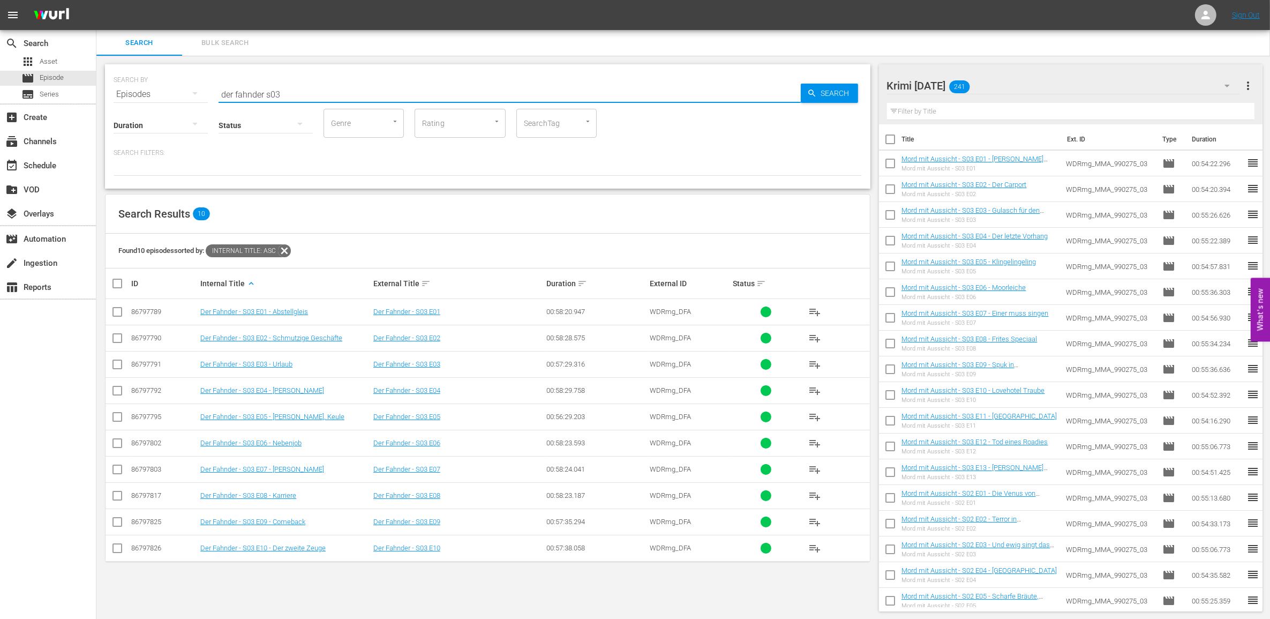
drag, startPoint x: 614, startPoint y: 92, endPoint x: -24, endPoint y: 94, distance: 637.5
click at [0, 94] on html "menu Sign Out search Search apps Asset movie Episode subtitles Series add_box C…" at bounding box center [635, 309] width 1270 height 619
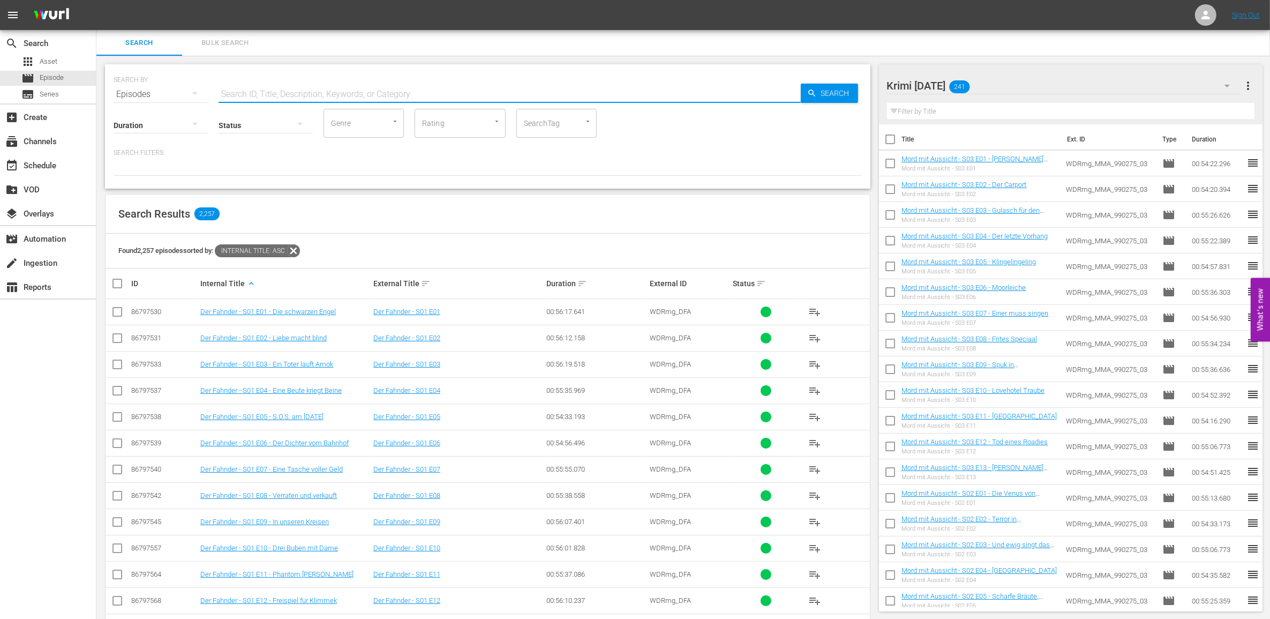
click at [316, 87] on input "text" at bounding box center [510, 94] width 582 height 26
drag, startPoint x: 79, startPoint y: 363, endPoint x: 85, endPoint y: 368, distance: 7.6
click at [79, 363] on div "search Search apps Asset movie Episode subtitles Series add_box Create subscrip…" at bounding box center [48, 339] width 96 height 619
click at [180, 191] on div "SEARCH BY Search By Episodes Search ID, Title, Description, Keywords, or Catego…" at bounding box center [487, 397] width 783 height 682
click at [34, 136] on div "subscriptions Channels" at bounding box center [30, 140] width 60 height 10
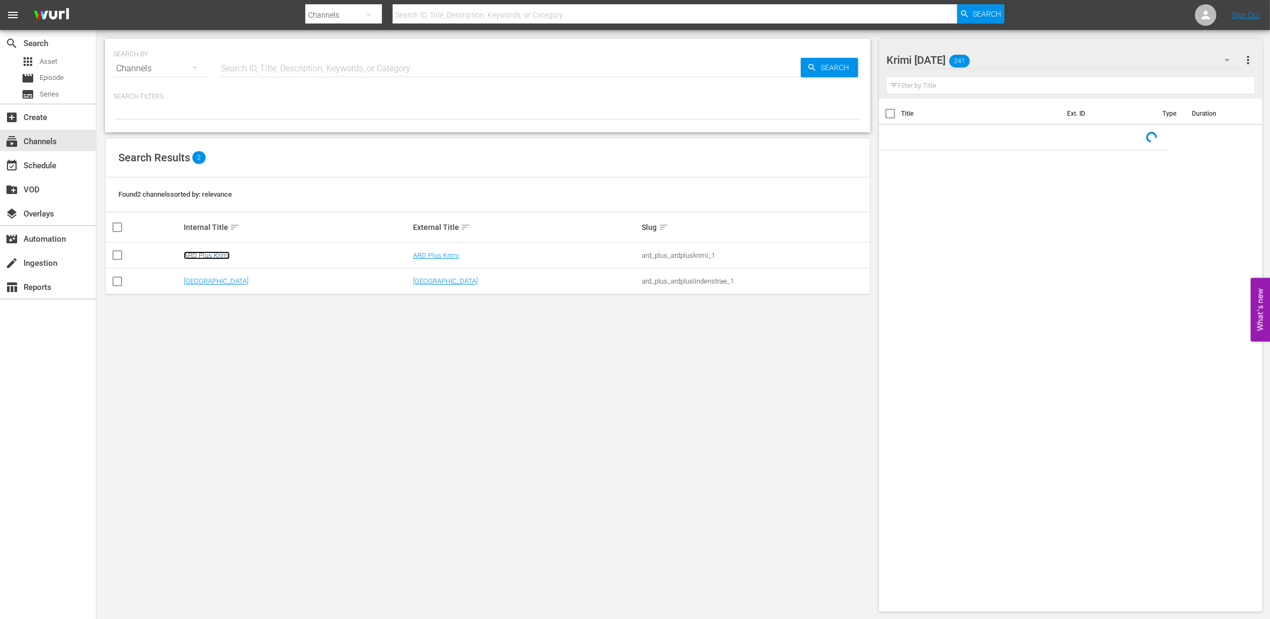
click at [209, 253] on link "ARD Plus Krimi" at bounding box center [207, 255] width 46 height 8
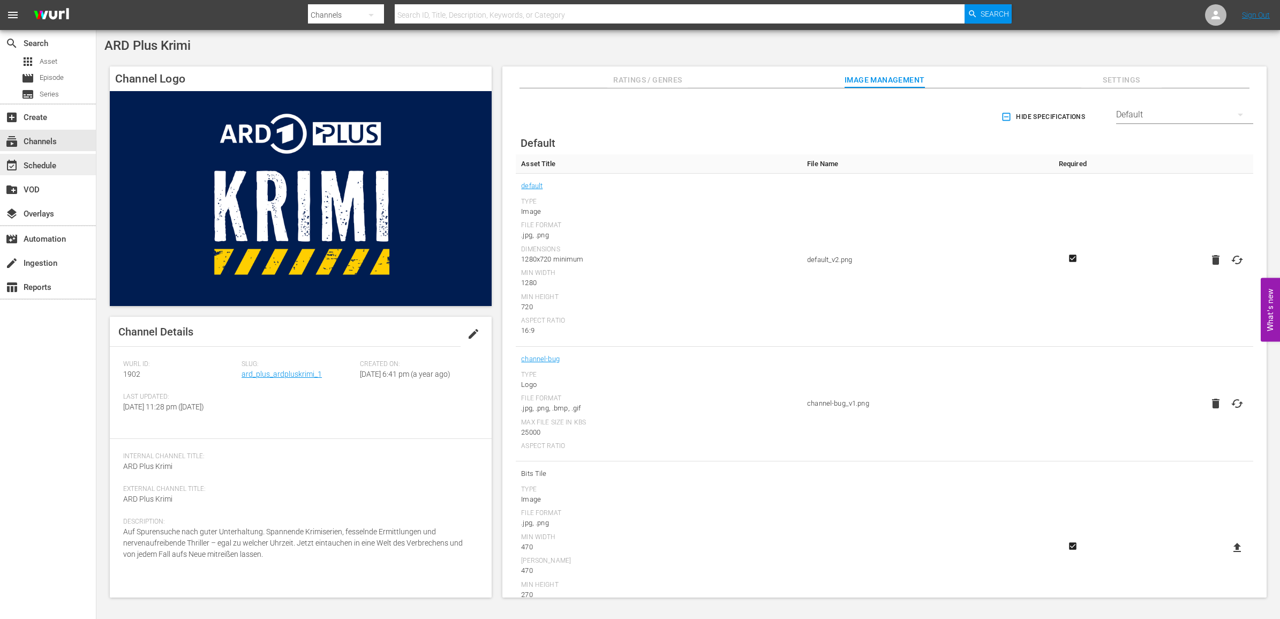
click at [44, 169] on div "event_available Schedule" at bounding box center [30, 164] width 60 height 10
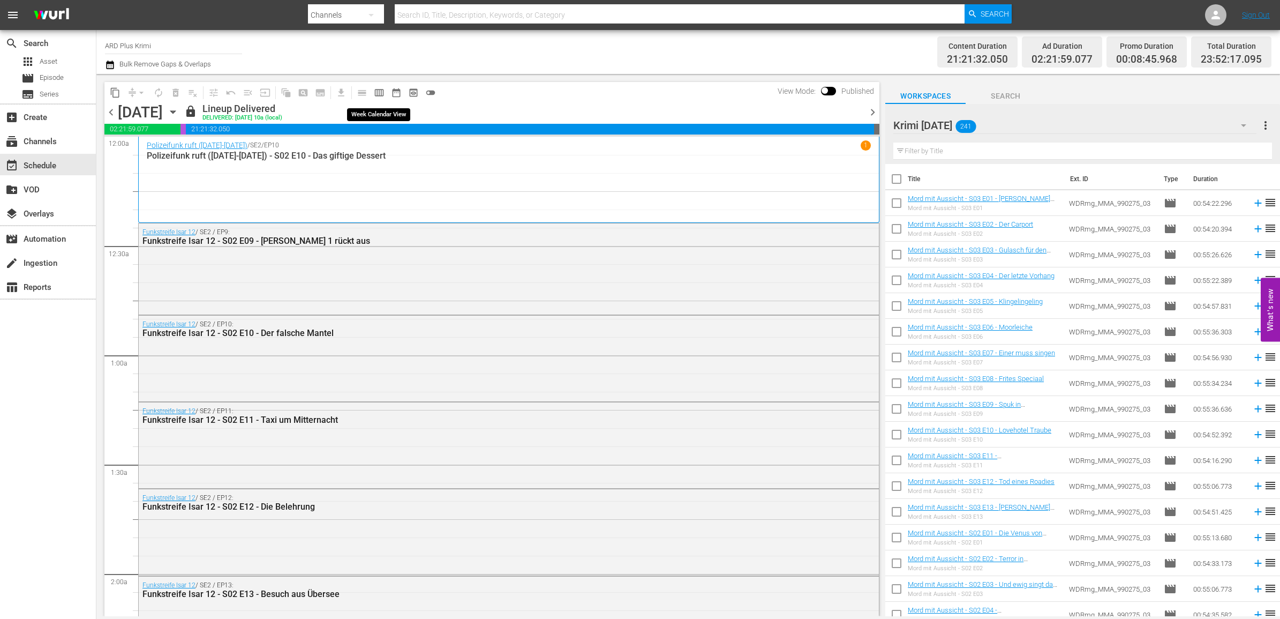
click at [377, 89] on span "calendar_view_week_outlined" at bounding box center [379, 92] width 11 height 11
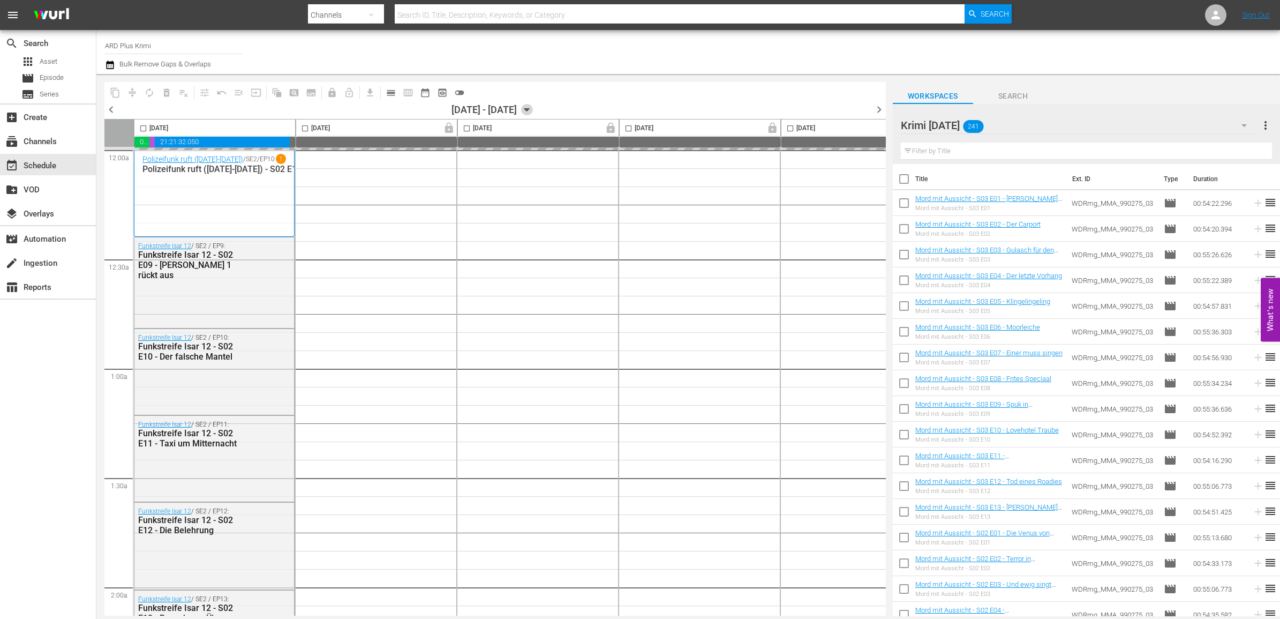
click at [533, 109] on icon "button" at bounding box center [527, 110] width 12 height 12
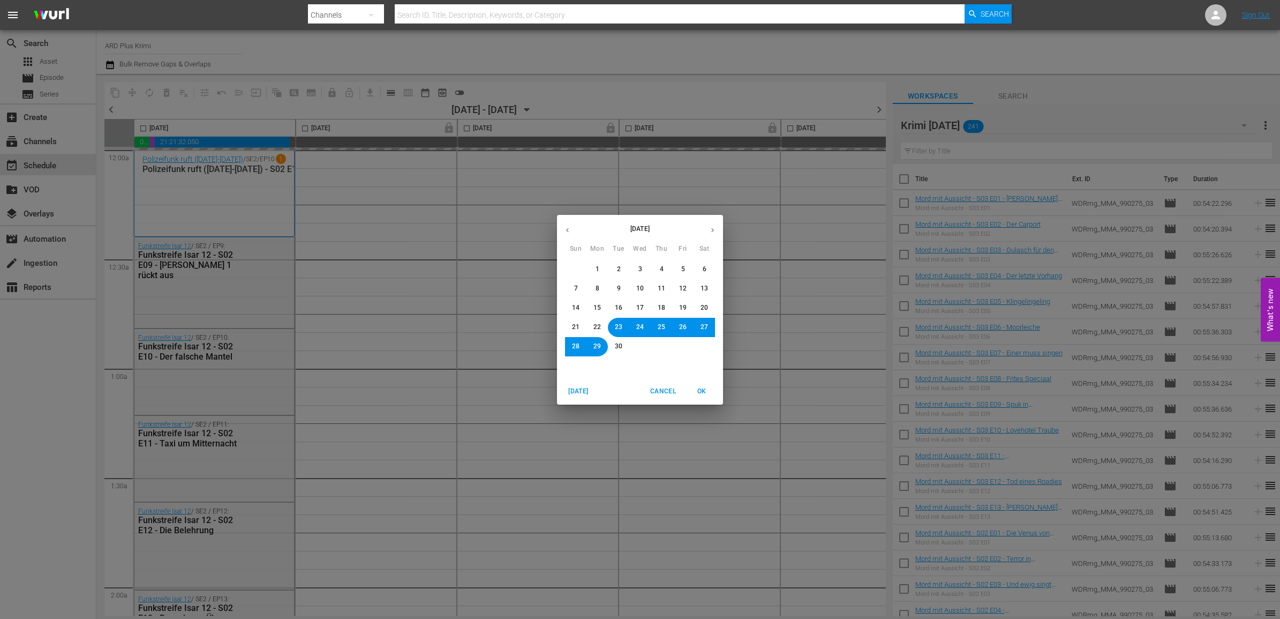
click at [599, 269] on span "1" at bounding box center [597, 269] width 6 height 9
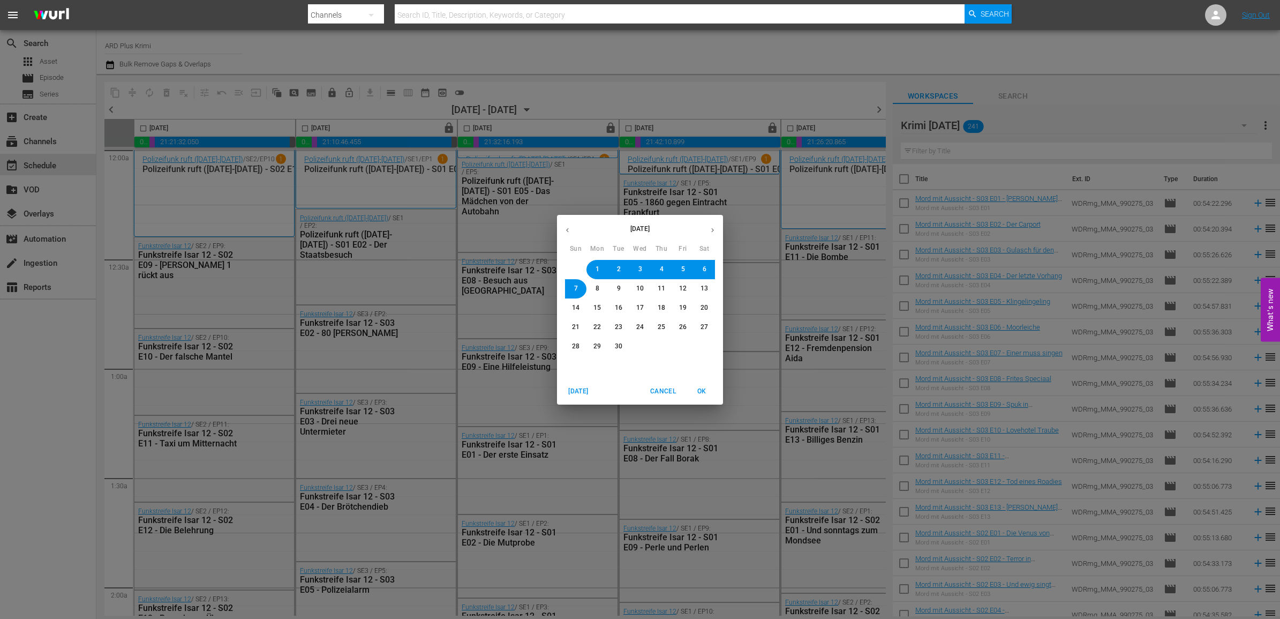
click at [711, 231] on icon "button" at bounding box center [713, 230] width 8 height 8
click at [641, 266] on span "1" at bounding box center [641, 269] width 4 height 9
click at [702, 394] on span "OK" at bounding box center [702, 391] width 26 height 11
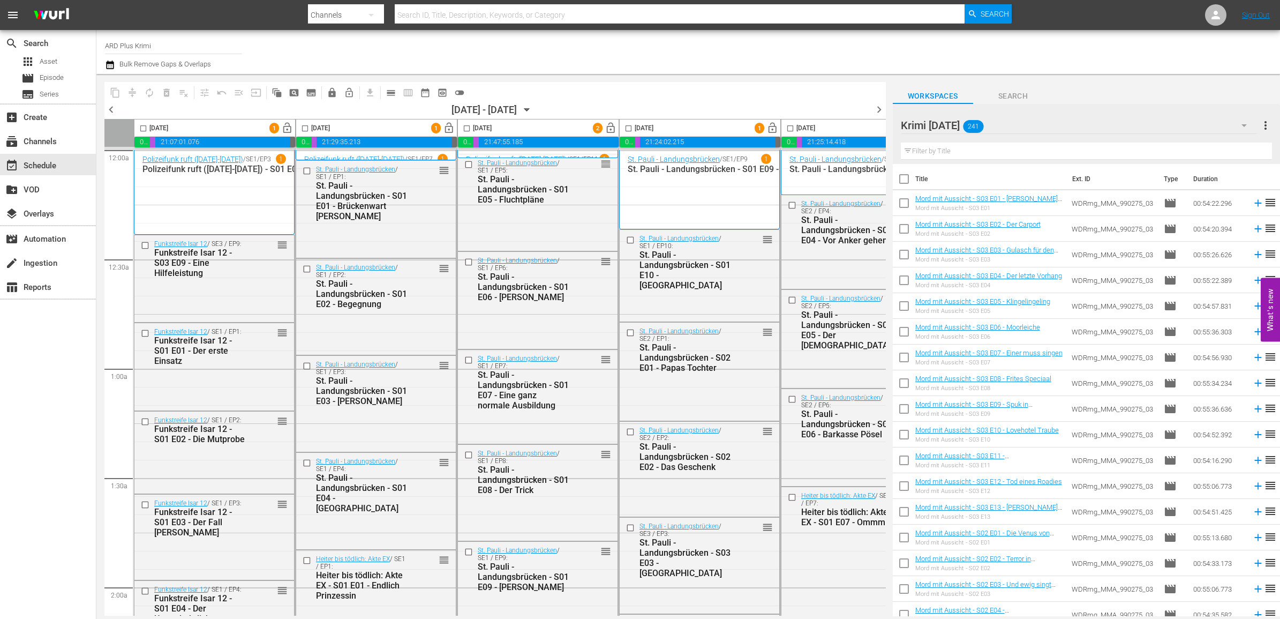
drag, startPoint x: 145, startPoint y: 127, endPoint x: 379, endPoint y: 110, distance: 234.7
click at [145, 127] on input "checkbox" at bounding box center [143, 130] width 12 height 12
click at [304, 126] on input "checkbox" at bounding box center [305, 130] width 12 height 12
click at [466, 127] on input "checkbox" at bounding box center [467, 130] width 12 height 12
drag, startPoint x: 633, startPoint y: 127, endPoint x: 744, endPoint y: 133, distance: 110.5
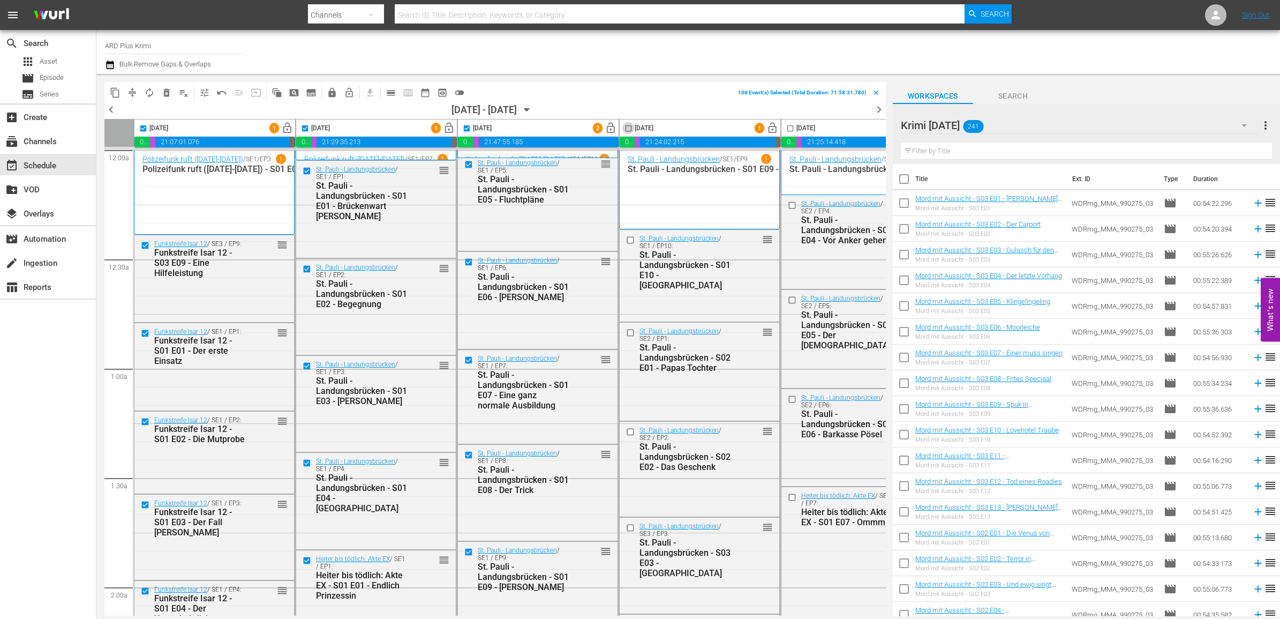
click at [633, 129] on input "checkbox" at bounding box center [628, 130] width 12 height 12
click at [793, 127] on input "checkbox" at bounding box center [790, 130] width 12 height 12
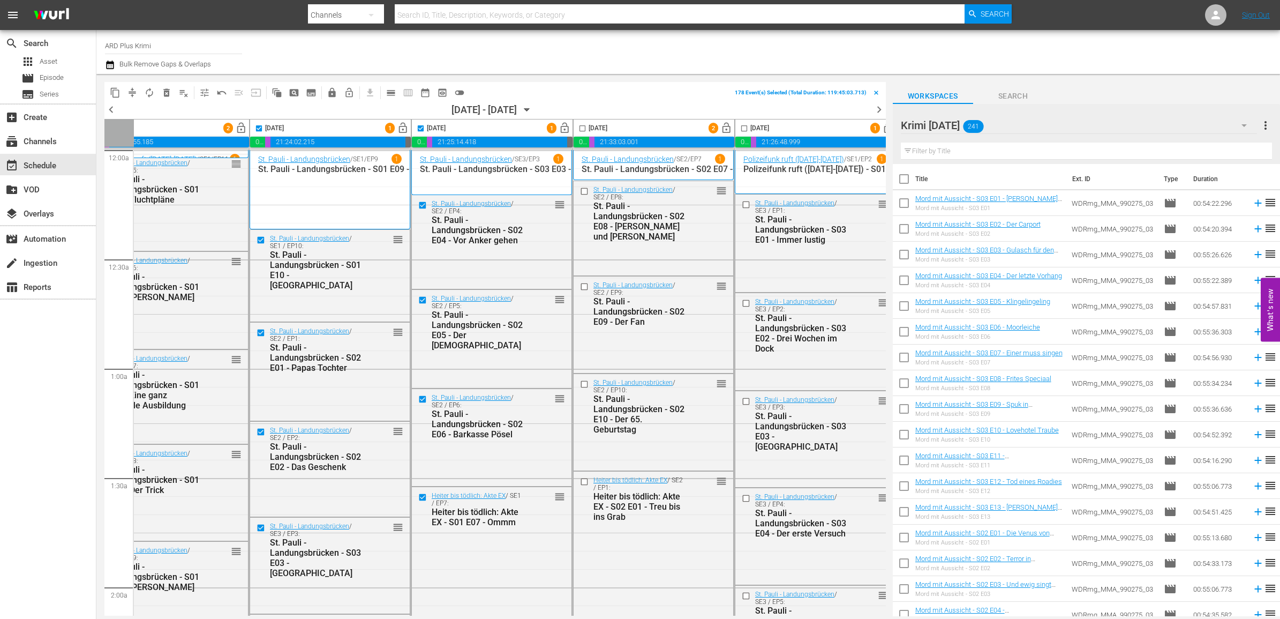
scroll to position [0, 386]
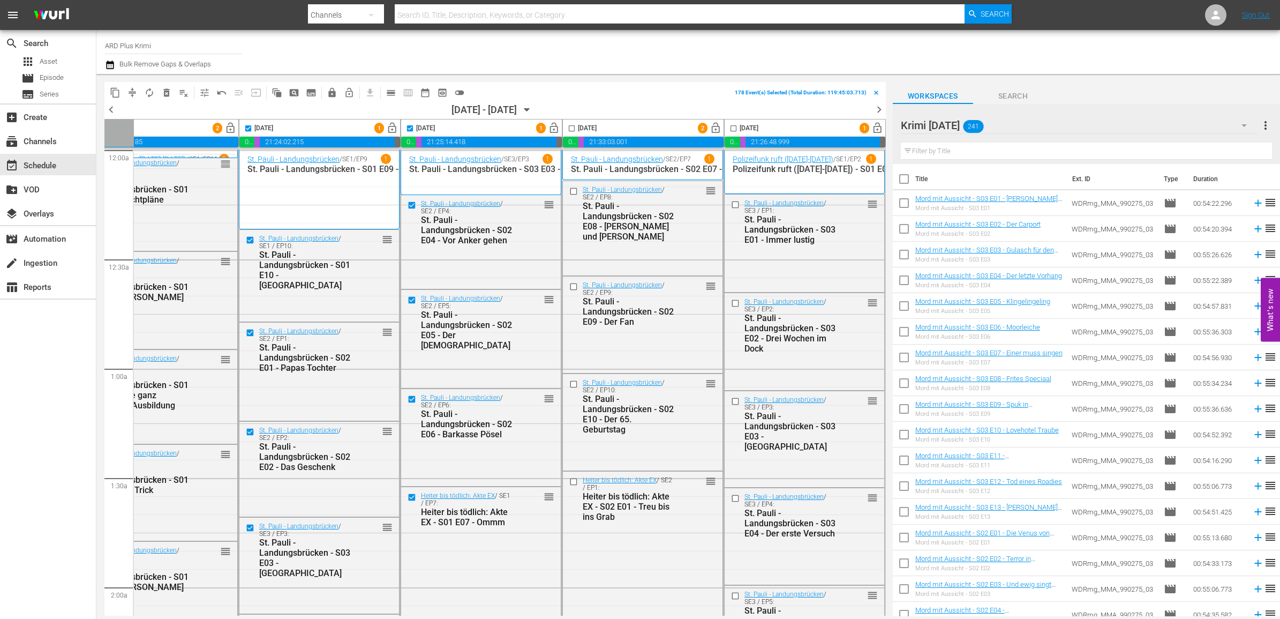
click at [566, 130] on input "checkbox" at bounding box center [572, 130] width 12 height 12
drag, startPoint x: 729, startPoint y: 127, endPoint x: 729, endPoint y: 138, distance: 11.3
click at [729, 127] on input "checkbox" at bounding box center [733, 130] width 12 height 12
click at [331, 94] on span "lock" at bounding box center [332, 92] width 11 height 11
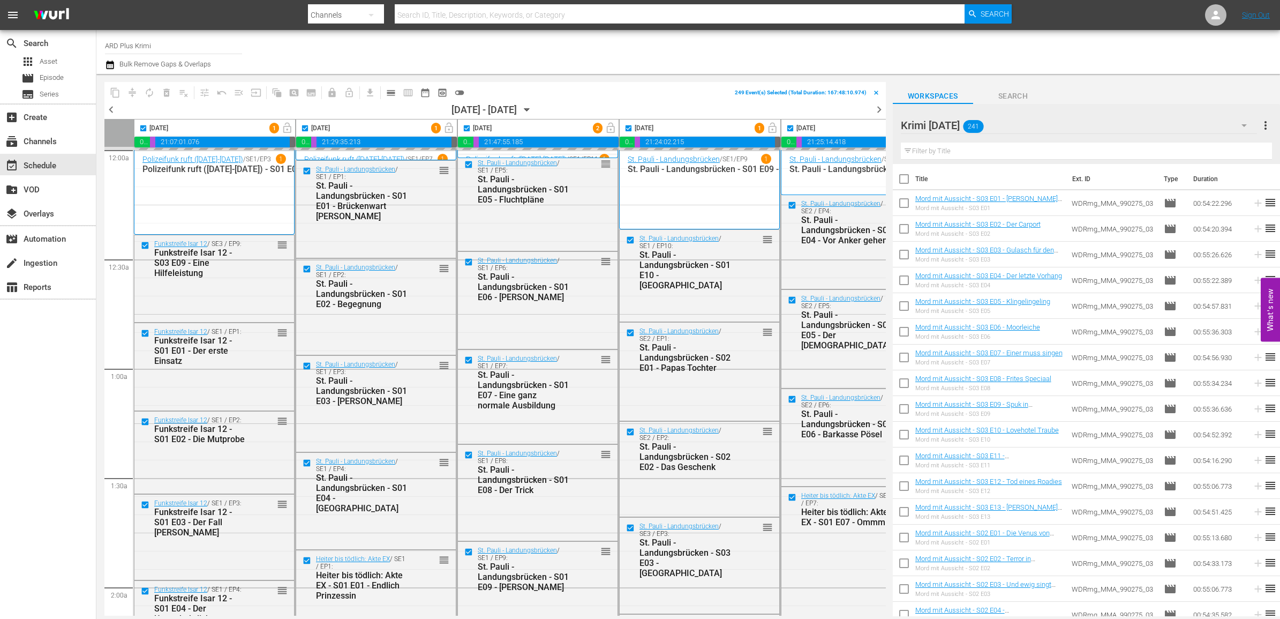
scroll to position [0, 386]
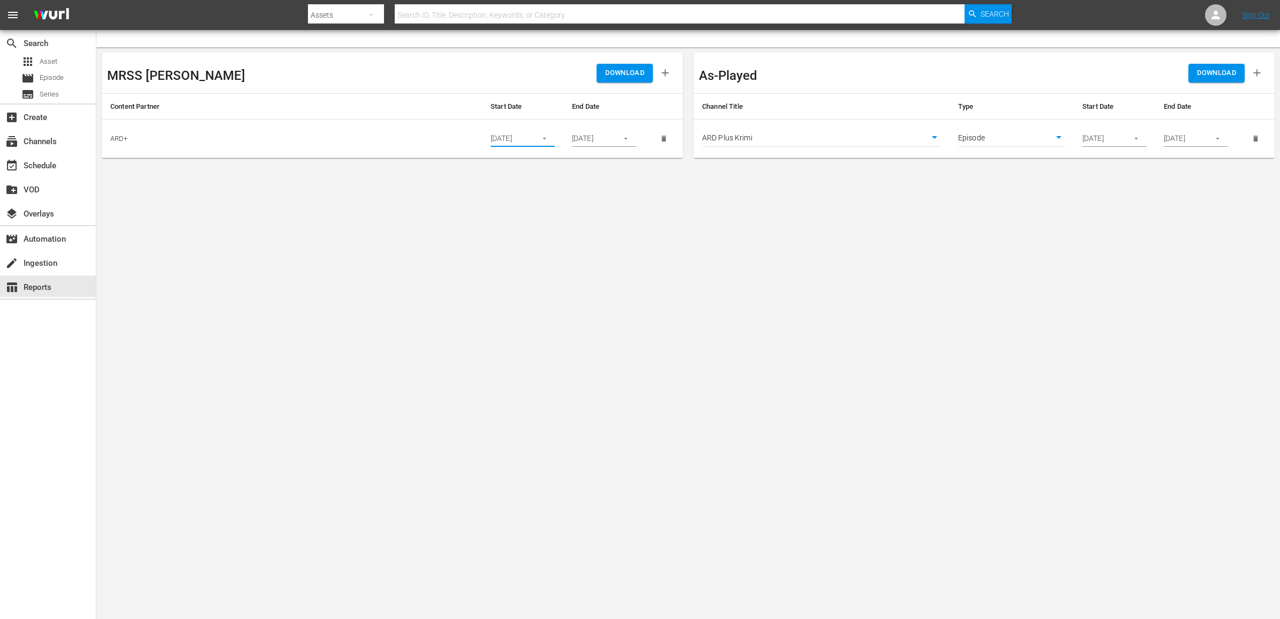
click at [524, 137] on input "09/17/2025" at bounding box center [510, 139] width 39 height 16
click at [536, 138] on button "button" at bounding box center [544, 138] width 21 height 21
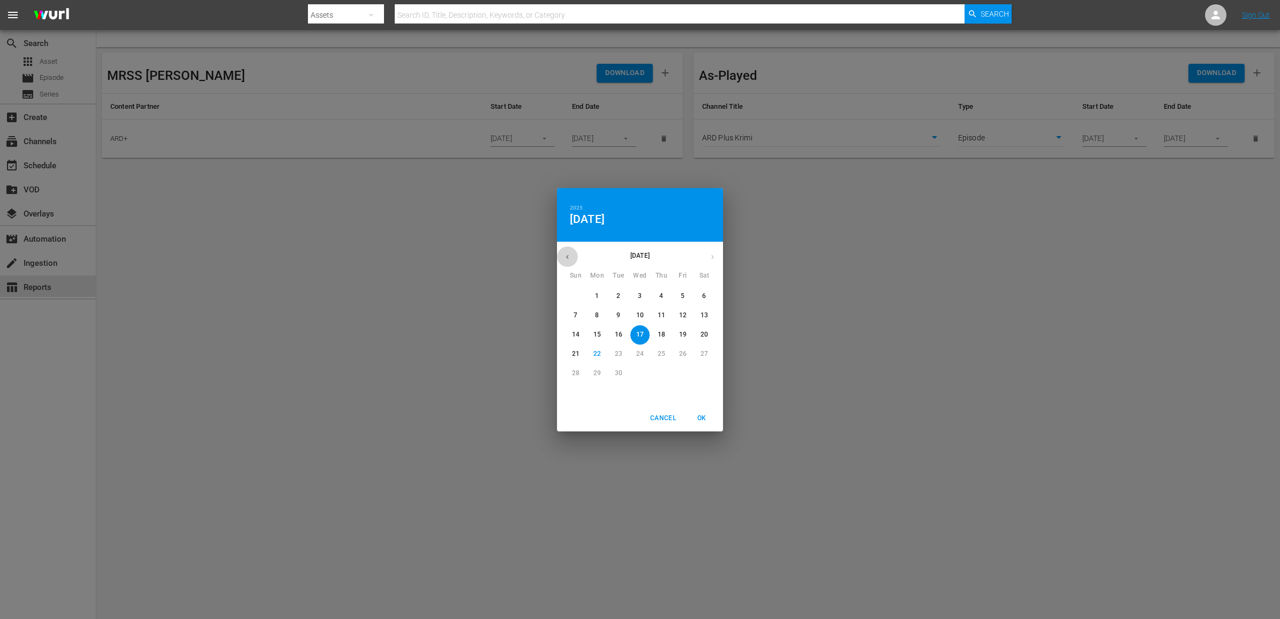
click at [569, 252] on button "button" at bounding box center [567, 256] width 21 height 21
click at [568, 256] on icon "button" at bounding box center [568, 257] width 8 height 8
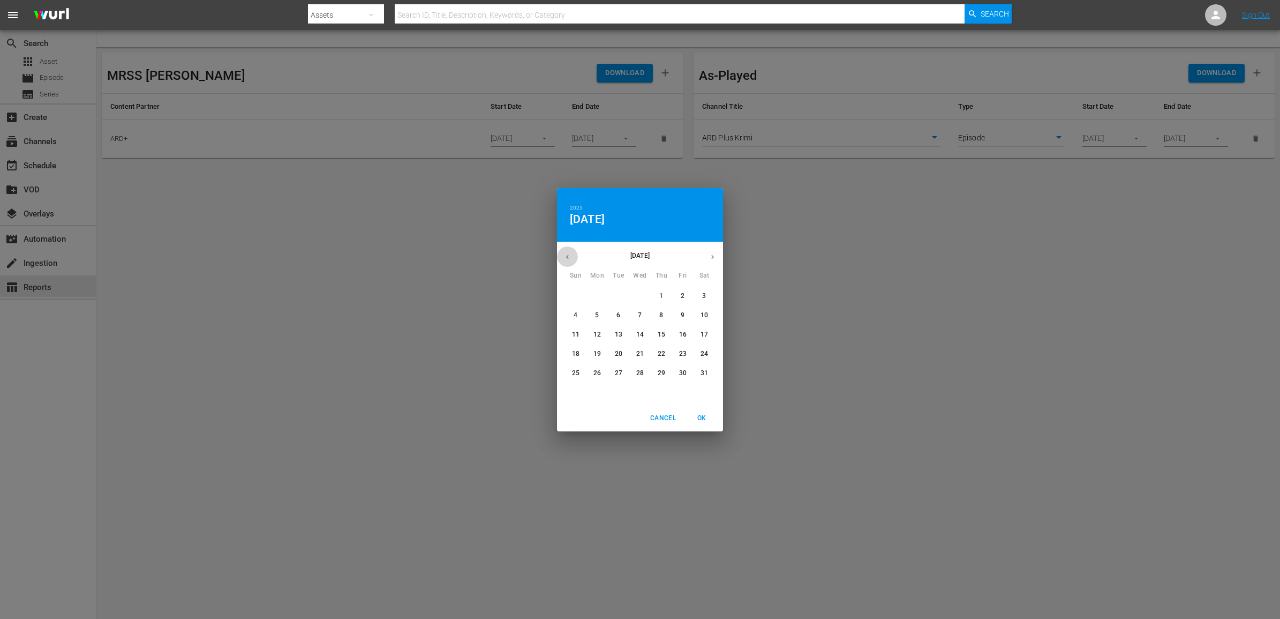
click at [568, 256] on icon "button" at bounding box center [568, 257] width 8 height 8
click at [568, 255] on icon "button" at bounding box center [567, 256] width 3 height 4
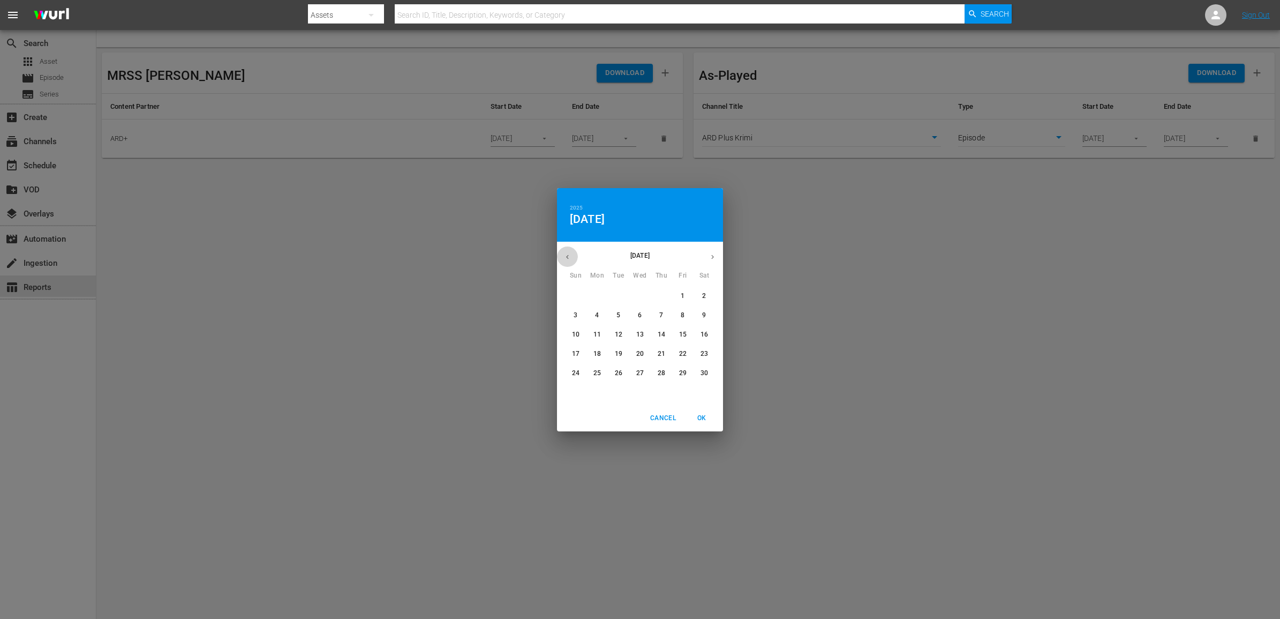
click at [569, 253] on icon "button" at bounding box center [568, 257] width 8 height 8
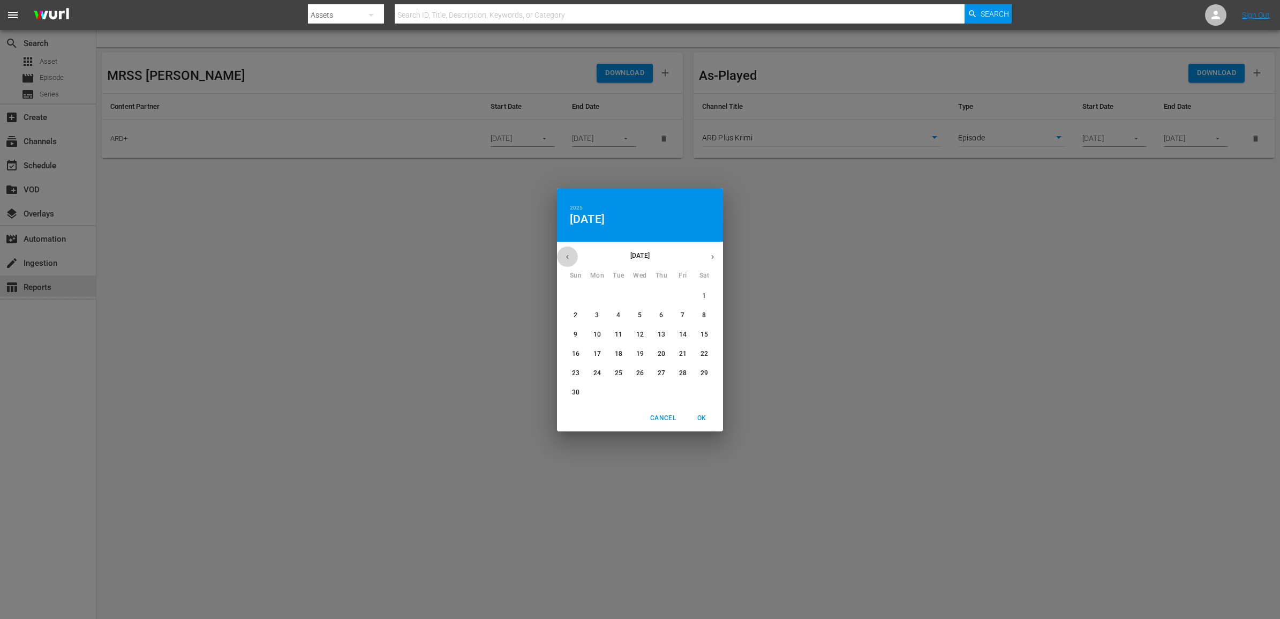
click at [569, 253] on icon "button" at bounding box center [568, 257] width 8 height 8
click at [569, 256] on icon "button" at bounding box center [568, 257] width 8 height 8
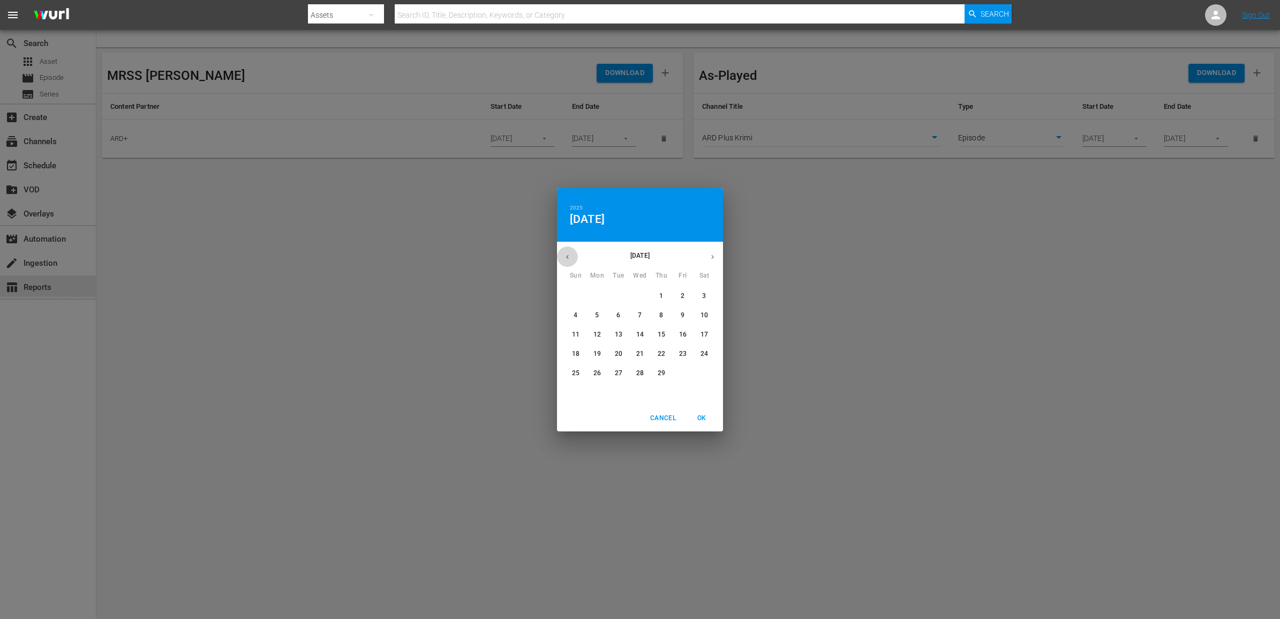
click at [570, 256] on icon "button" at bounding box center [568, 257] width 8 height 8
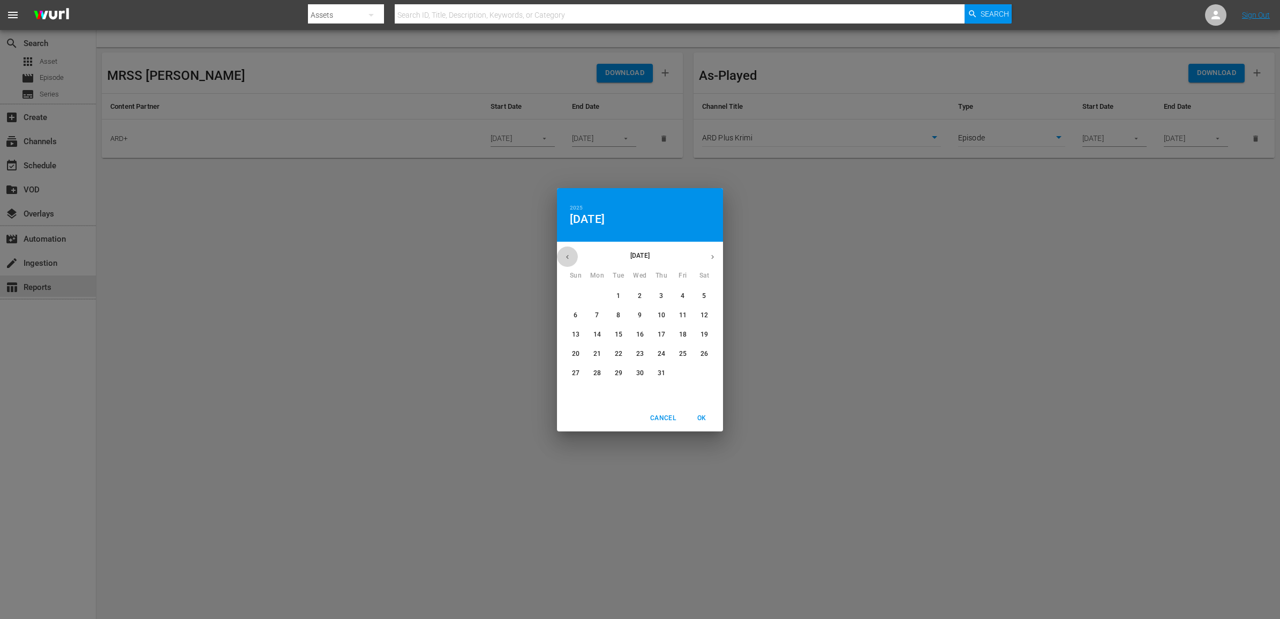
click at [570, 256] on icon "button" at bounding box center [568, 257] width 8 height 8
click at [699, 290] on button "1" at bounding box center [704, 296] width 19 height 19
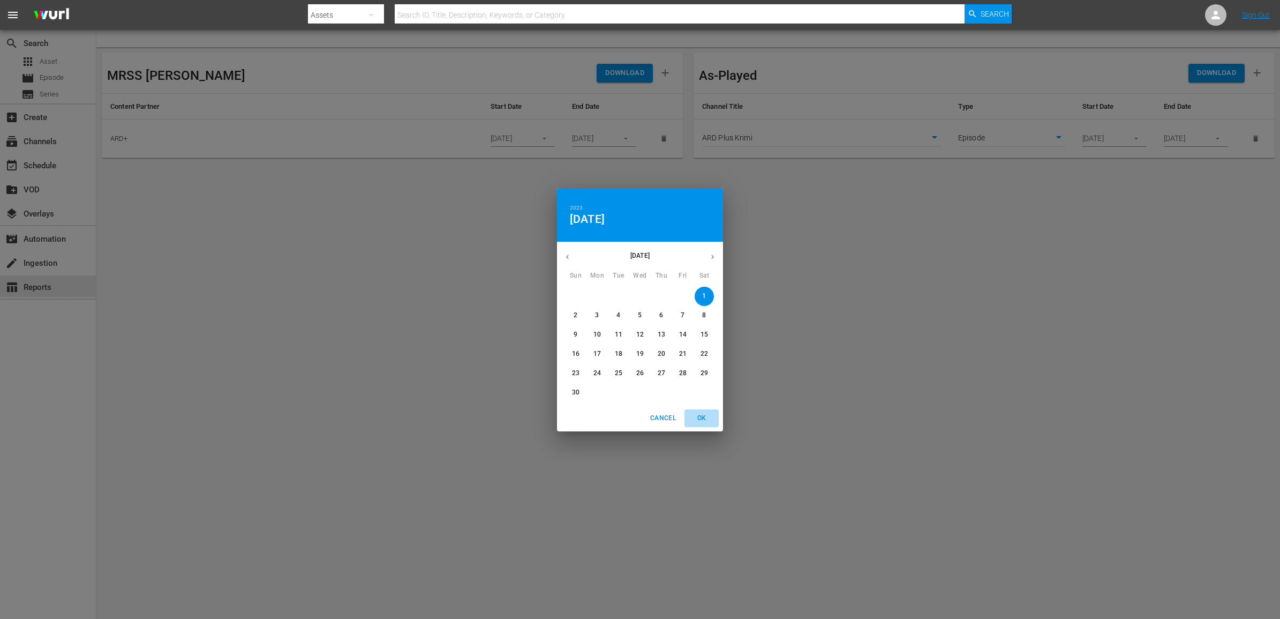
drag, startPoint x: 697, startPoint y: 419, endPoint x: 701, endPoint y: 412, distance: 7.4
click at [697, 418] on span "OK" at bounding box center [702, 417] width 26 height 11
type input "04/01/2023"
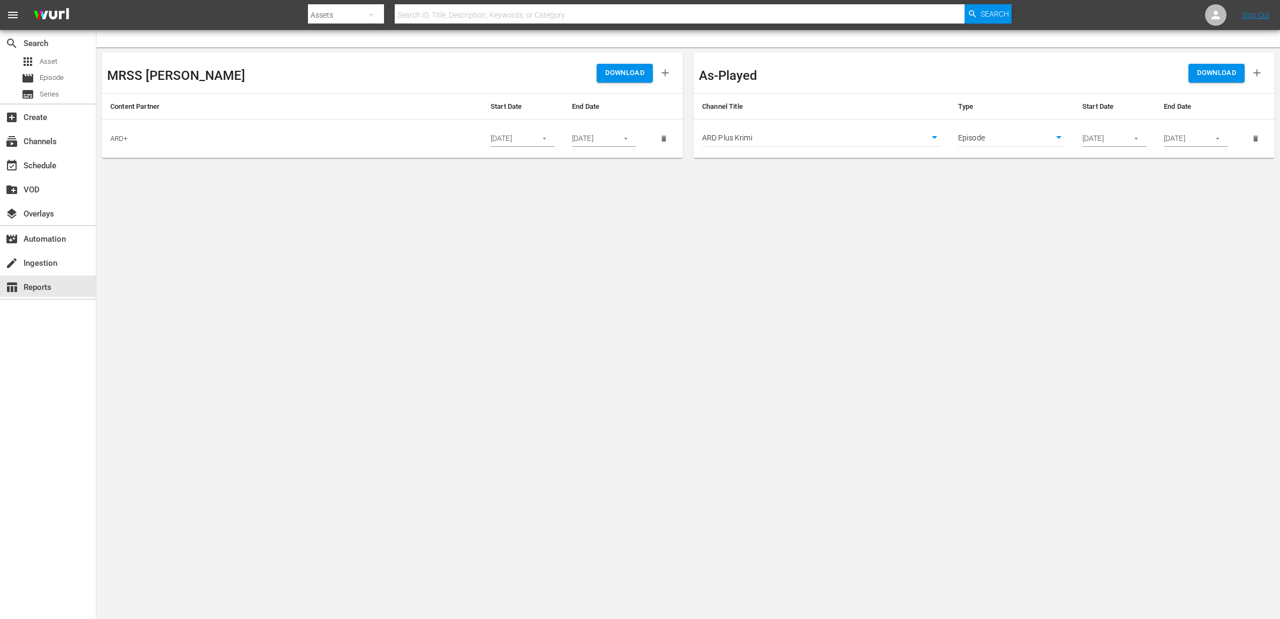
click at [623, 76] on span "DOWNLOAD" at bounding box center [624, 73] width 39 height 12
click at [430, 343] on body "menu Search By Assets Search ID, Title, Description, Keywords, or Category Sear…" at bounding box center [640, 309] width 1280 height 619
click at [46, 19] on img at bounding box center [51, 15] width 51 height 25
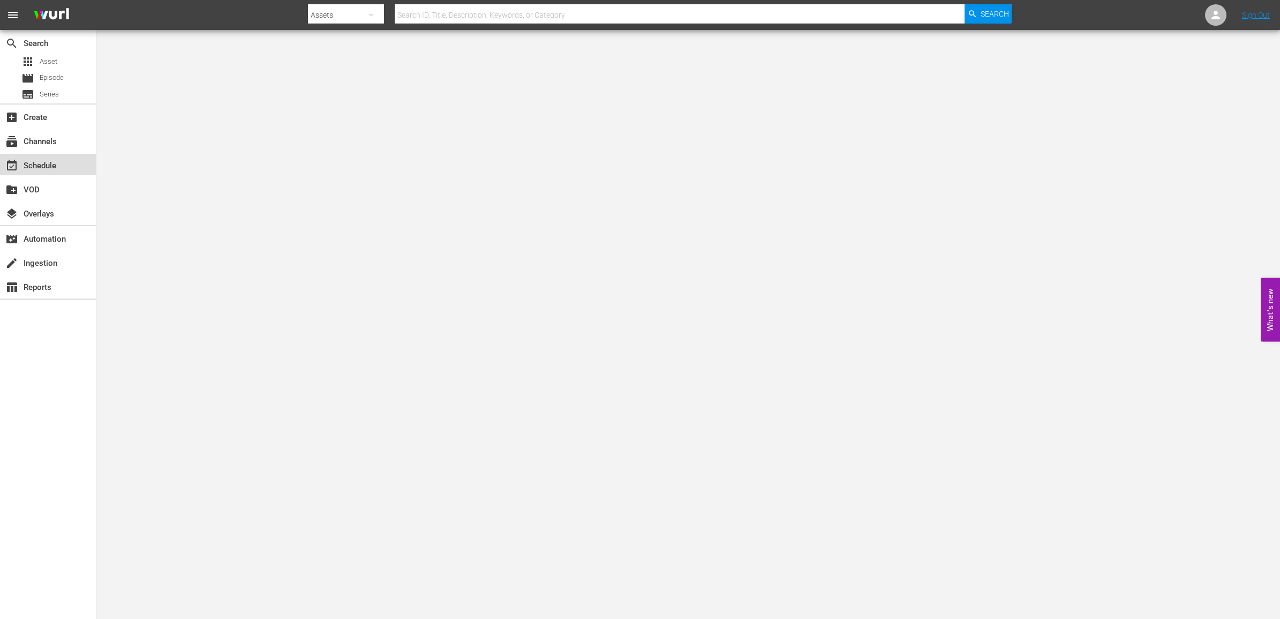
click at [54, 158] on div "event_available Schedule" at bounding box center [48, 164] width 96 height 21
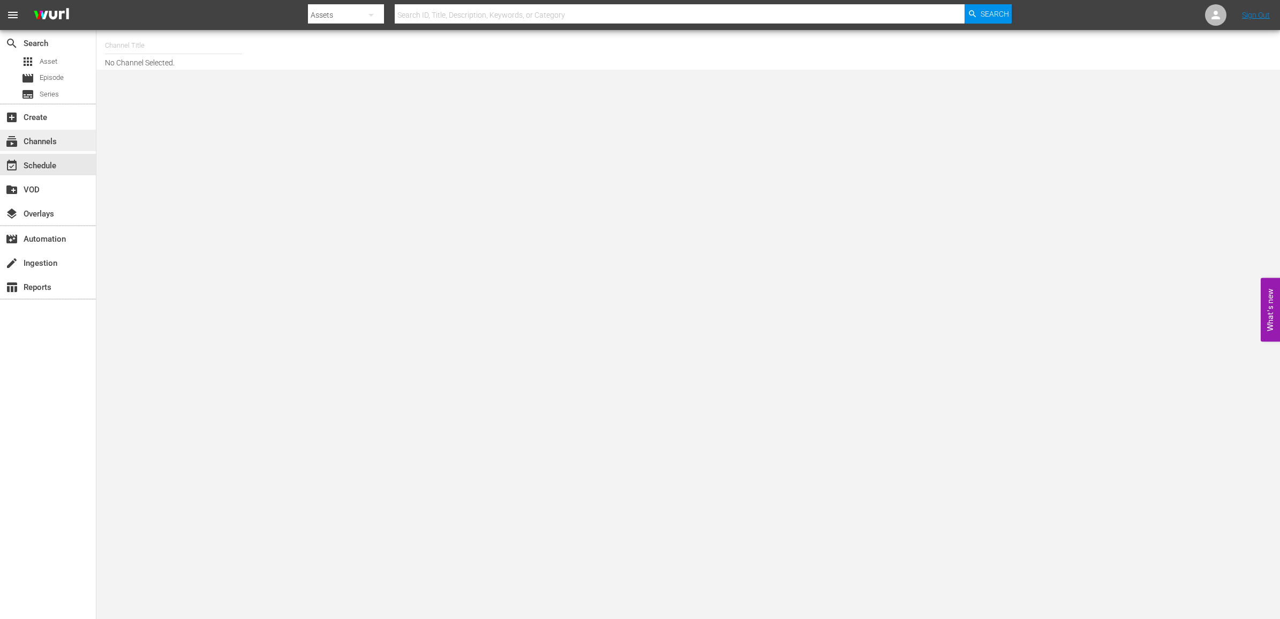
click at [55, 144] on div "subscriptions Channels" at bounding box center [30, 140] width 60 height 10
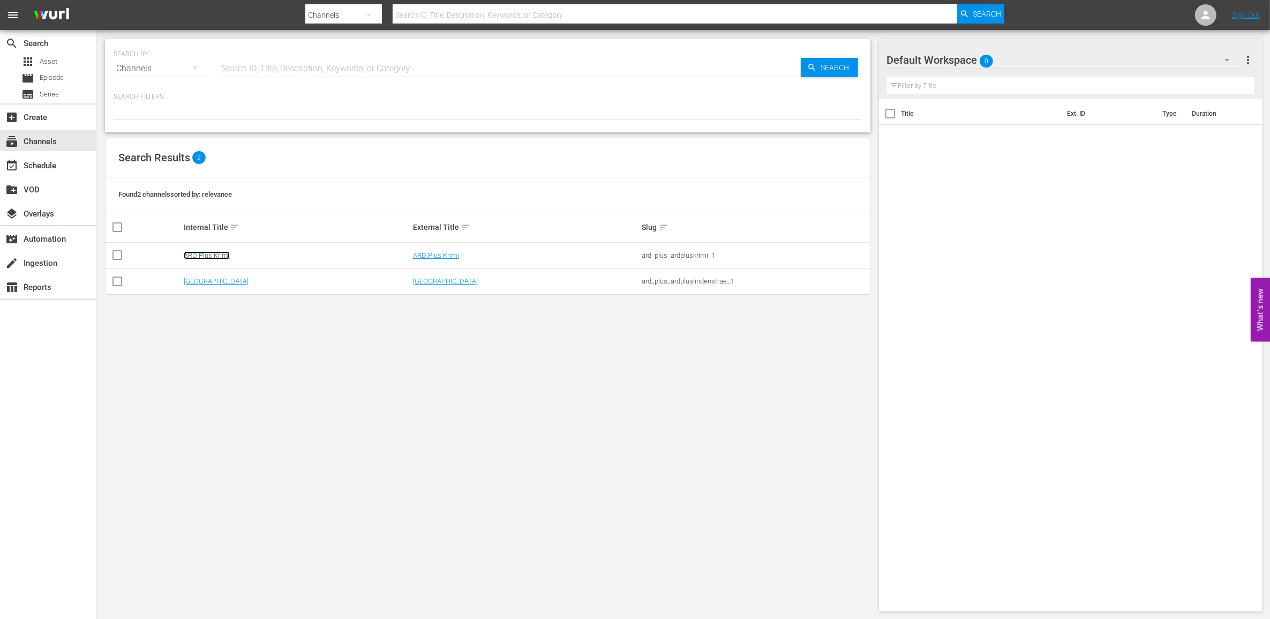
click at [205, 257] on link "ARD Plus Krimi" at bounding box center [207, 255] width 46 height 8
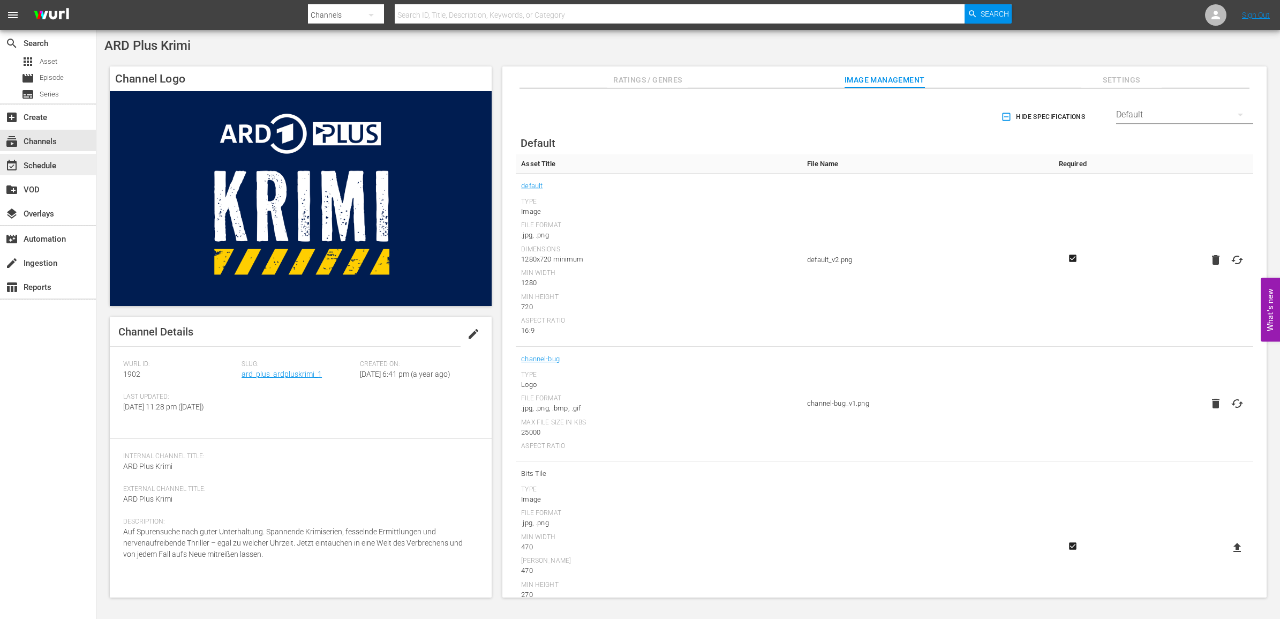
click at [59, 156] on div "event_available Schedule" at bounding box center [48, 164] width 96 height 21
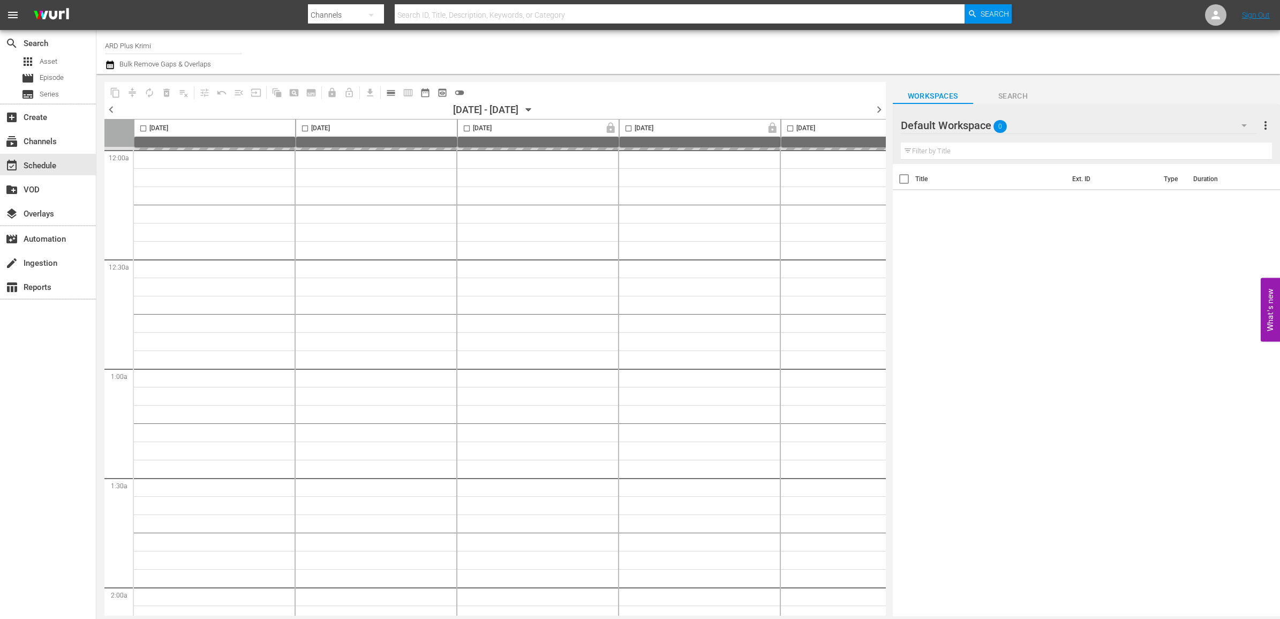
click at [535, 106] on icon "button" at bounding box center [529, 110] width 12 height 12
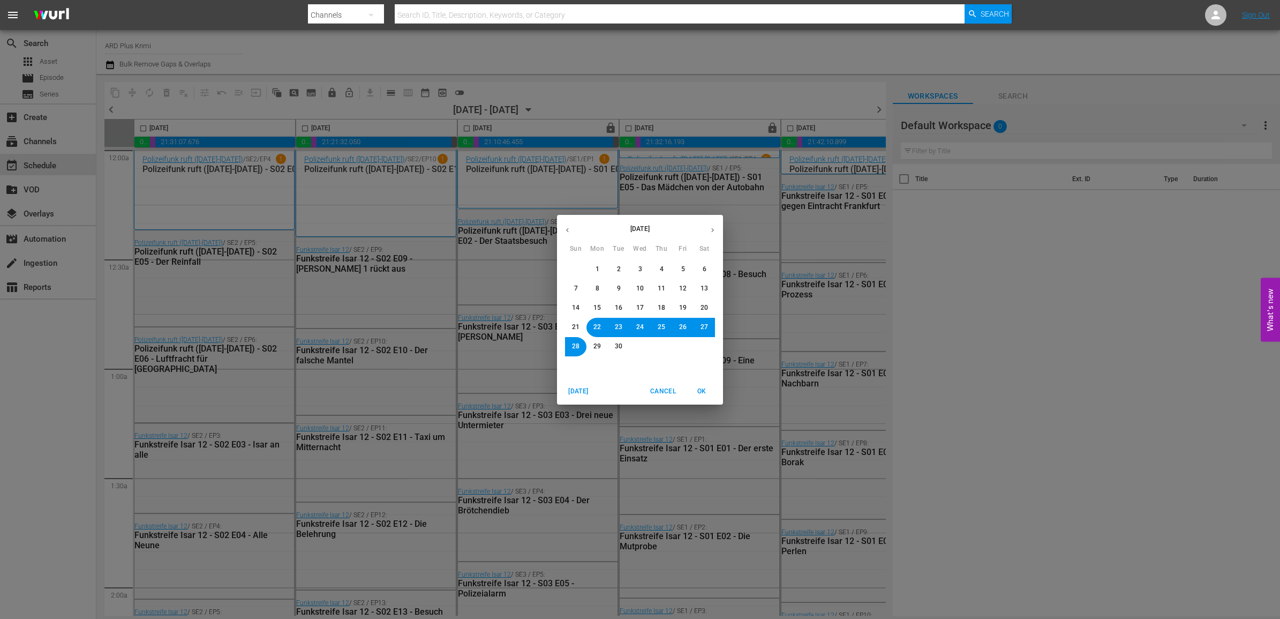
click at [711, 231] on icon "button" at bounding box center [713, 230] width 8 height 8
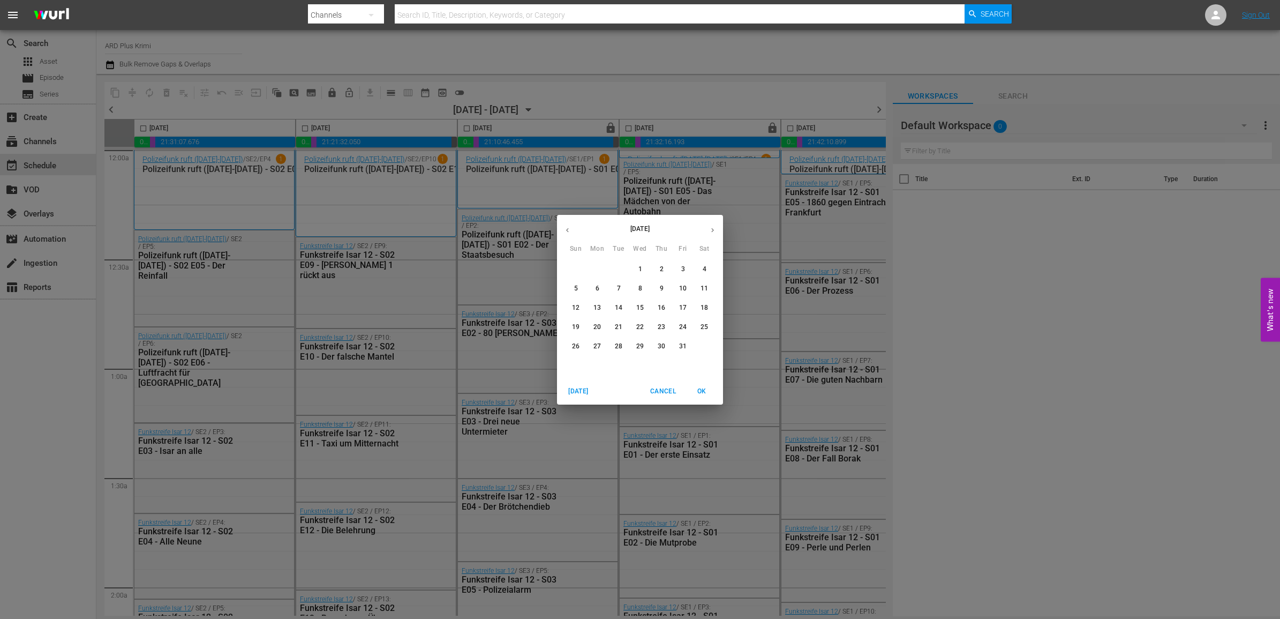
click at [711, 229] on icon "button" at bounding box center [713, 230] width 8 height 8
click at [704, 266] on span "1" at bounding box center [705, 269] width 4 height 9
click at [704, 389] on span "OK" at bounding box center [702, 391] width 26 height 11
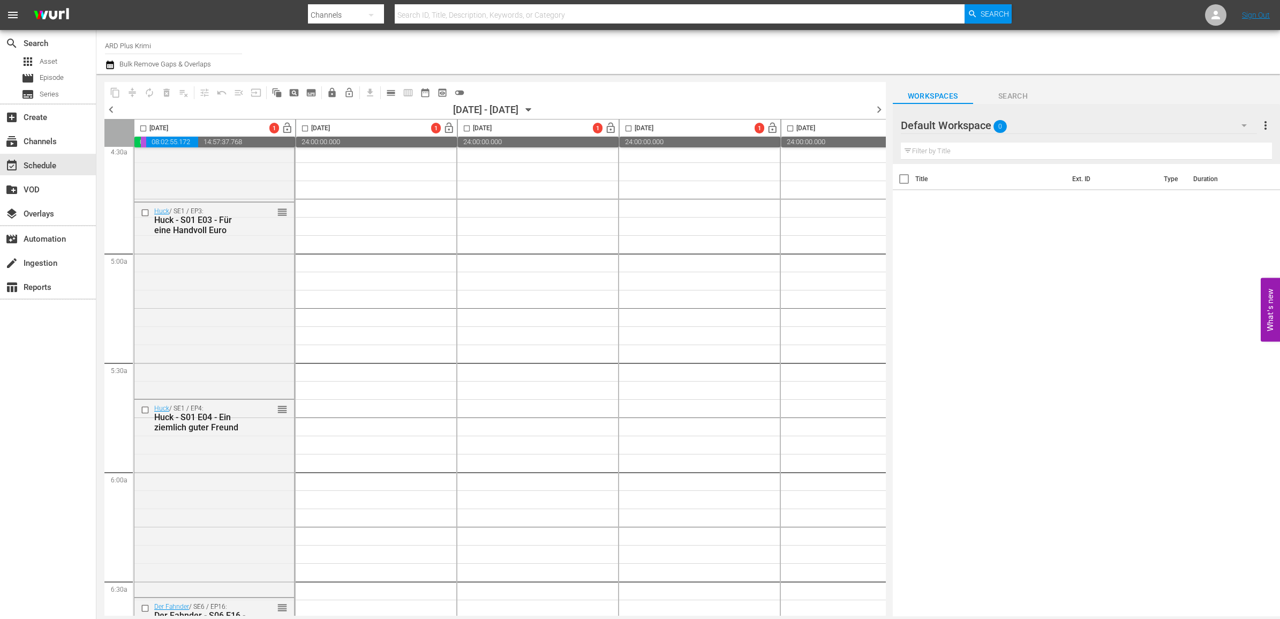
scroll to position [1004, 0]
